Goal: Transaction & Acquisition: Purchase product/service

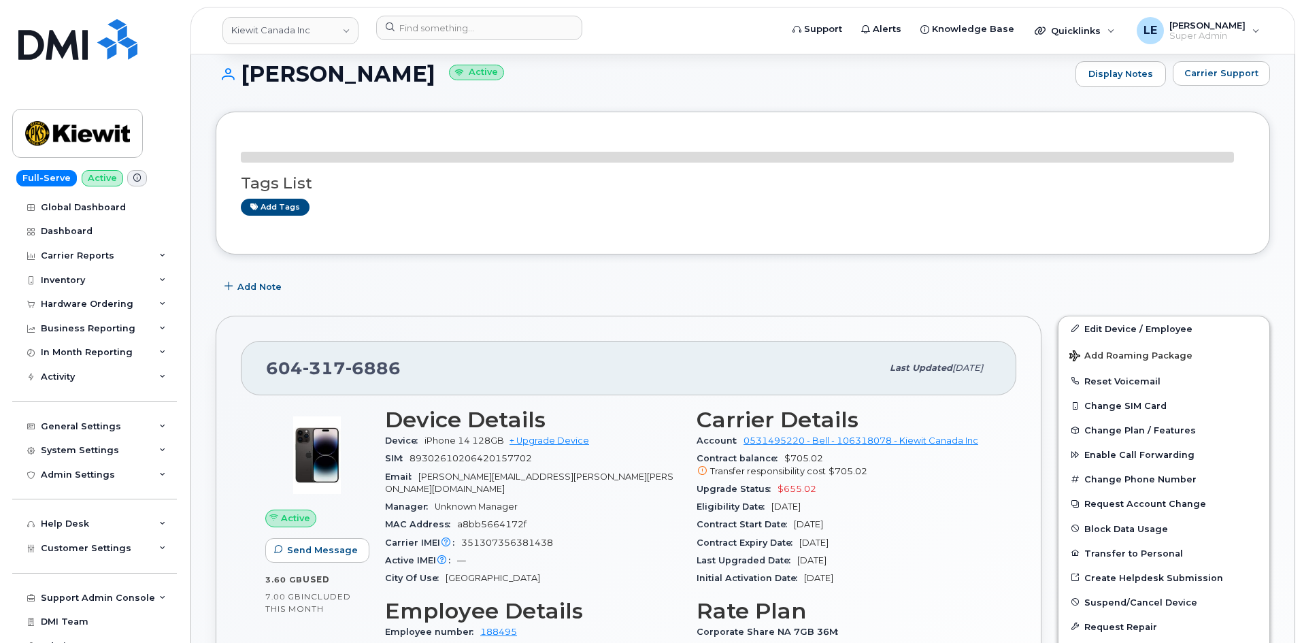
scroll to position [136, 0]
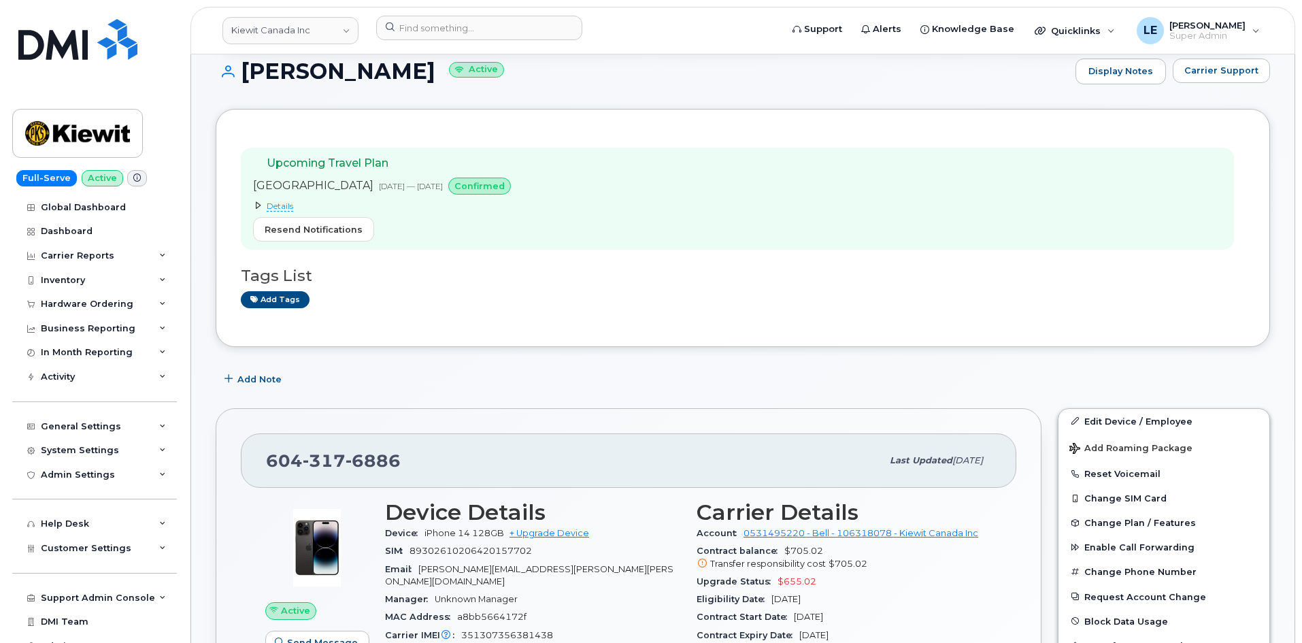
click at [273, 203] on span "Details" at bounding box center [280, 206] width 27 height 11
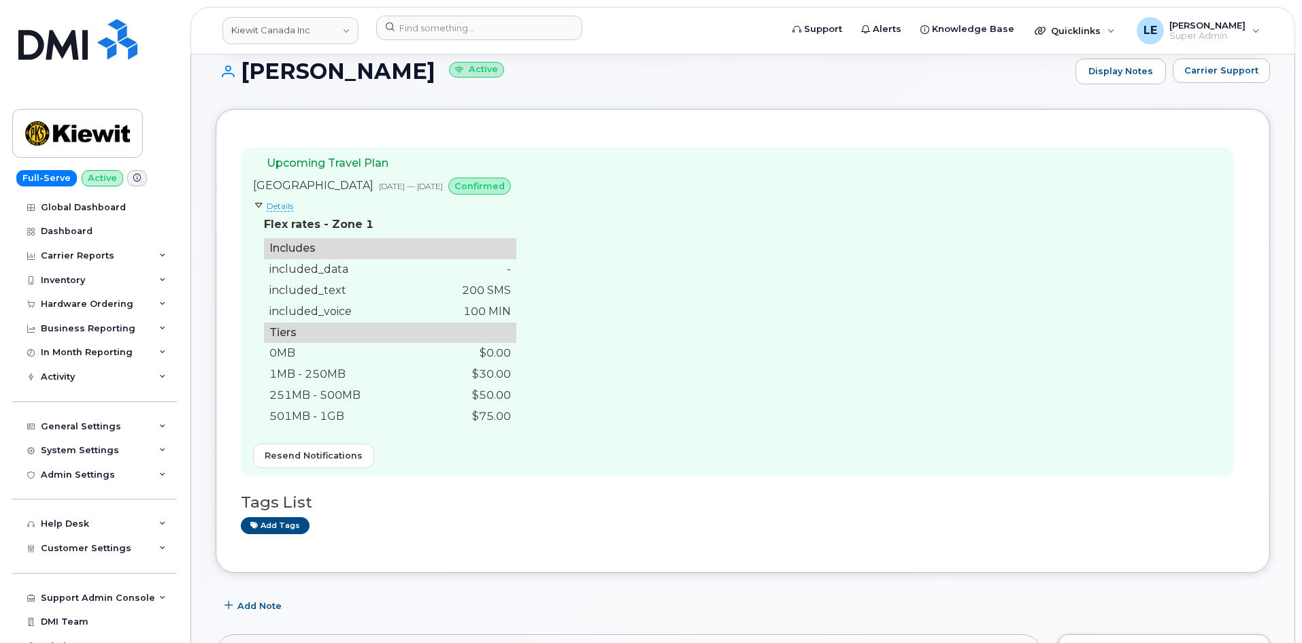
click at [272, 203] on span "Details" at bounding box center [280, 206] width 27 height 11
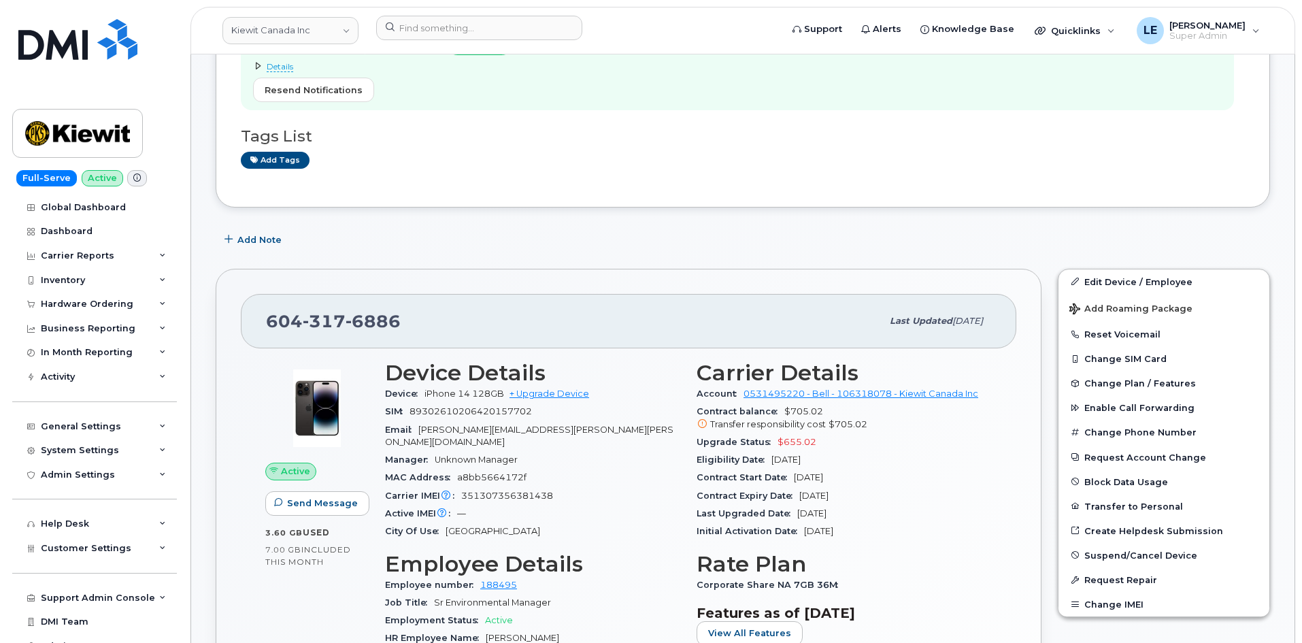
scroll to position [204, 0]
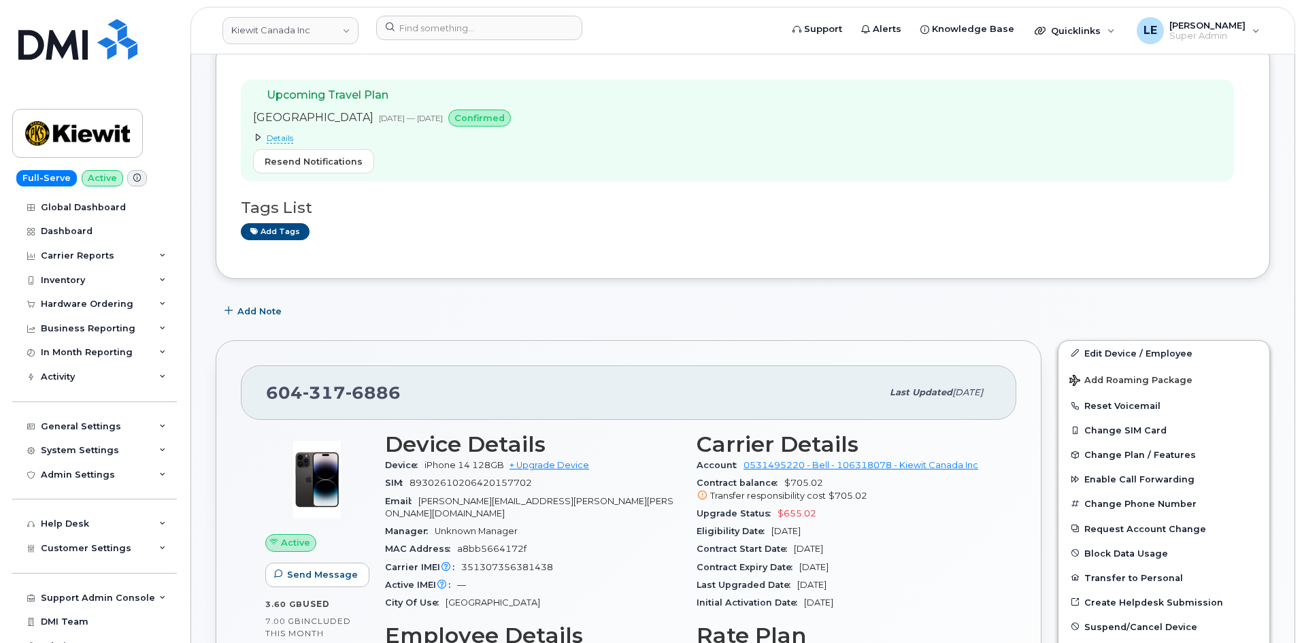
click at [492, 165] on div "New Zealand Oct 04, 2025 — Oct 24, 2025 confirmed Details Flex rates - Zone 1 I…" at bounding box center [384, 141] width 263 height 65
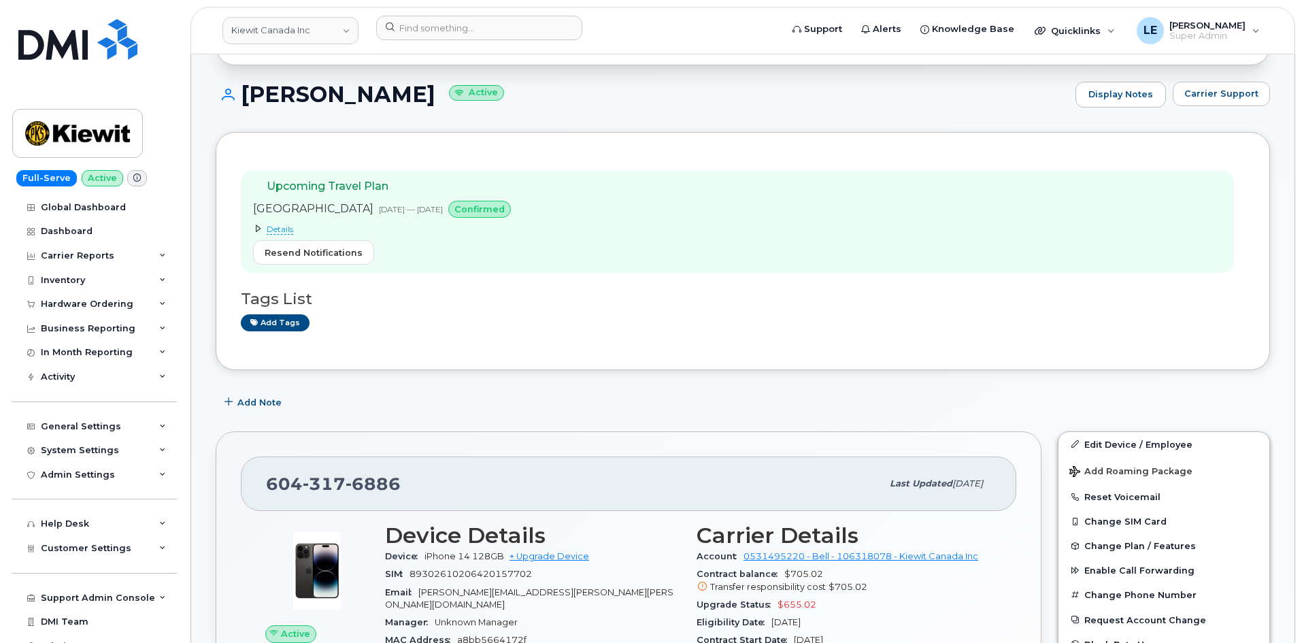
scroll to position [0, 0]
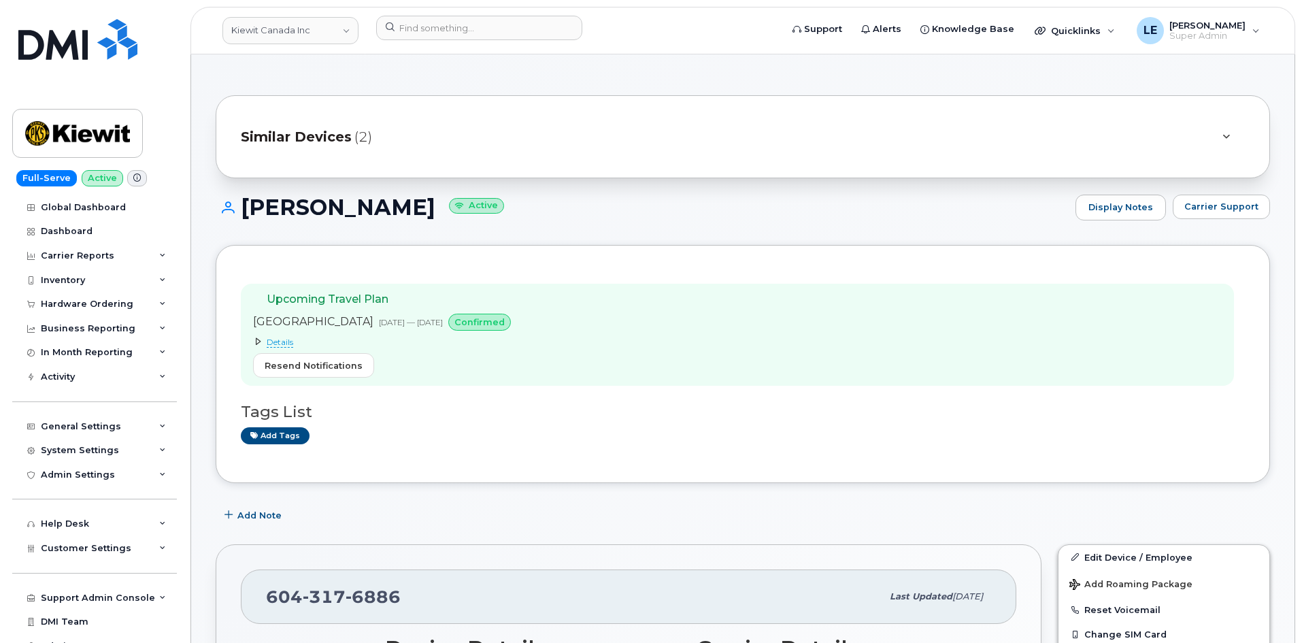
click at [301, 133] on span "Similar Devices" at bounding box center [296, 137] width 111 height 20
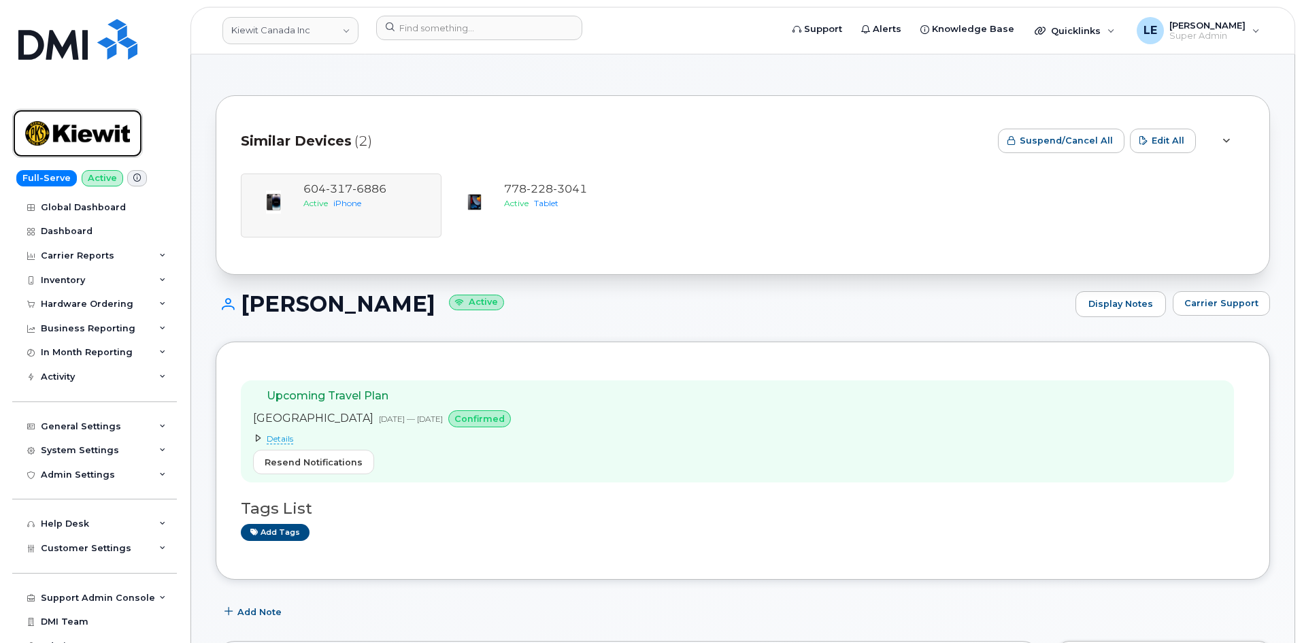
click at [67, 126] on img at bounding box center [77, 133] width 105 height 39
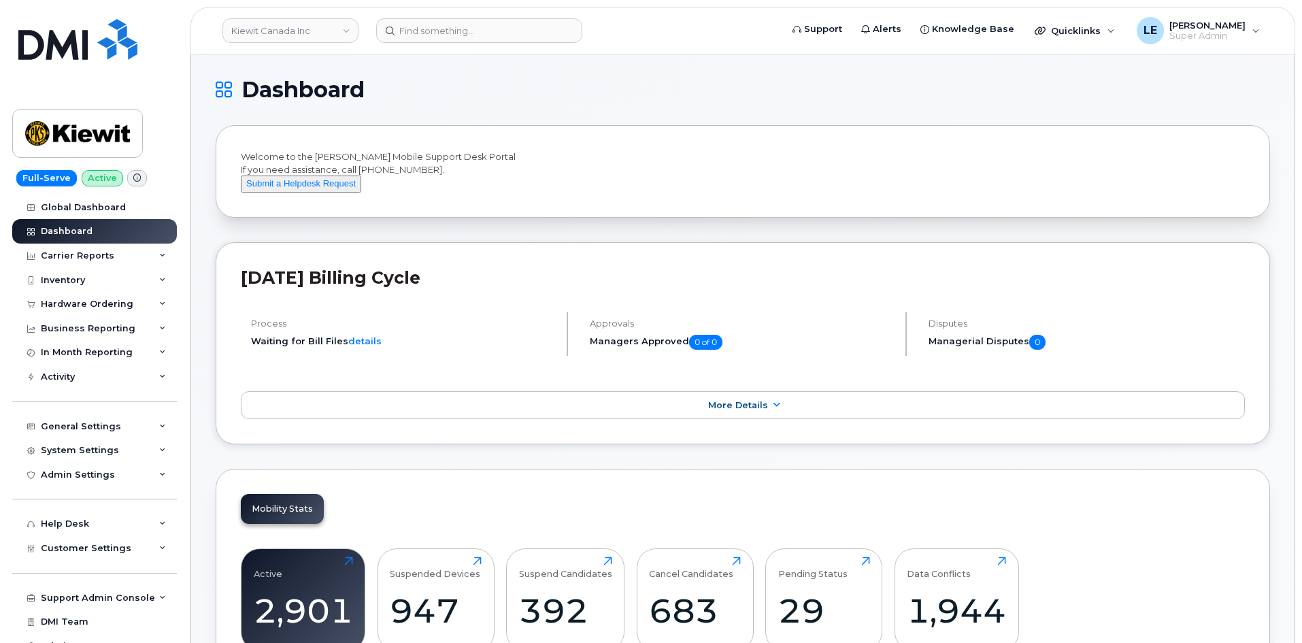
click at [448, 14] on header "Kiewit Canada Inc Support Alerts Knowledge Base Quicklinks Suspend / Cancel Dev…" at bounding box center [742, 31] width 1104 height 48
click at [450, 25] on input at bounding box center [479, 30] width 206 height 24
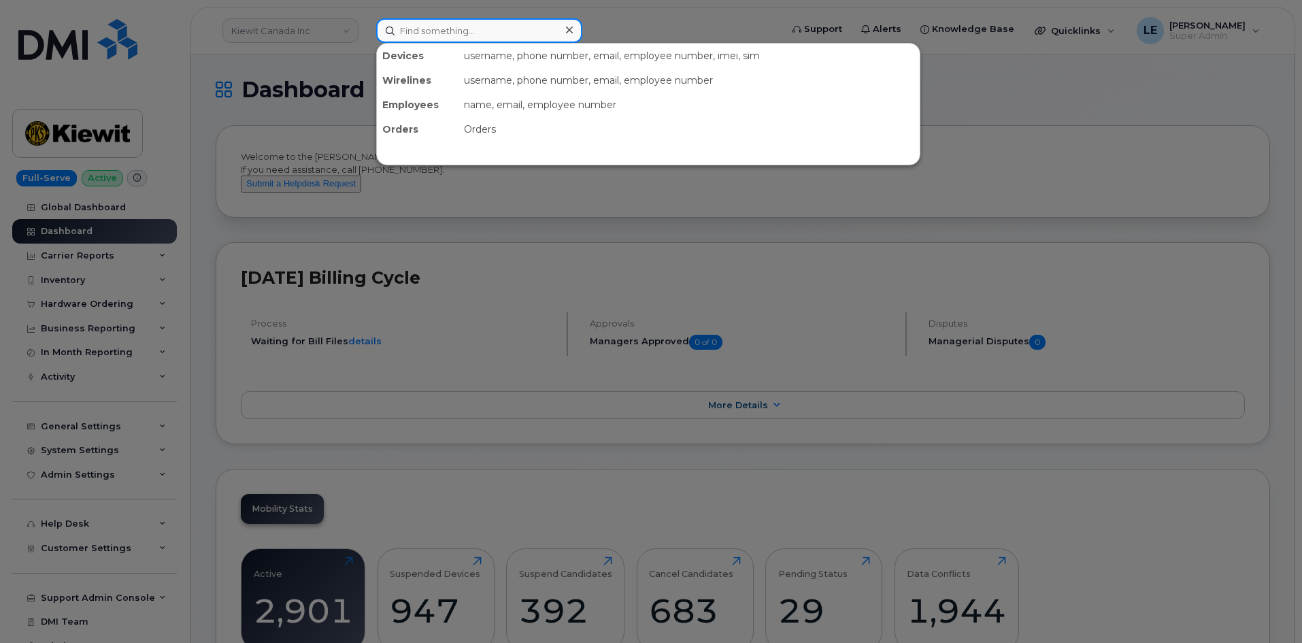
paste input "612-283-5961"
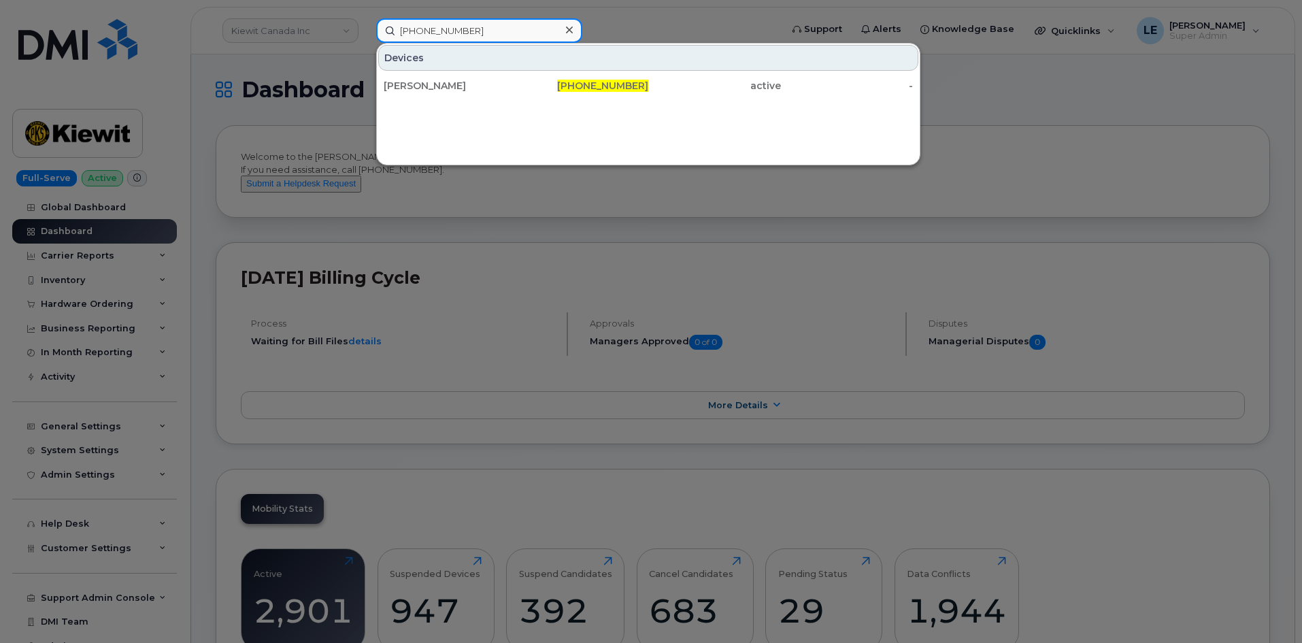
type input "612-283-5961"
click at [481, 72] on div "EDWARD MIHELIN 612-283-5961 active -" at bounding box center [648, 85] width 543 height 27
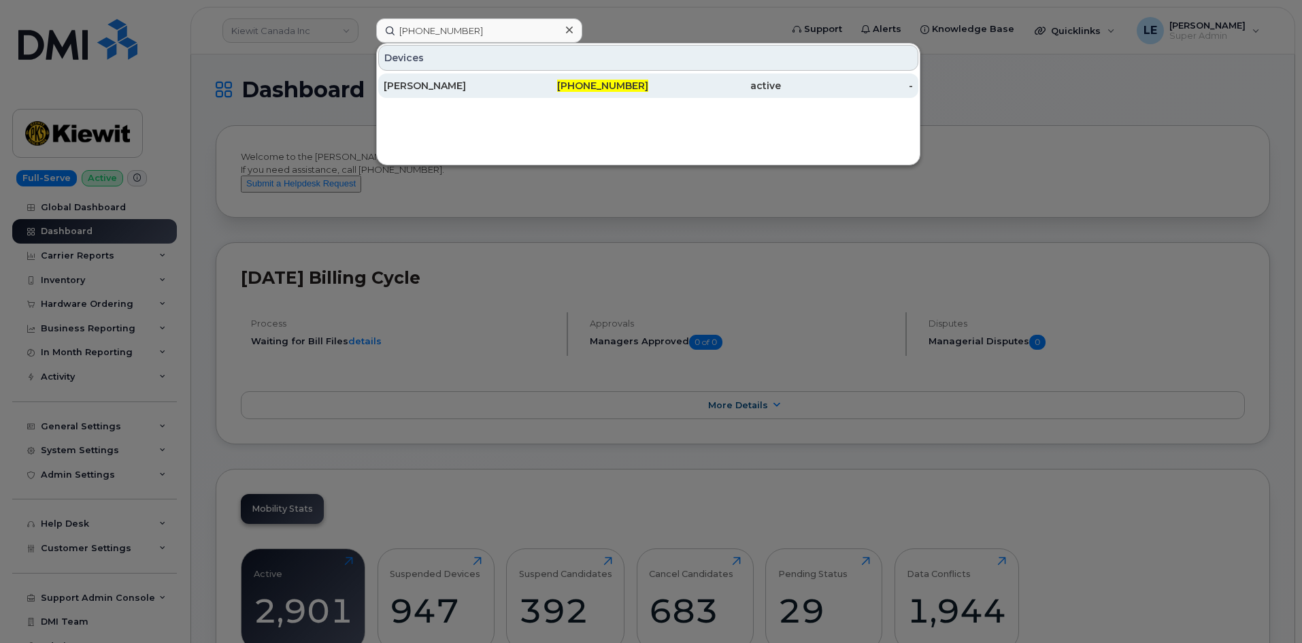
click at [480, 84] on div "[PERSON_NAME]" at bounding box center [450, 86] width 133 height 14
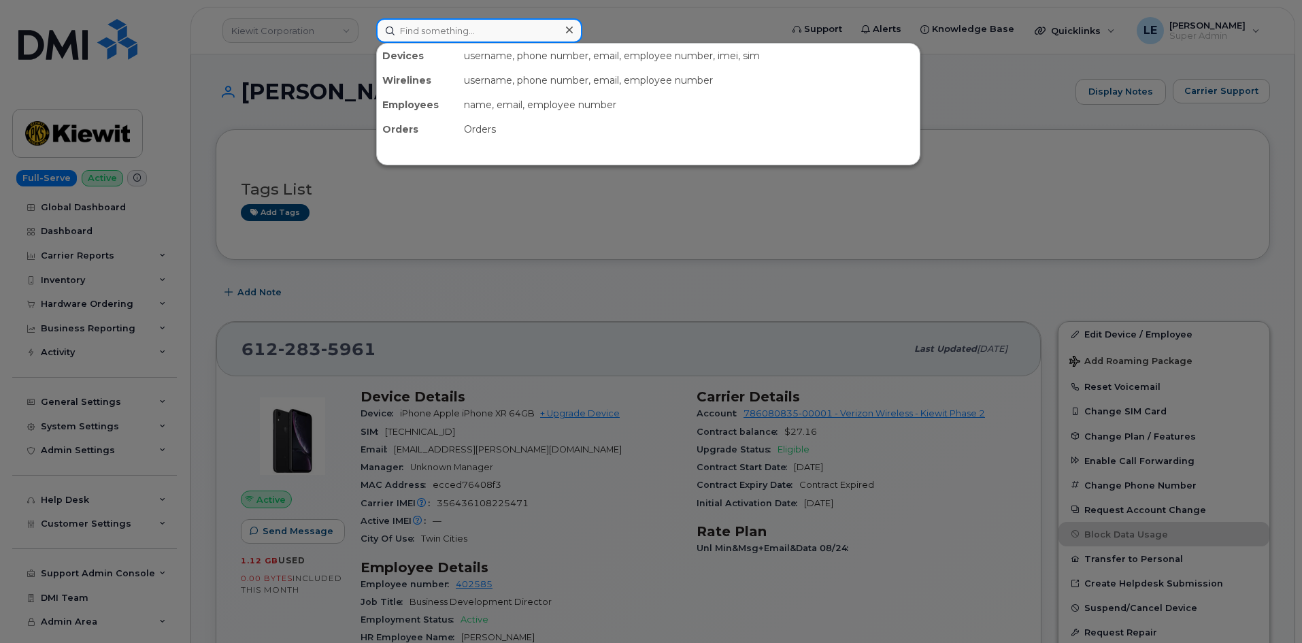
click at [418, 28] on input at bounding box center [479, 30] width 206 height 24
paste input "[PERSON_NAME][EMAIL_ADDRESS][PERSON_NAME][PERSON_NAME][DOMAIN_NAME]"
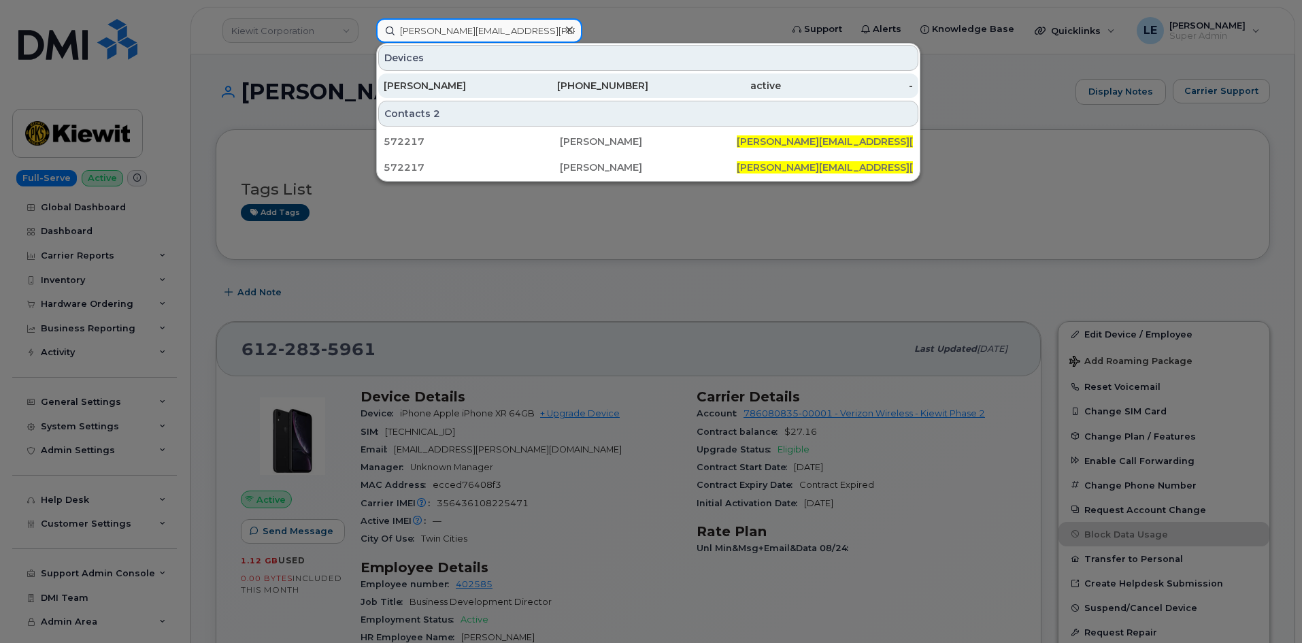
type input "[PERSON_NAME][EMAIL_ADDRESS][PERSON_NAME][PERSON_NAME][DOMAIN_NAME]"
click at [475, 86] on div "[PERSON_NAME]" at bounding box center [450, 86] width 133 height 14
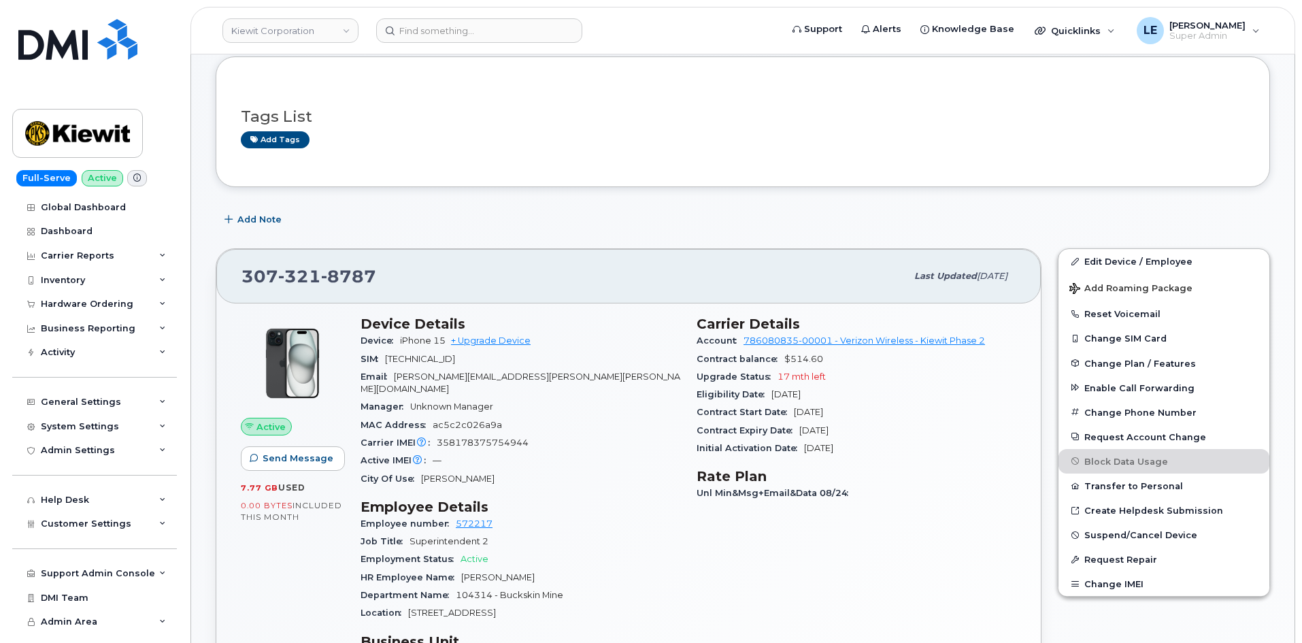
scroll to position [68, 0]
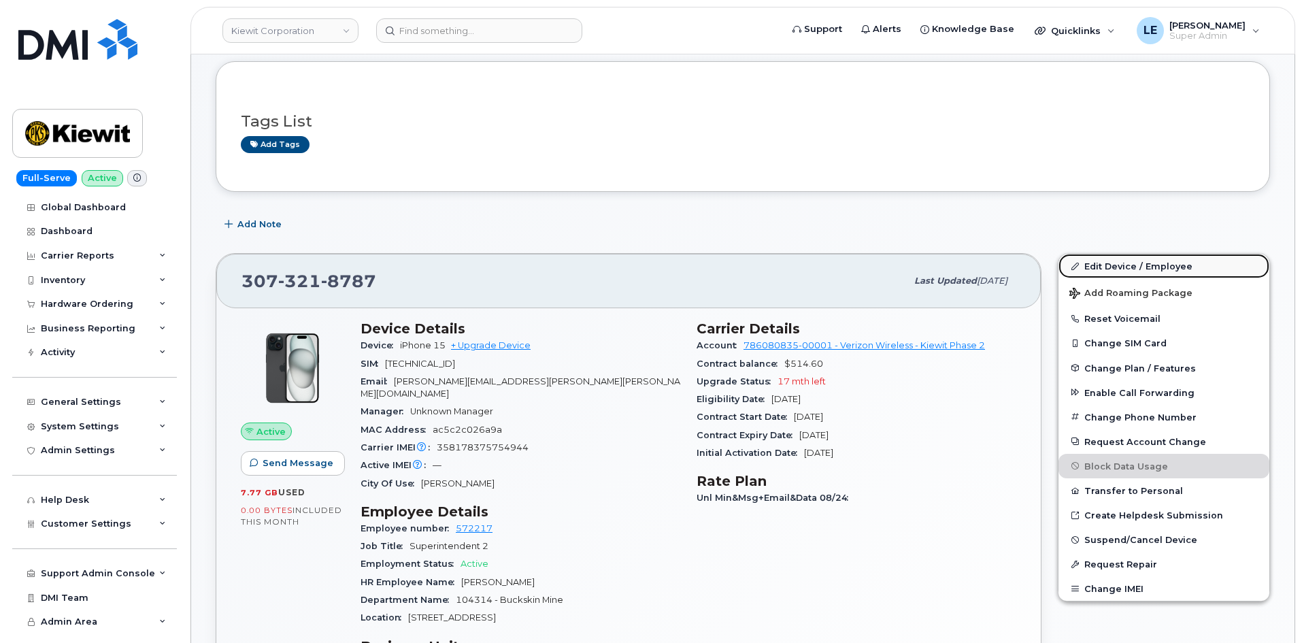
click at [1088, 255] on link "Edit Device / Employee" at bounding box center [1163, 266] width 211 height 24
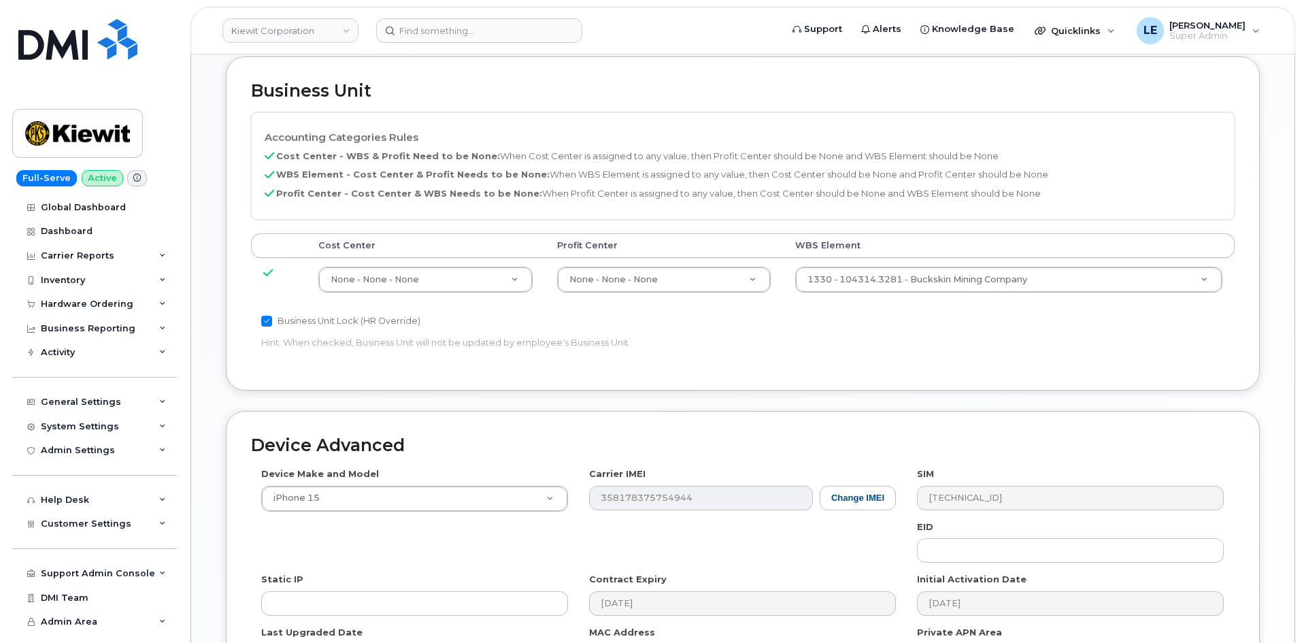
scroll to position [612, 0]
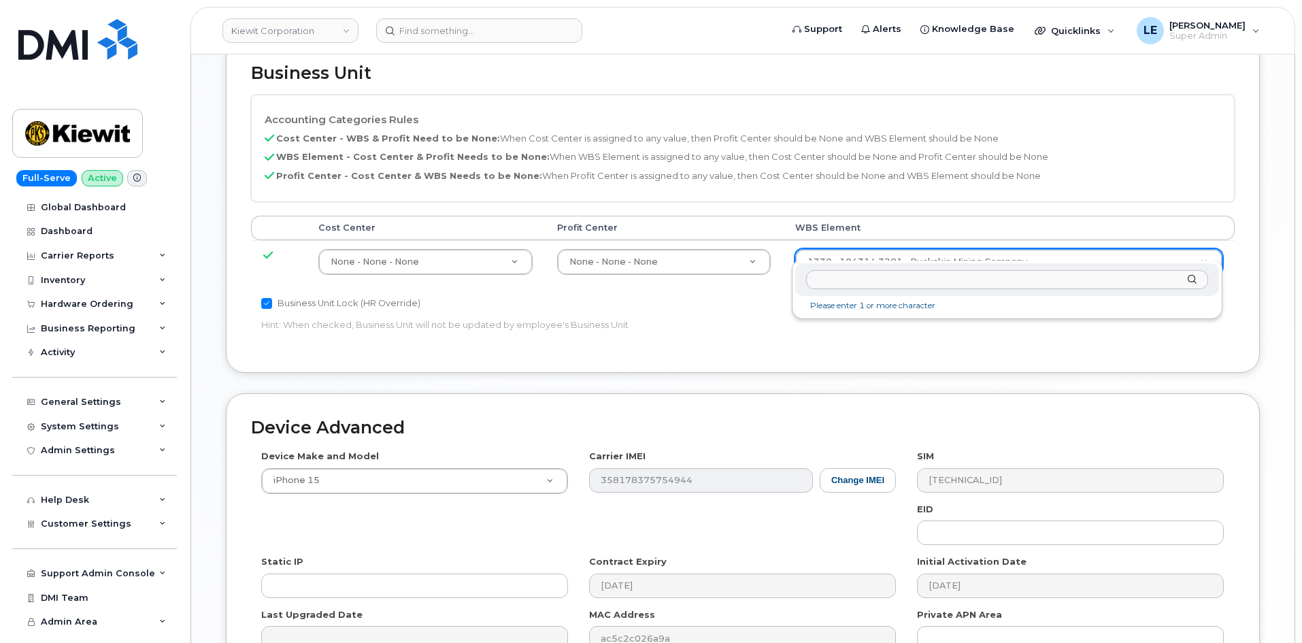
click at [887, 275] on input "text" at bounding box center [1007, 280] width 402 height 20
type input "106474.1024"
type input "35655208"
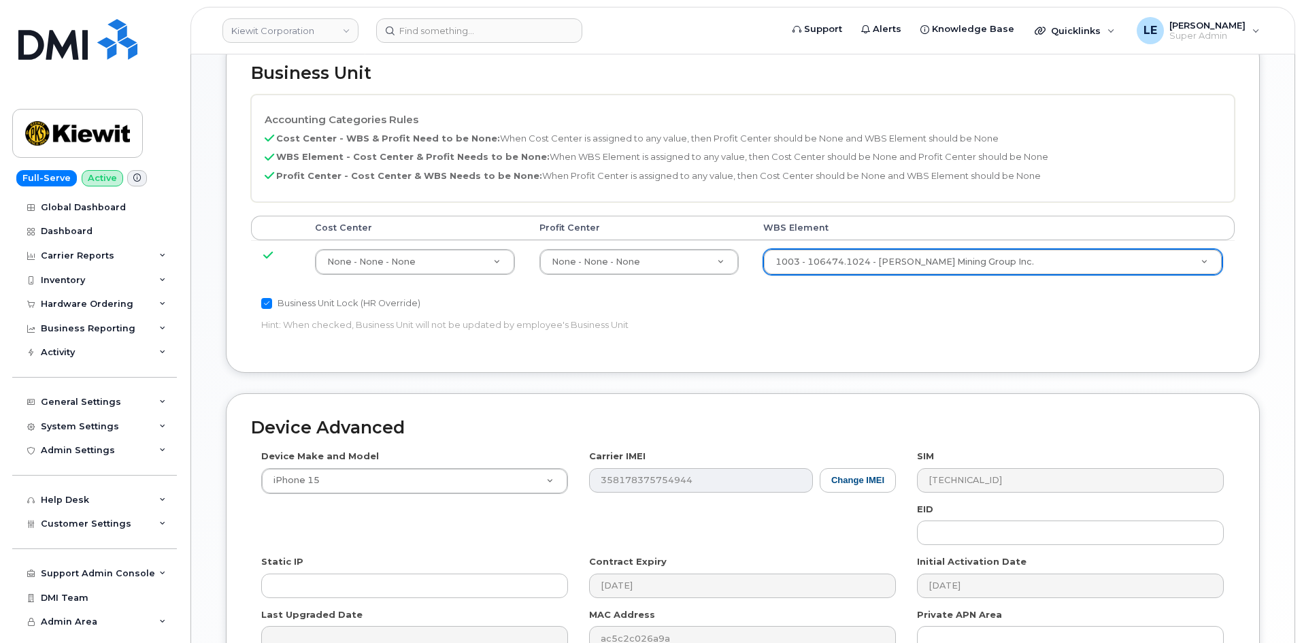
click at [879, 318] on p "Hint: When checked, Business Unit will not be updated by employee's Business Un…" at bounding box center [578, 324] width 634 height 13
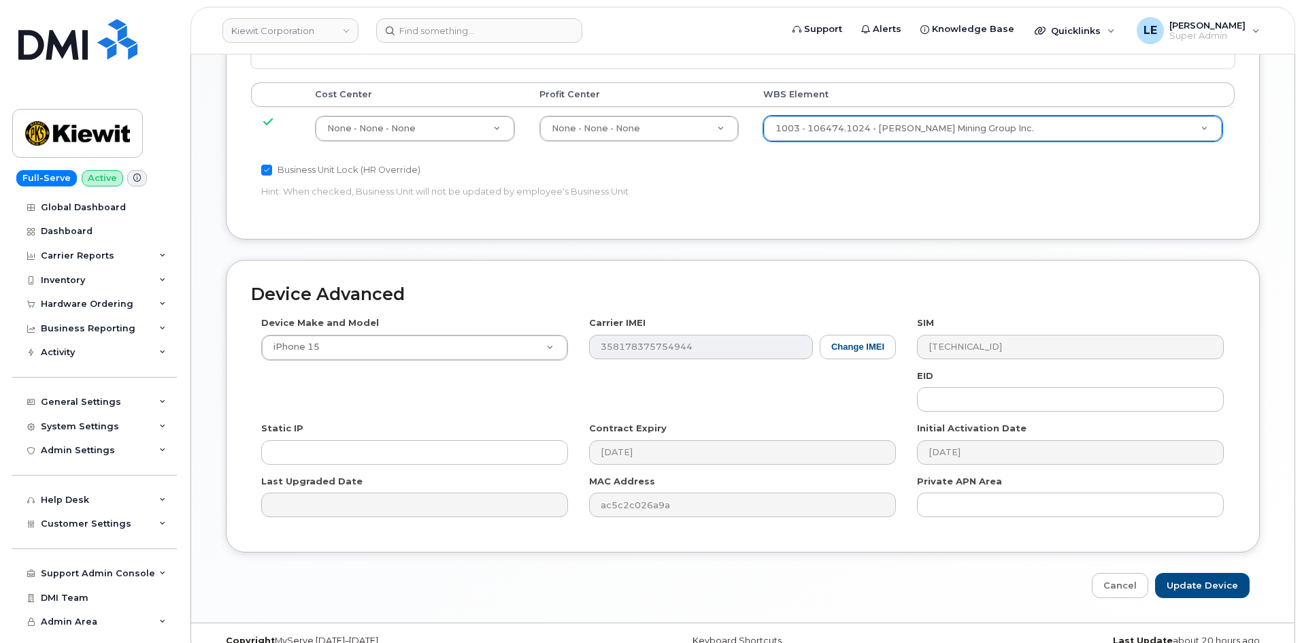
scroll to position [755, 0]
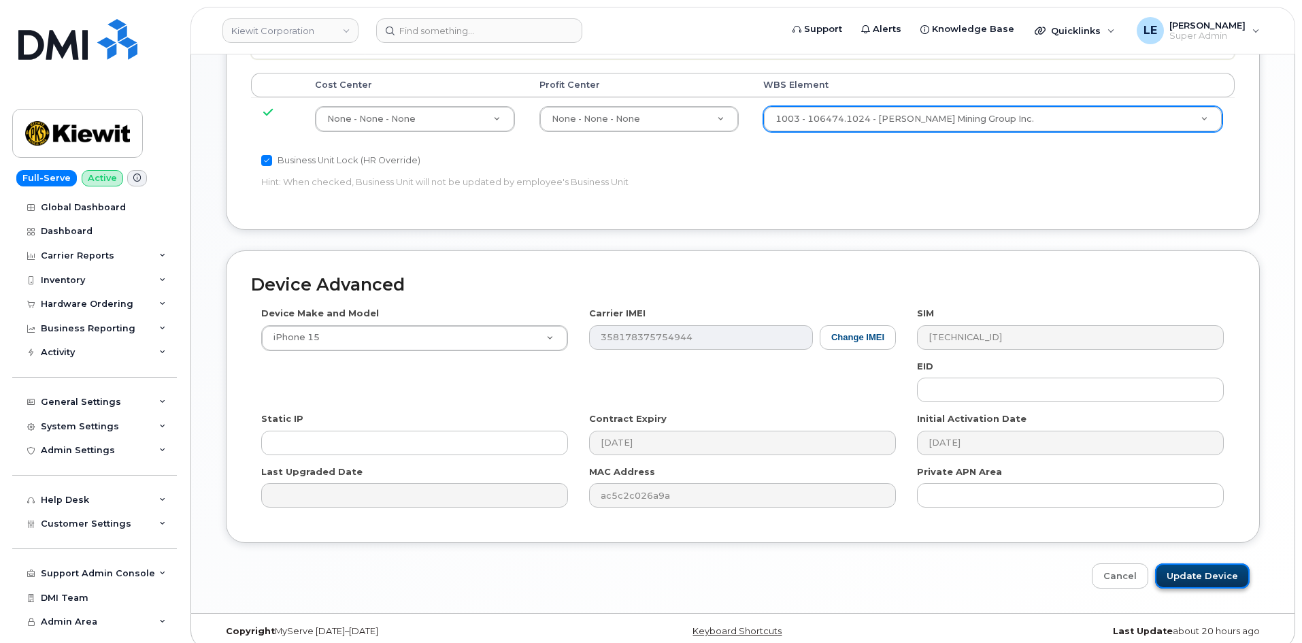
click at [1210, 566] on input "Update Device" at bounding box center [1202, 575] width 95 height 25
type input "Saving..."
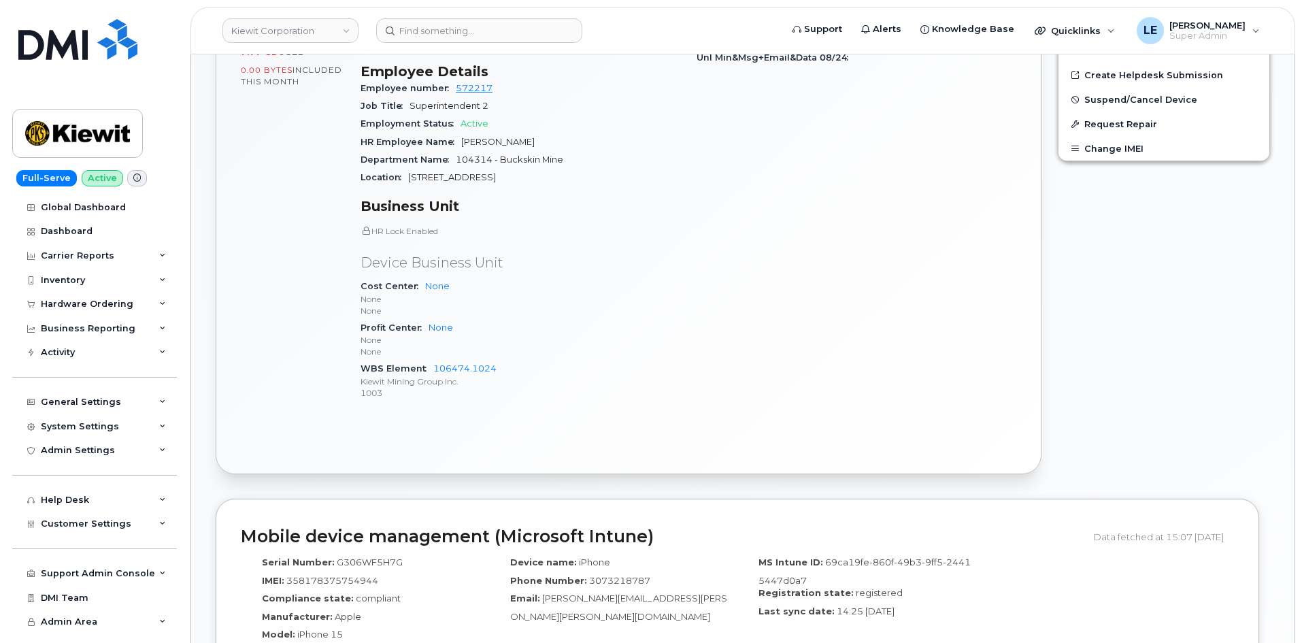
scroll to position [544, 0]
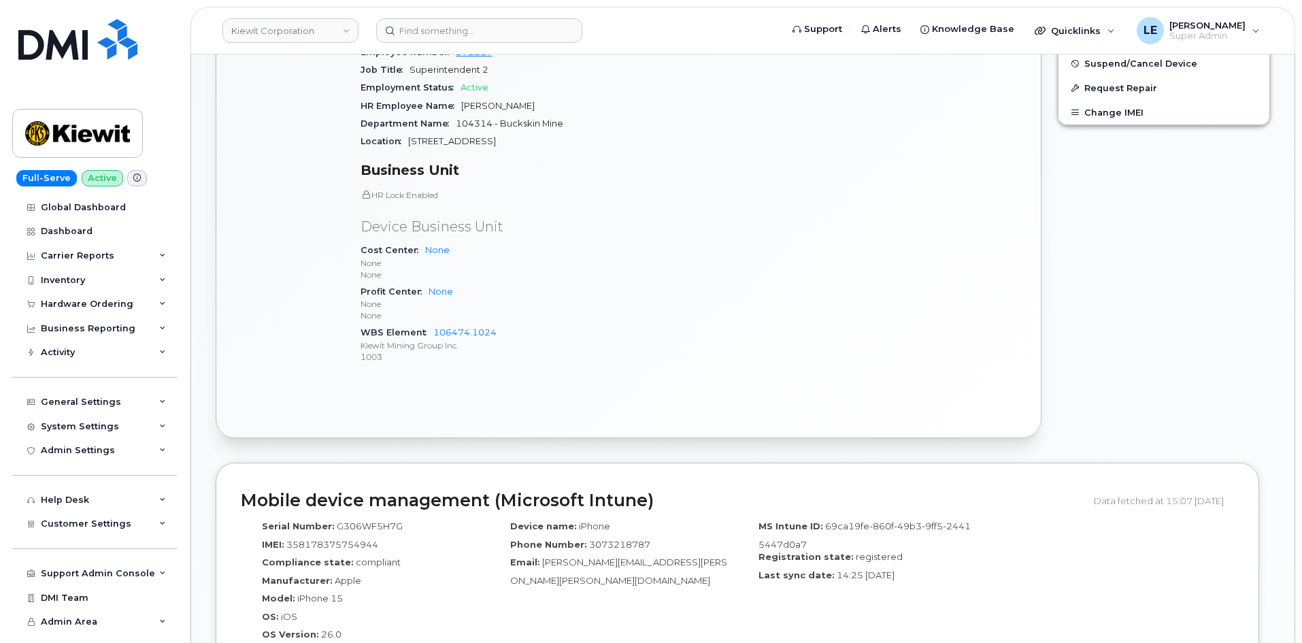
drag, startPoint x: 1194, startPoint y: 366, endPoint x: 1176, endPoint y: 350, distance: 24.1
click at [1180, 356] on div "Edit Device / Employee Add Roaming Package Reset Voicemail Change SIM Card Chan…" at bounding box center [1163, 107] width 228 height 677
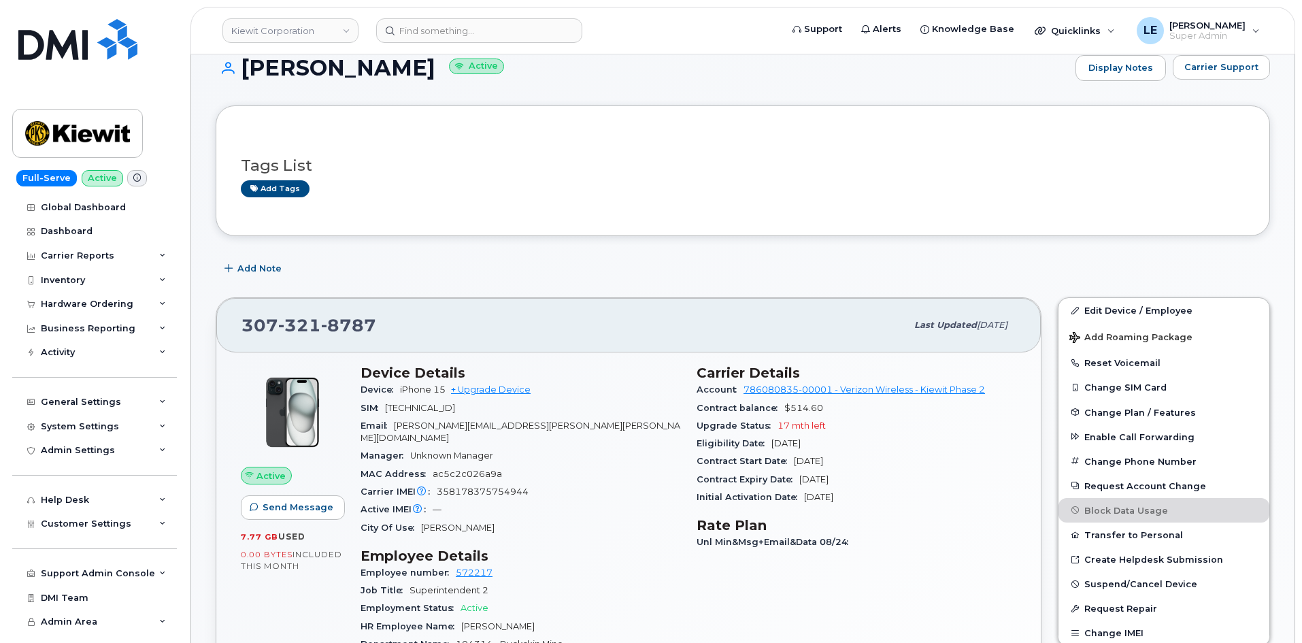
scroll to position [0, 0]
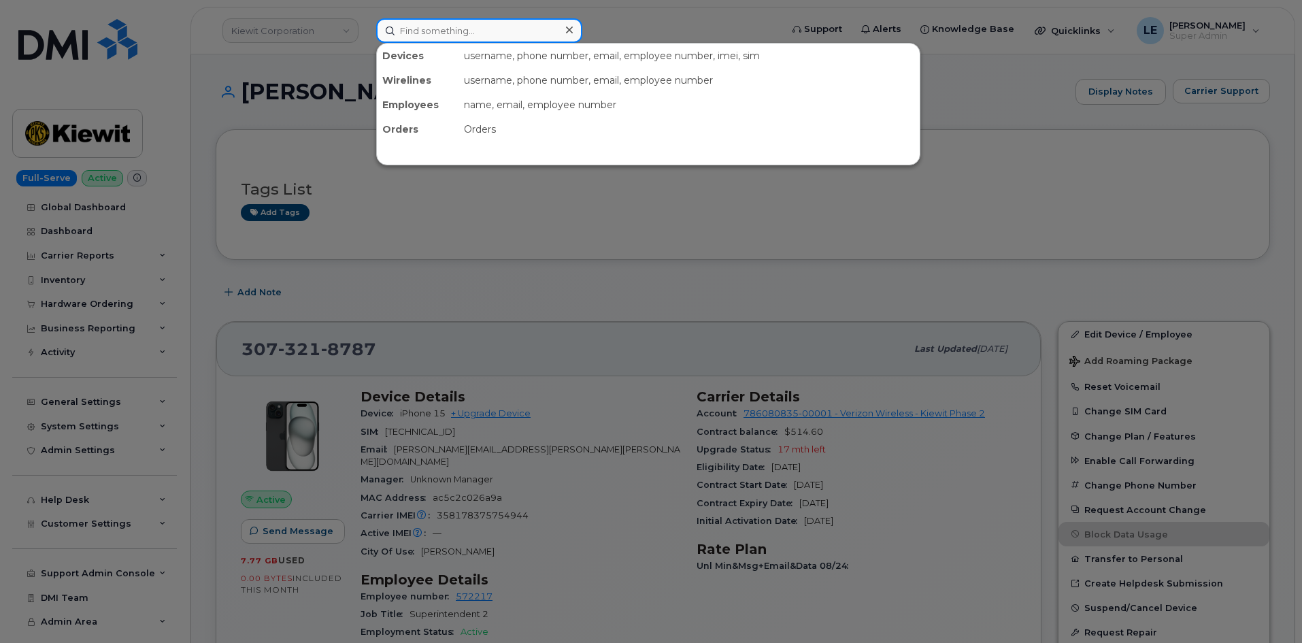
click at [439, 38] on input at bounding box center [479, 30] width 206 height 24
paste input "(985) 237-9667"
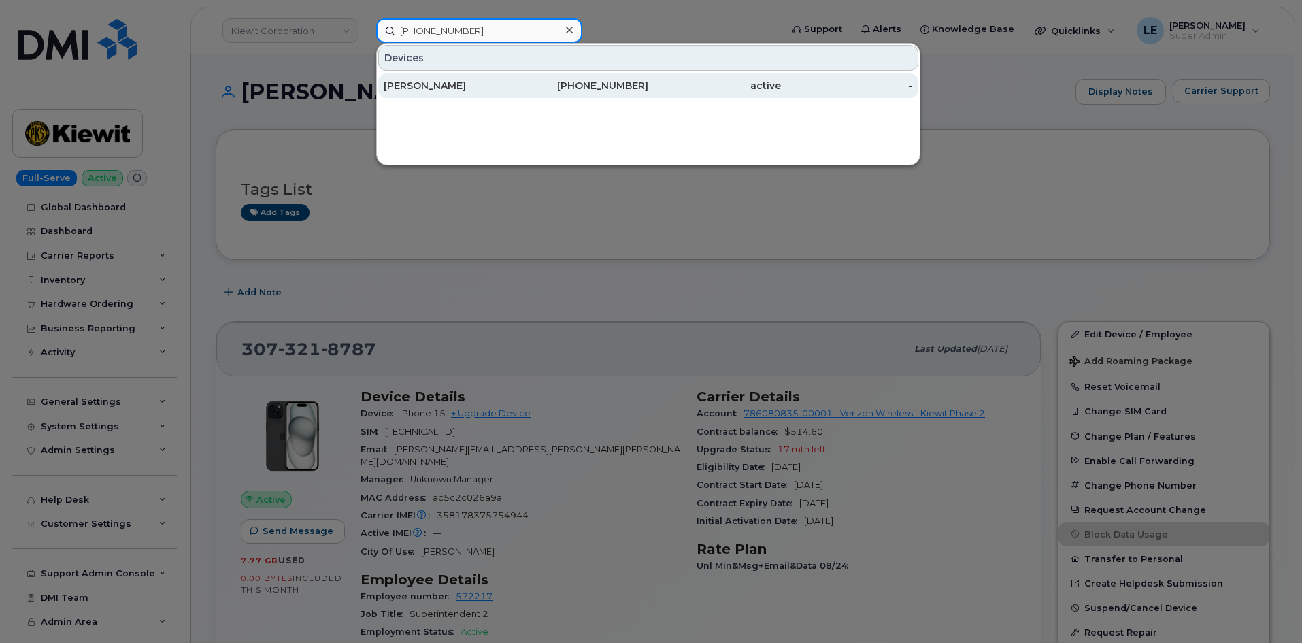
type input "(985) 237-9667"
click at [625, 78] on div "985-237-9667" at bounding box center [582, 85] width 133 height 24
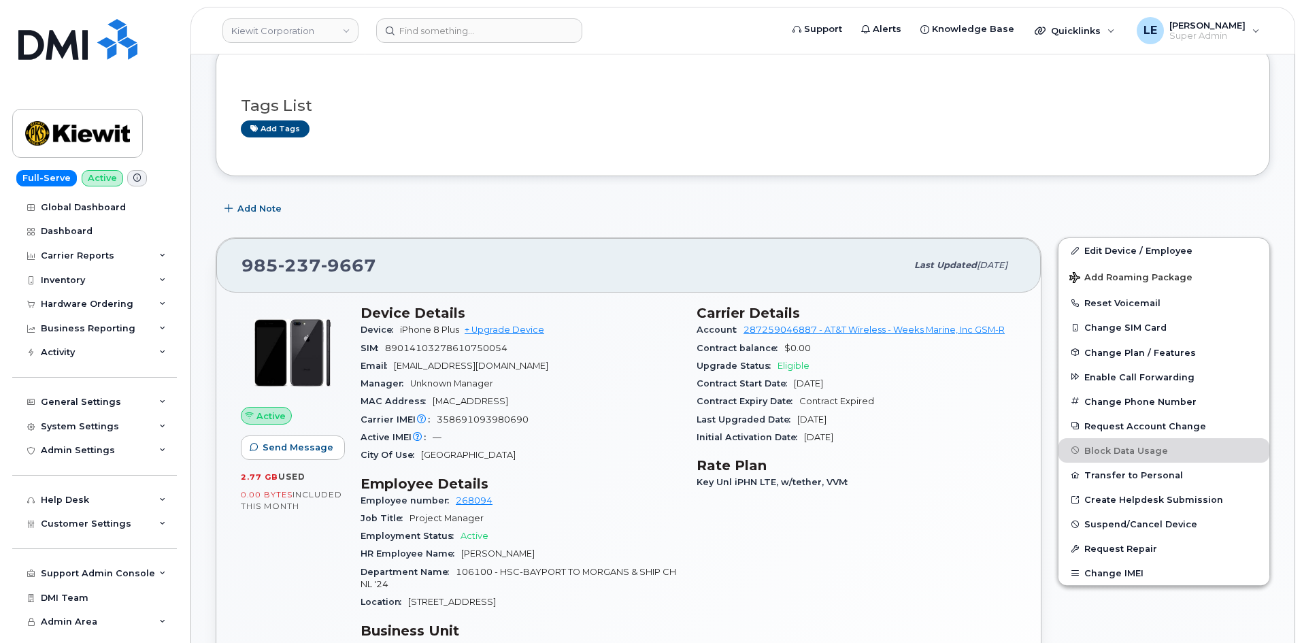
scroll to position [204, 0]
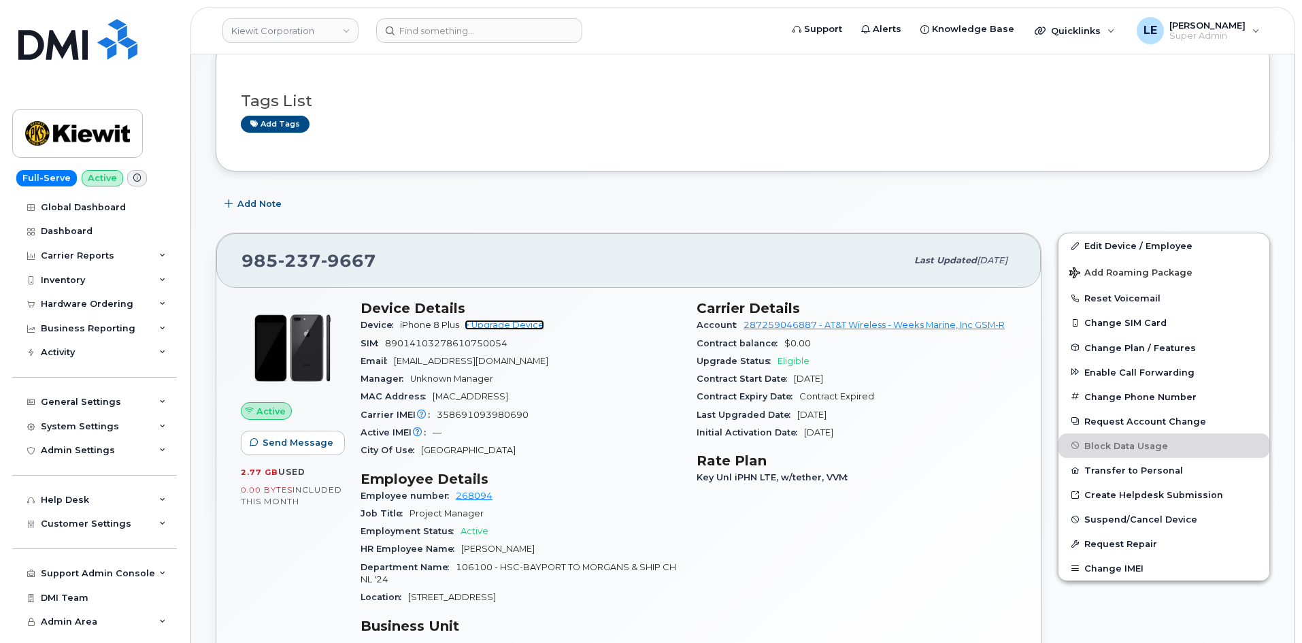
click at [511, 330] on link "+ Upgrade Device" at bounding box center [504, 325] width 80 height 10
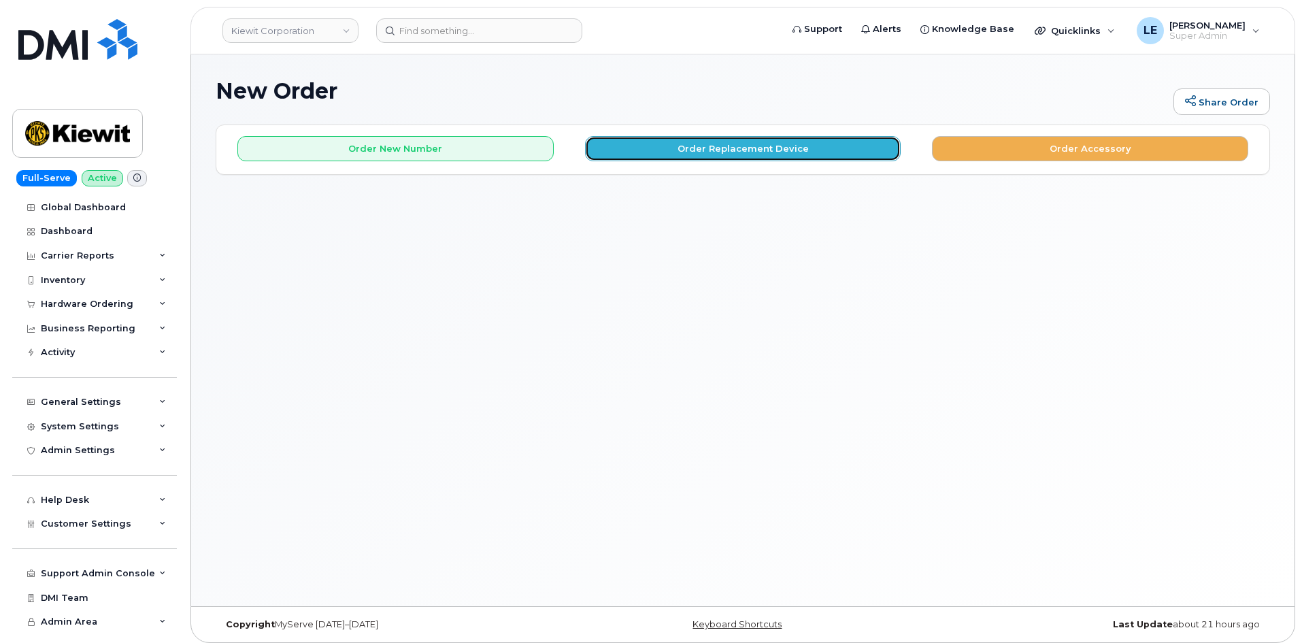
click at [706, 155] on button "Order Replacement Device" at bounding box center [743, 148] width 316 height 25
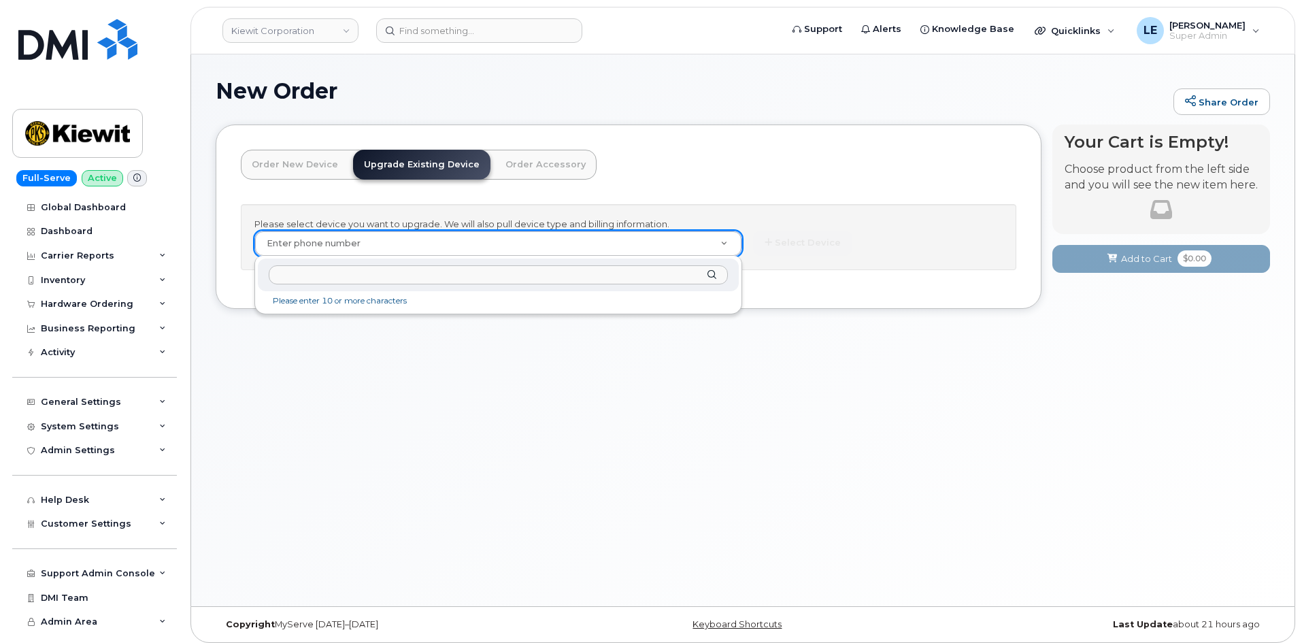
paste input "(985) 237-9667"
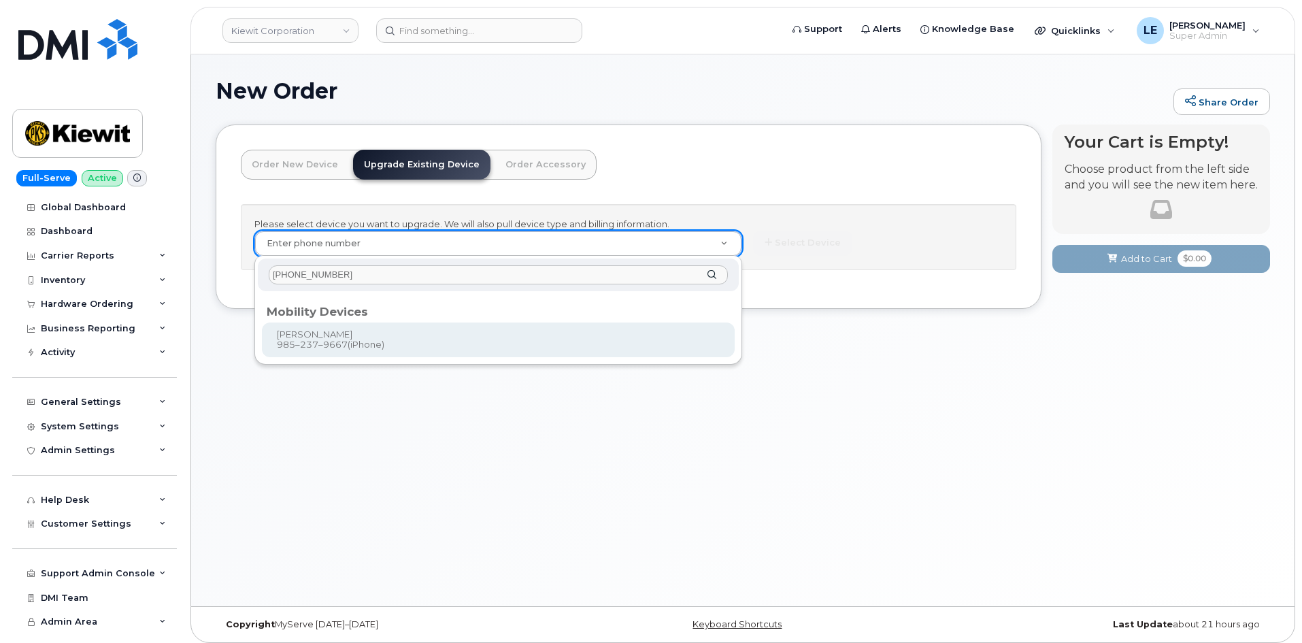
type input "(985) 237-9667"
type input "1052448"
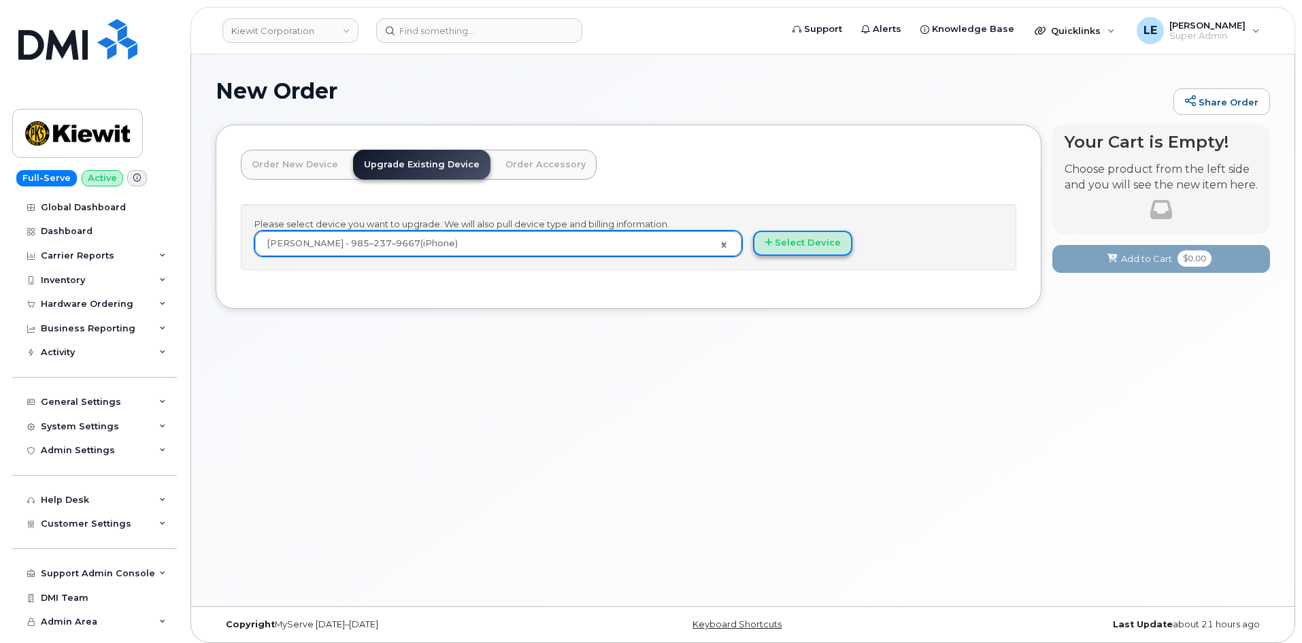
click at [811, 252] on button "Select Device" at bounding box center [802, 243] width 99 height 25
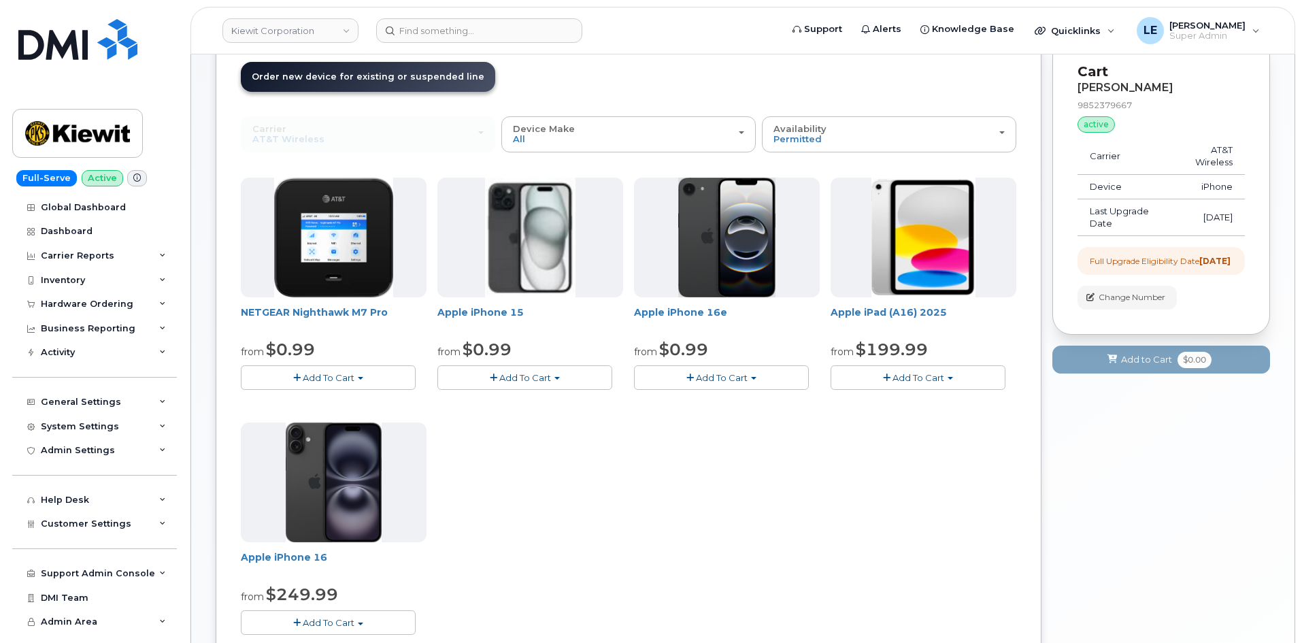
scroll to position [85, 0]
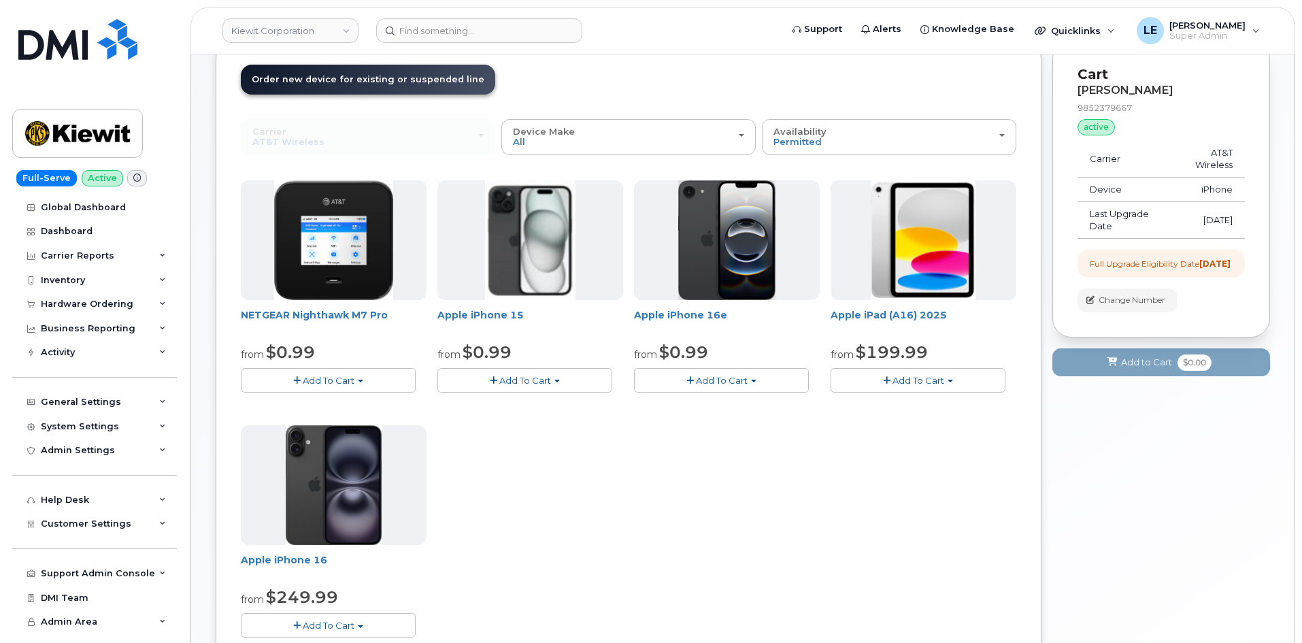
click at [549, 375] on span "Add To Cart" at bounding box center [525, 380] width 52 height 11
click at [532, 378] on span "Add To Cart" at bounding box center [525, 380] width 52 height 11
click at [486, 380] on button "Add To Cart" at bounding box center [524, 380] width 175 height 24
click at [723, 381] on span "Add To Cart" at bounding box center [722, 380] width 52 height 11
click at [710, 381] on span "Add To Cart" at bounding box center [722, 380] width 52 height 11
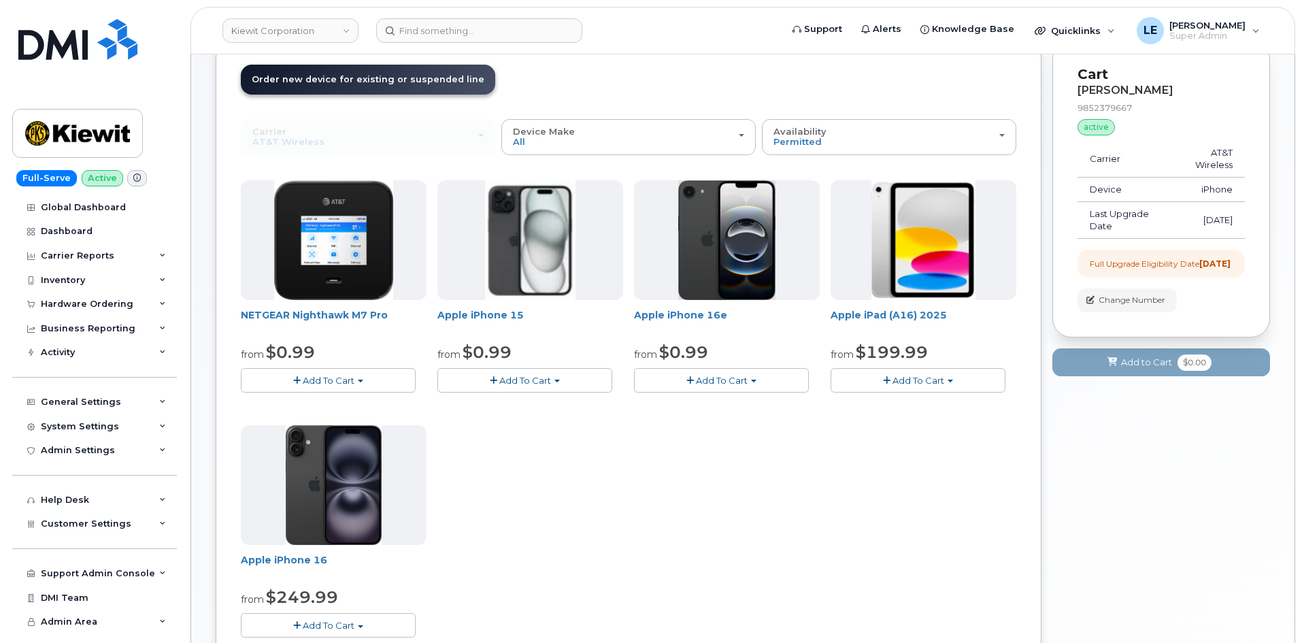
click at [578, 375] on button "Add To Cart" at bounding box center [524, 380] width 175 height 24
click at [573, 380] on button "Add To Cart" at bounding box center [524, 380] width 175 height 24
click at [539, 399] on link "$0.99 - 2 Year Upgrade (128GB)" at bounding box center [526, 405] width 171 height 17
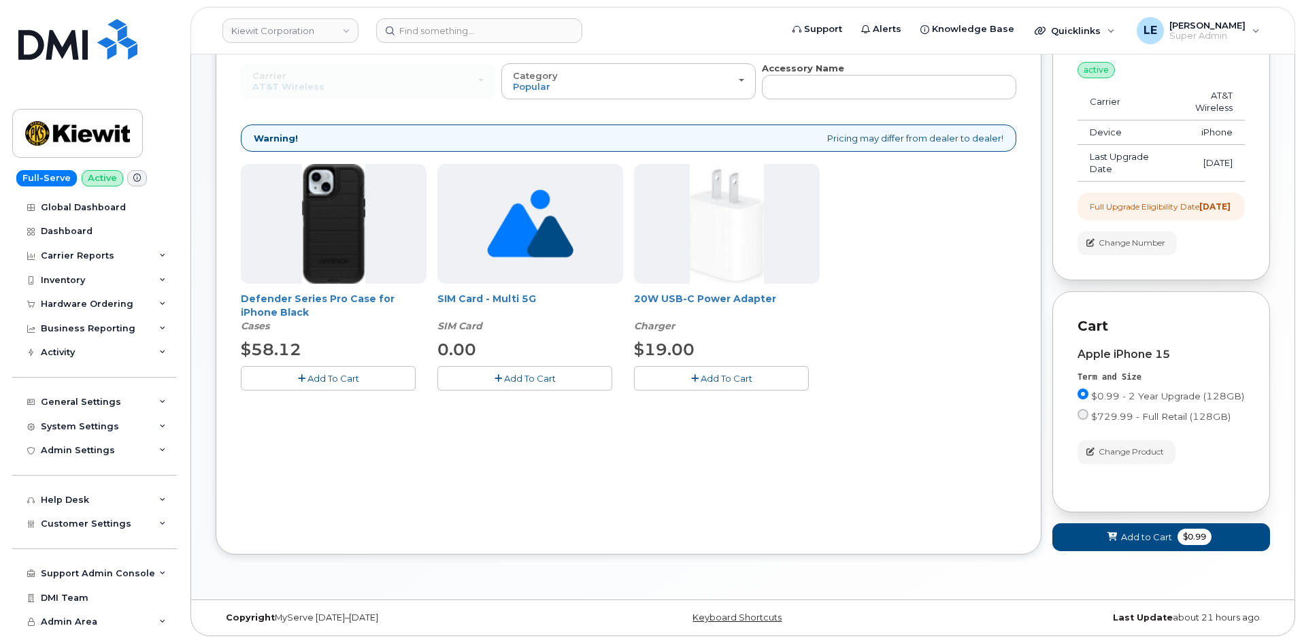
scroll to position [154, 0]
click at [1110, 537] on icon at bounding box center [1112, 536] width 10 height 9
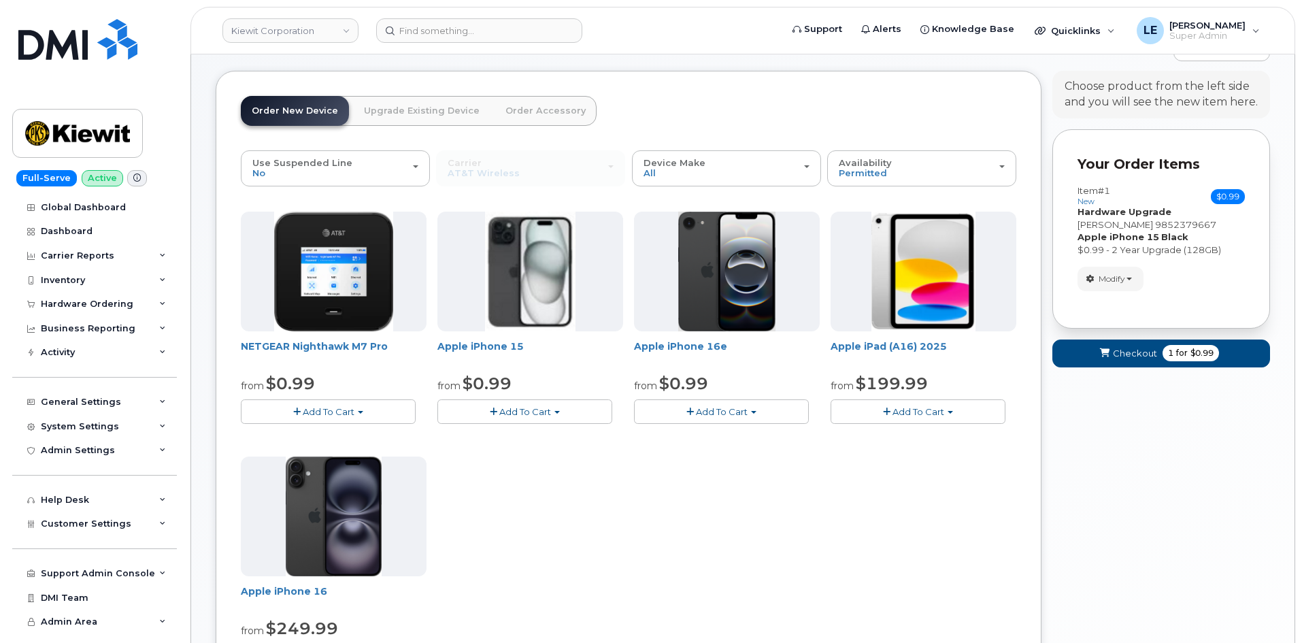
scroll to position [17, 0]
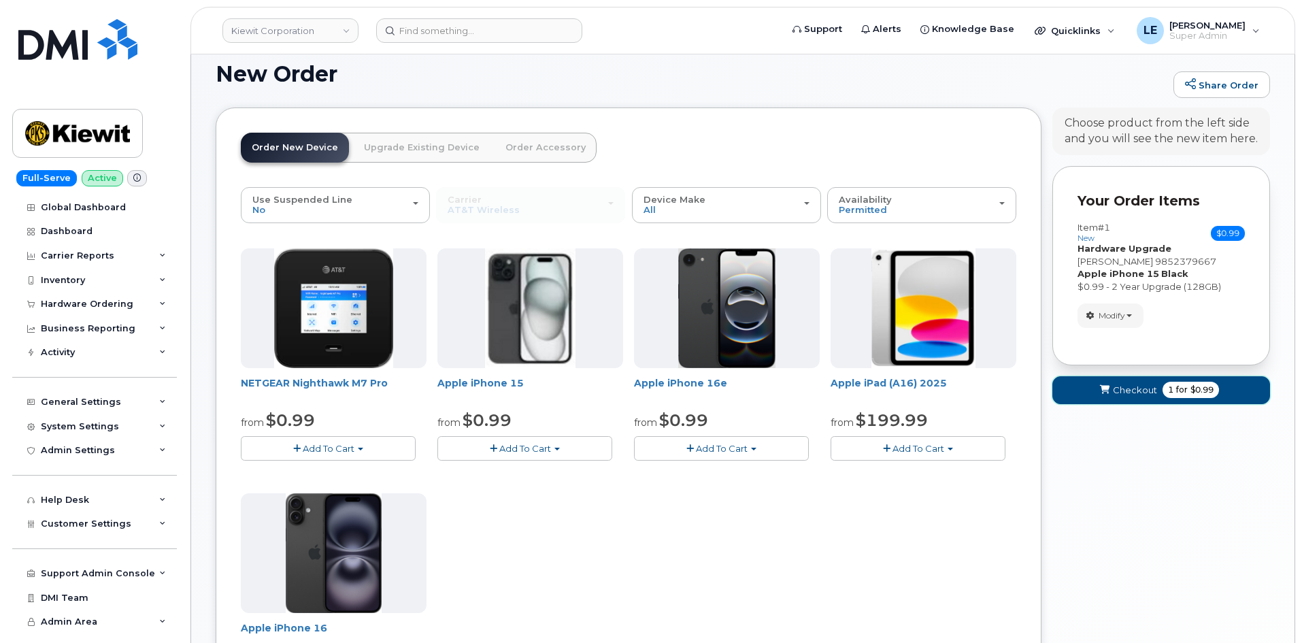
click at [1125, 394] on span "Checkout" at bounding box center [1134, 390] width 44 height 13
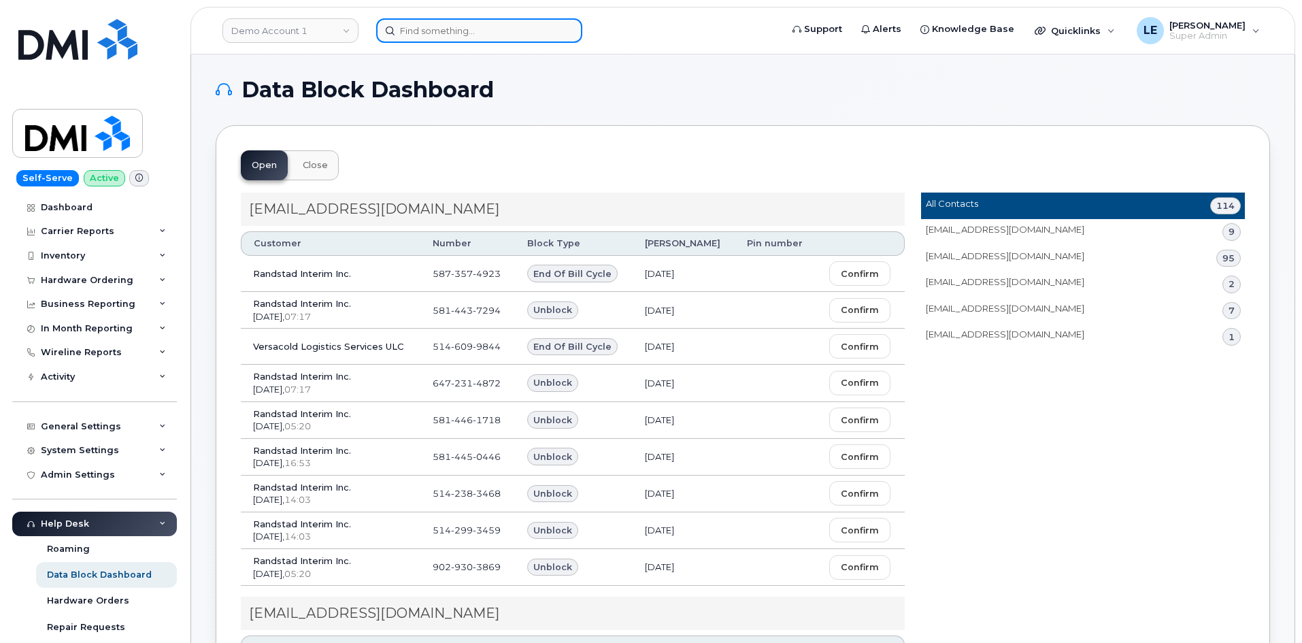
click at [453, 37] on input at bounding box center [479, 30] width 206 height 24
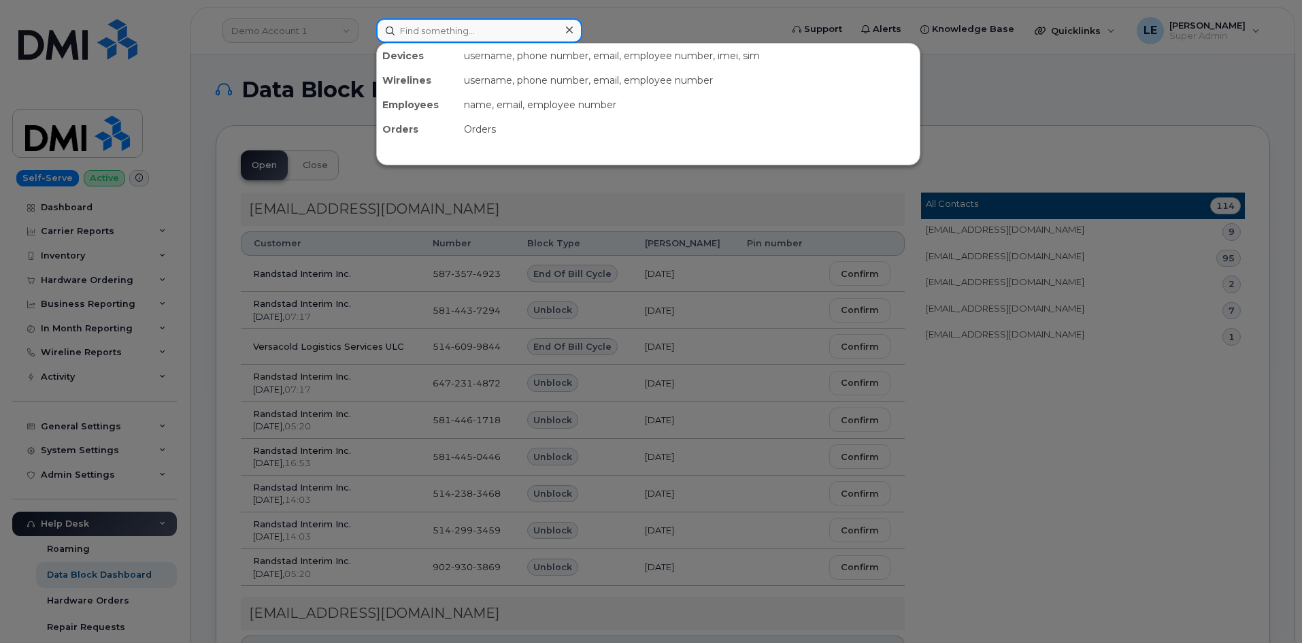
paste input "[PHONE_NUMBER]"
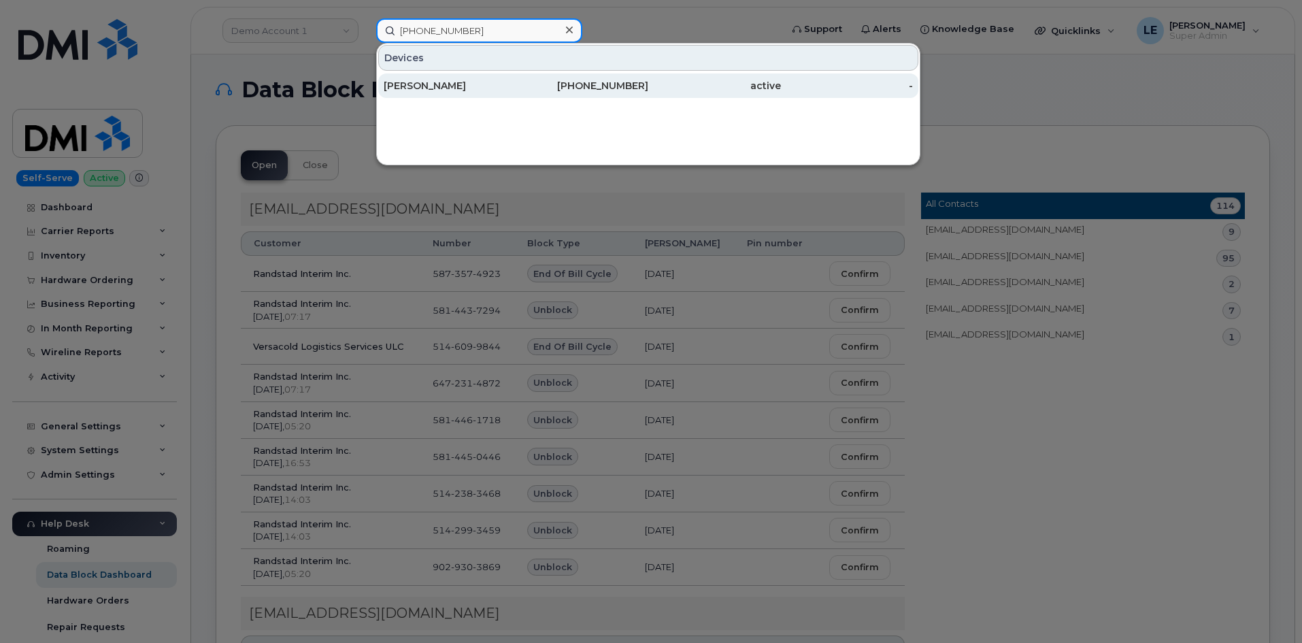
type input "[PHONE_NUMBER]"
click at [455, 81] on div "[PERSON_NAME]" at bounding box center [450, 86] width 133 height 14
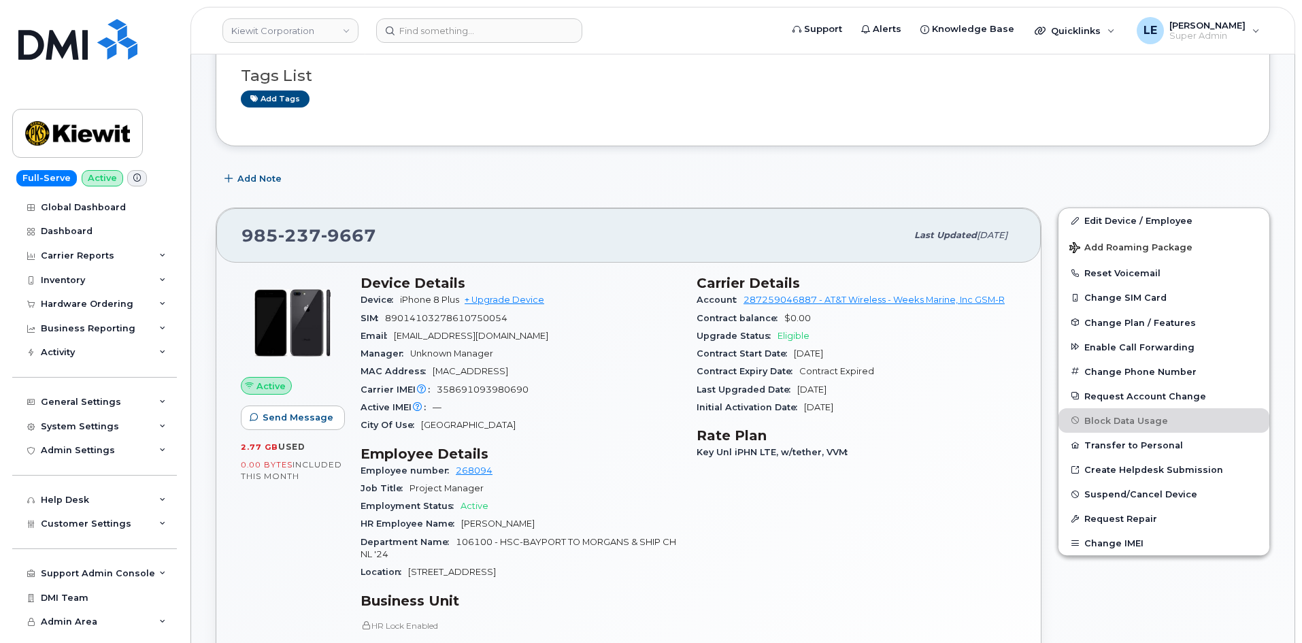
scroll to position [272, 0]
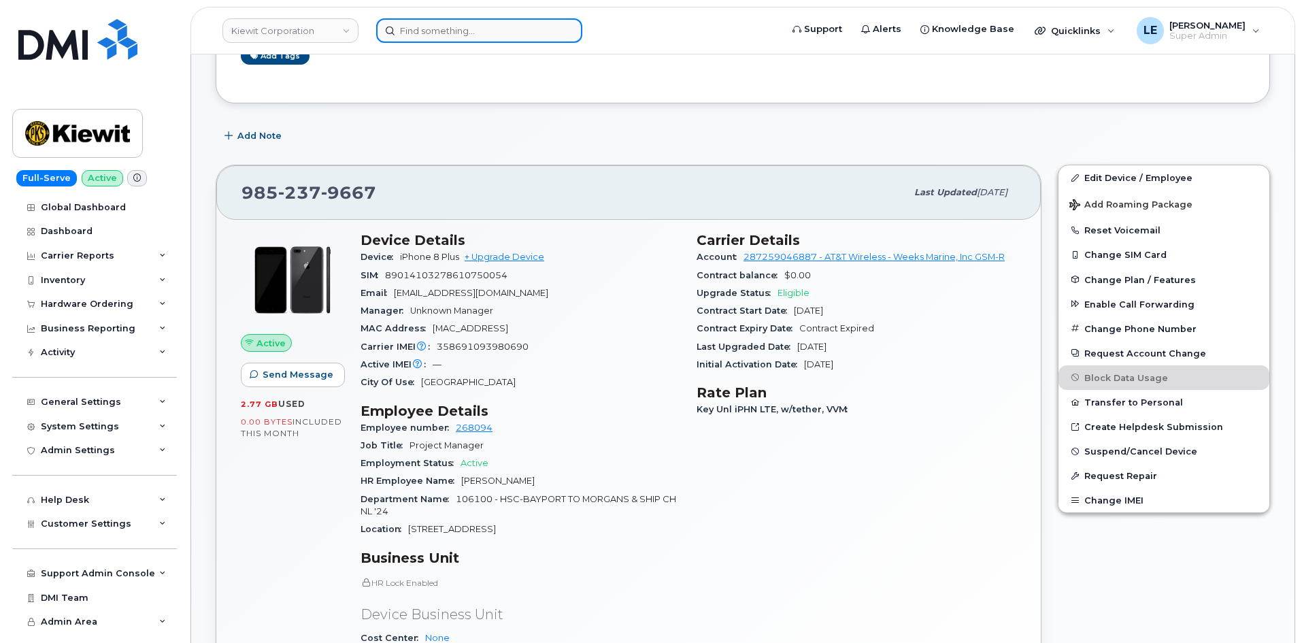
click at [442, 30] on input at bounding box center [479, 30] width 206 height 24
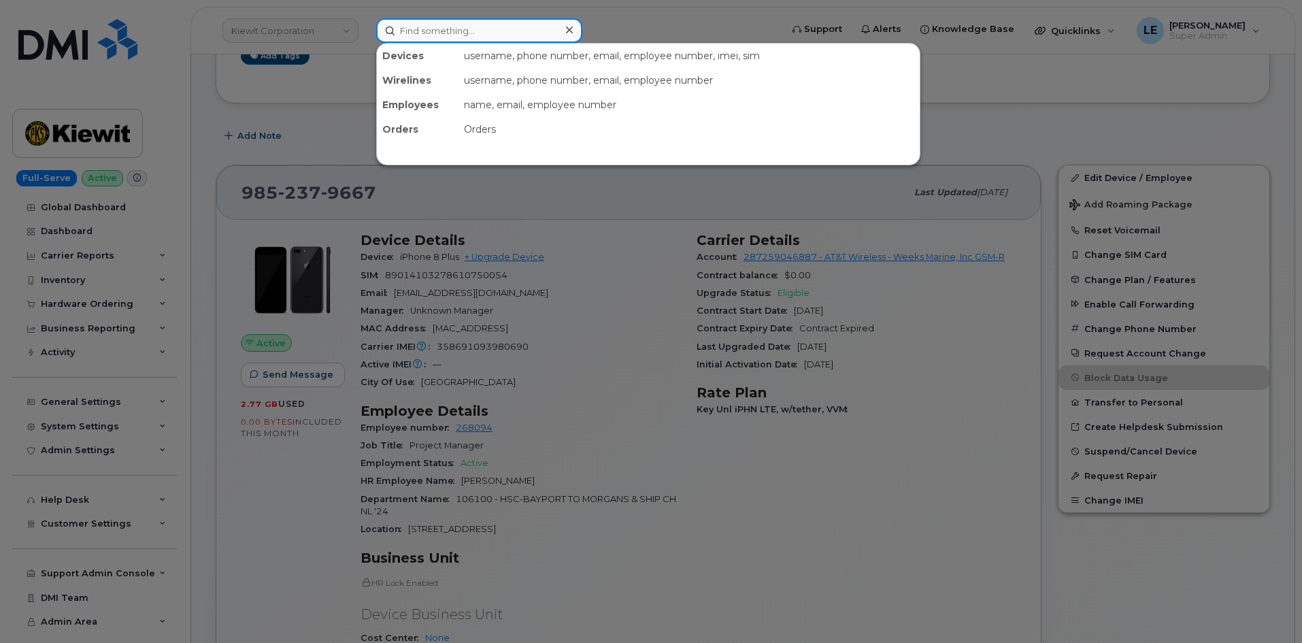
paste input "300862"
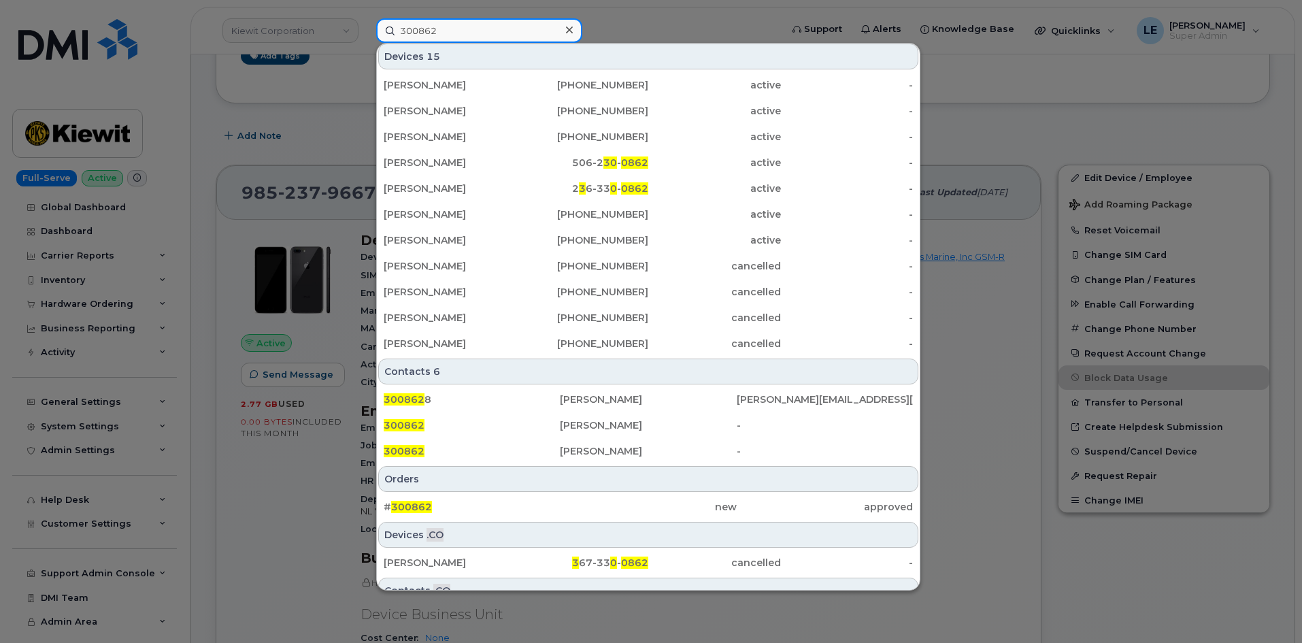
scroll to position [136, 0]
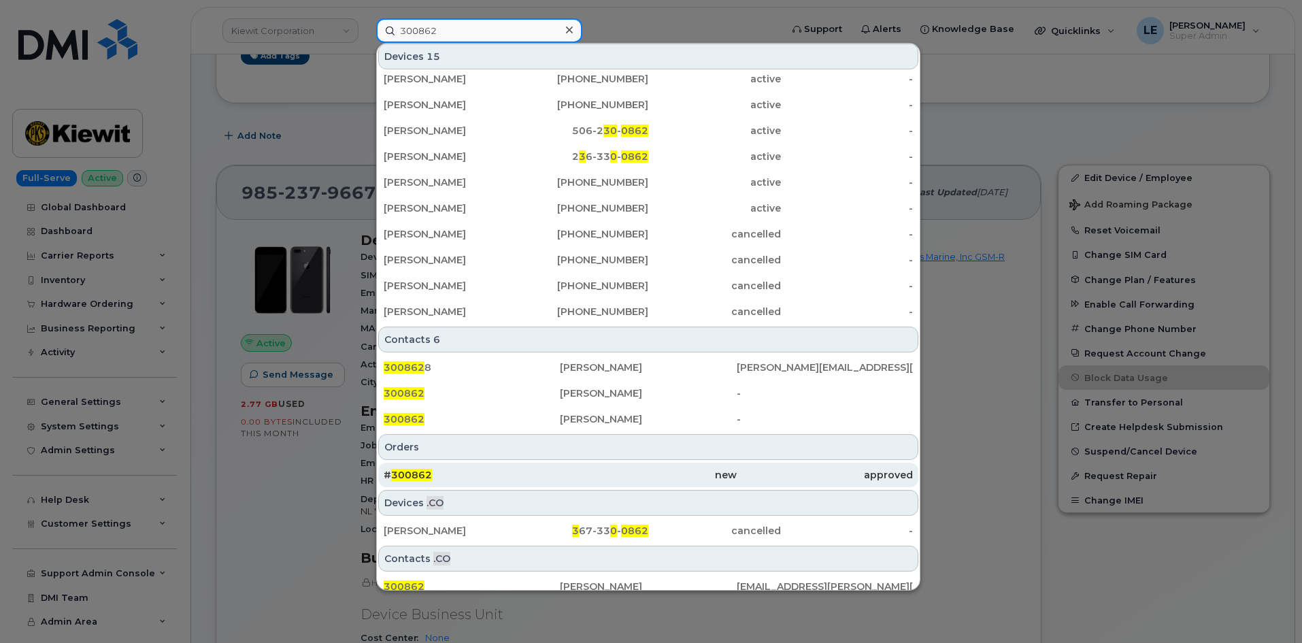
type input "300862"
click at [471, 479] on div "# 300862" at bounding box center [472, 475] width 176 height 14
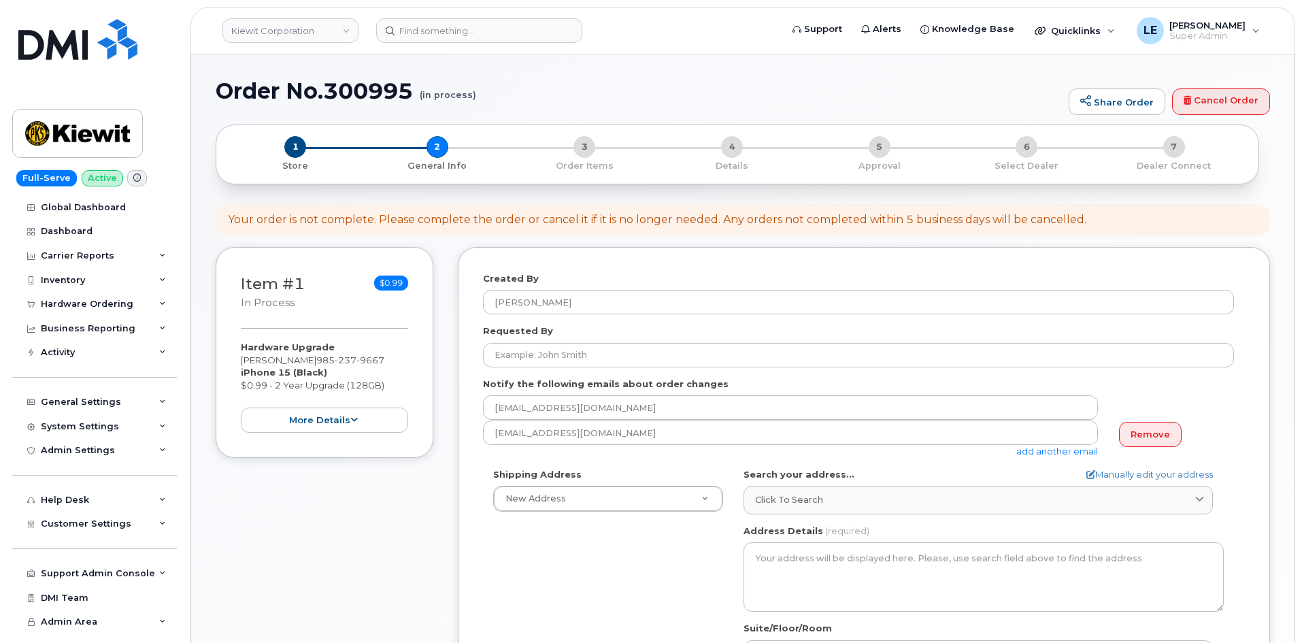
select select
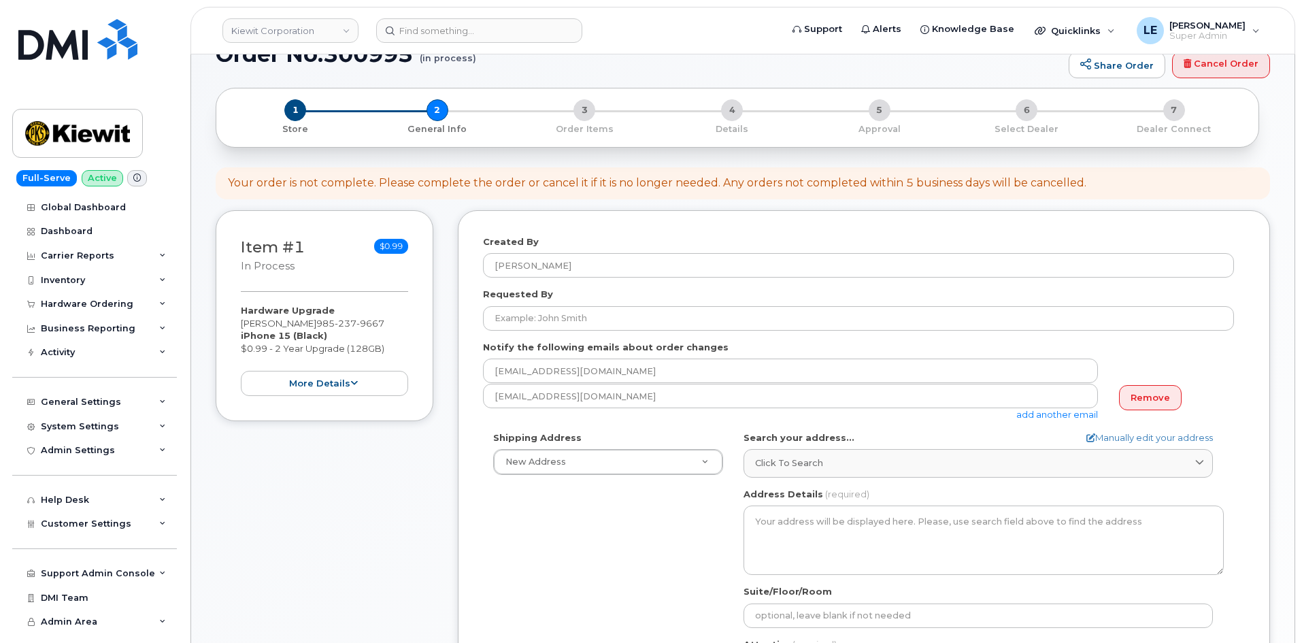
scroll to position [68, 0]
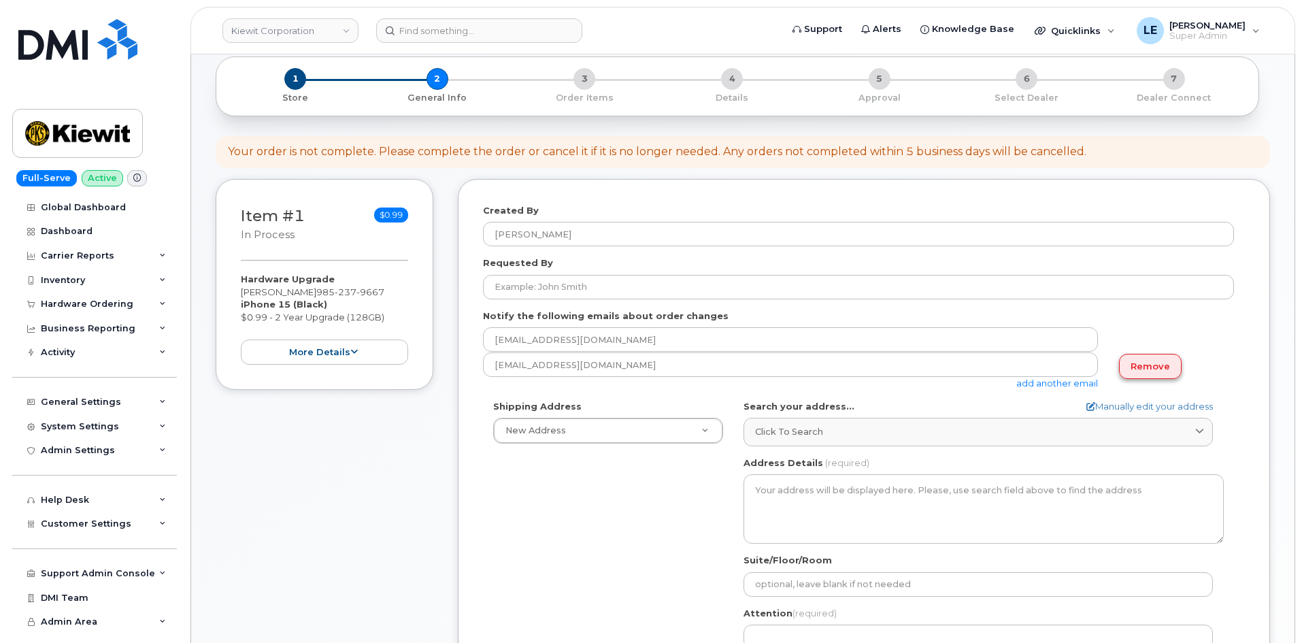
click at [1139, 367] on link "Remove" at bounding box center [1150, 366] width 63 height 25
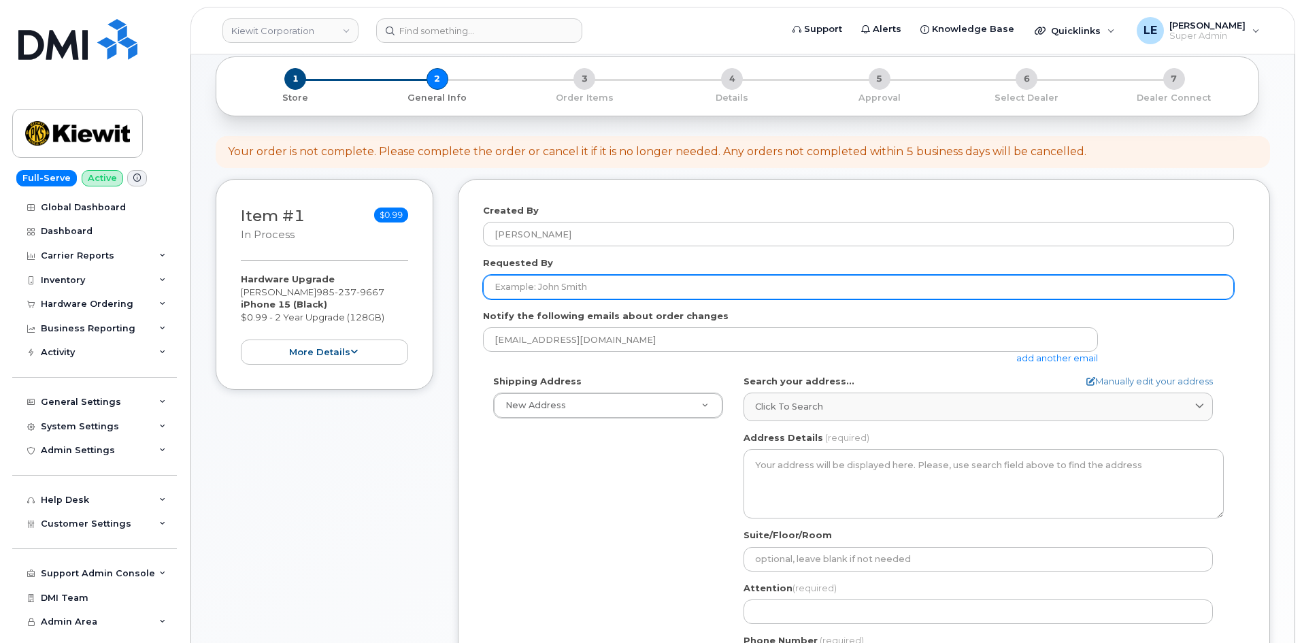
click at [562, 299] on input "Requested By" at bounding box center [858, 287] width 751 height 24
paste input "[PERSON_NAME]"
type input "[PERSON_NAME]"
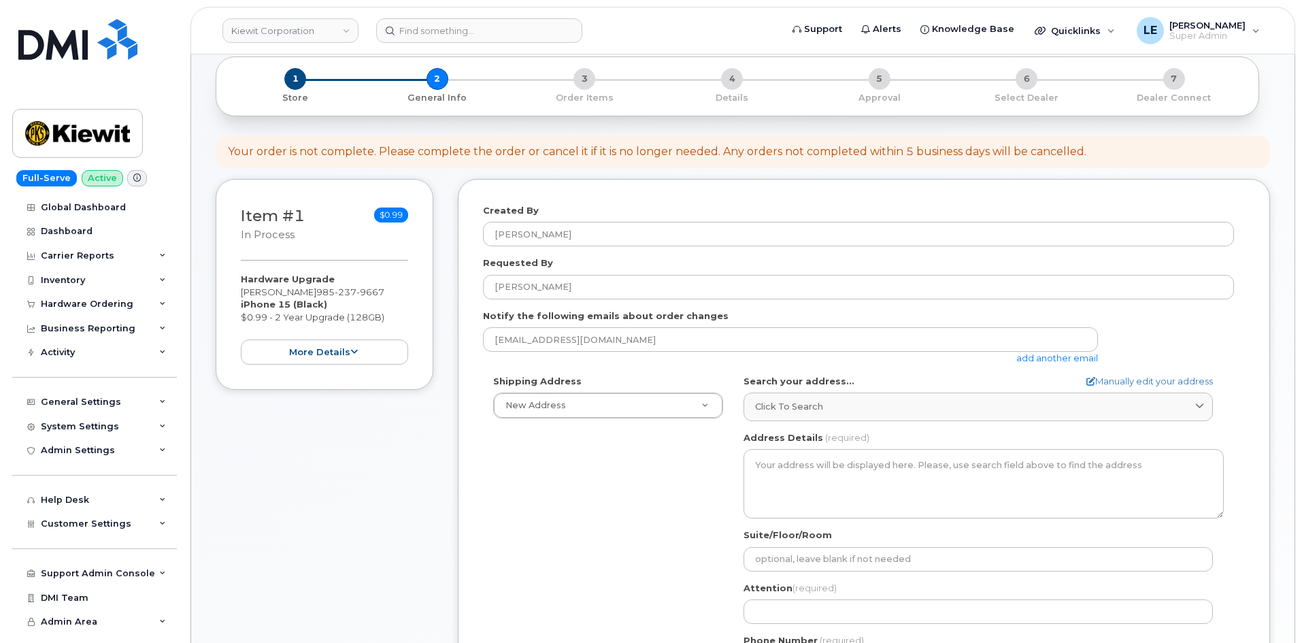
click at [515, 320] on label "Notify the following emails about order changes" at bounding box center [605, 315] width 245 height 13
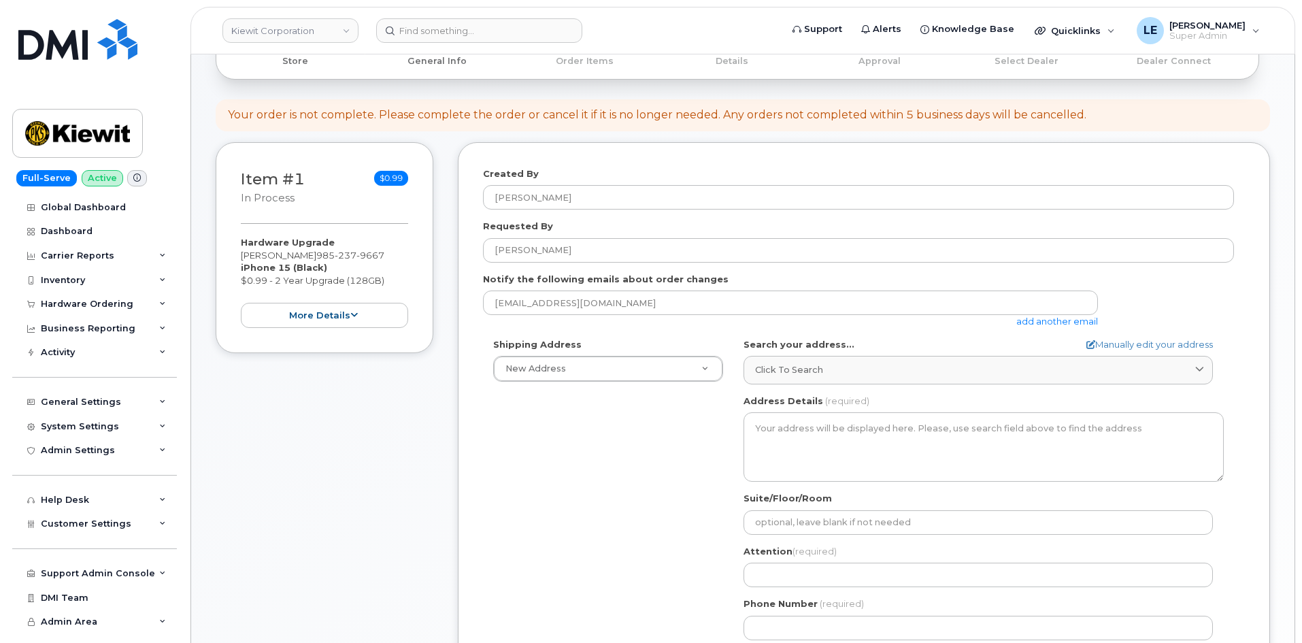
scroll to position [136, 0]
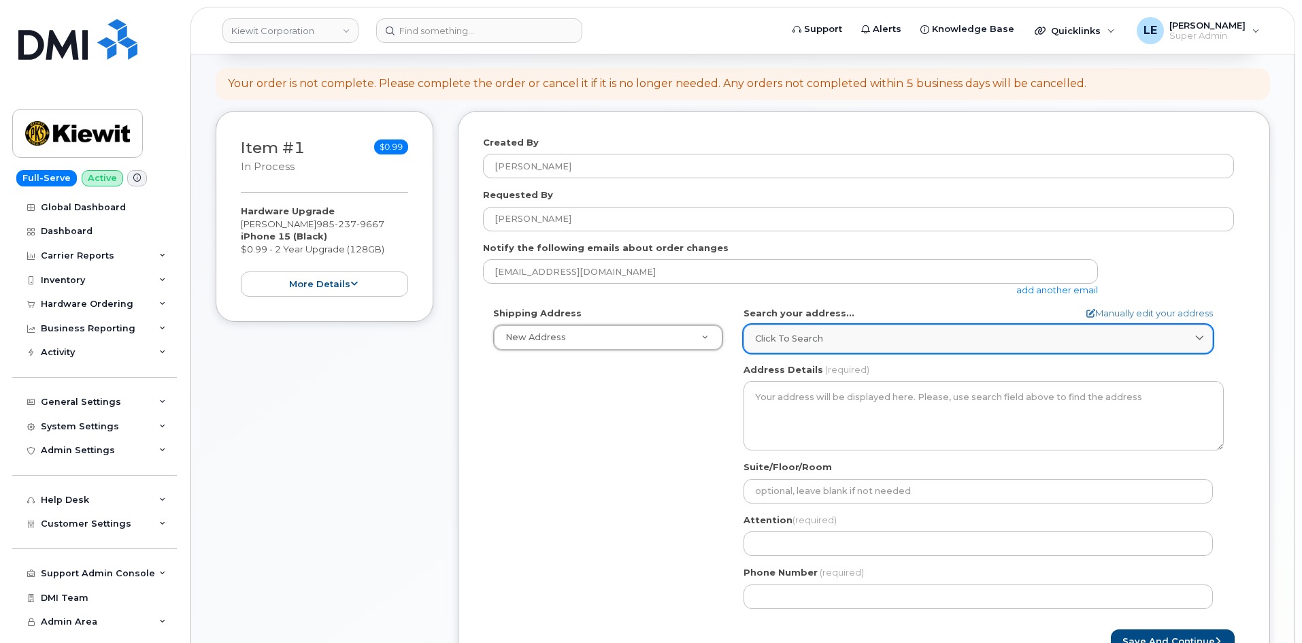
click at [855, 341] on div "Click to search" at bounding box center [978, 338] width 446 height 13
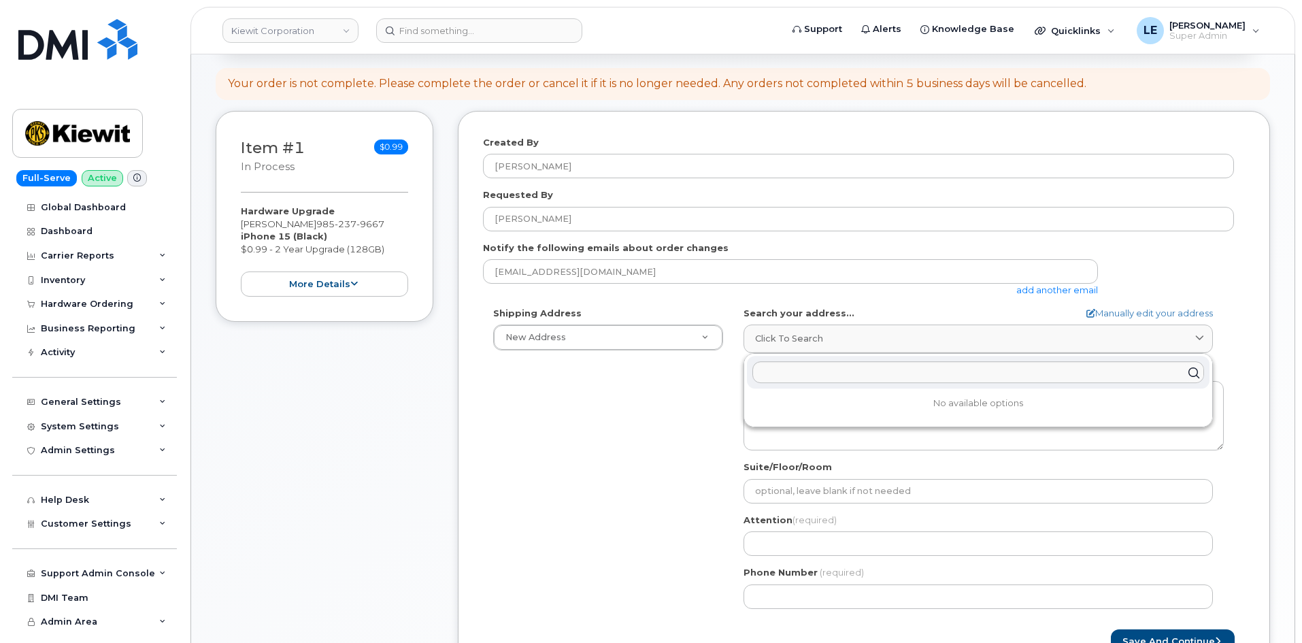
click at [621, 386] on div "Shipping Address New Address New Address AB Search your address... Manually edi…" at bounding box center [858, 463] width 751 height 312
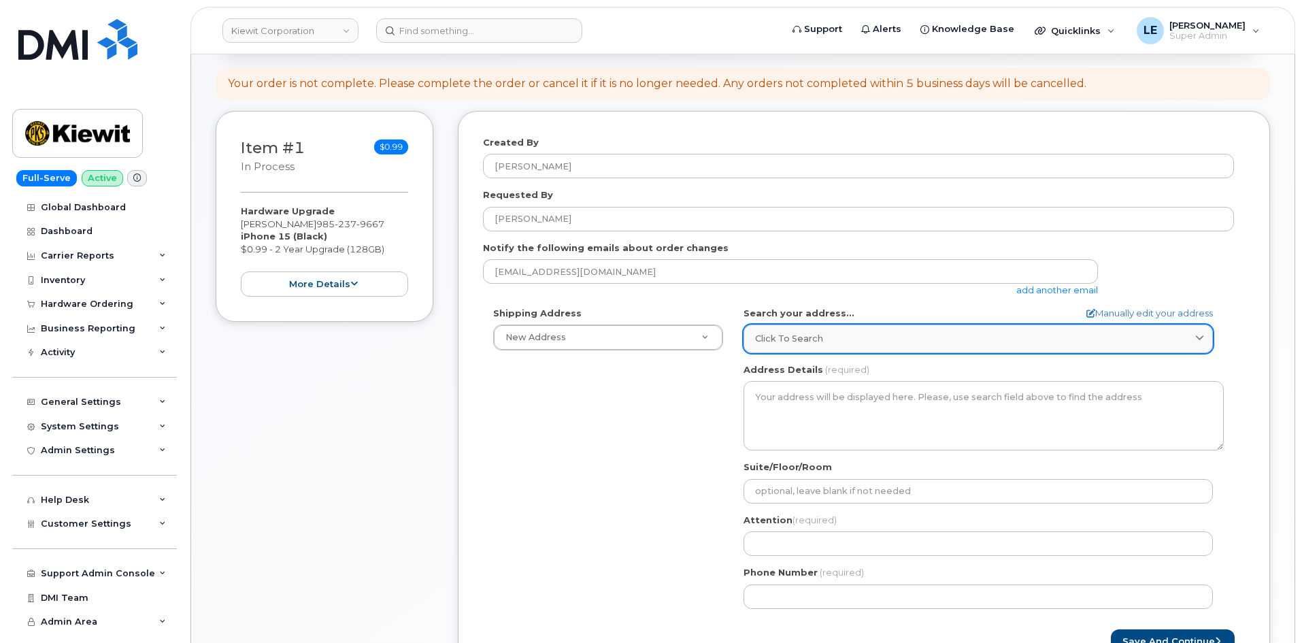
click at [855, 350] on link "Click to search" at bounding box center [977, 338] width 469 height 28
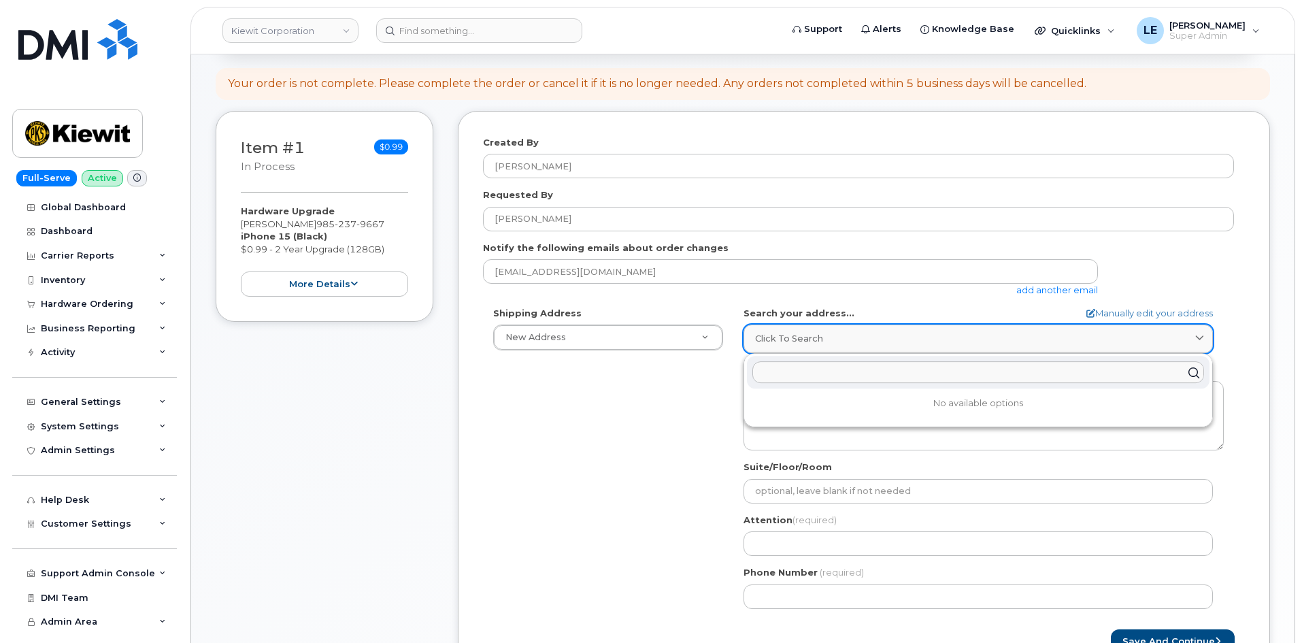
paste input "601 Cien Rd. Suite 260, Kemah, TX 77565"
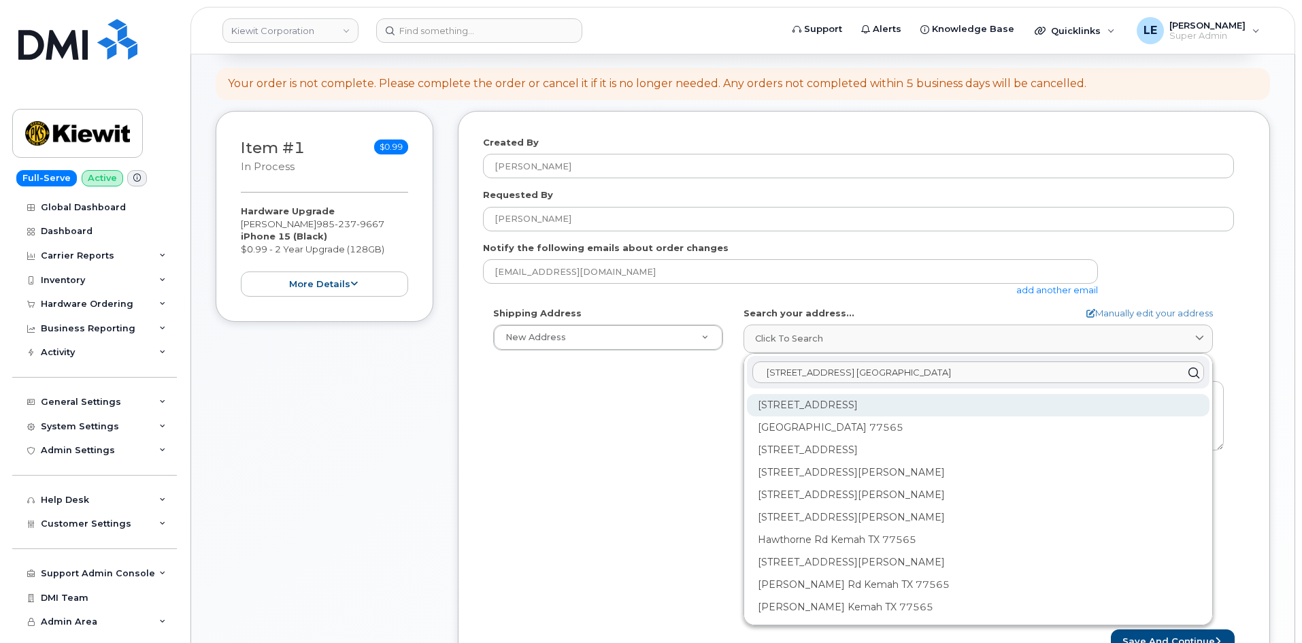
click at [802, 405] on div "601 Cien Rd Kemah TX 77565" at bounding box center [978, 405] width 462 height 22
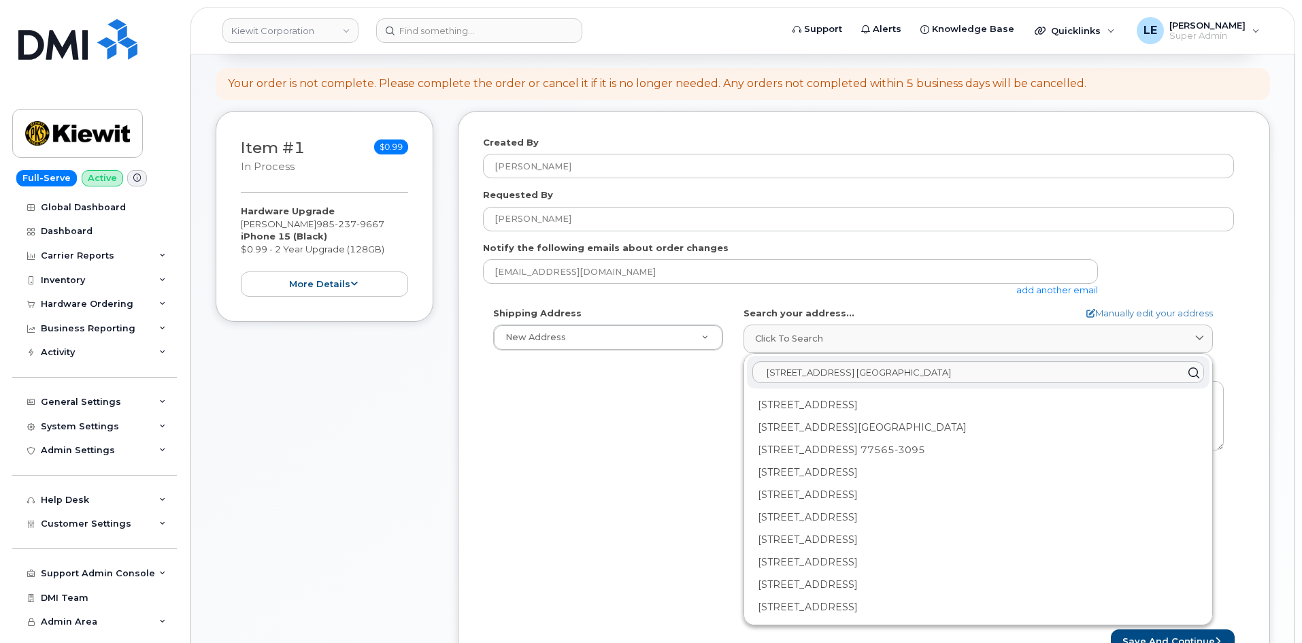
click at [879, 316] on div "Search your address... Manually edit your address Click to search 601 Cien Rd. …" at bounding box center [983, 330] width 480 height 46
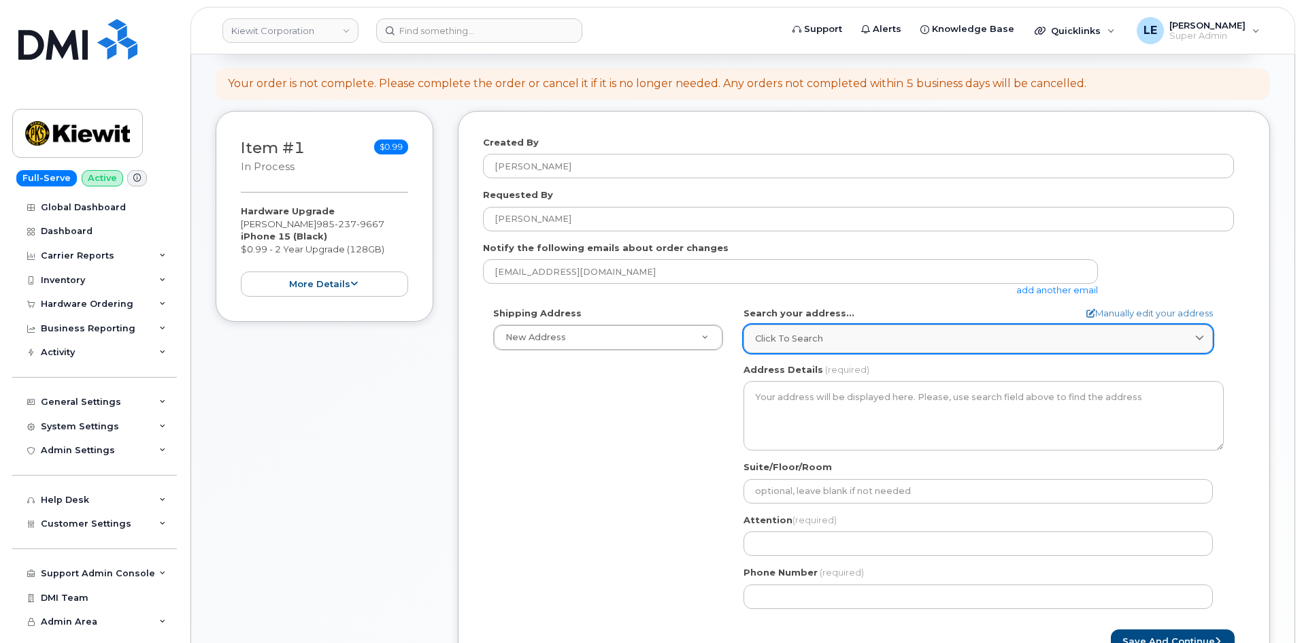
click at [859, 343] on div "Click to search" at bounding box center [978, 338] width 446 height 13
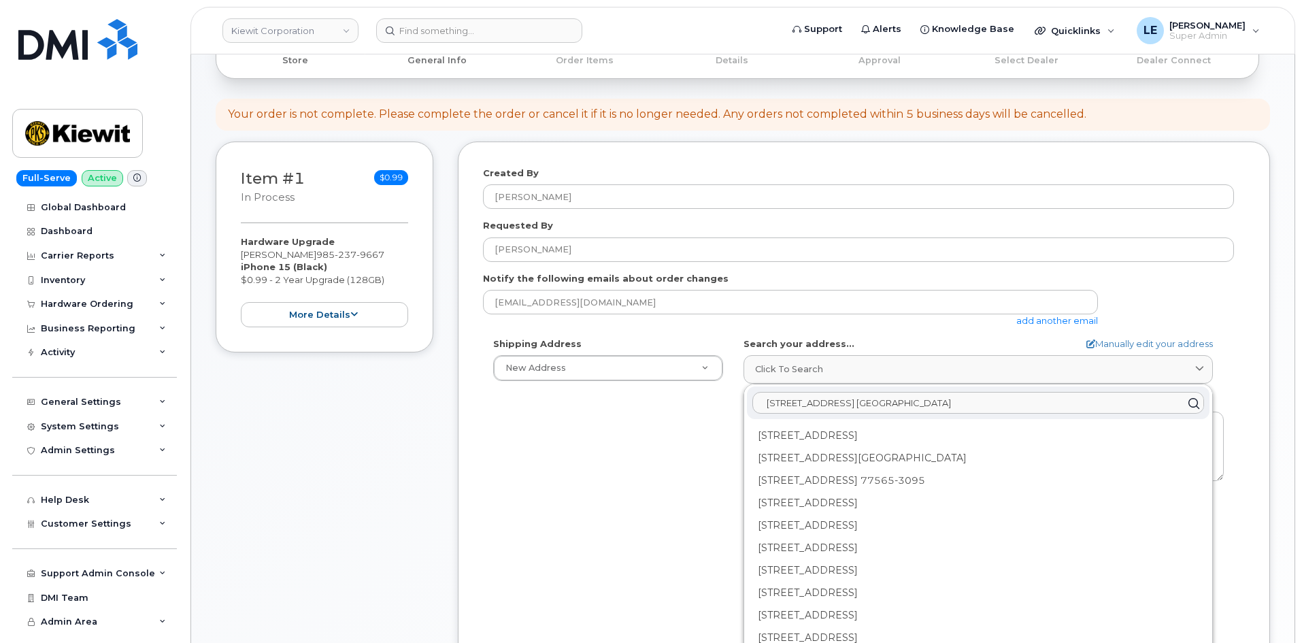
scroll to position [0, 0]
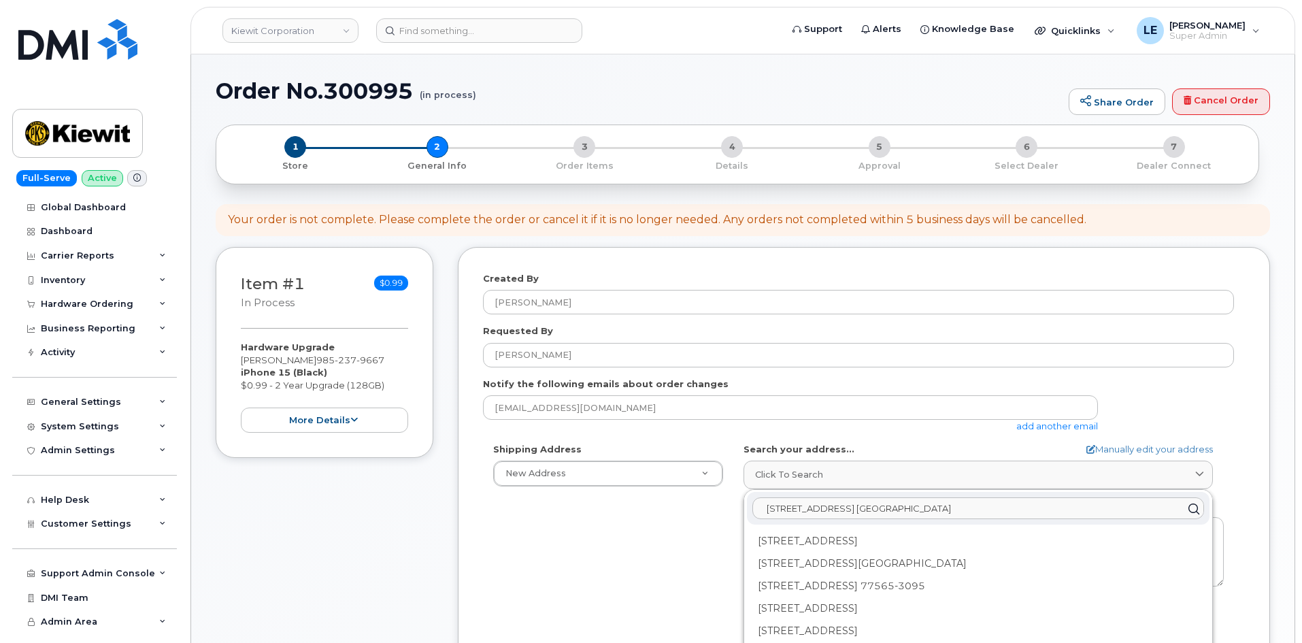
click at [864, 510] on input "601 Cien Rd. Suite 260, Kemah, TX 77565" at bounding box center [978, 509] width 452 height 22
type input "601 Cien Rd., Kemah, TX 77565"
click at [885, 545] on div "601 Cien Rd Kemah TX 77565" at bounding box center [978, 541] width 462 height 22
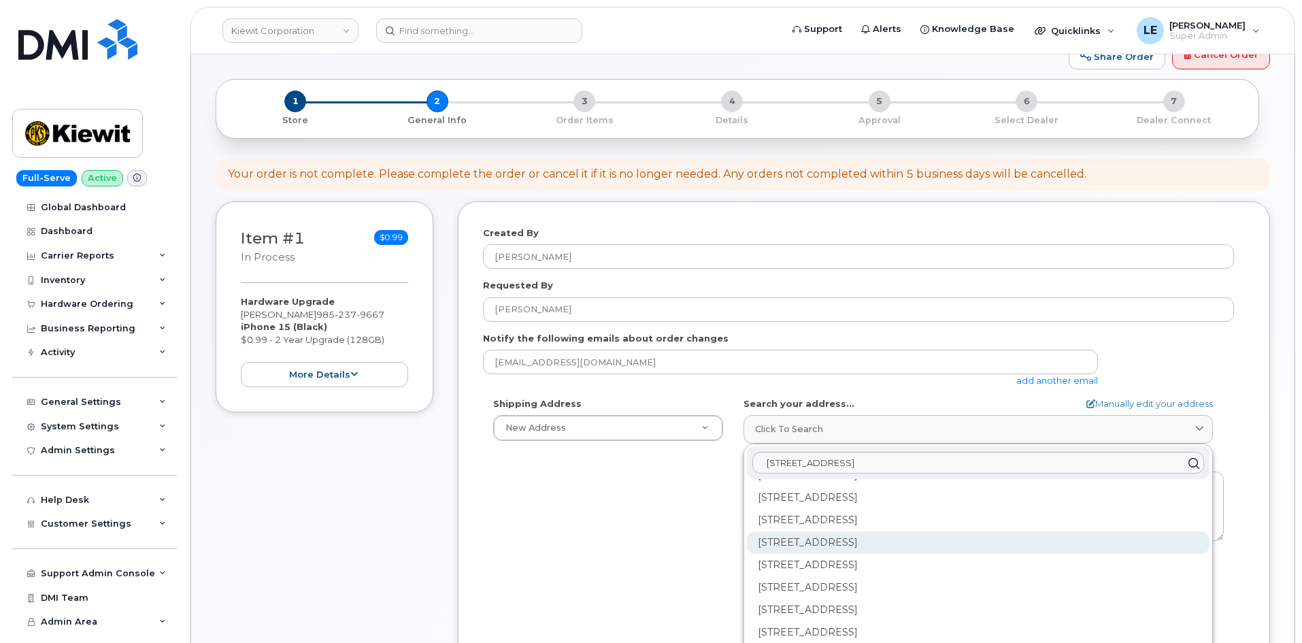
scroll to position [136, 0]
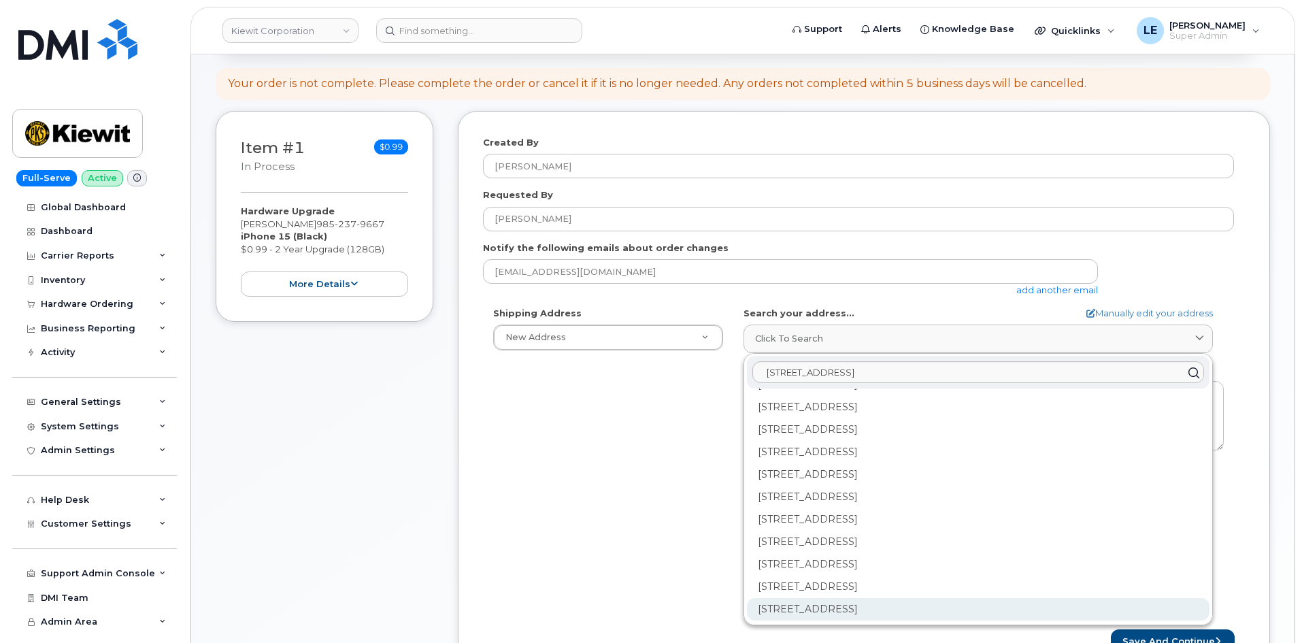
click at [895, 608] on div "601 Cien Rd Ste B Kemah TX 77565-3076" at bounding box center [978, 609] width 462 height 22
select select
type textarea "601 Cien Rd Ste B KEMAH TX 77565-3076 UNITED STATES"
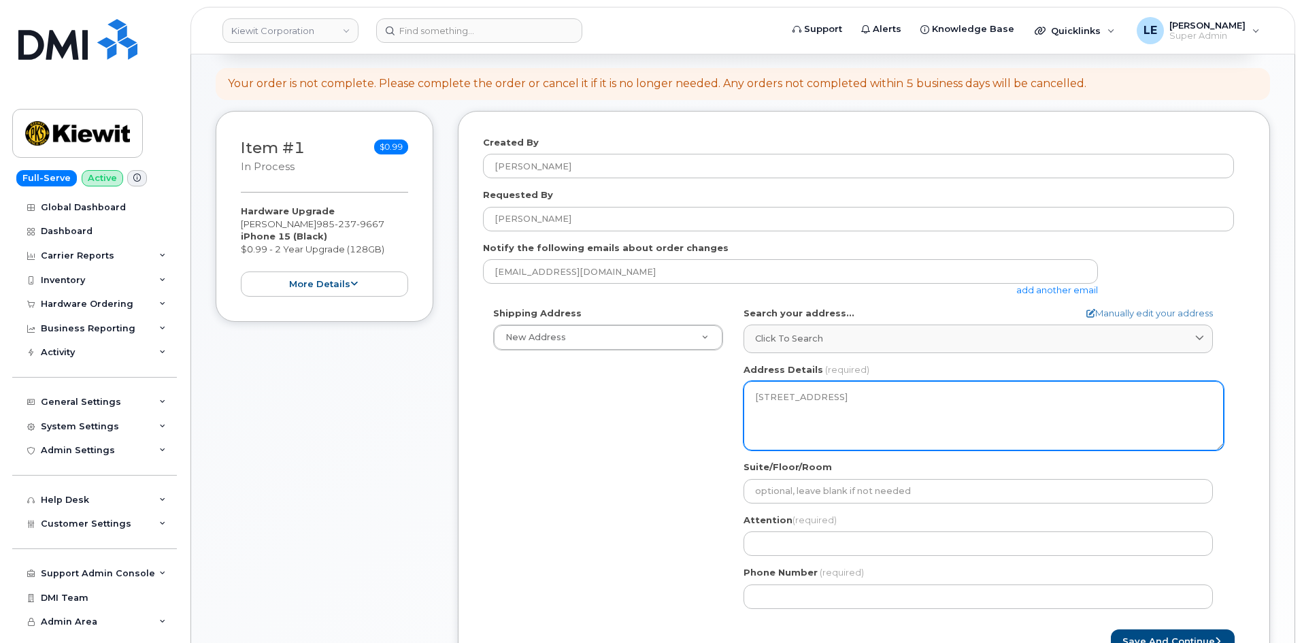
drag, startPoint x: 854, startPoint y: 398, endPoint x: 863, endPoint y: 390, distance: 11.6
click at [863, 390] on textarea "601 Cien Rd Ste B KEMAH TX 77565-3076 UNITED STATES" at bounding box center [983, 415] width 480 height 69
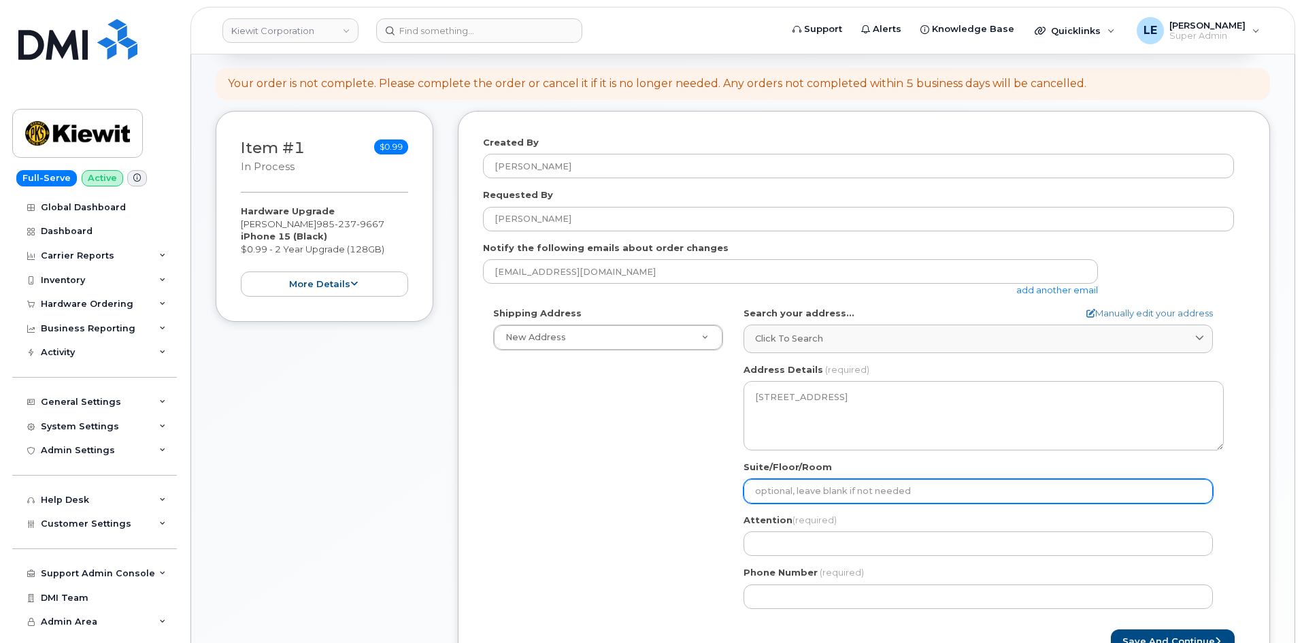
click at [794, 493] on input "Suite/Floor/Room" at bounding box center [977, 491] width 469 height 24
select select
type input "2"
select select
type input "260"
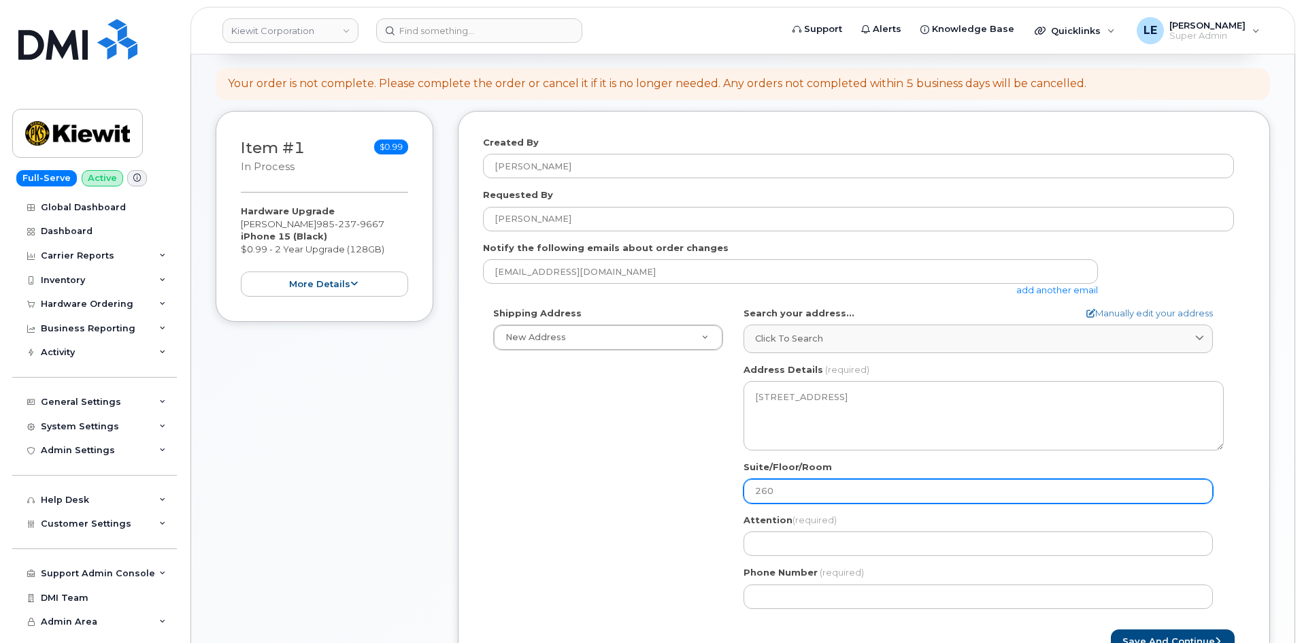
select select
type input "260"
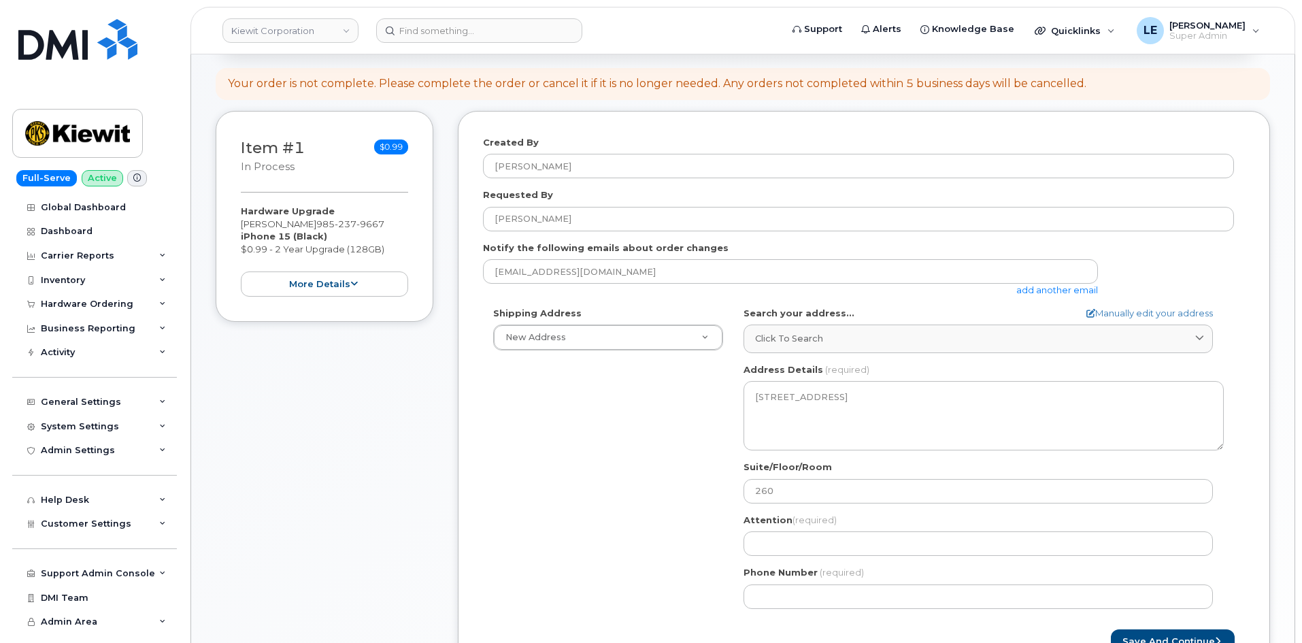
click at [657, 449] on div "Shipping Address New Address New Address TX Kemah Search your address... Manual…" at bounding box center [858, 463] width 751 height 312
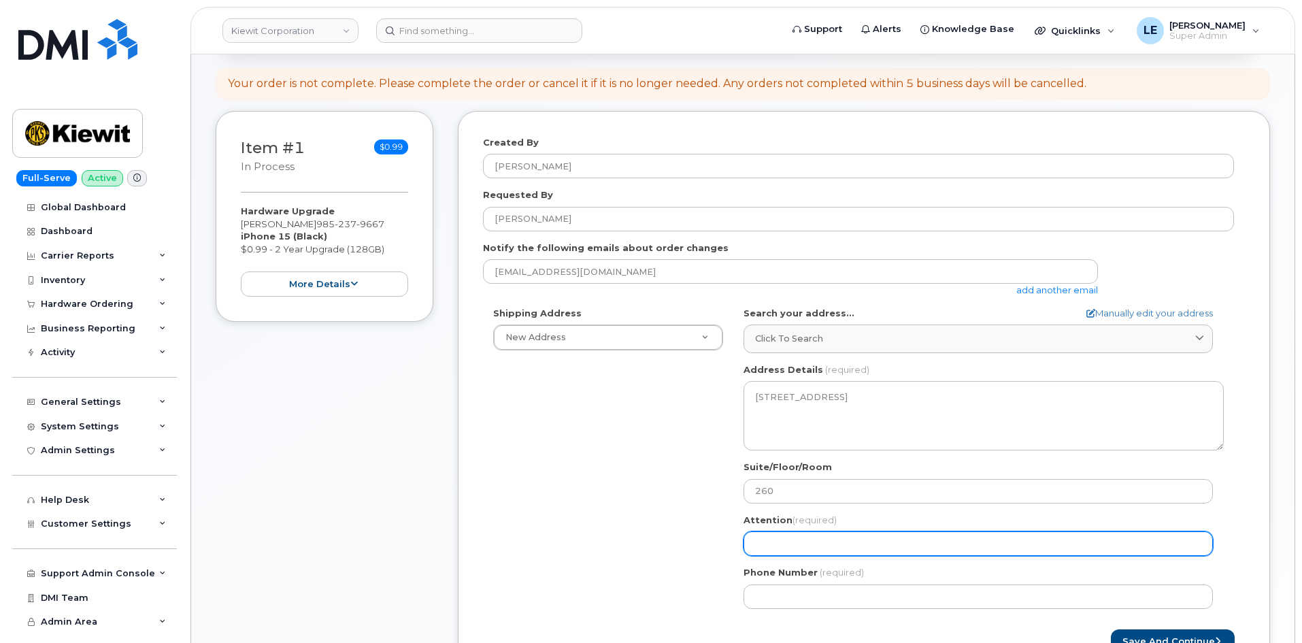
click at [799, 542] on input "Attention (required)" at bounding box center [977, 543] width 469 height 24
paste input "601 Cien Rd. Suite 260, Kemah, TX 7"
select select
type input "601 Cien Rd. Suite 260, Kemah, TX 7"
select select
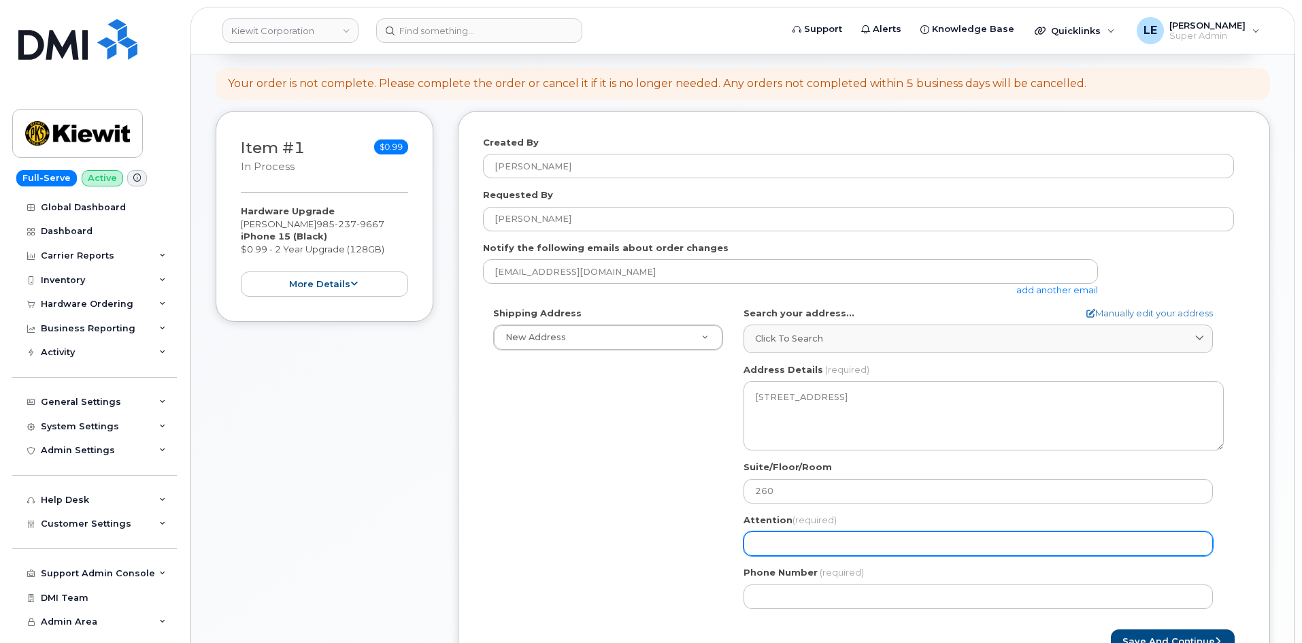
click at [783, 539] on input "Attention (required)" at bounding box center [977, 543] width 469 height 24
paste input "[PERSON_NAME]"
select select
type input "[PERSON_NAME]"
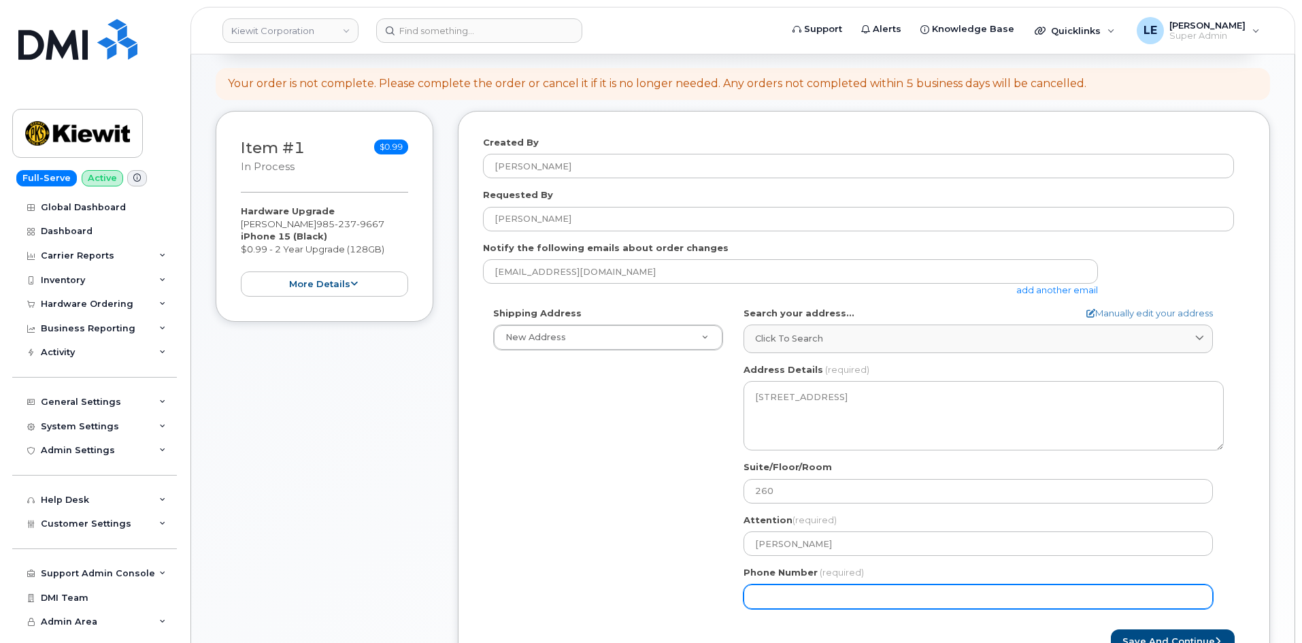
click at [558, 503] on div "Shipping Address New Address New Address TX Kemah Search your address... Manual…" at bounding box center [858, 463] width 751 height 312
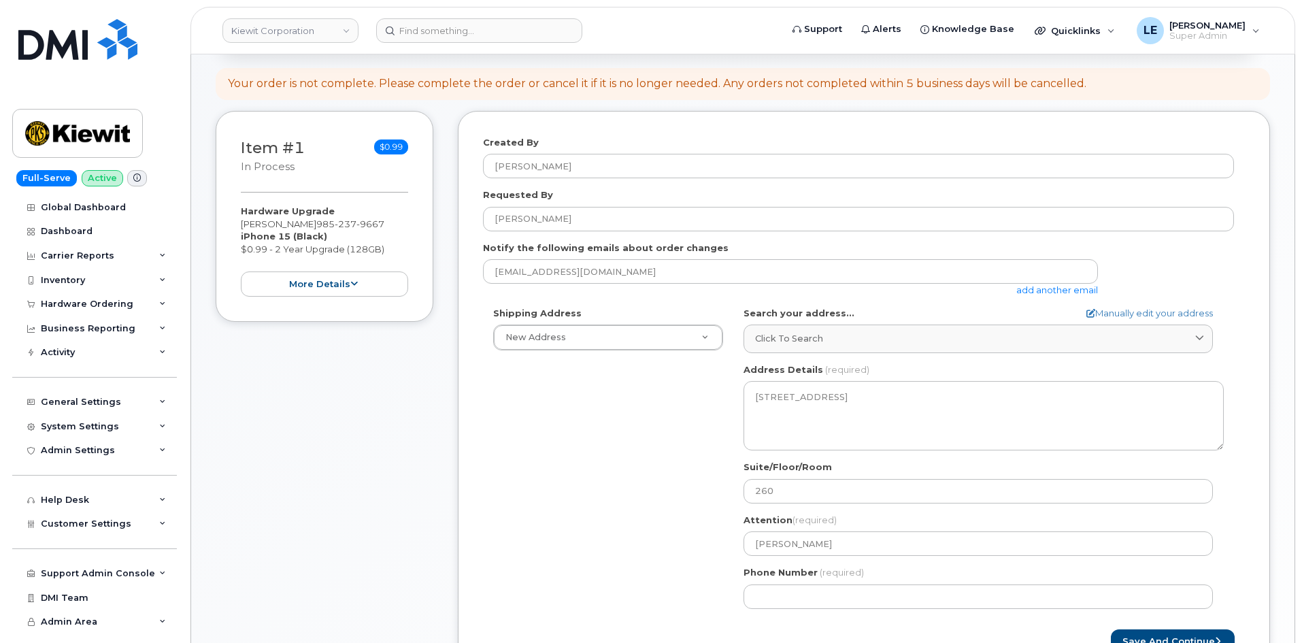
click at [836, 582] on div "Phone Number (required)" at bounding box center [983, 587] width 480 height 43
click at [834, 583] on div "Phone Number (required)" at bounding box center [983, 587] width 480 height 43
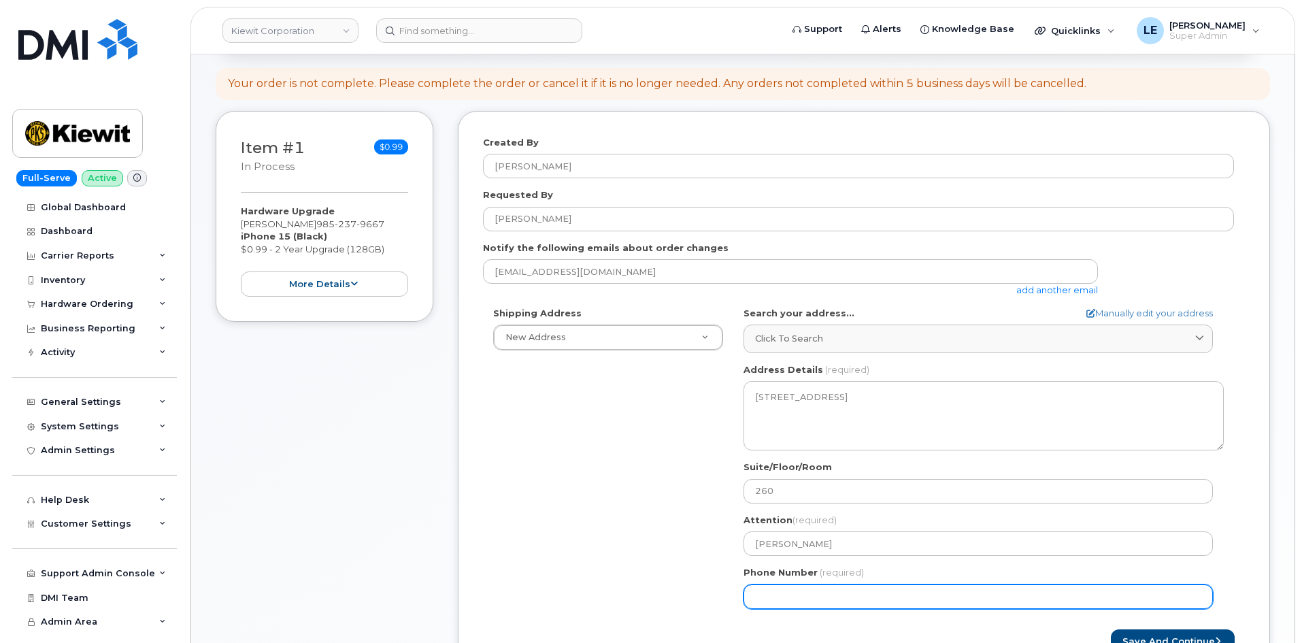
click at [834, 594] on input "Phone Number" at bounding box center [977, 596] width 469 height 24
click at [799, 596] on input "Phone Number" at bounding box center [977, 596] width 469 height 24
click at [796, 596] on input "Phone Number" at bounding box center [977, 596] width 469 height 24
select select
type input "9852379667"
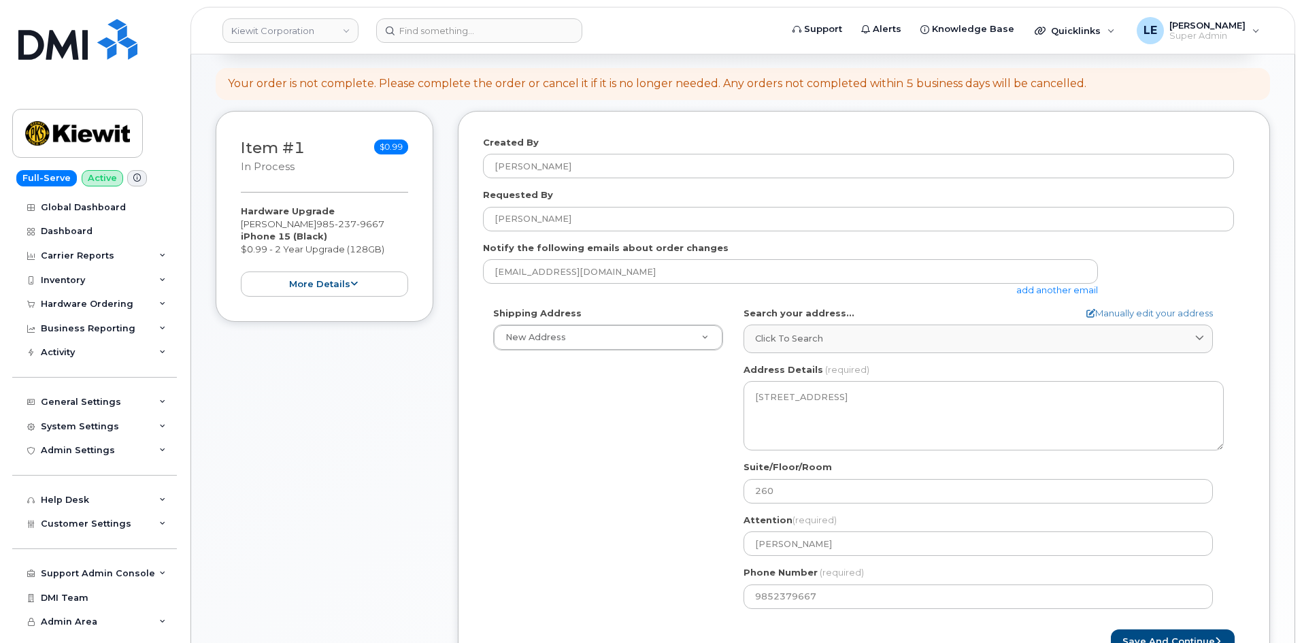
click at [826, 364] on span "(required)" at bounding box center [847, 369] width 44 height 11
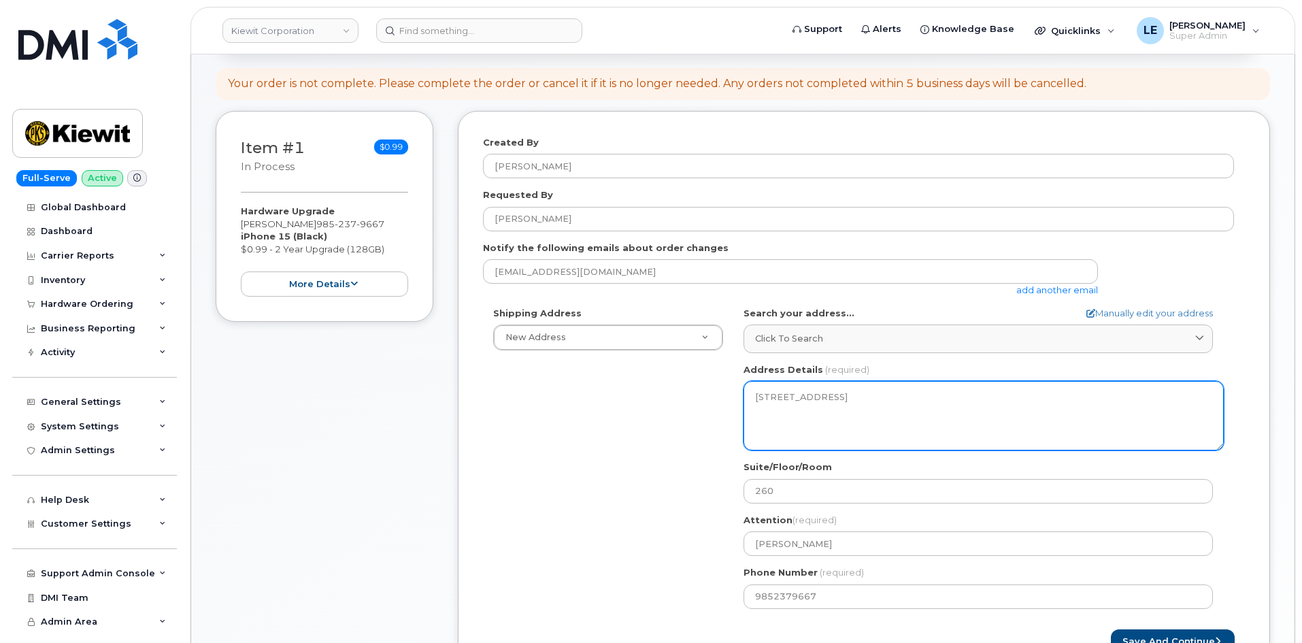
drag, startPoint x: 840, startPoint y: 397, endPoint x: 723, endPoint y: 398, distance: 117.6
click at [723, 398] on div "Shipping Address New Address New Address TX Kemah Search your address... Manual…" at bounding box center [858, 463] width 751 height 312
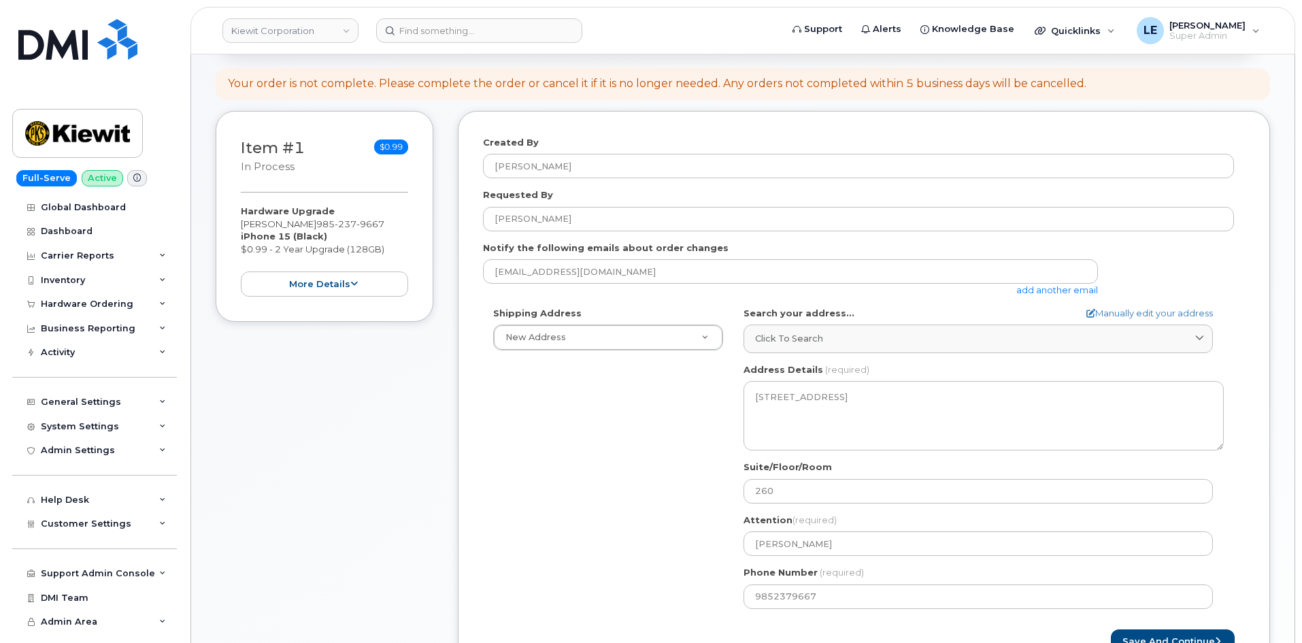
click at [522, 460] on div "Shipping Address New Address New Address TX Kemah Search your address... Manual…" at bounding box center [858, 463] width 751 height 312
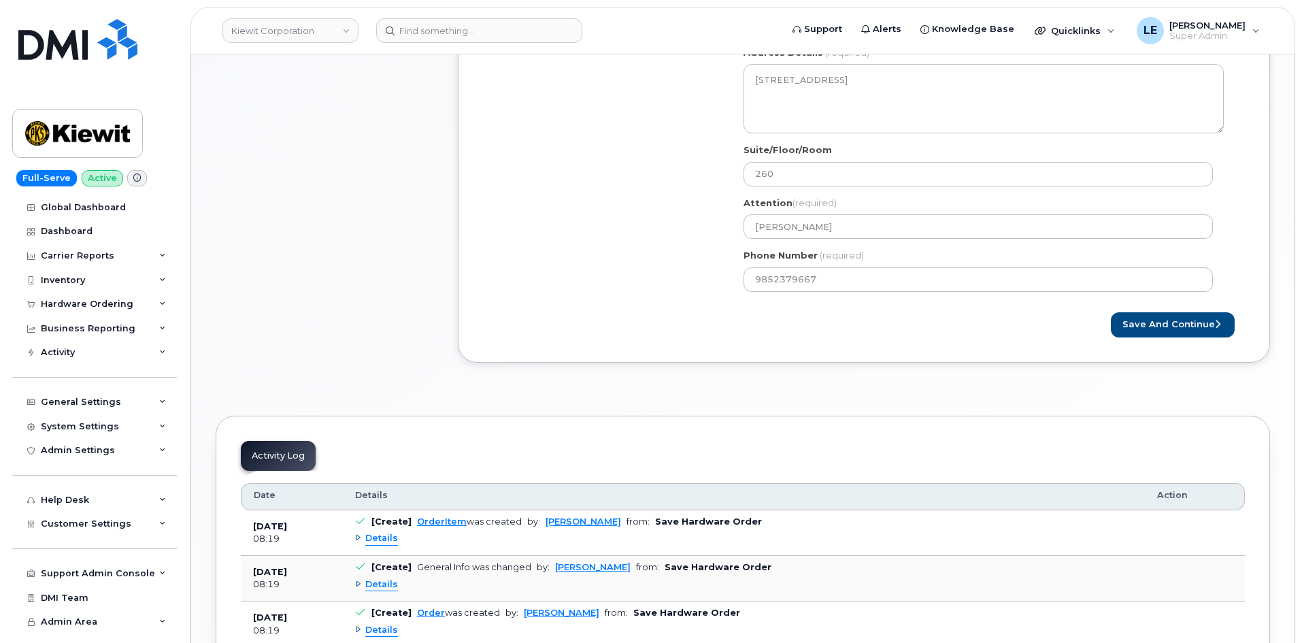
scroll to position [476, 0]
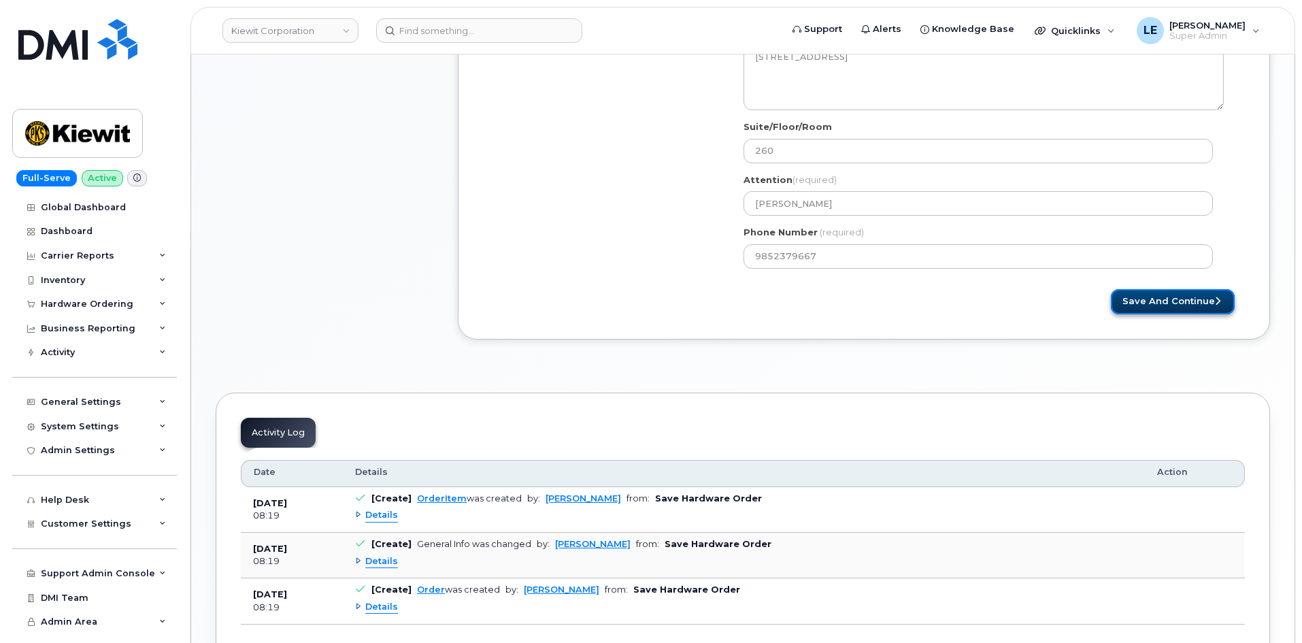
click at [1149, 303] on button "Save and Continue" at bounding box center [1172, 301] width 124 height 25
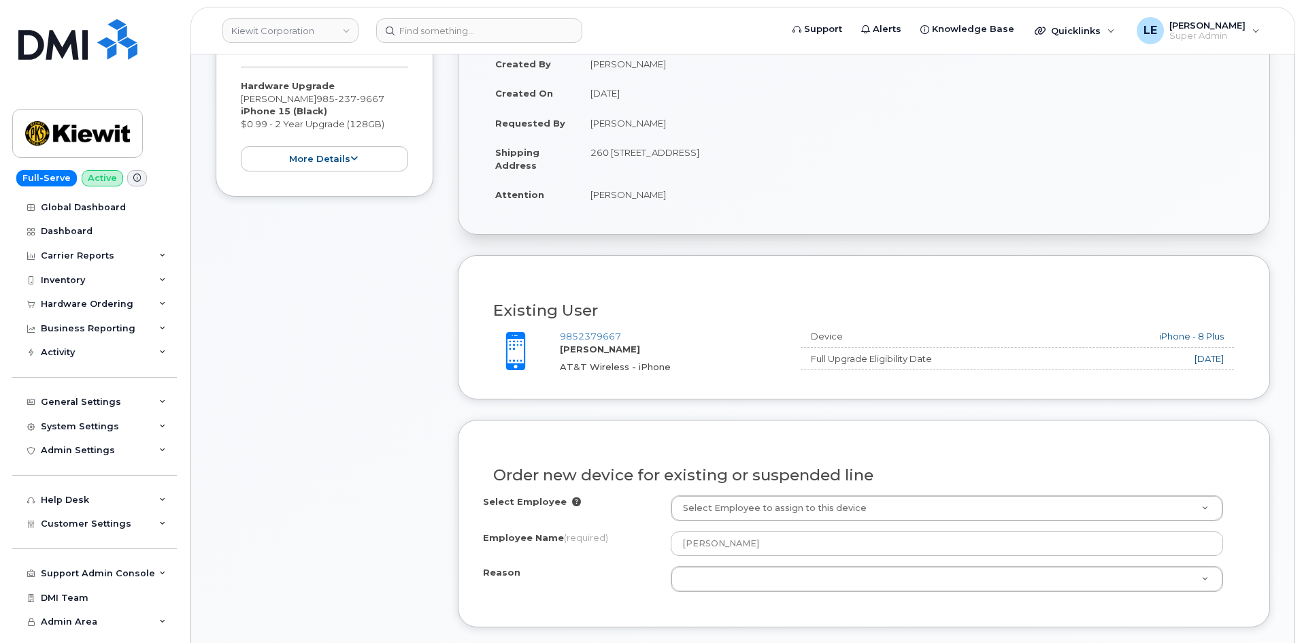
scroll to position [272, 0]
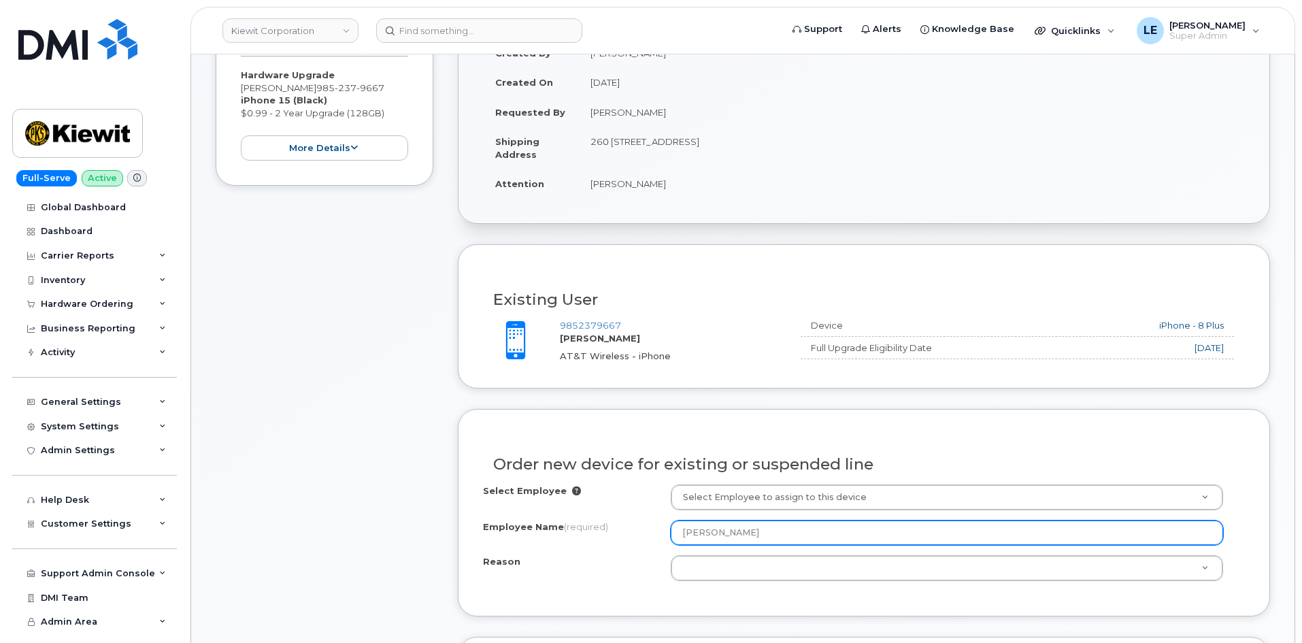
drag, startPoint x: 813, startPoint y: 530, endPoint x: 572, endPoint y: 507, distance: 242.6
click at [572, 507] on div "Select Employee Select Employee to assign to this device Employee Name (require…" at bounding box center [864, 532] width 762 height 97
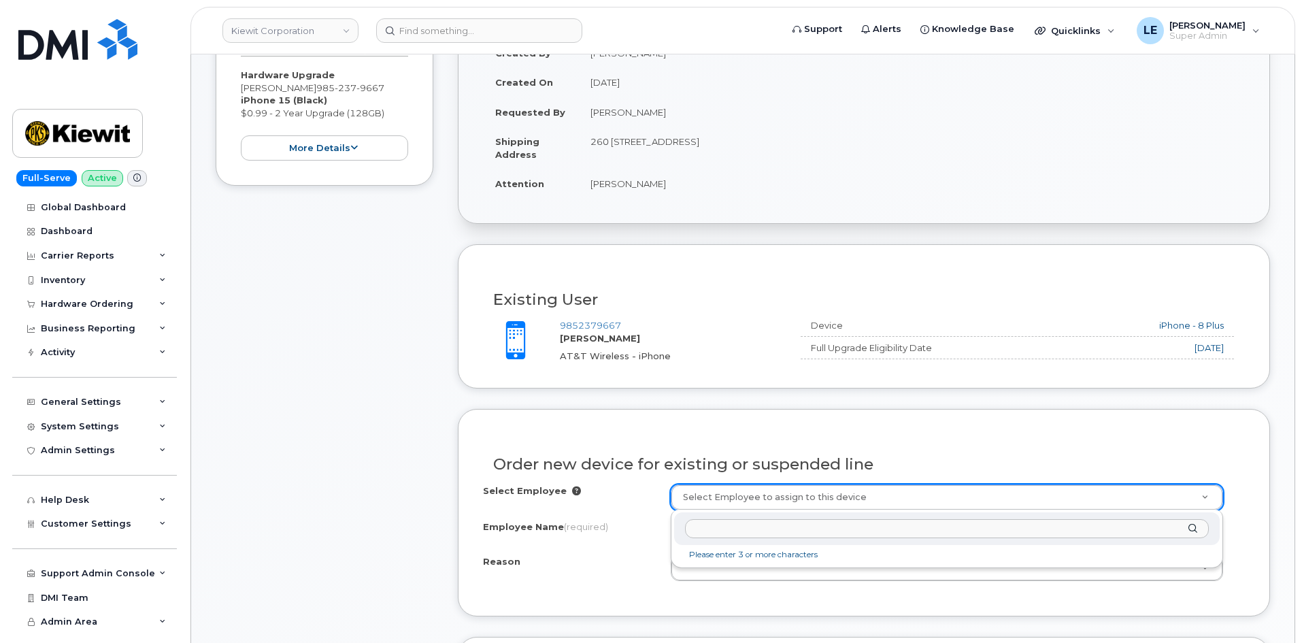
paste input "[PERSON_NAME]"
type input "[PERSON_NAME]"
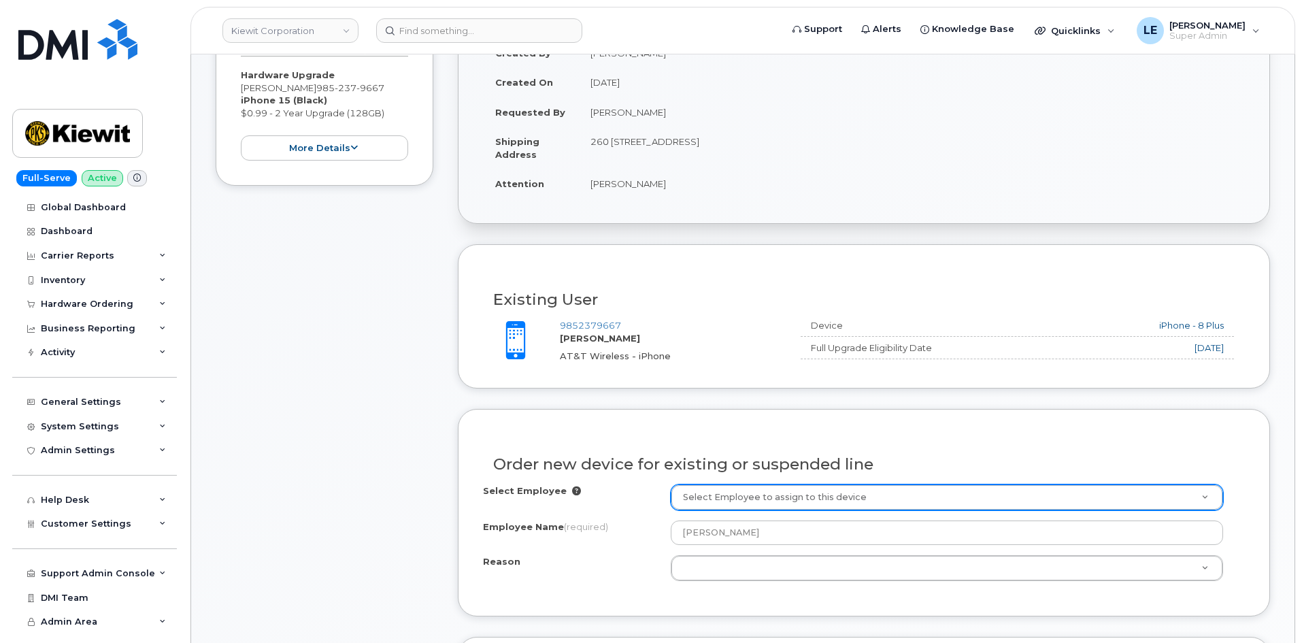
click at [642, 523] on div "Employee Name (required)" at bounding box center [577, 529] width 188 height 18
click at [572, 492] on icon at bounding box center [576, 490] width 9 height 9
click at [572, 491] on icon at bounding box center [576, 490] width 9 height 9
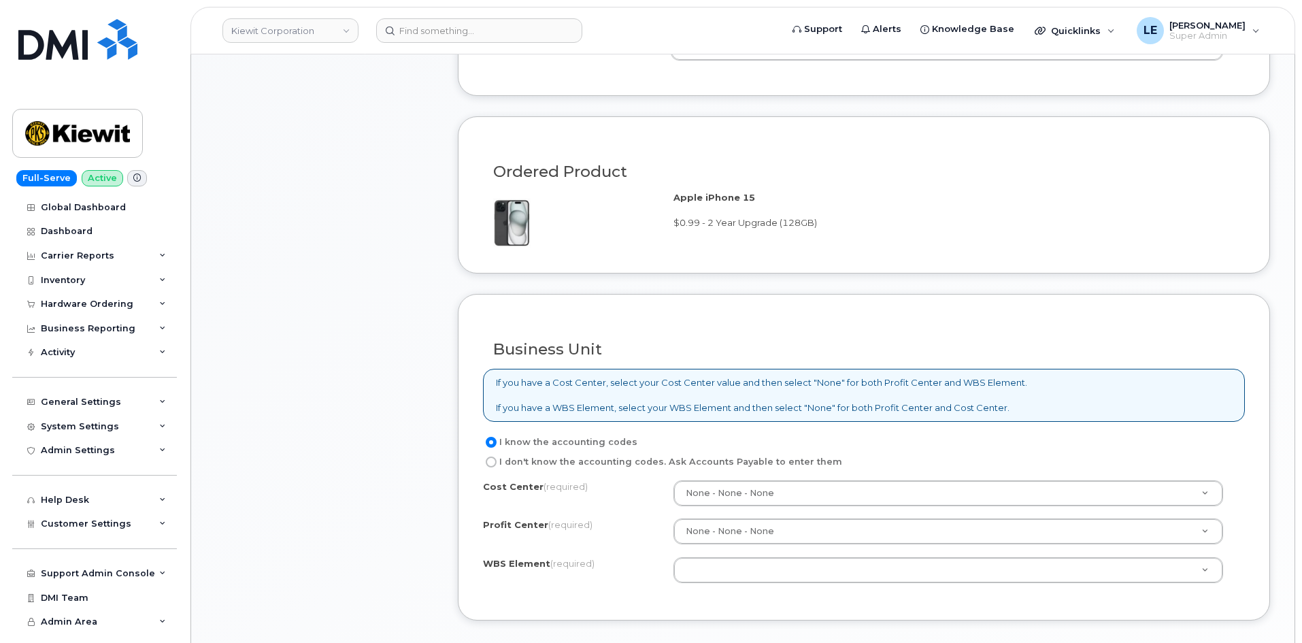
scroll to position [816, 0]
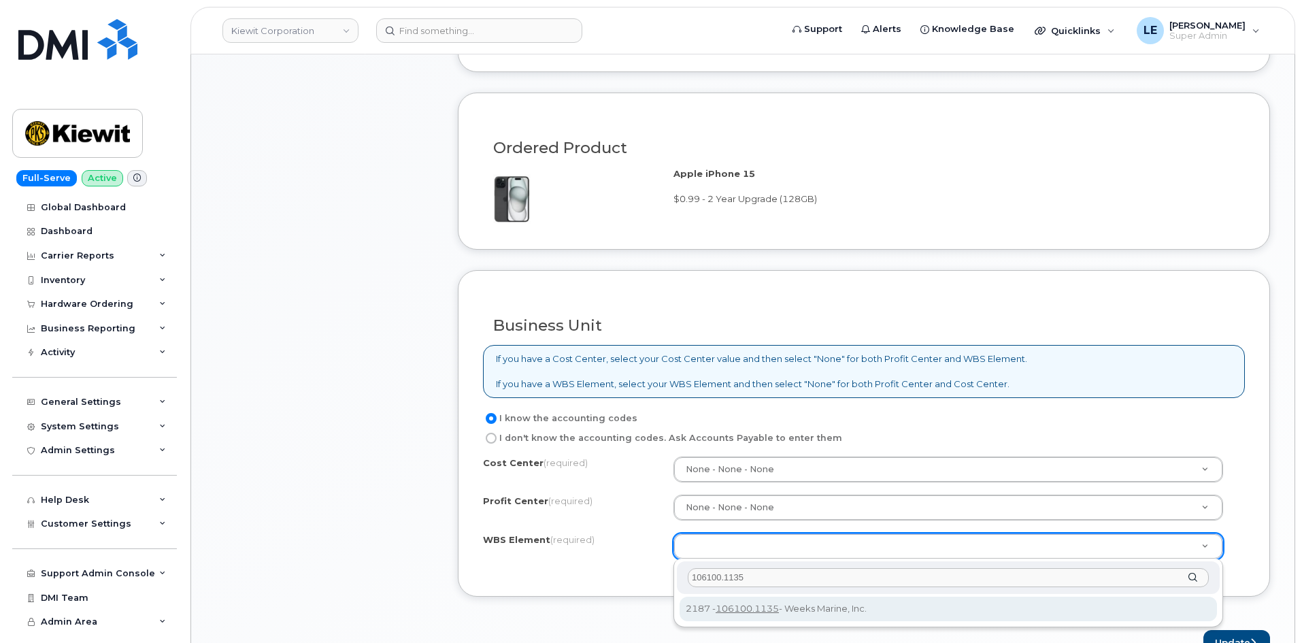
type input "106100.1135"
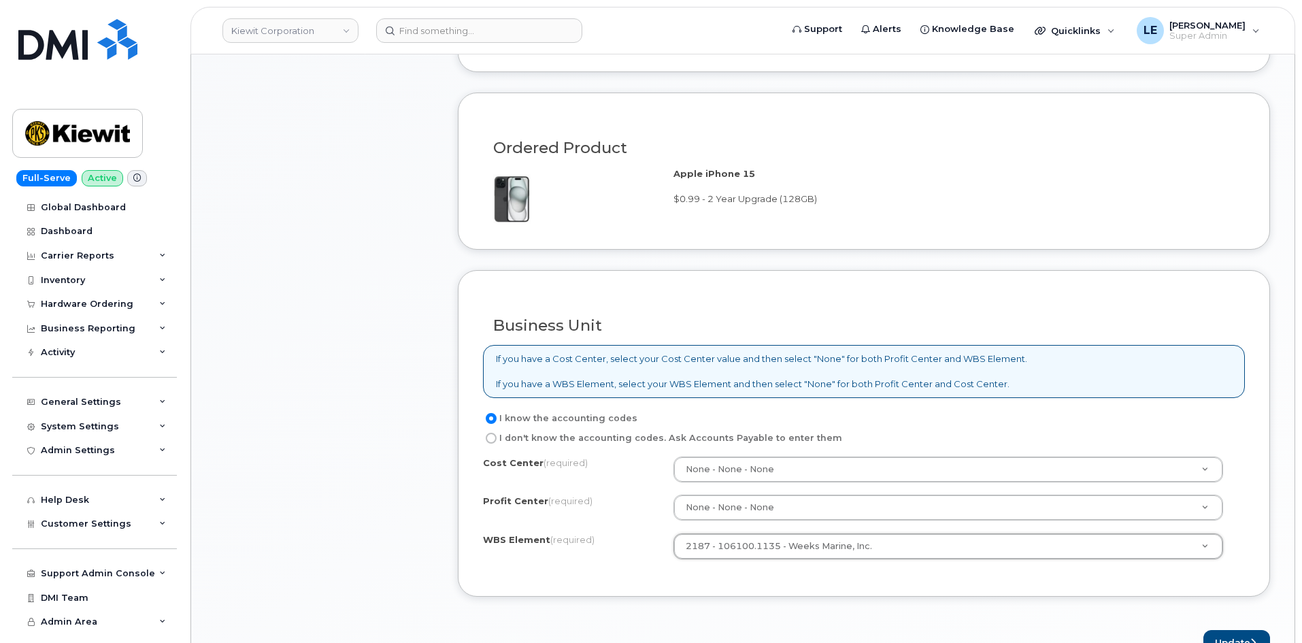
click at [602, 574] on div "Business Unit If you have a Cost Center, select your Cost Center value and then…" at bounding box center [864, 433] width 812 height 327
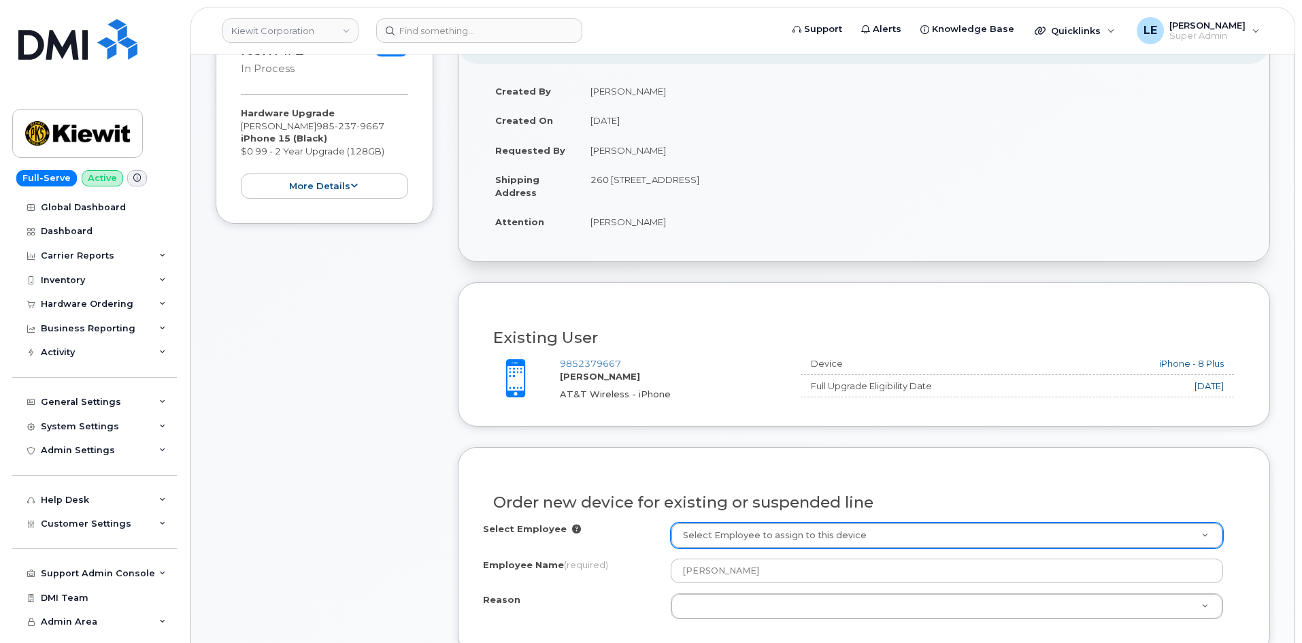
scroll to position [340, 0]
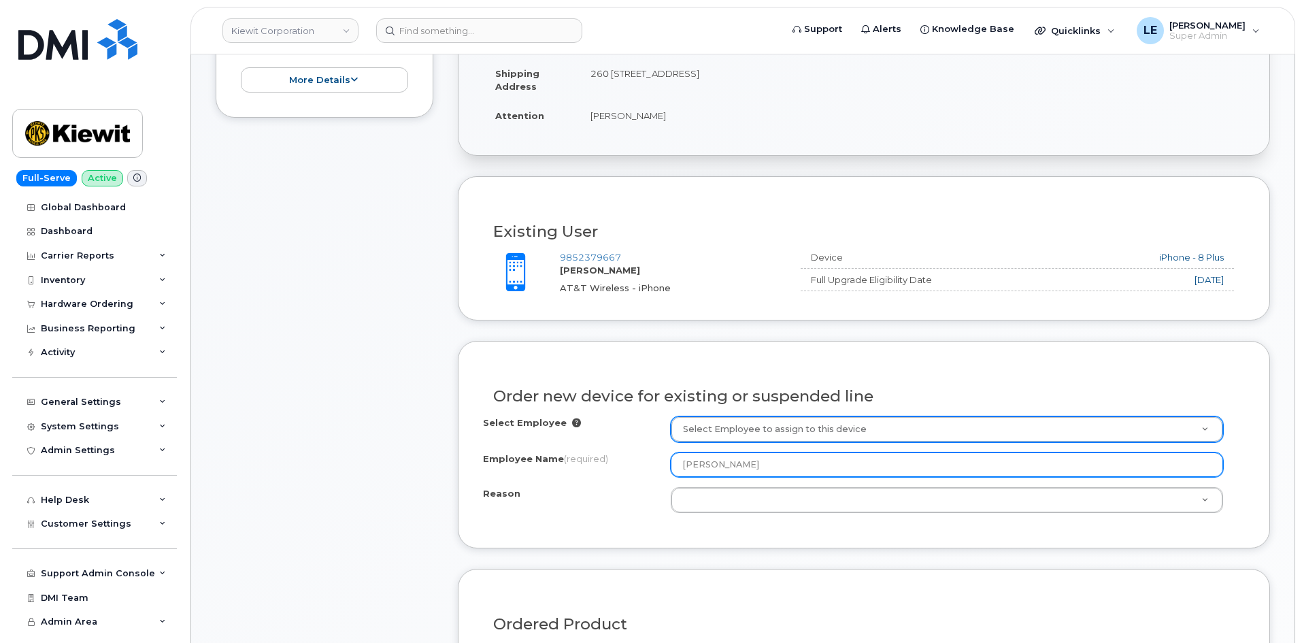
click at [785, 462] on input "[PERSON_NAME]" at bounding box center [946, 464] width 552 height 24
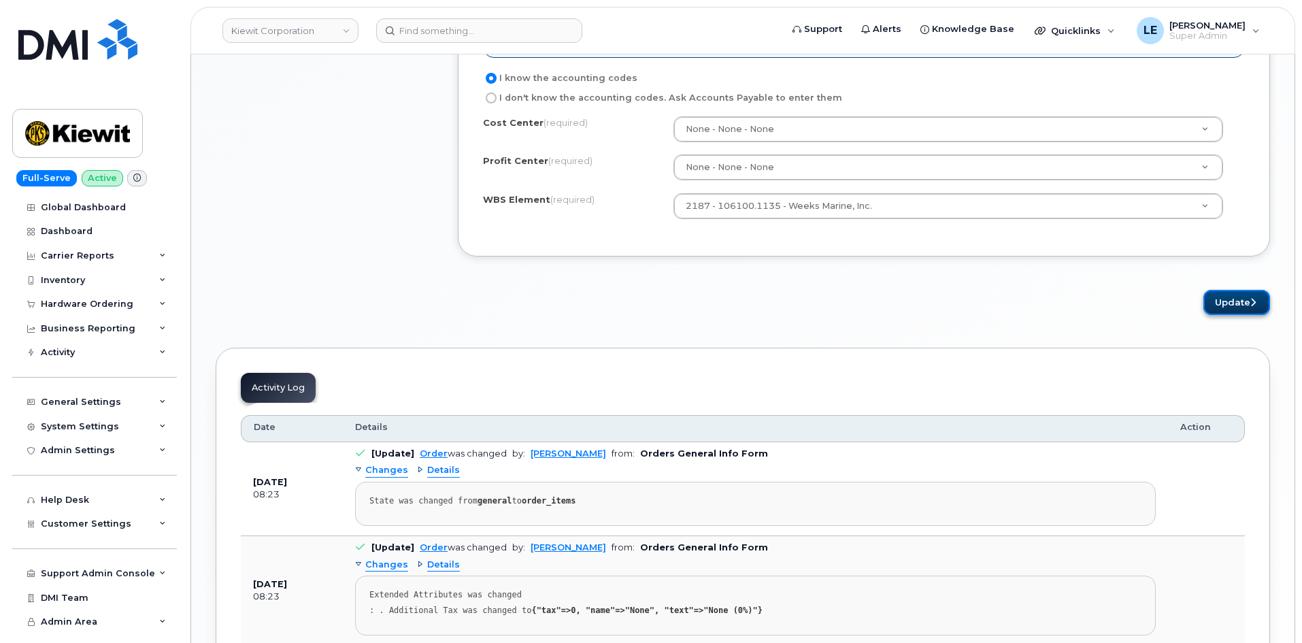
click at [1256, 295] on button "Update" at bounding box center [1236, 302] width 67 height 25
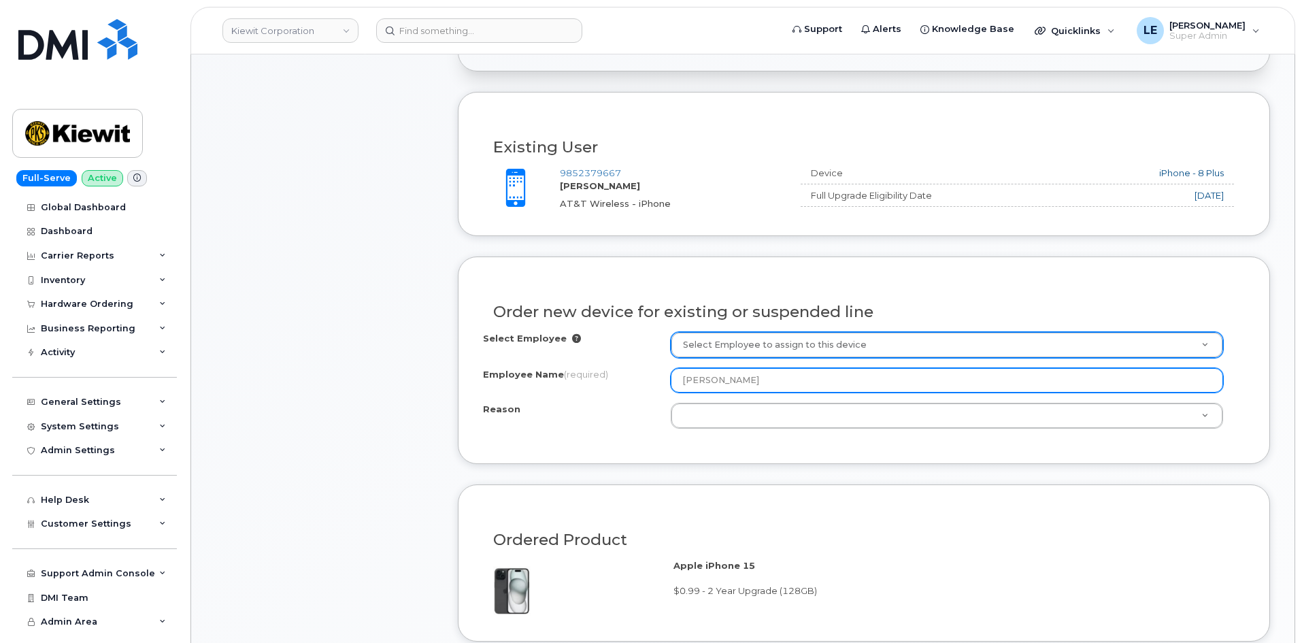
scroll to position [419, 0]
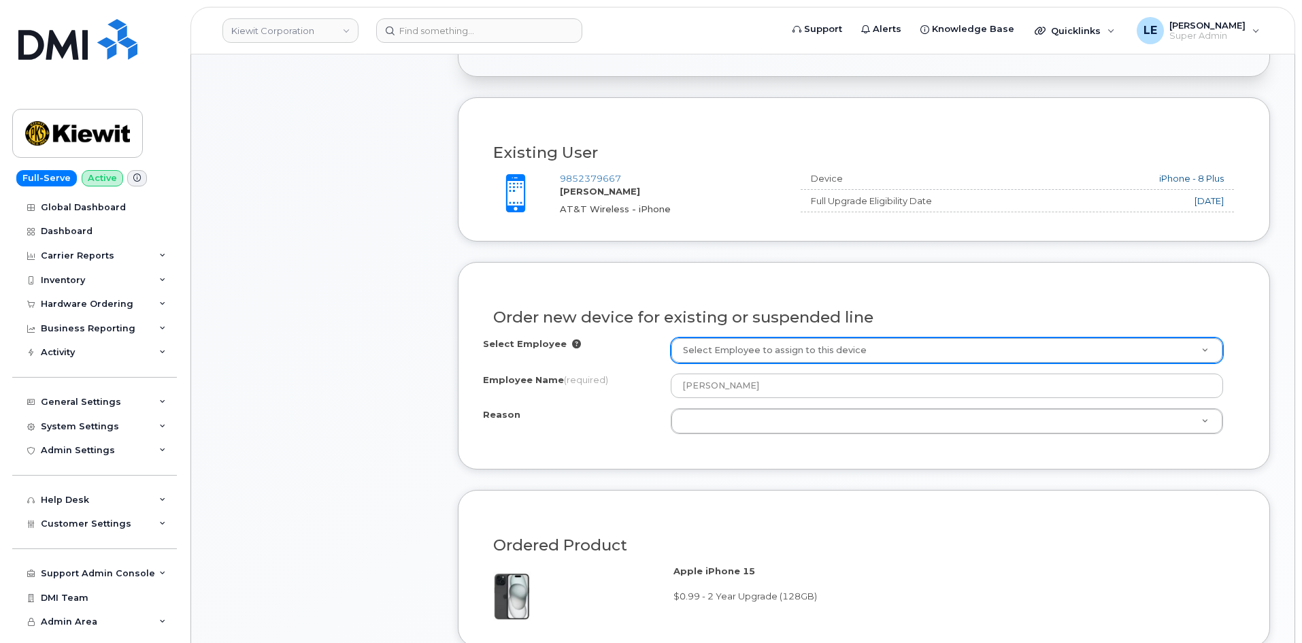
click at [881, 450] on div "Order new device for existing or suspended line Select Employee Select Employee…" at bounding box center [864, 365] width 812 height 207
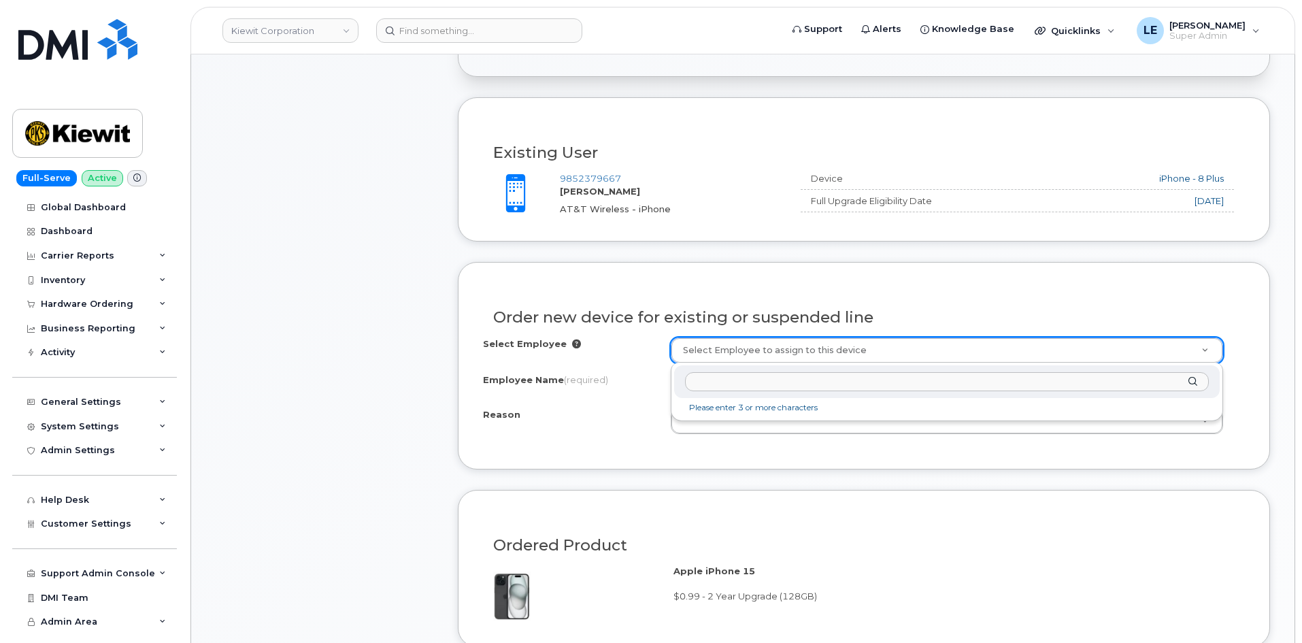
paste input "106100.1135"
type input "106100.1135"
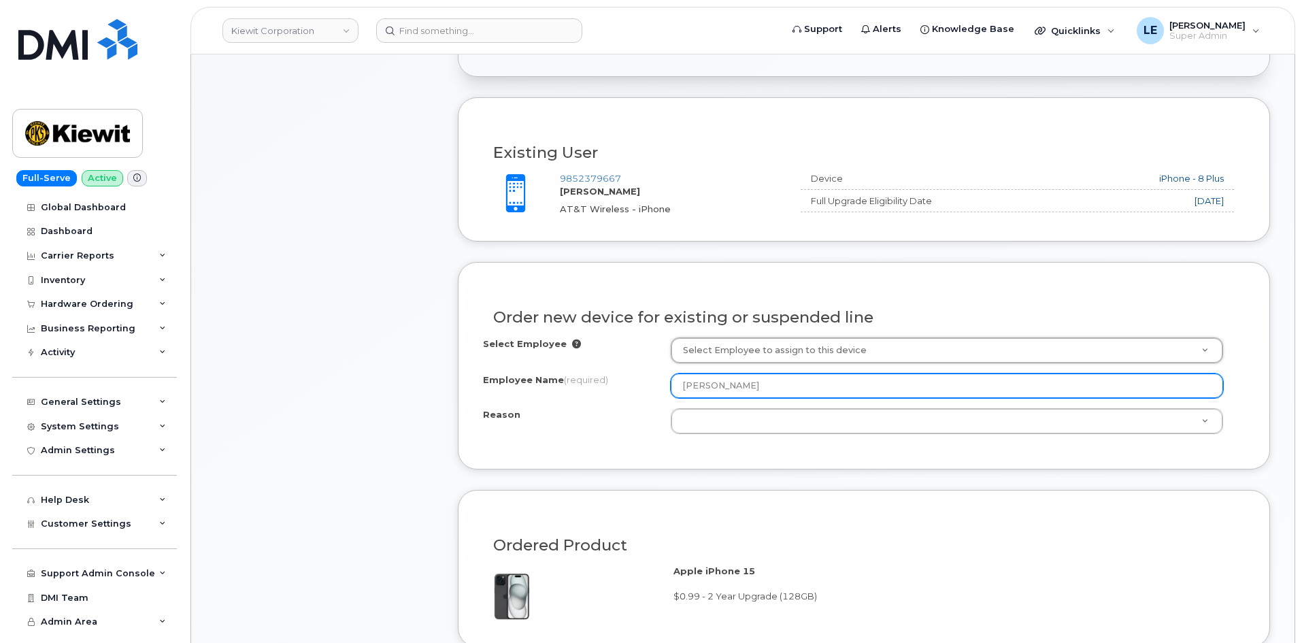
click at [792, 388] on input "[PERSON_NAME]" at bounding box center [946, 385] width 552 height 24
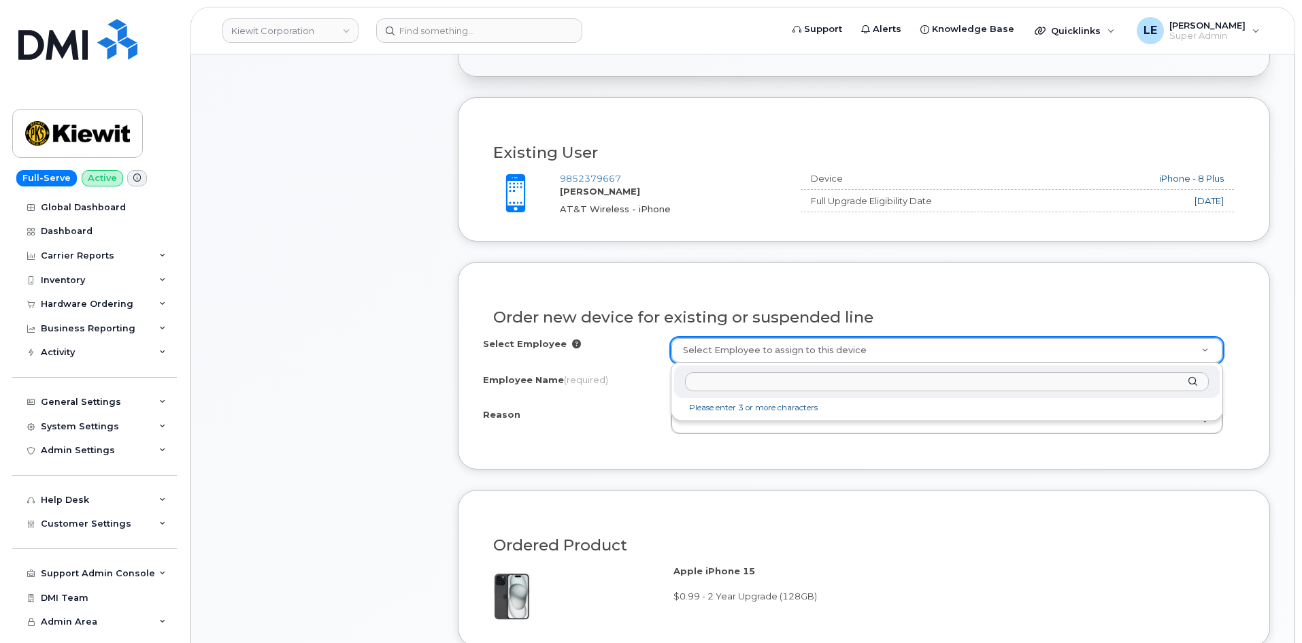
paste input "[PERSON_NAME]"
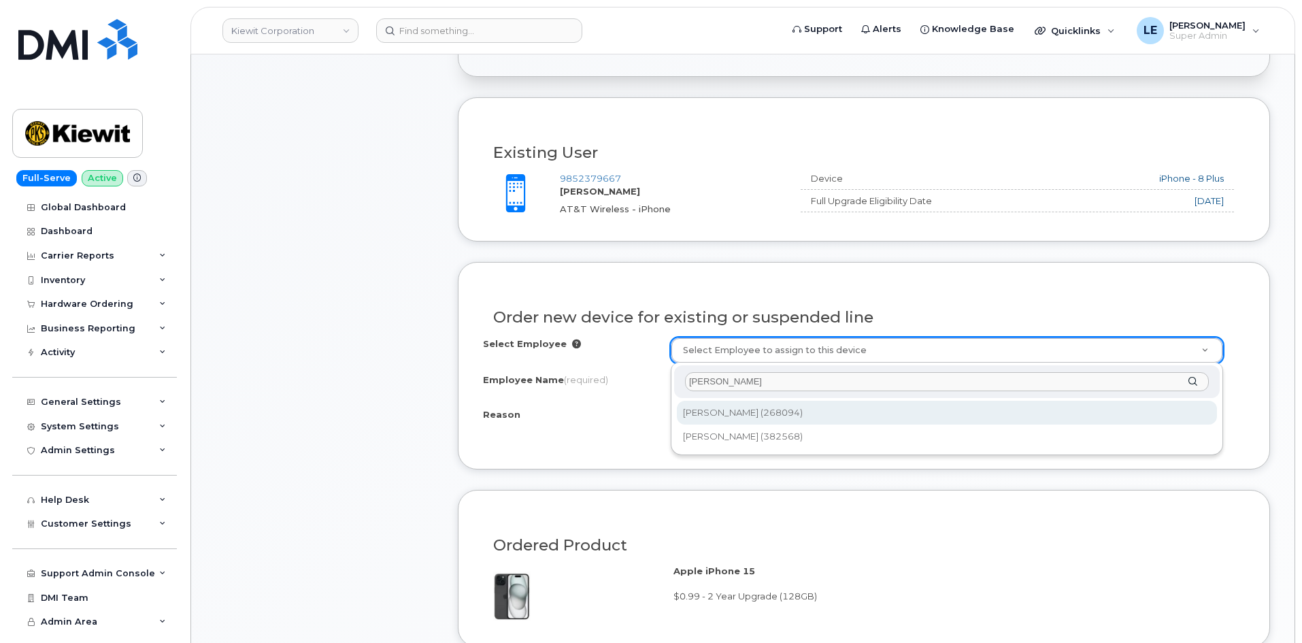
type input "[PERSON_NAME]"
type input "2149161"
type input "[PERSON_NAME]"
select select
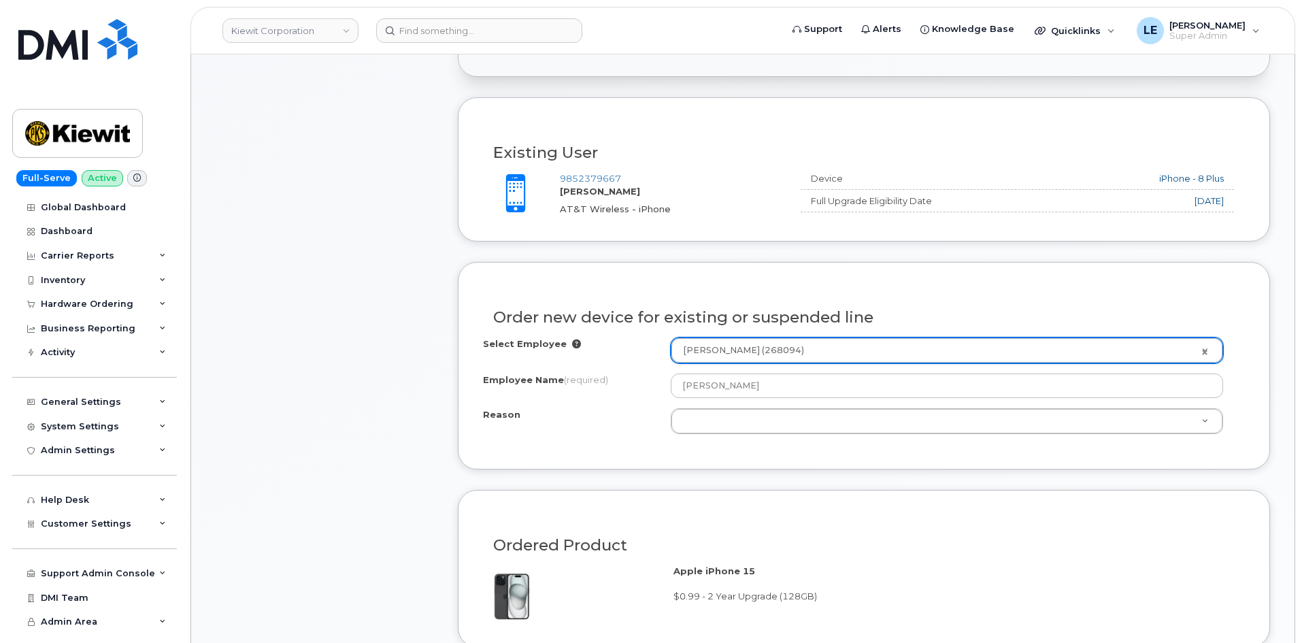
click at [483, 285] on div "Order new device for existing or suspended line Select Employee Douglas Nelson …" at bounding box center [864, 365] width 812 height 207
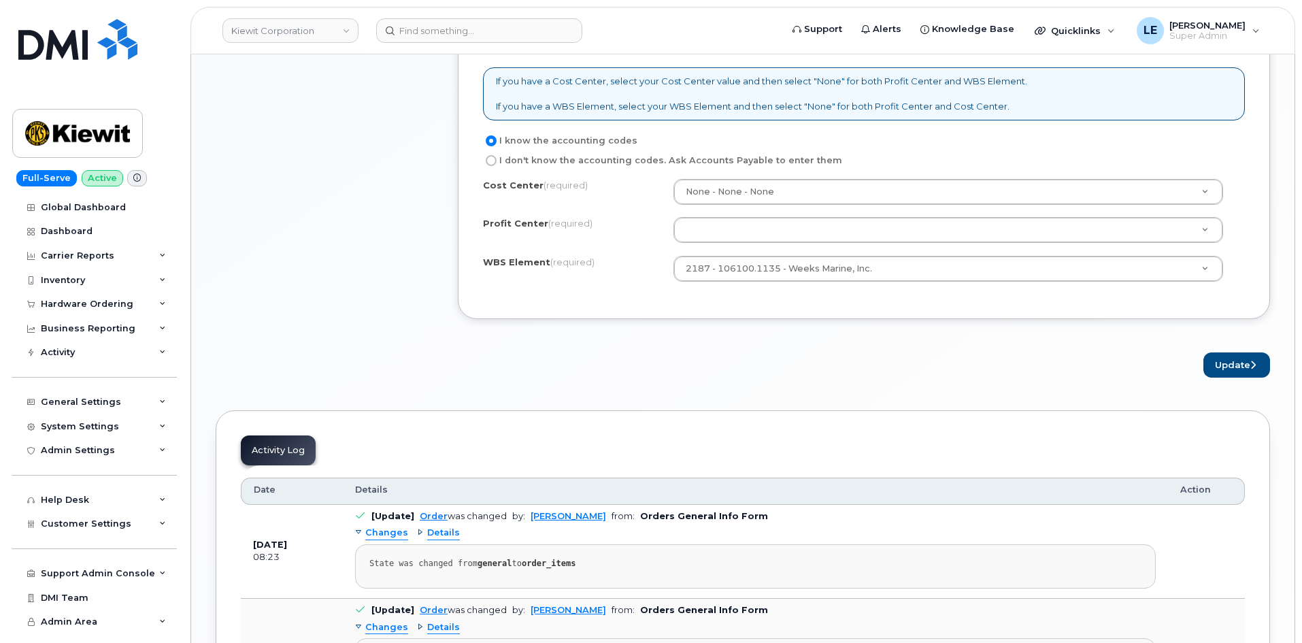
scroll to position [1099, 0]
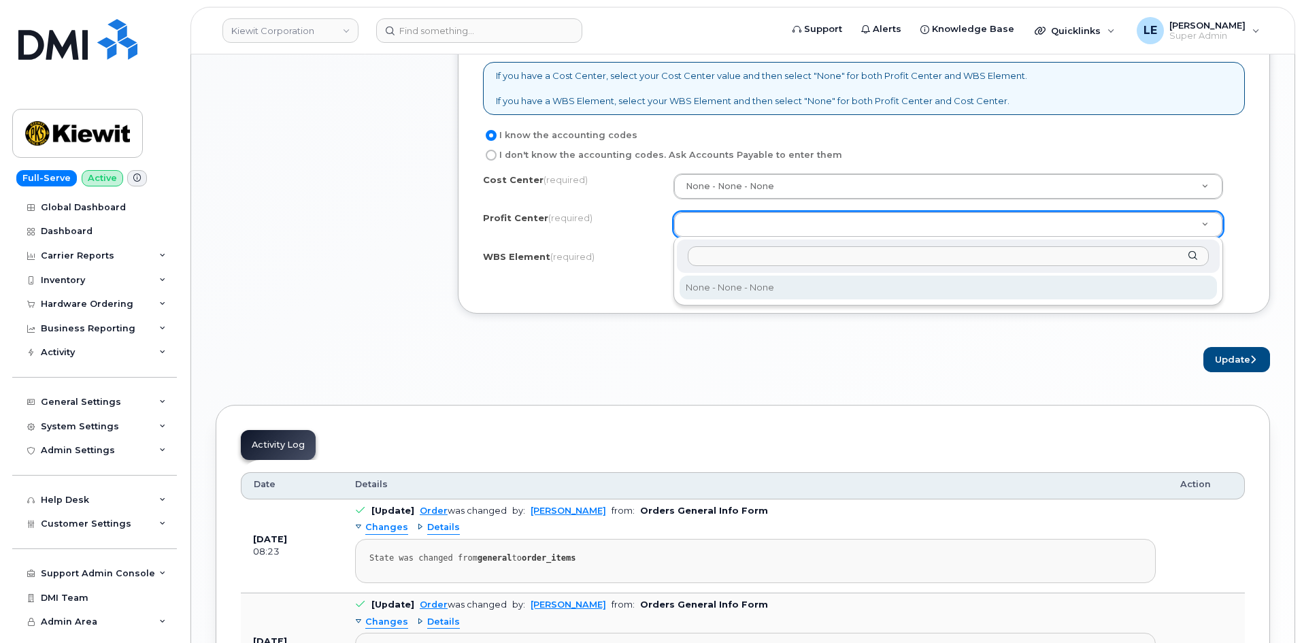
select select "None"
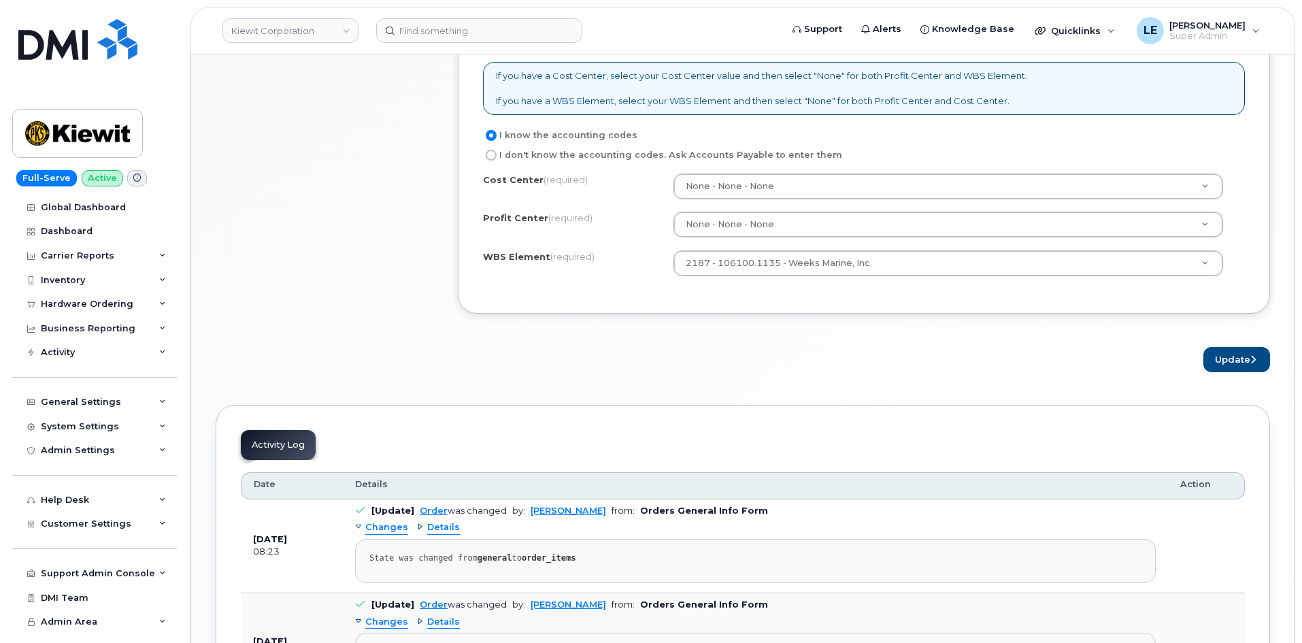
click at [606, 288] on div "Cost Center (required) None - None - None Profit Center (required) None - None …" at bounding box center [864, 231] width 762 height 116
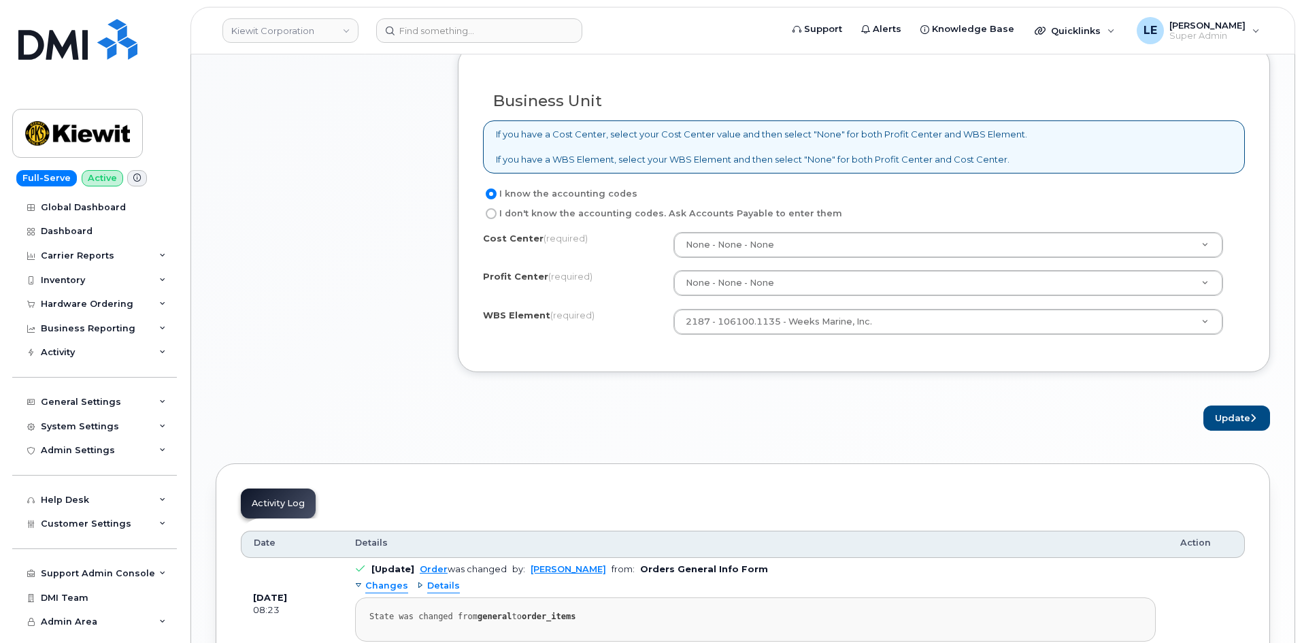
scroll to position [1224, 0]
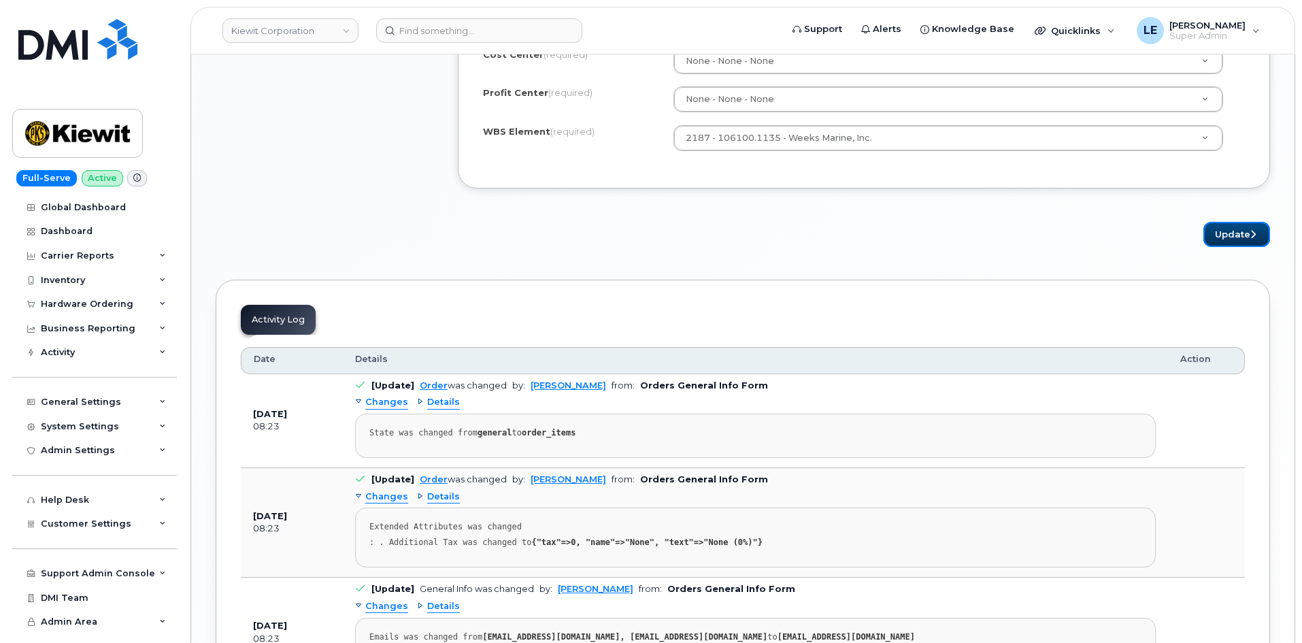
click at [1236, 233] on button "Update" at bounding box center [1236, 234] width 67 height 25
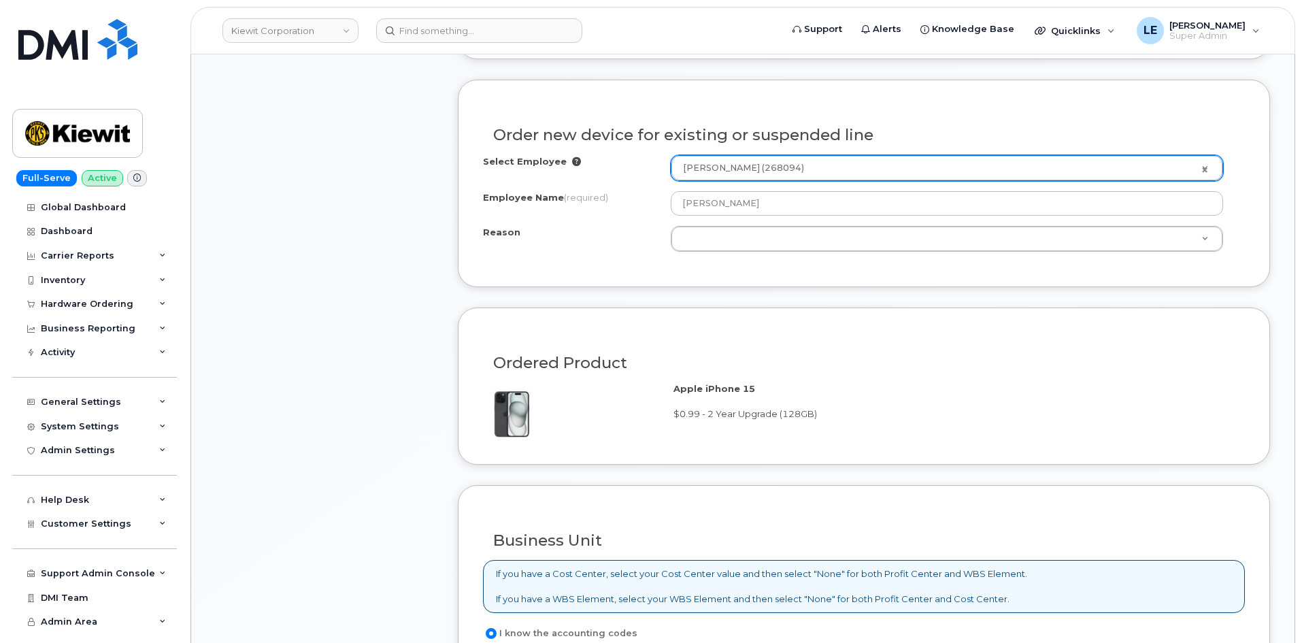
scroll to position [487, 0]
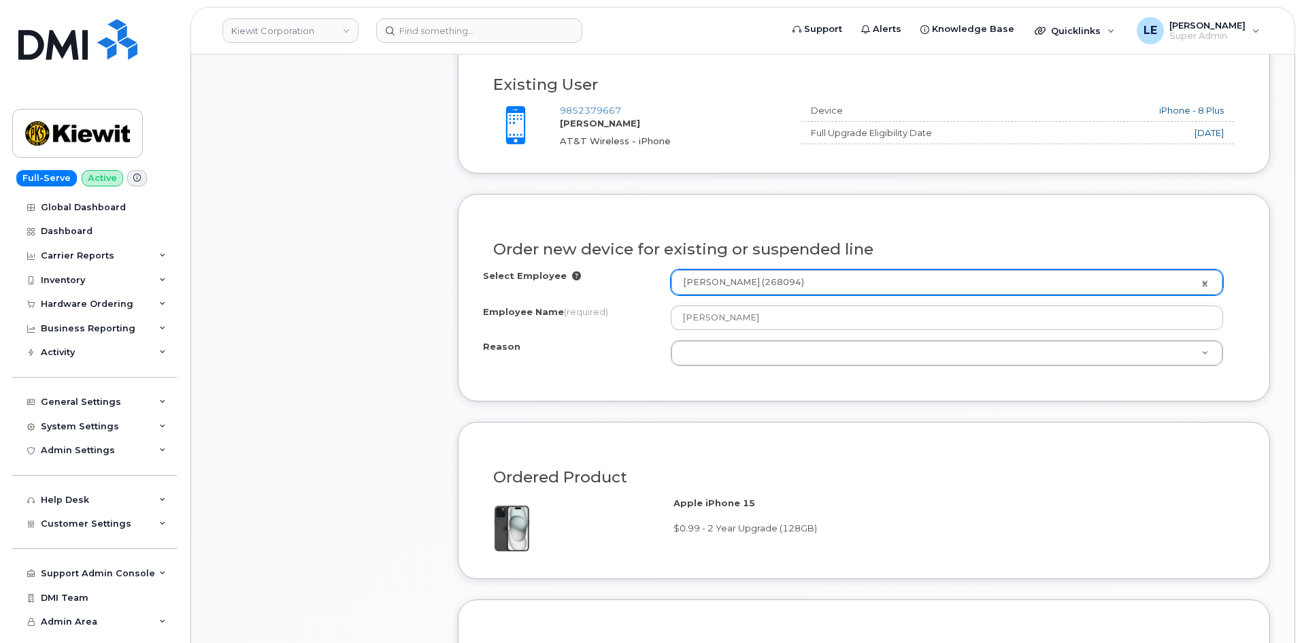
click at [643, 275] on div "Select Employee" at bounding box center [577, 278] width 188 height 18
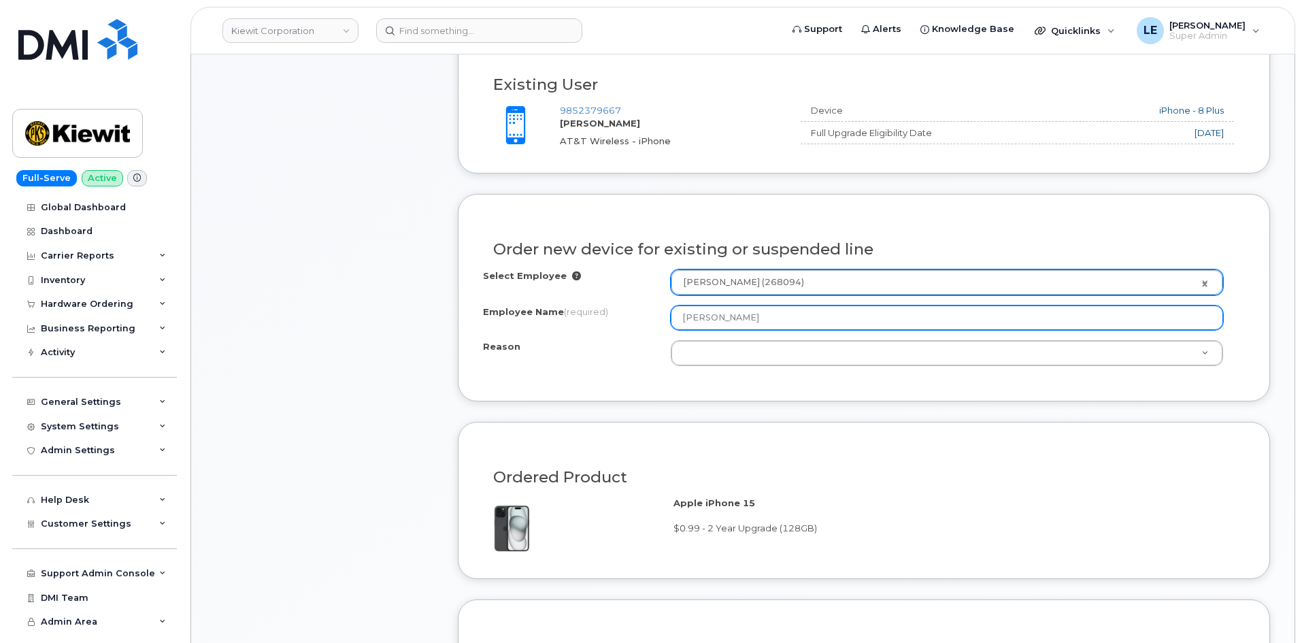
click at [781, 322] on input "[PERSON_NAME]" at bounding box center [946, 317] width 552 height 24
click at [1093, 318] on input "[PERSON_NAME]" at bounding box center [946, 317] width 552 height 24
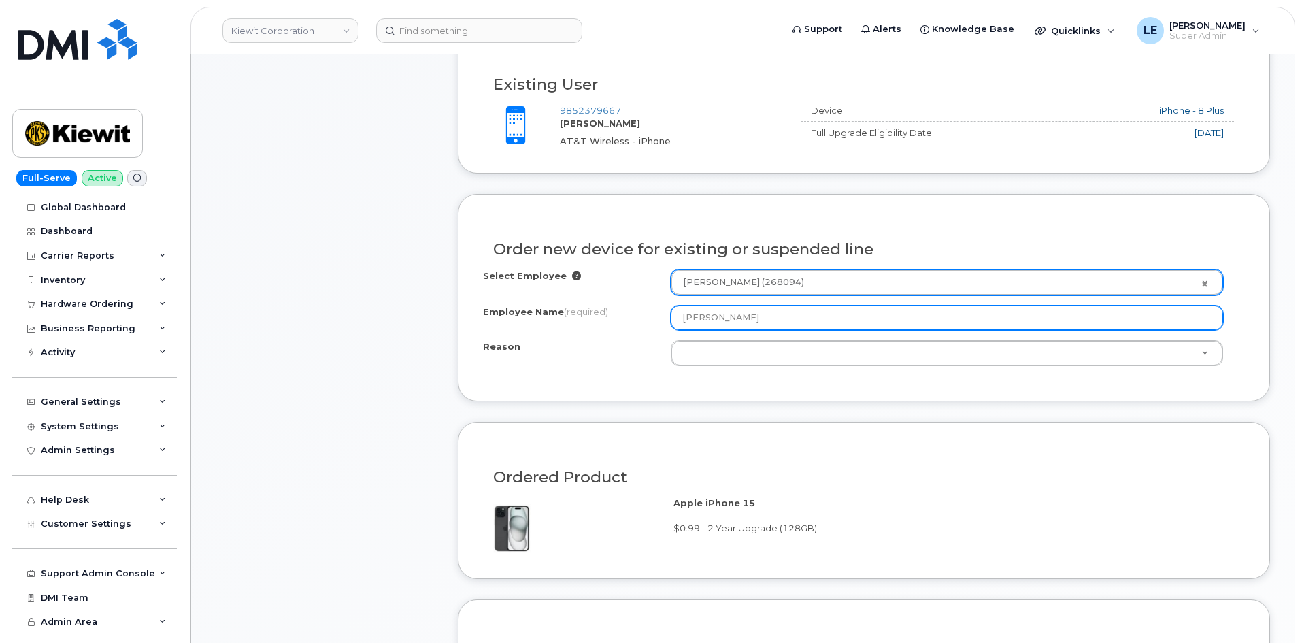
paste input "OUGLAS NELSON"
type input "[PERSON_NAME]"
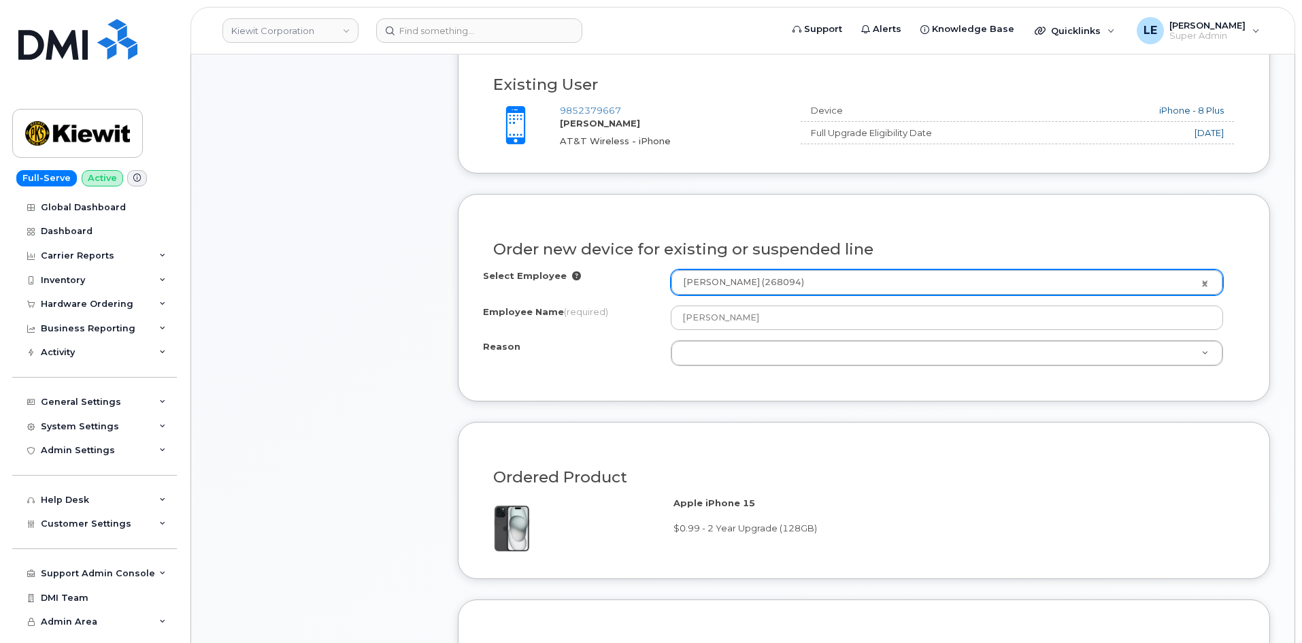
click at [598, 315] on span "(required)" at bounding box center [586, 311] width 44 height 11
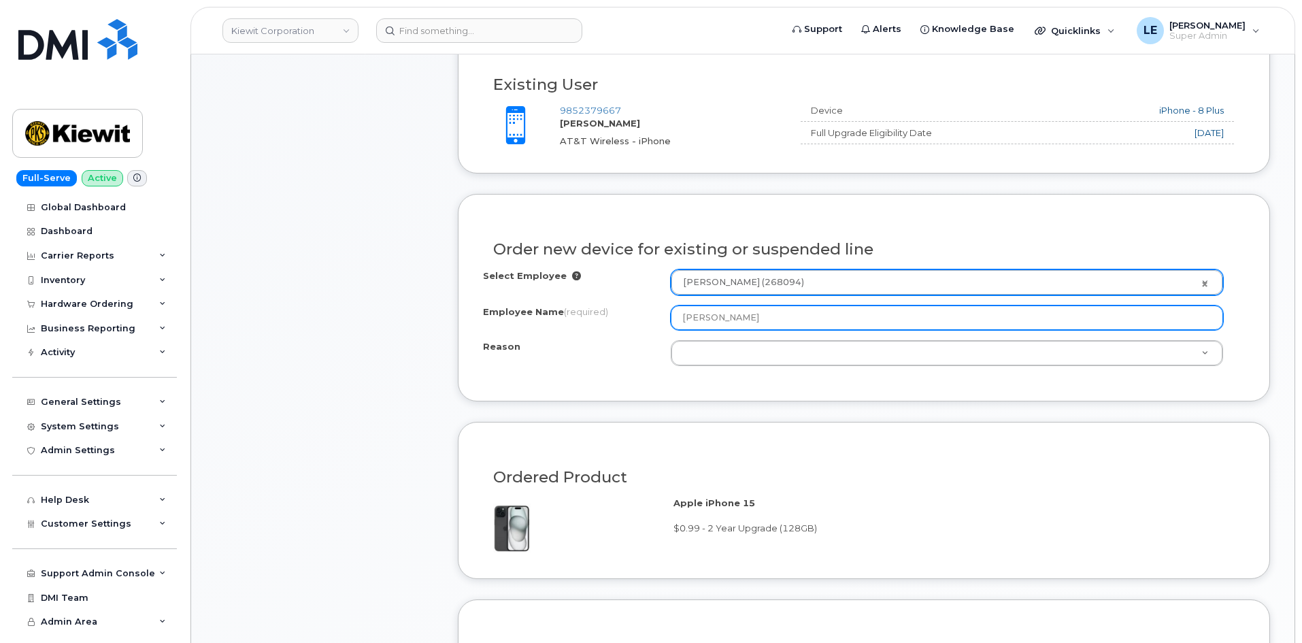
click at [689, 324] on input "[PERSON_NAME]" at bounding box center [946, 317] width 552 height 24
click at [786, 315] on input "[PERSON_NAME]" at bounding box center [946, 317] width 552 height 24
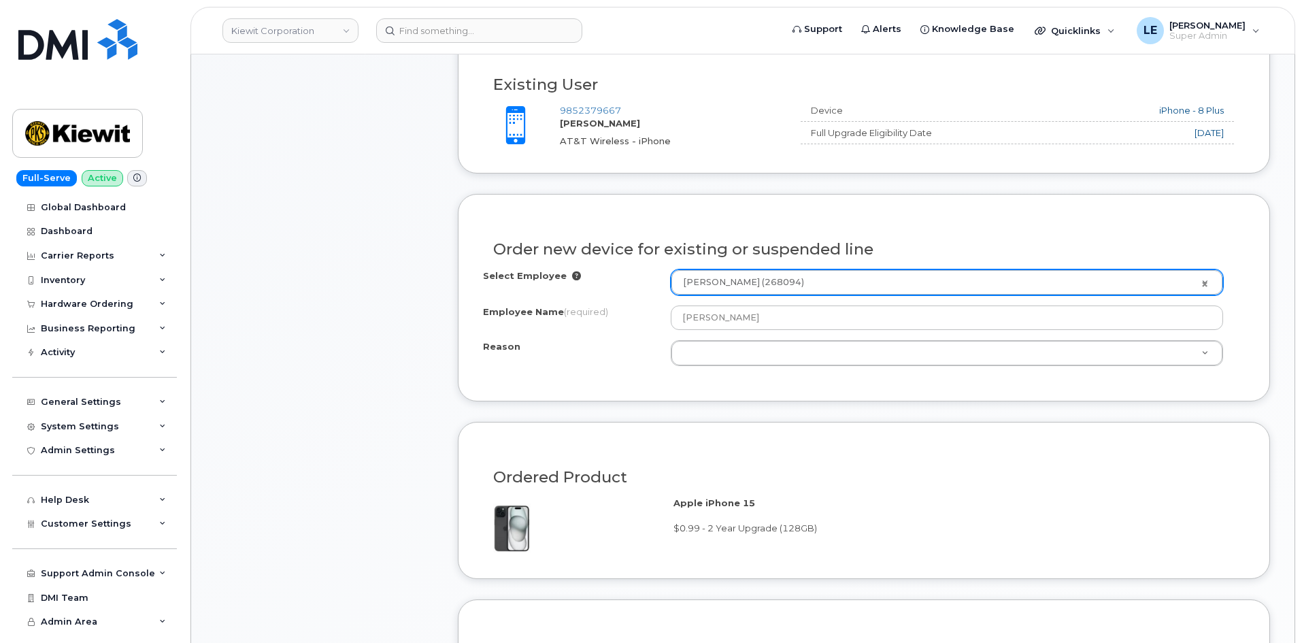
click at [972, 251] on h3 "Order new device for existing or suspended line" at bounding box center [863, 249] width 741 height 17
click at [846, 330] on div "Select Employee Douglas Nelson (268094) 2149161 Employee Name (required) DOUGLA…" at bounding box center [864, 317] width 762 height 97
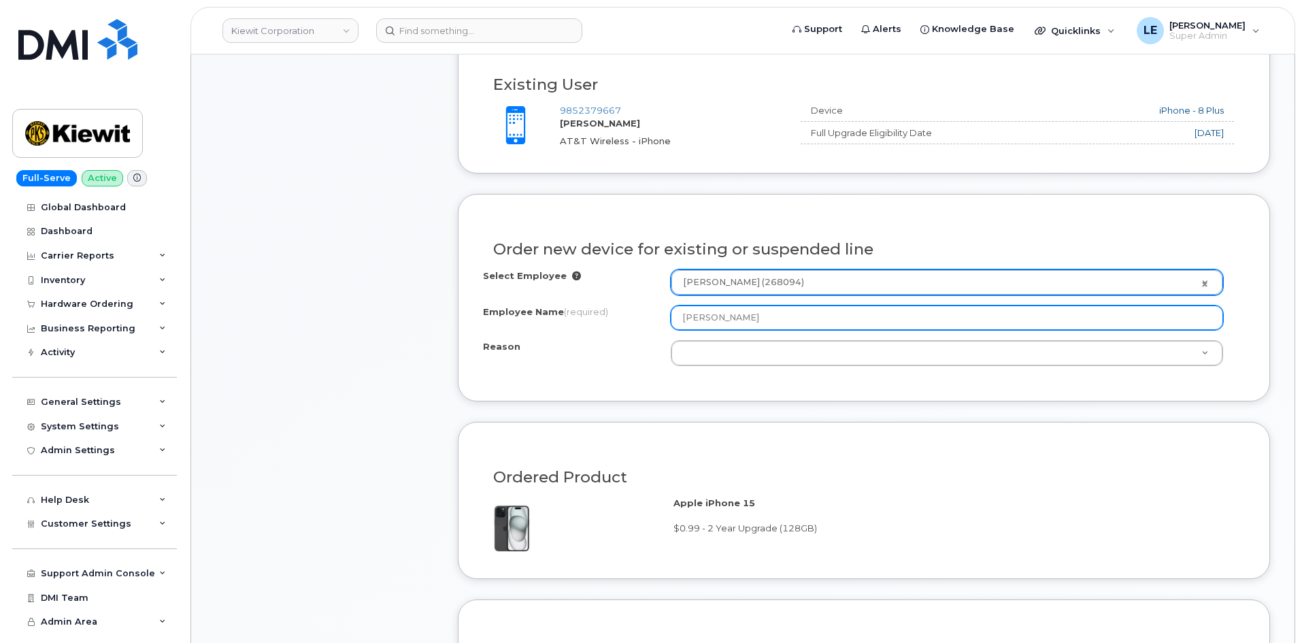
click at [845, 320] on input "[PERSON_NAME]" at bounding box center [946, 317] width 552 height 24
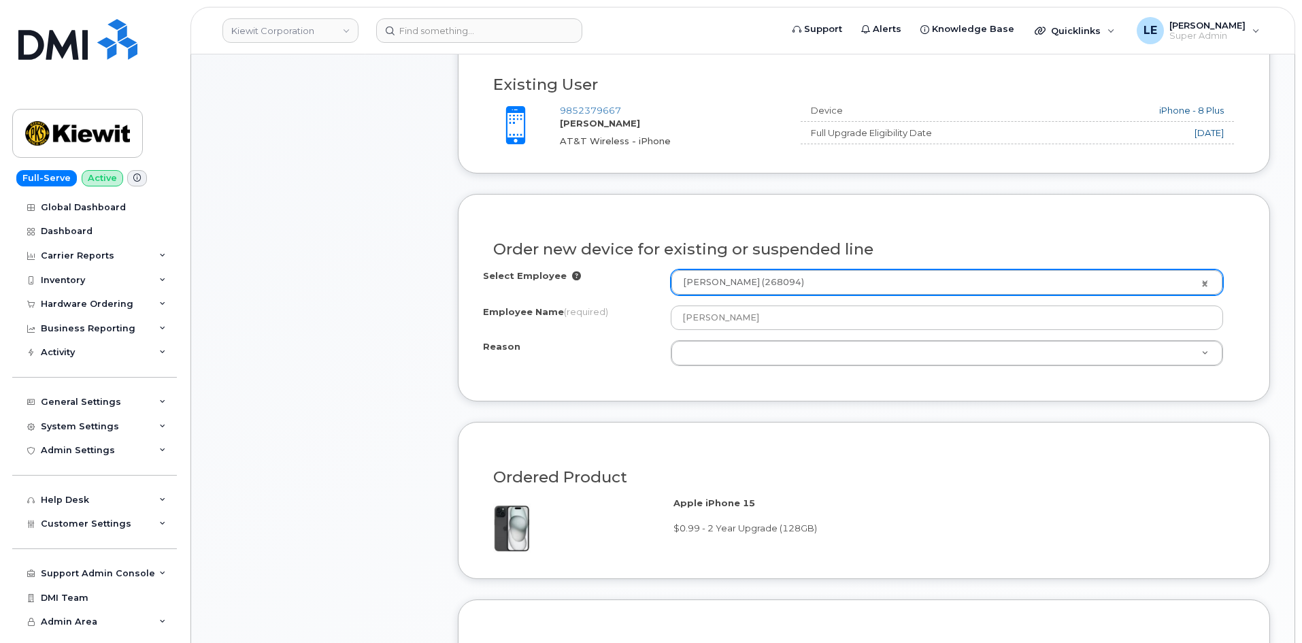
click at [844, 296] on div "Select Employee Douglas Nelson (268094) 2149161 Employee Name (required) DOUGLA…" at bounding box center [864, 317] width 762 height 97
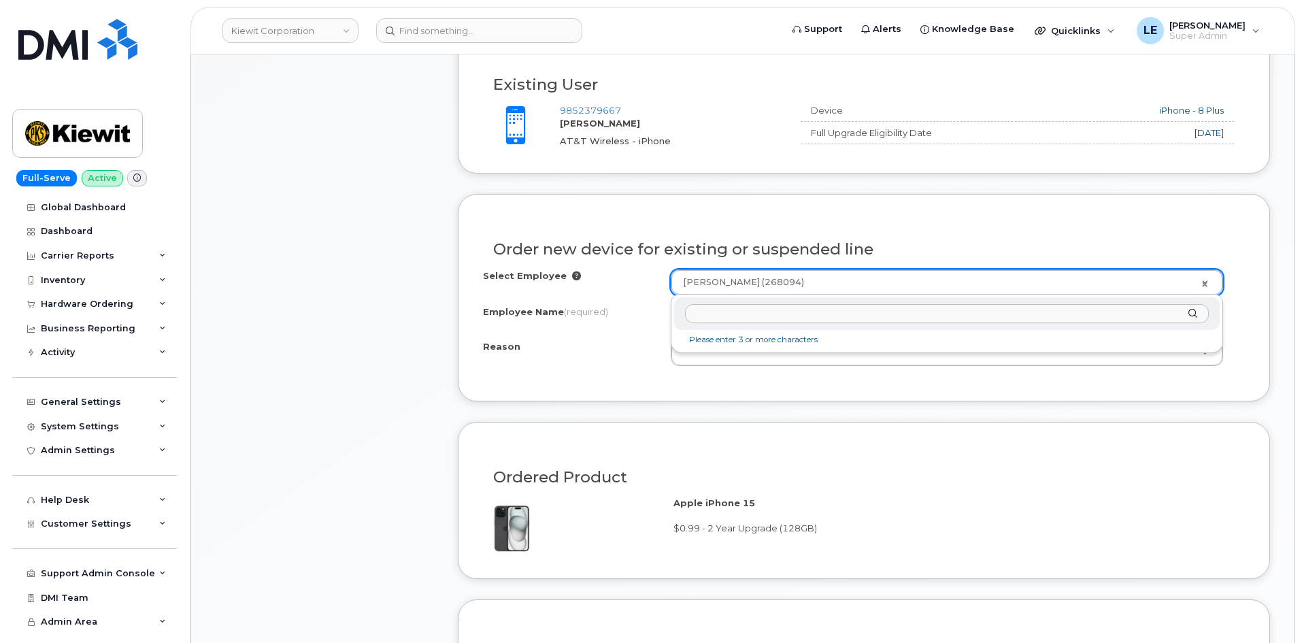
click at [791, 311] on input "text" at bounding box center [947, 314] width 524 height 20
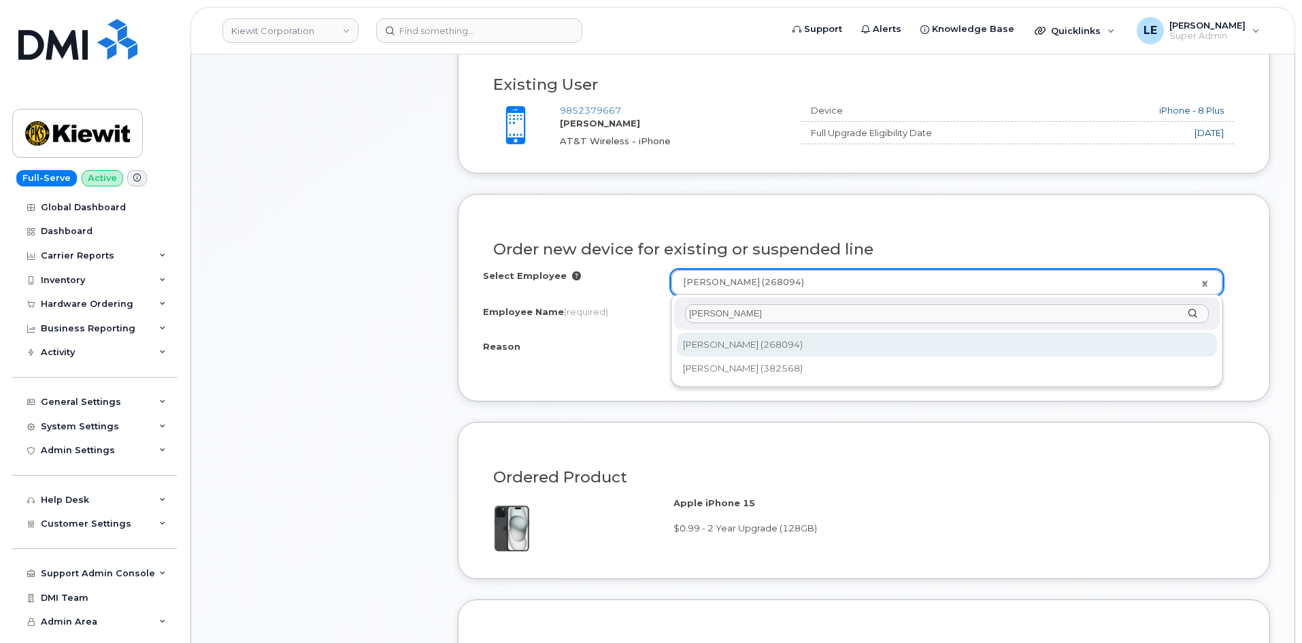
type input "[PERSON_NAME]"
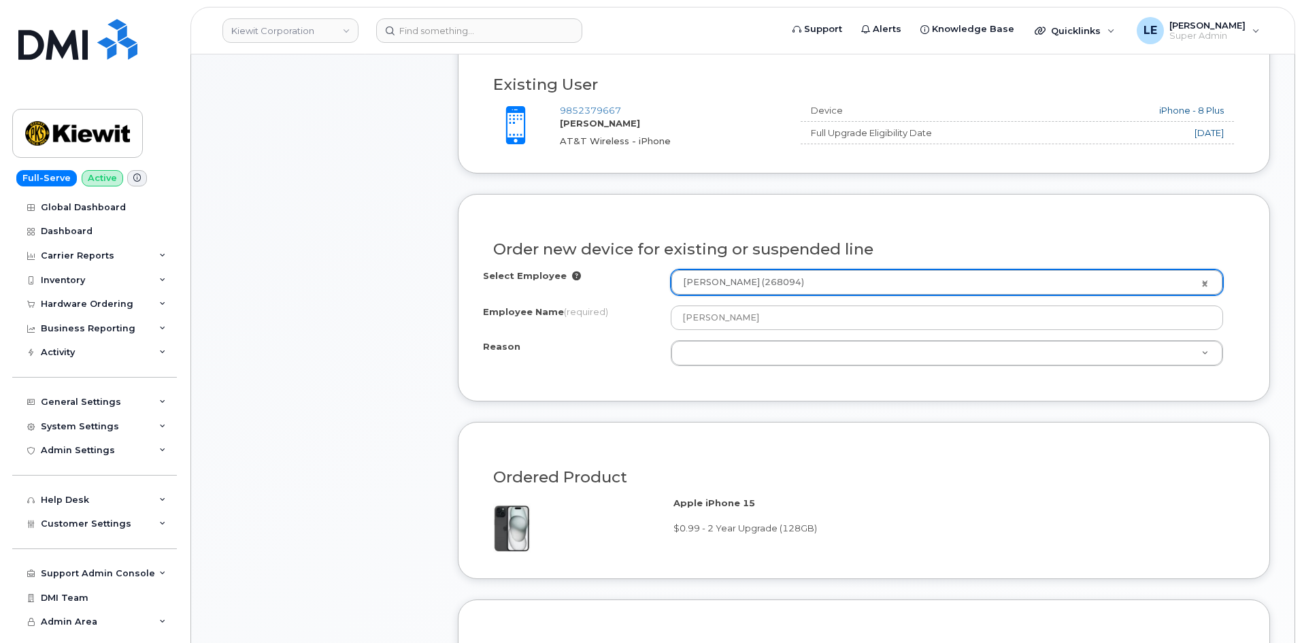
click at [900, 248] on h3 "Order new device for existing or suspended line" at bounding box center [863, 249] width 741 height 17
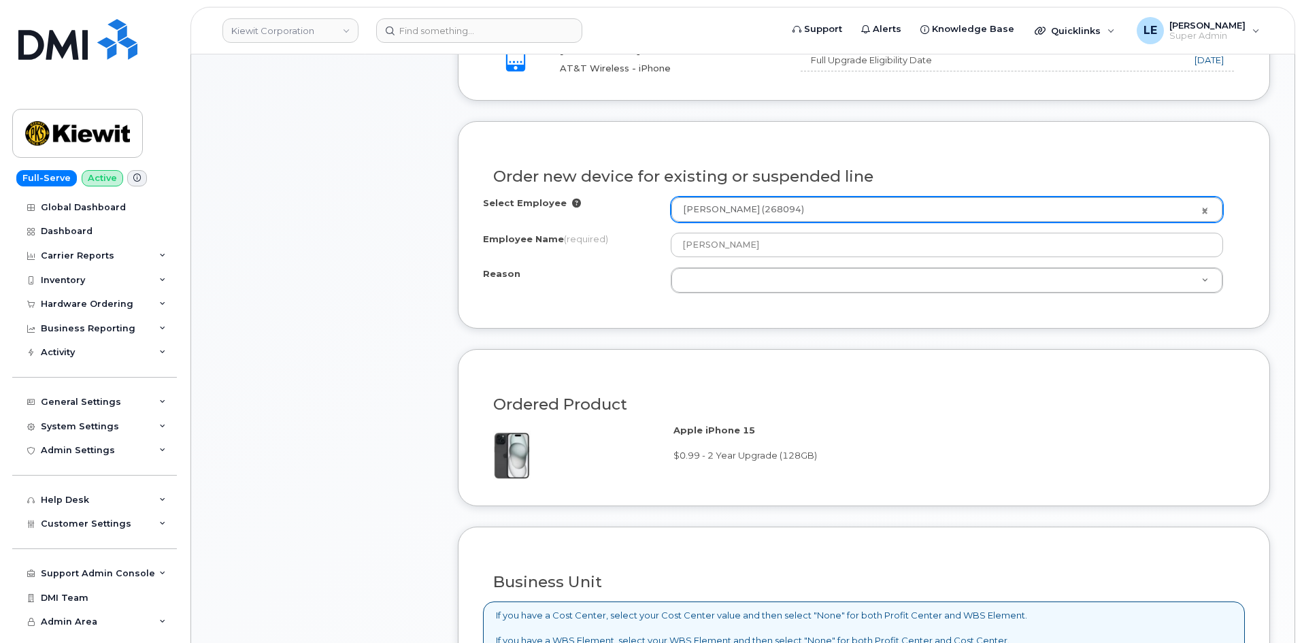
scroll to position [827, 0]
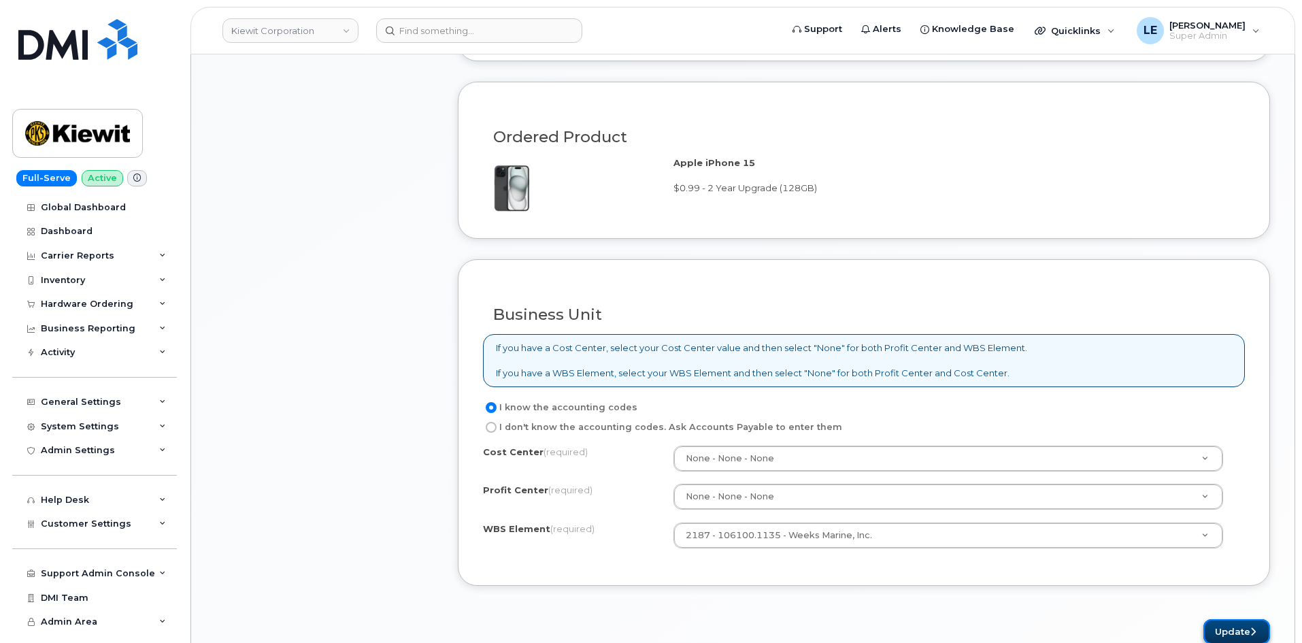
click at [1221, 619] on button "Update" at bounding box center [1236, 631] width 67 height 25
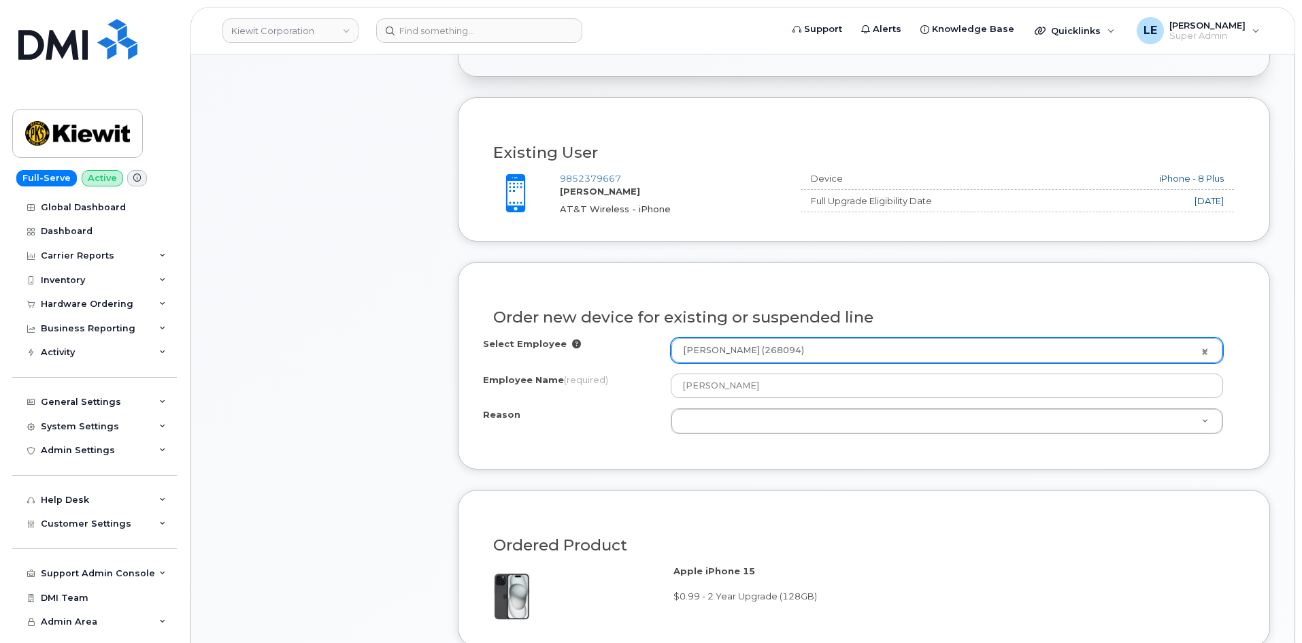
scroll to position [351, 0]
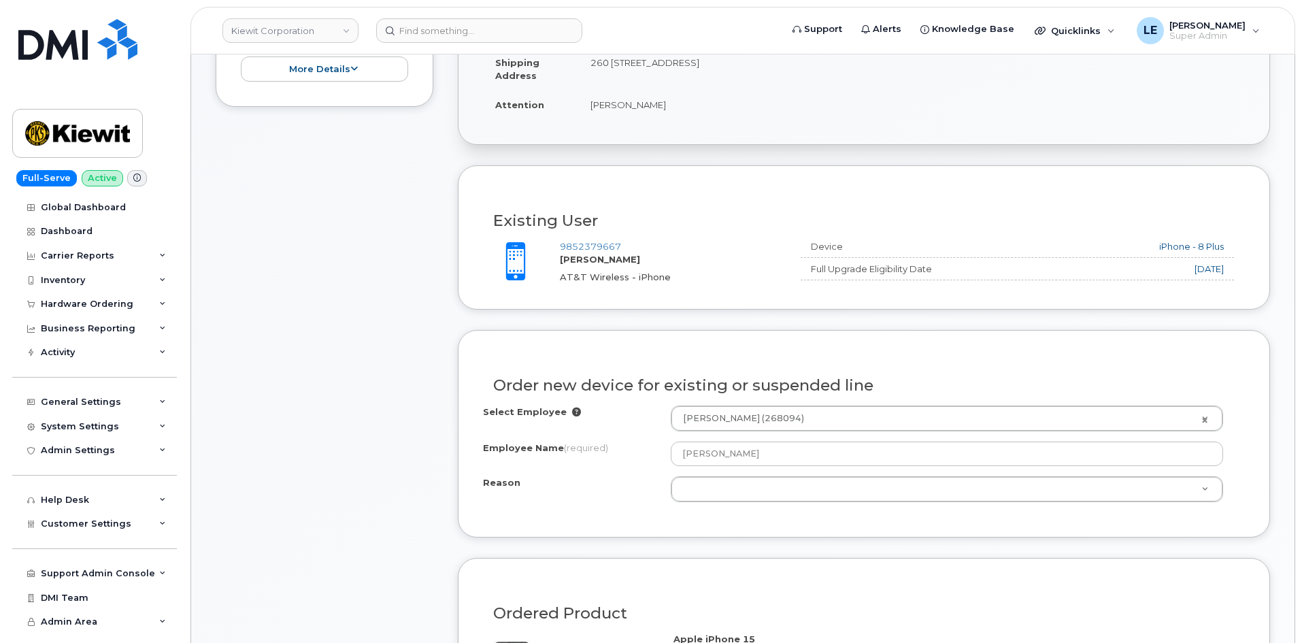
click at [497, 483] on label "Reason" at bounding box center [501, 482] width 37 height 13
click at [670, 477] on select "Eligible for Upgrade Broken Lost Other" at bounding box center [670, 476] width 1 height 1
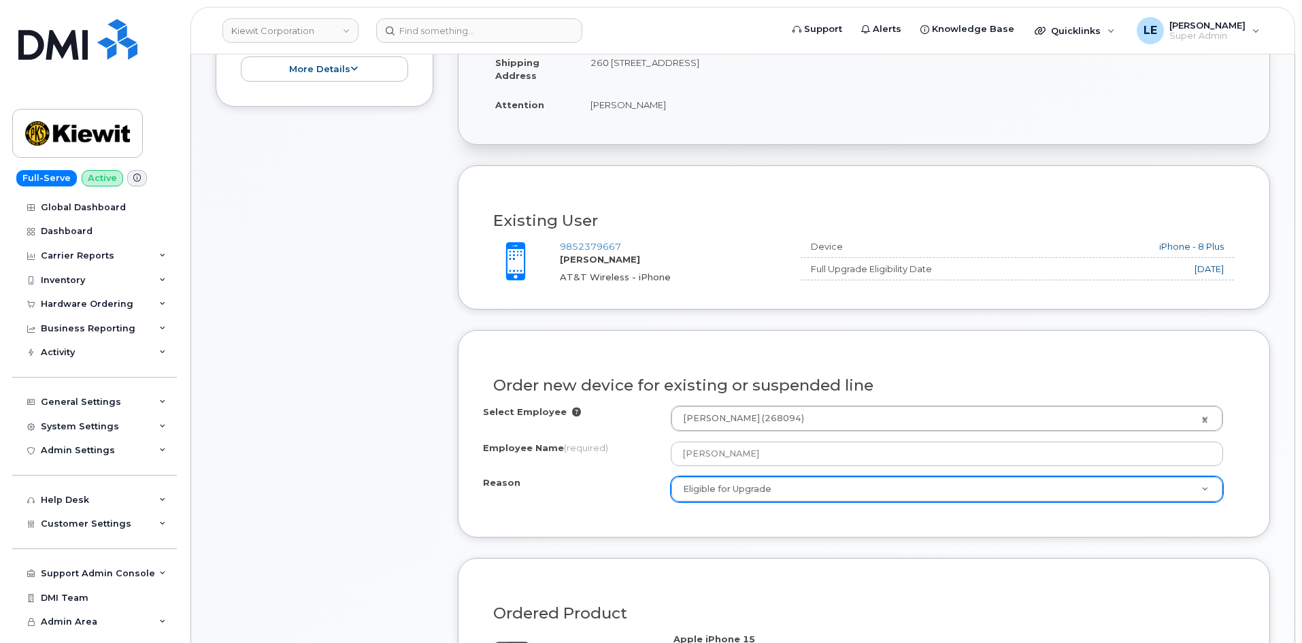
click at [550, 459] on div "Employee Name (required)" at bounding box center [577, 450] width 188 height 18
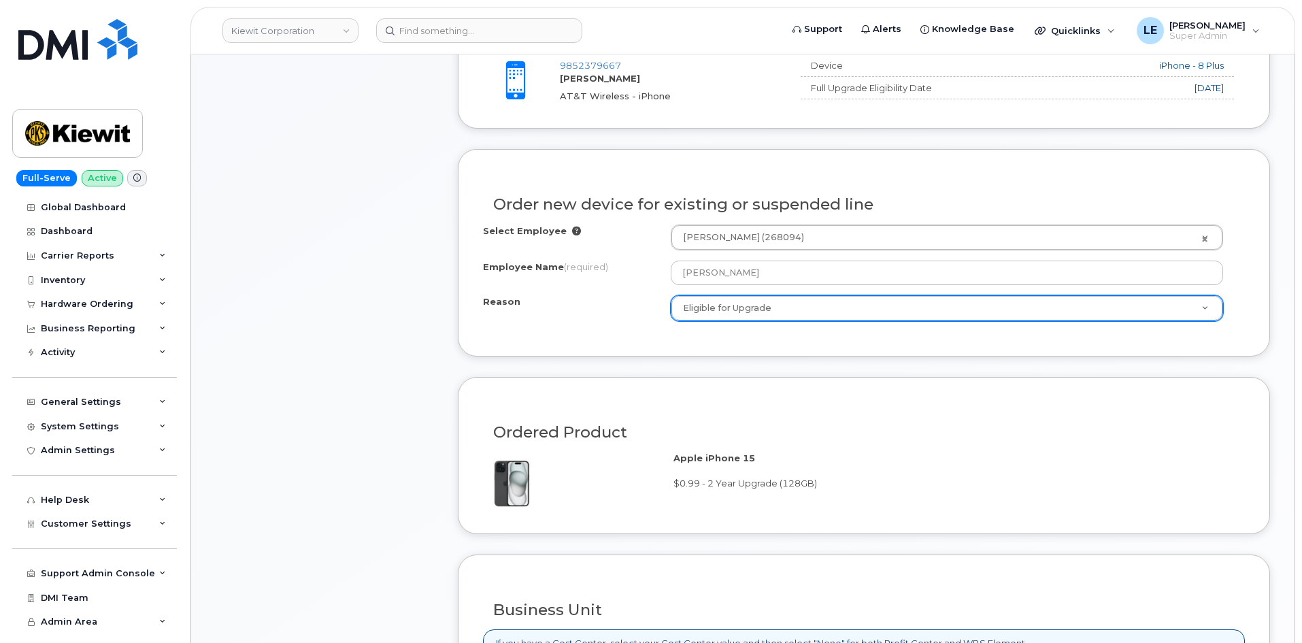
scroll to position [827, 0]
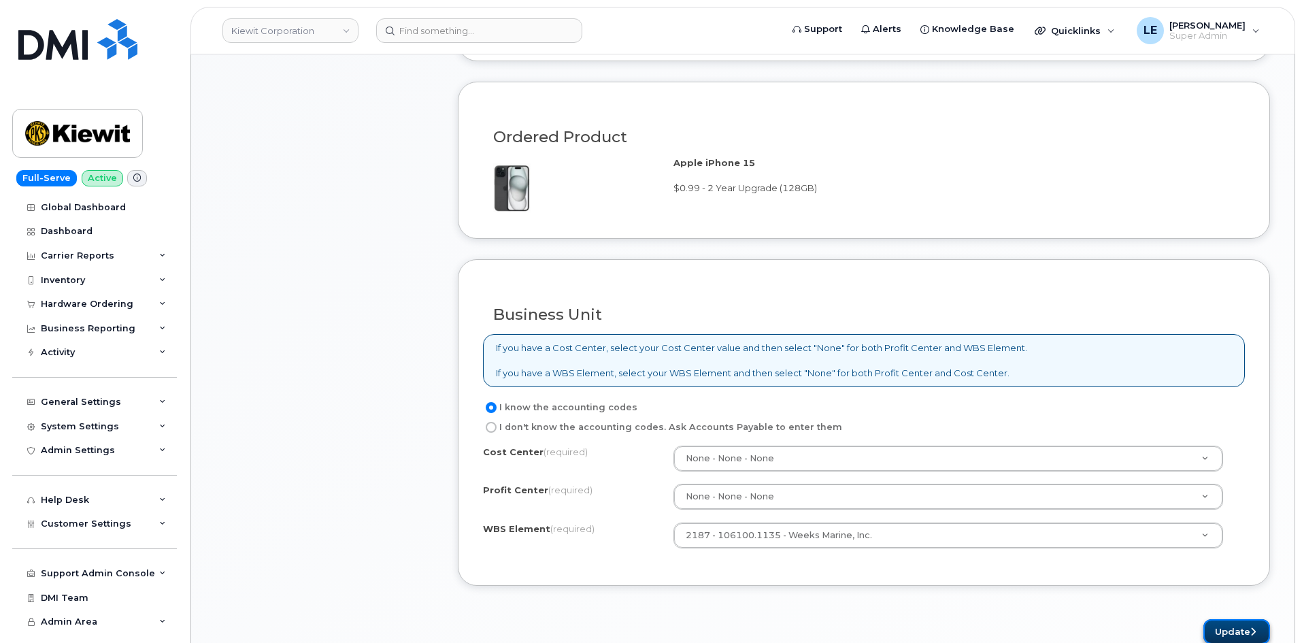
click at [1219, 627] on button "Update" at bounding box center [1236, 631] width 67 height 25
click at [1220, 621] on button "Update" at bounding box center [1236, 631] width 67 height 25
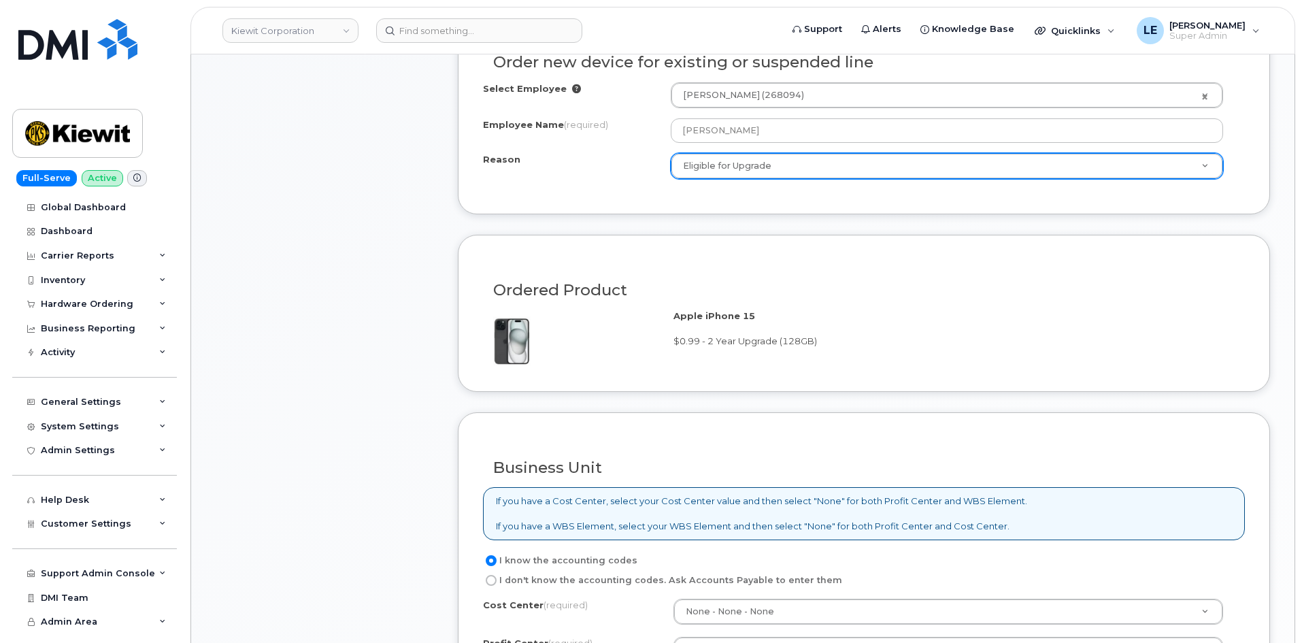
scroll to position [623, 0]
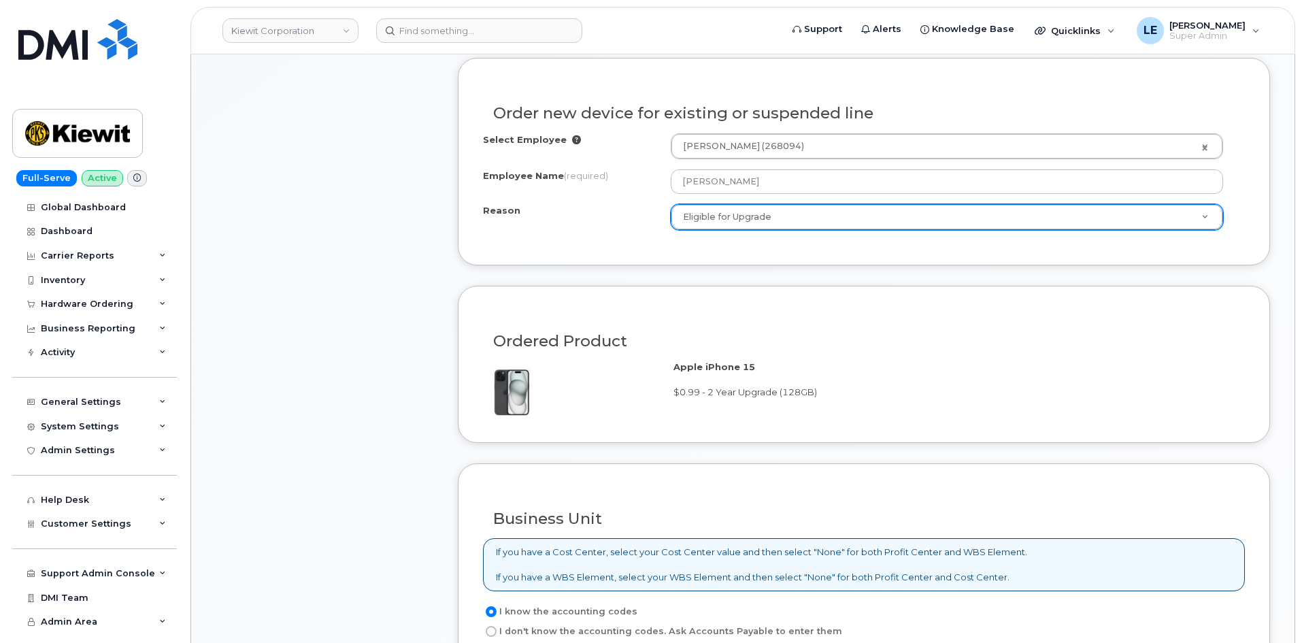
click at [723, 231] on div "Select Employee Douglas Nelson (268094) 2149161 Employee Name (required) DOUGLA…" at bounding box center [864, 186] width 762 height 107
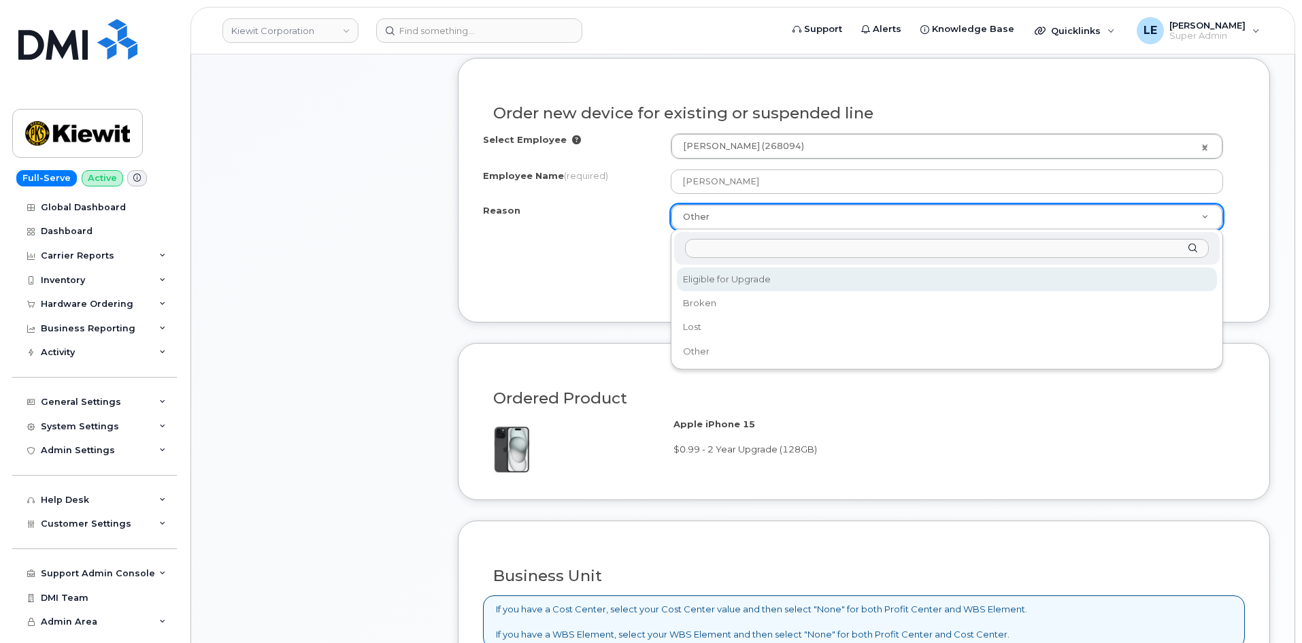
select select "eligible_for_upgrade"
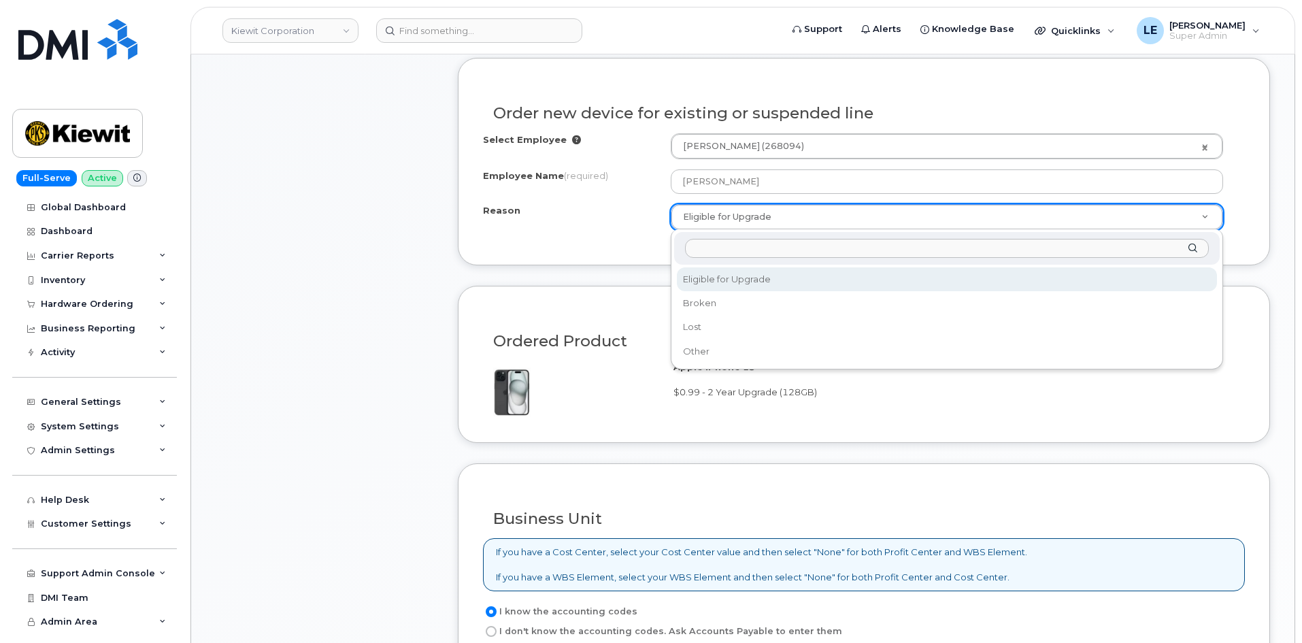
click at [815, 255] on input "Reason" at bounding box center [947, 249] width 524 height 20
click at [806, 246] on input "Reason" at bounding box center [947, 249] width 524 height 20
click at [806, 245] on input "Reason" at bounding box center [947, 249] width 524 height 20
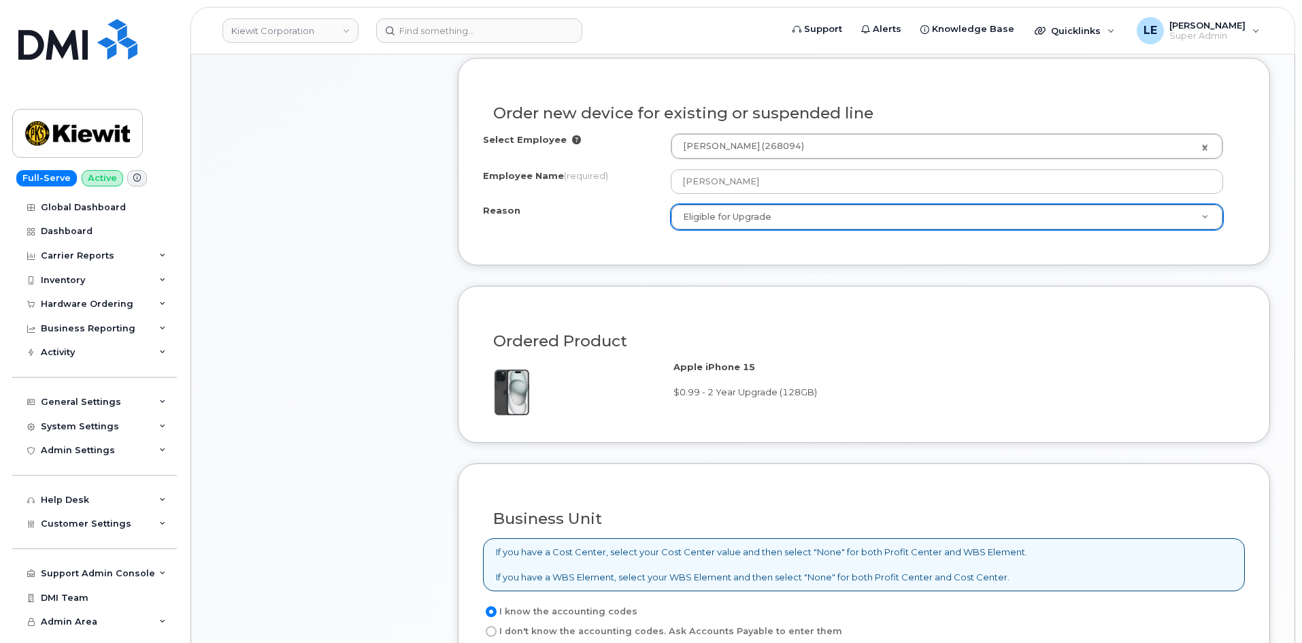
click at [547, 229] on div "Reason Eligible for Upgrade Reason Eligible for Upgrade Broken Lost Other" at bounding box center [864, 217] width 762 height 26
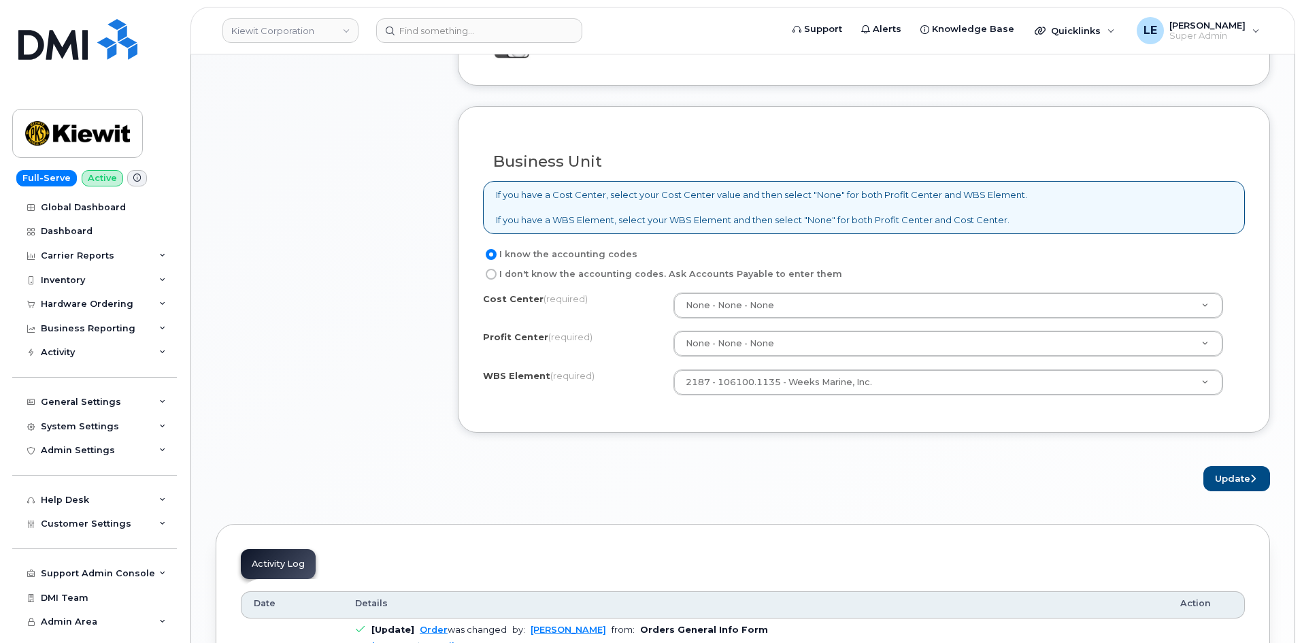
scroll to position [1031, 0]
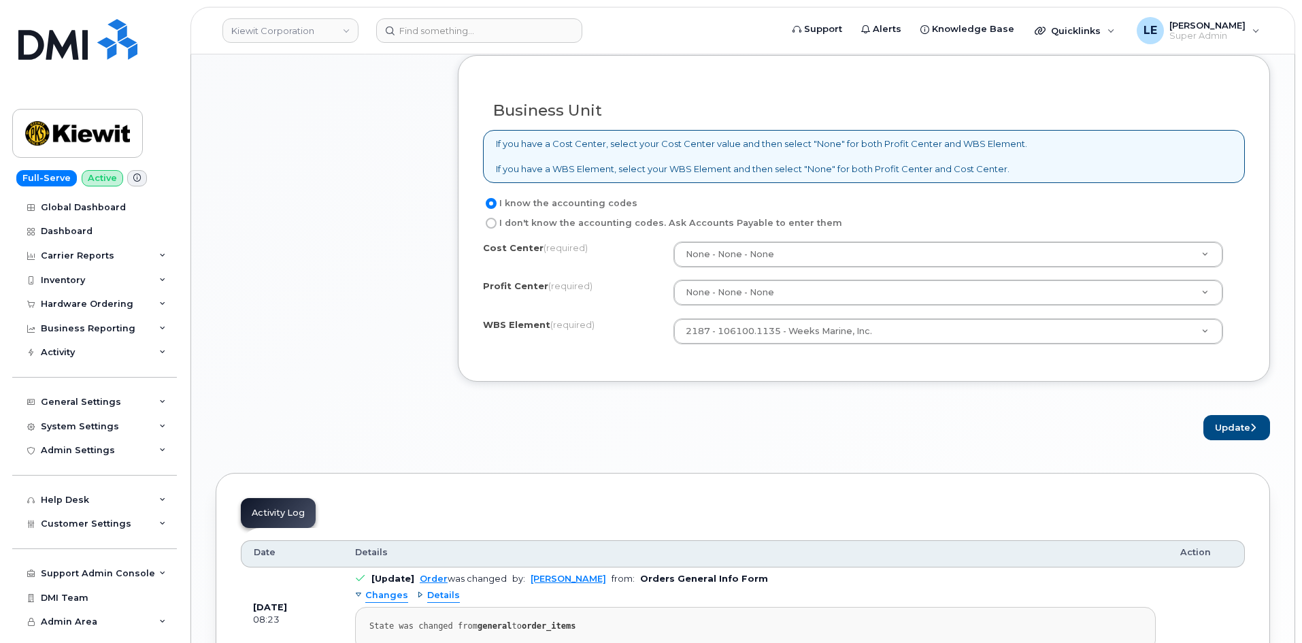
click at [729, 240] on div "I know the accounting codes I don't know the accounting codes. Ask Accounts Pay…" at bounding box center [864, 276] width 762 height 162
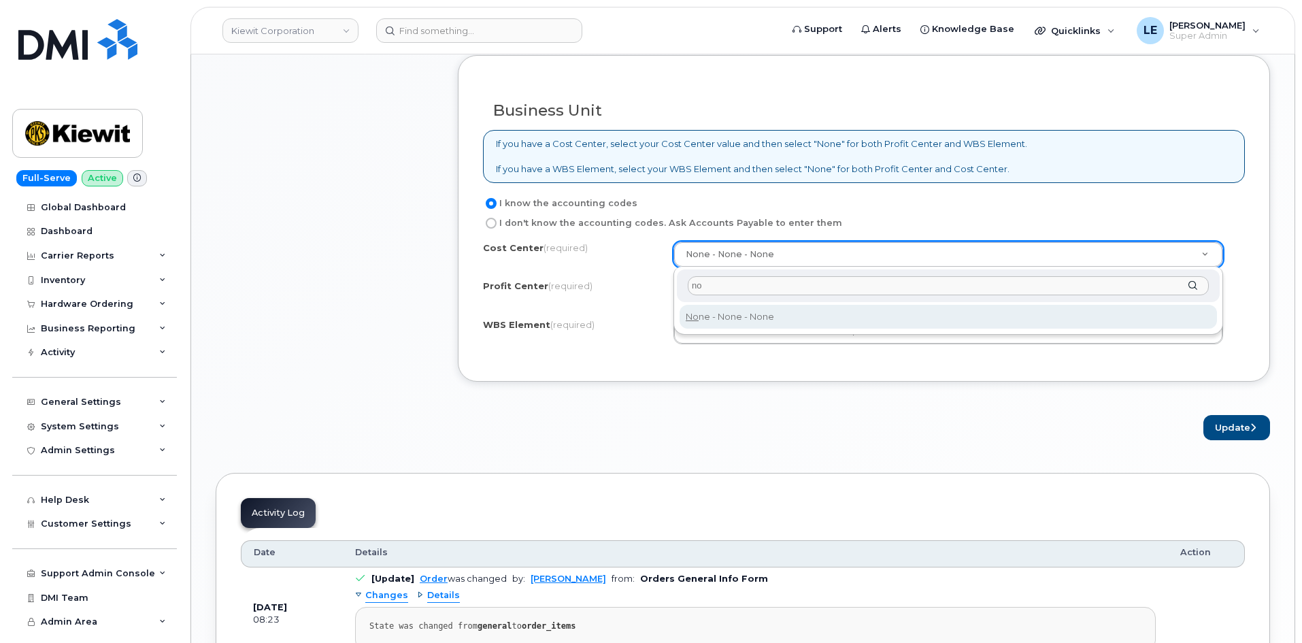
type input "no"
type input "None"
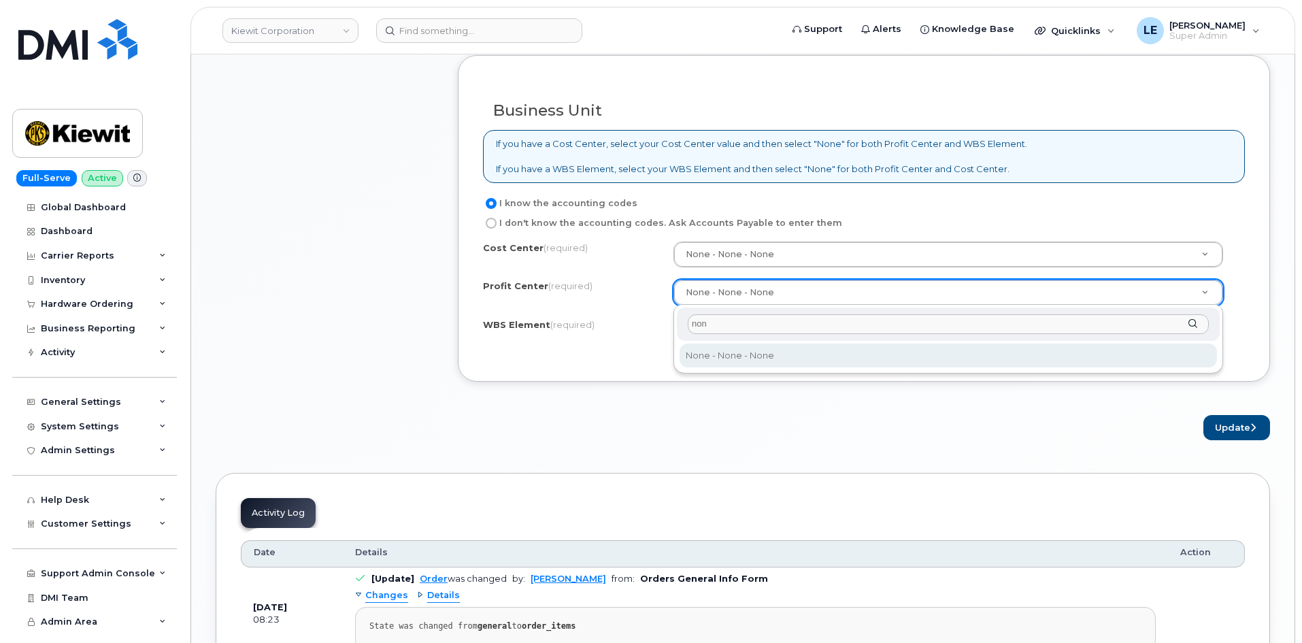
type input "non"
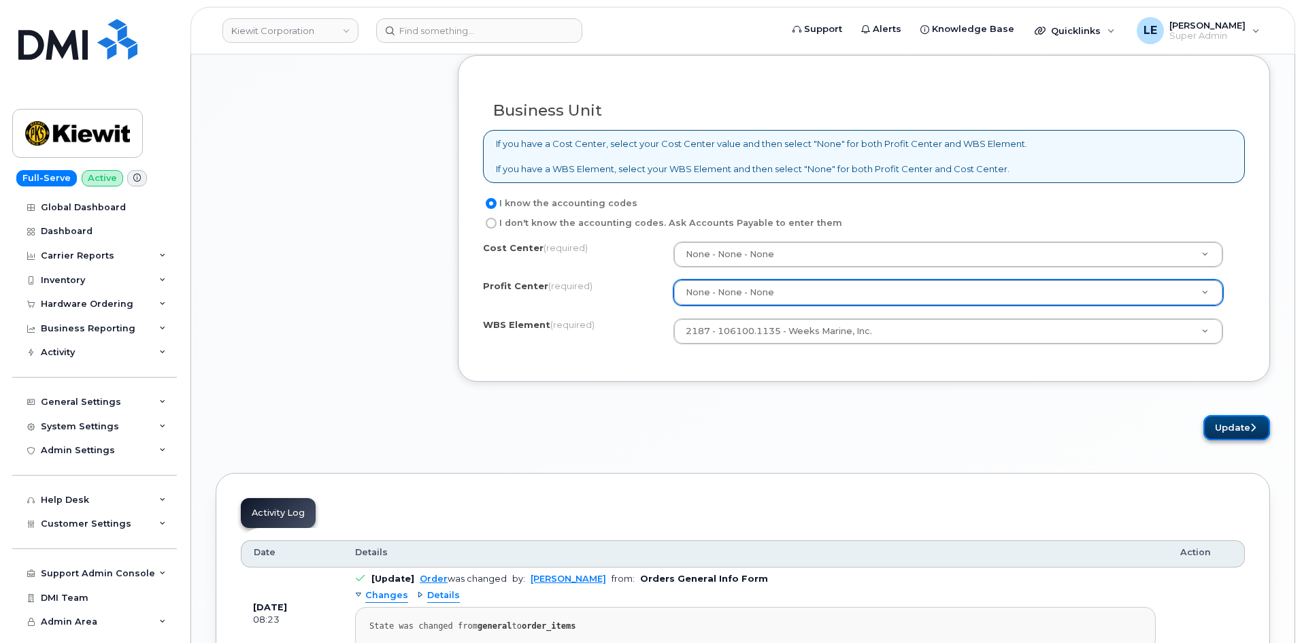
click at [1242, 424] on button "Update" at bounding box center [1236, 427] width 67 height 25
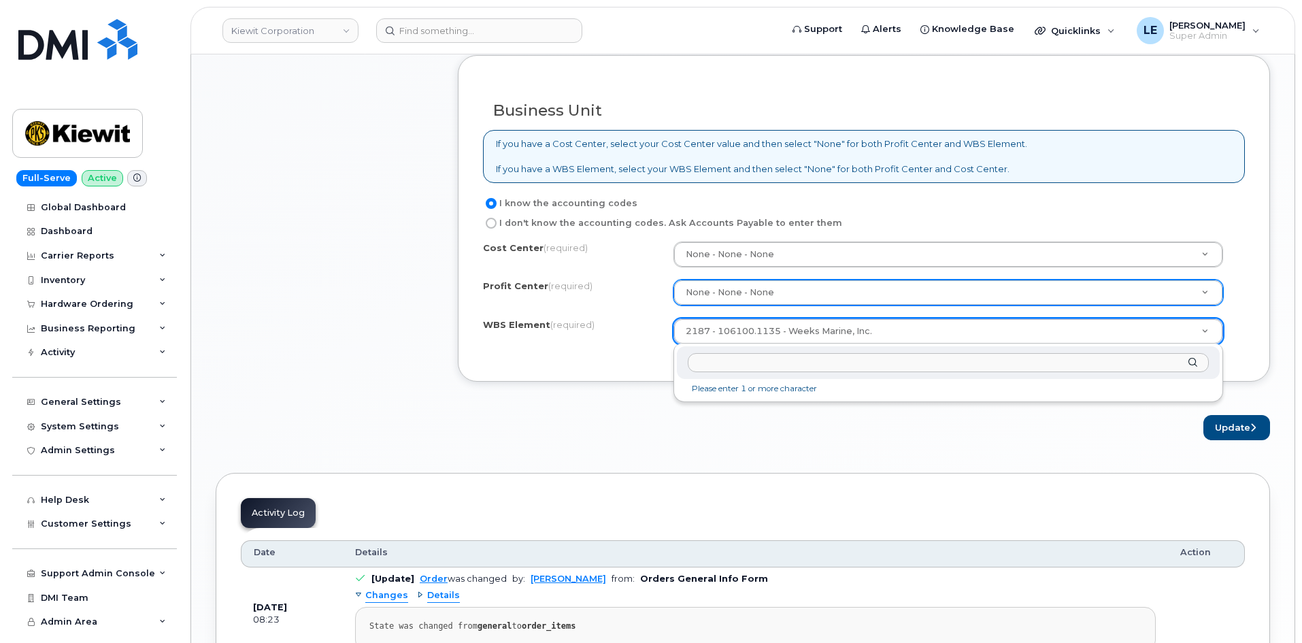
drag, startPoint x: 792, startPoint y: 350, endPoint x: 791, endPoint y: 358, distance: 8.2
click at [791, 350] on div at bounding box center [948, 362] width 543 height 33
click at [791, 359] on input "text" at bounding box center [947, 363] width 521 height 20
paste input "106100.1135"
type input "106100.1135"
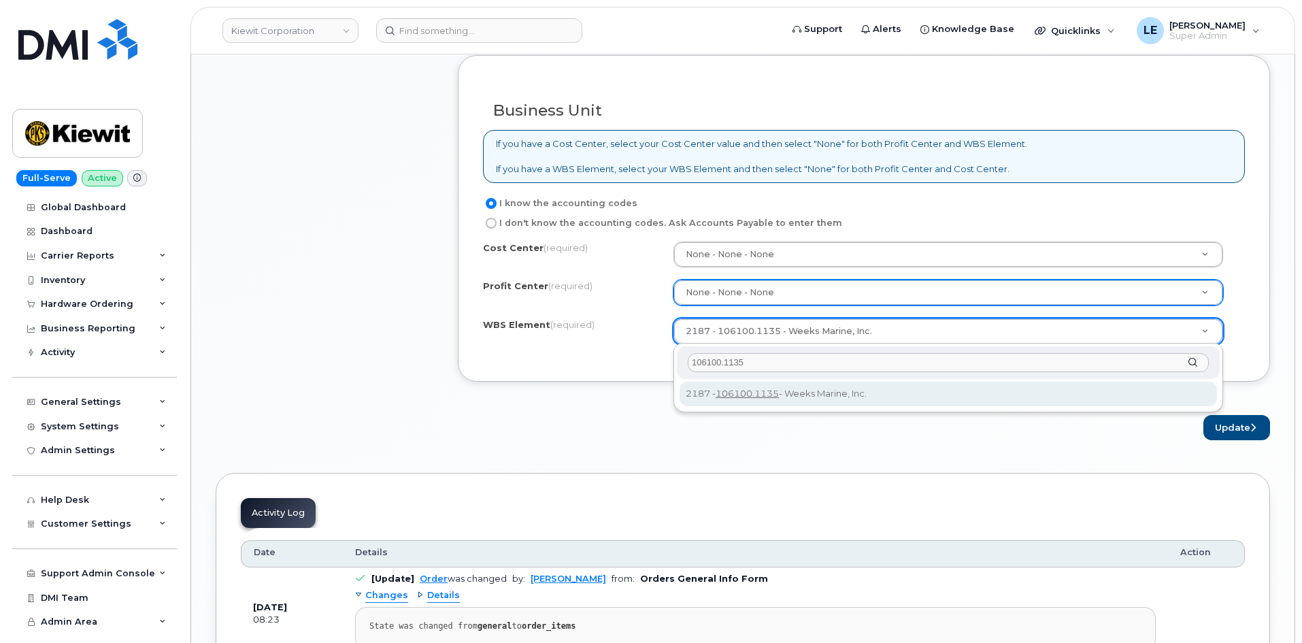
type input "106100.1135"
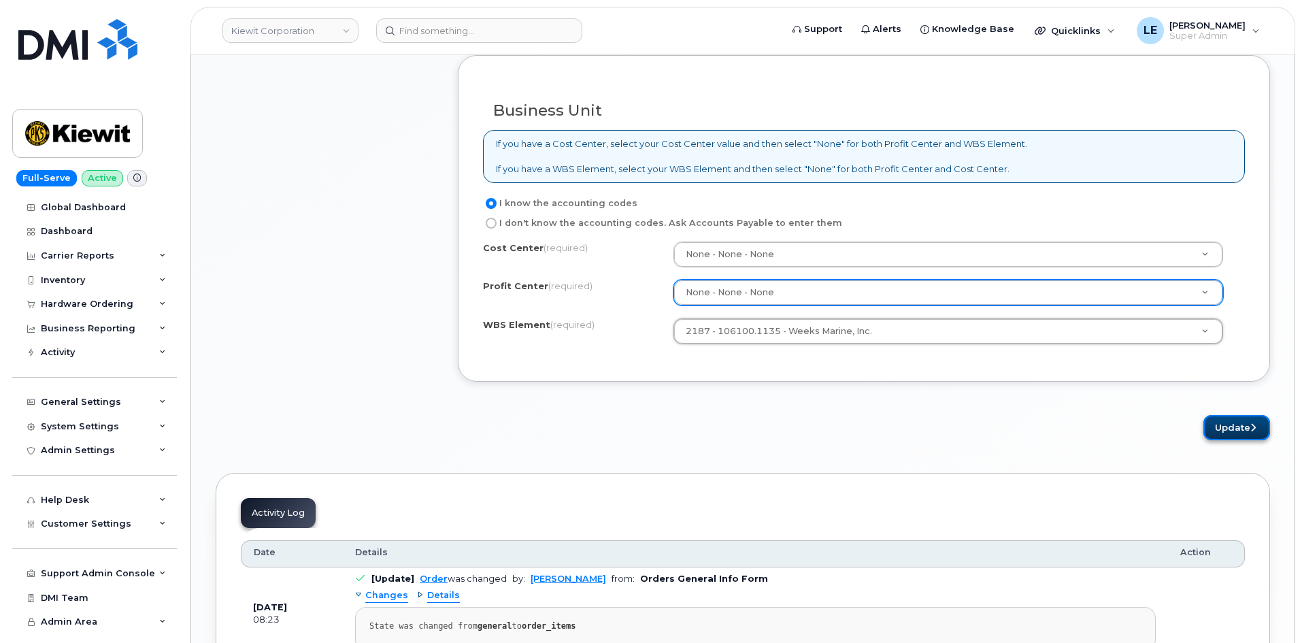
click at [1250, 430] on icon "submit" at bounding box center [1252, 427] width 5 height 9
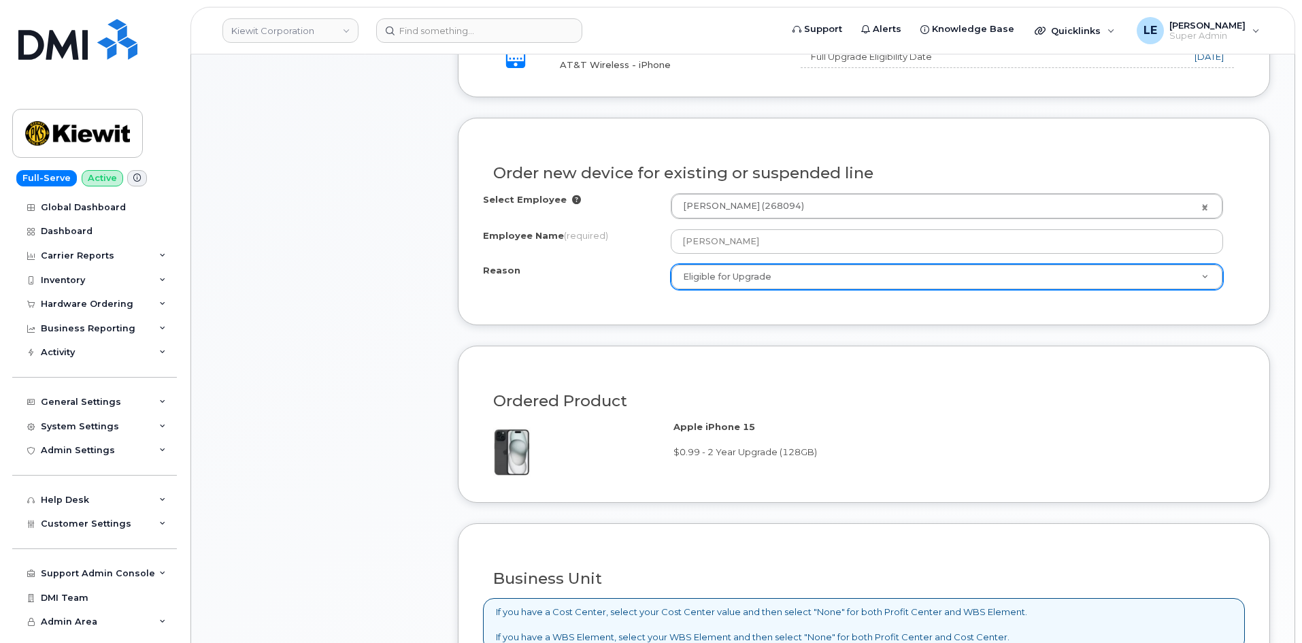
scroll to position [555, 0]
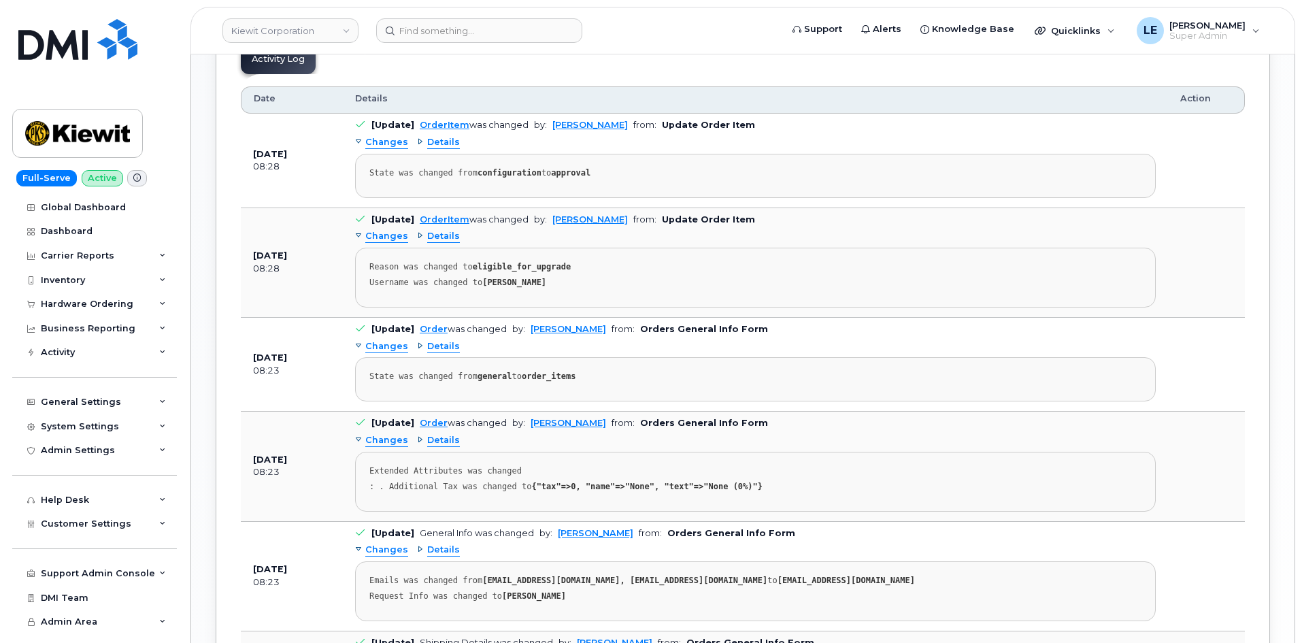
scroll to position [680, 0]
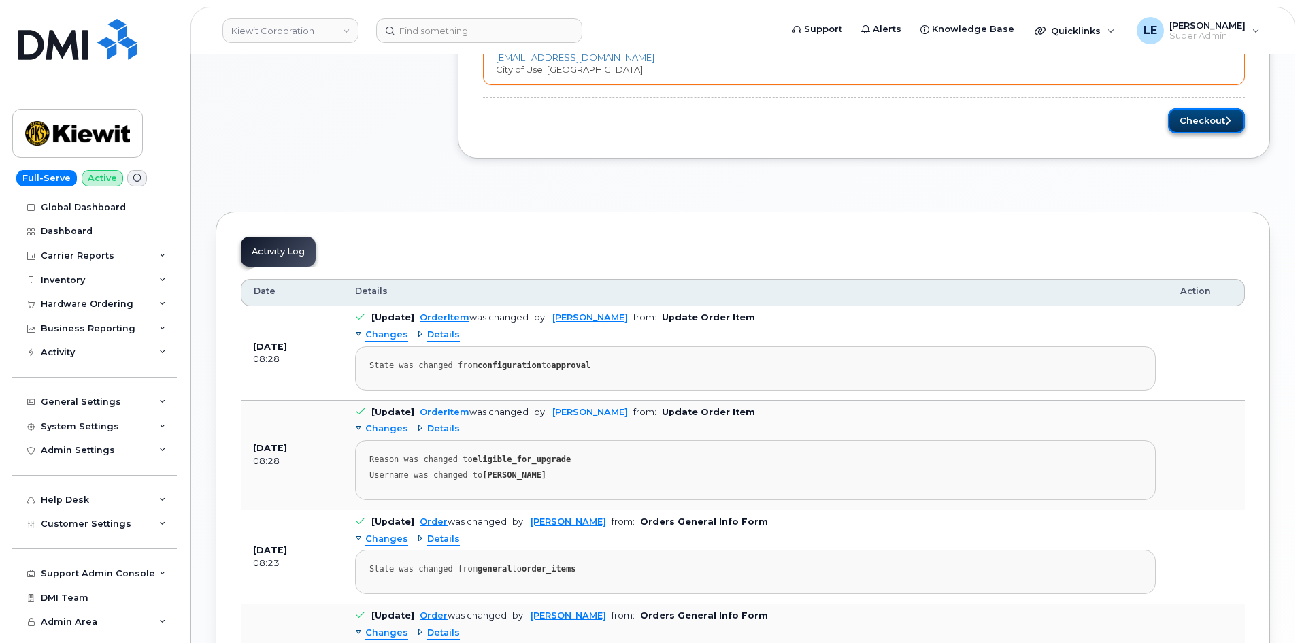
click at [1197, 124] on button "Checkout" at bounding box center [1206, 120] width 77 height 25
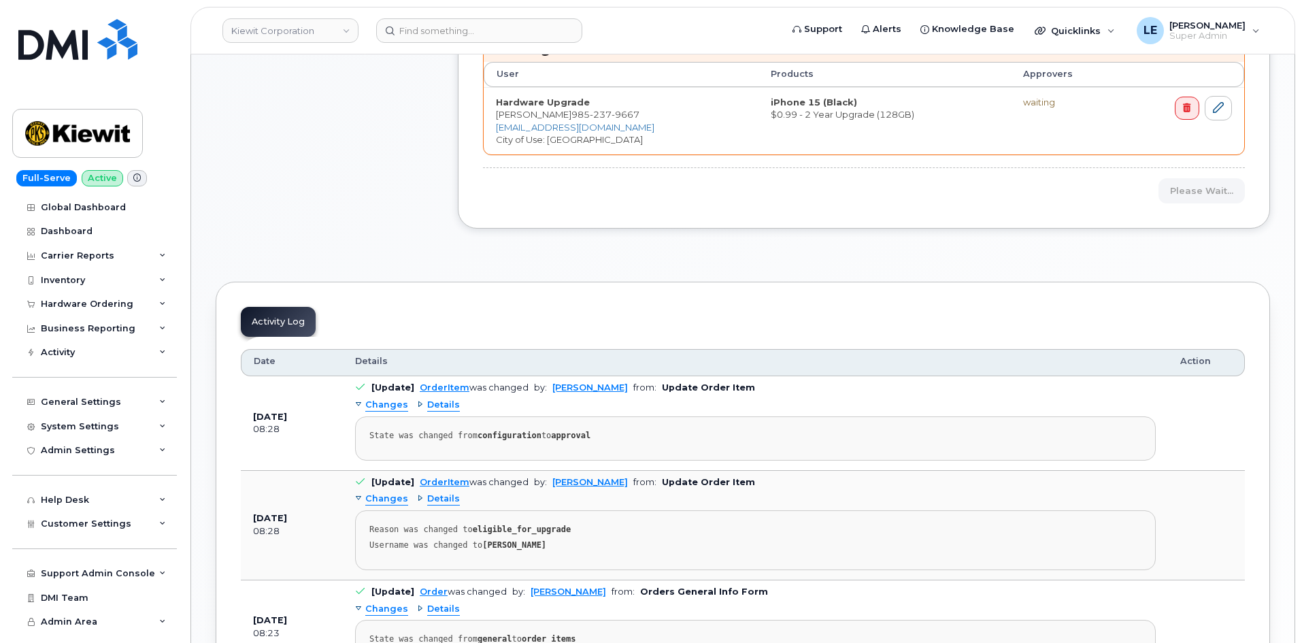
scroll to position [544, 0]
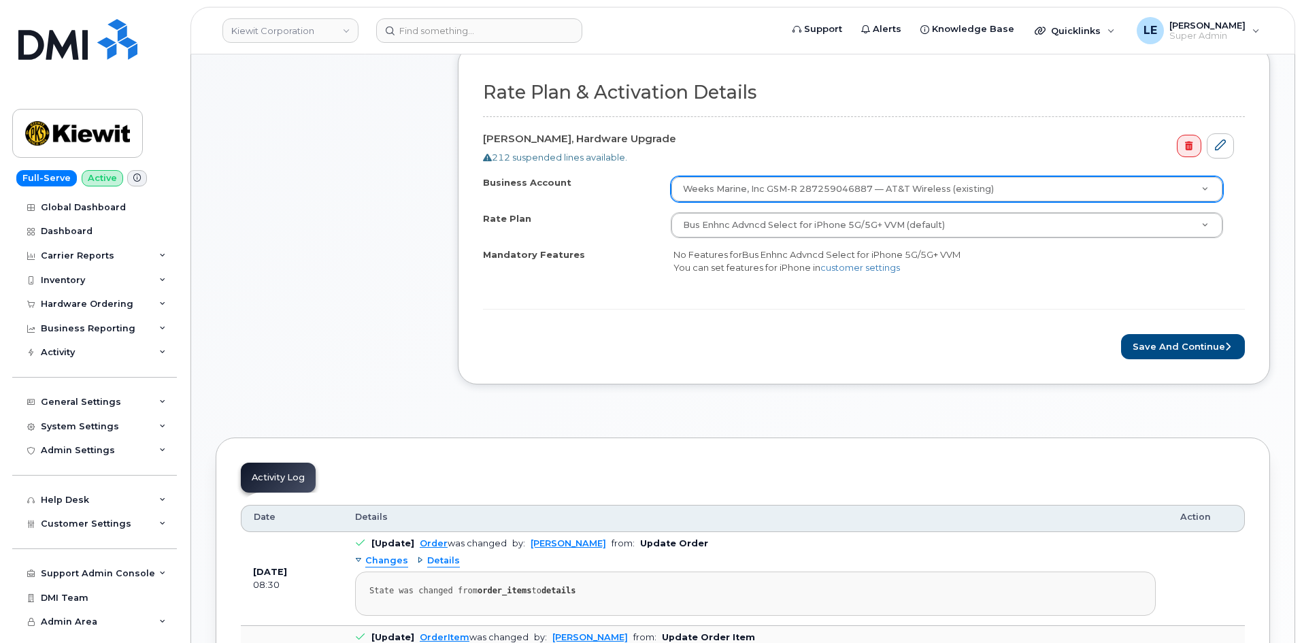
scroll to position [408, 0]
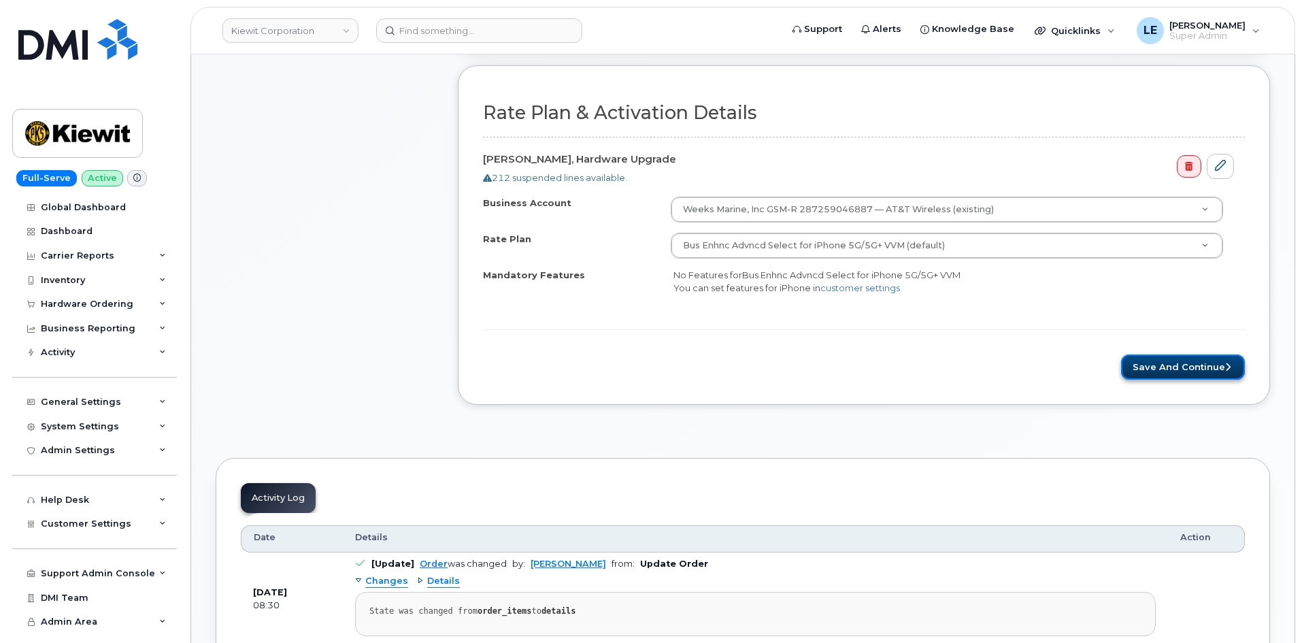
click at [1159, 364] on button "Save and Continue" at bounding box center [1183, 366] width 124 height 25
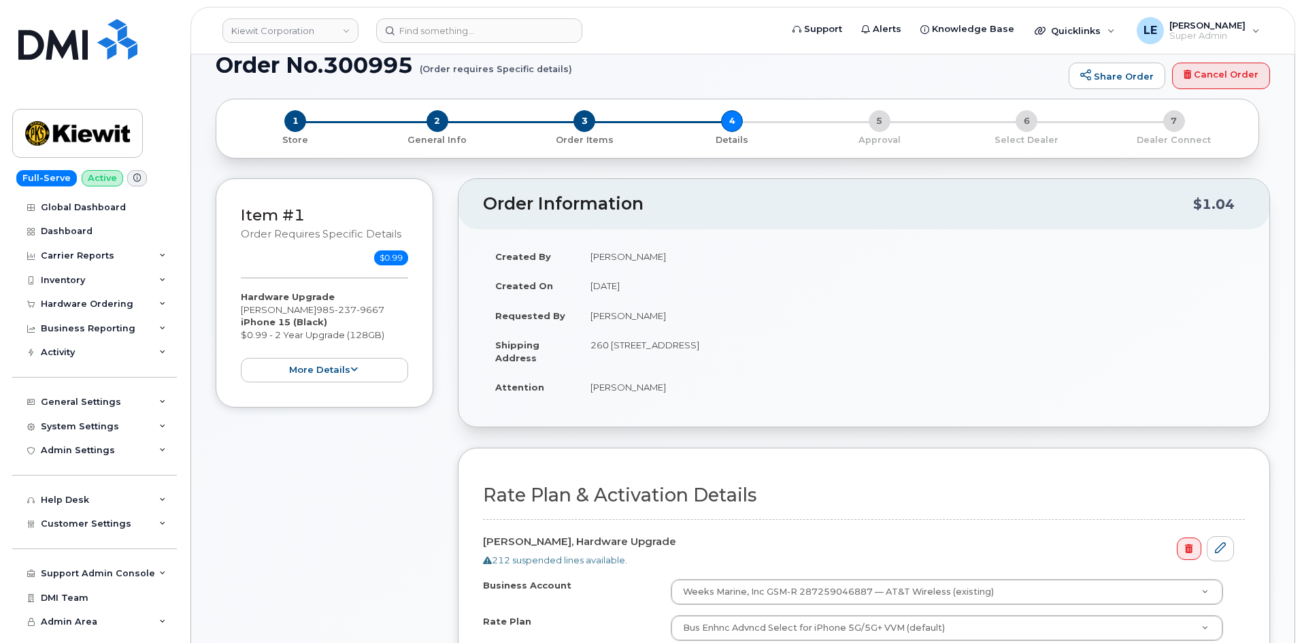
scroll to position [0, 0]
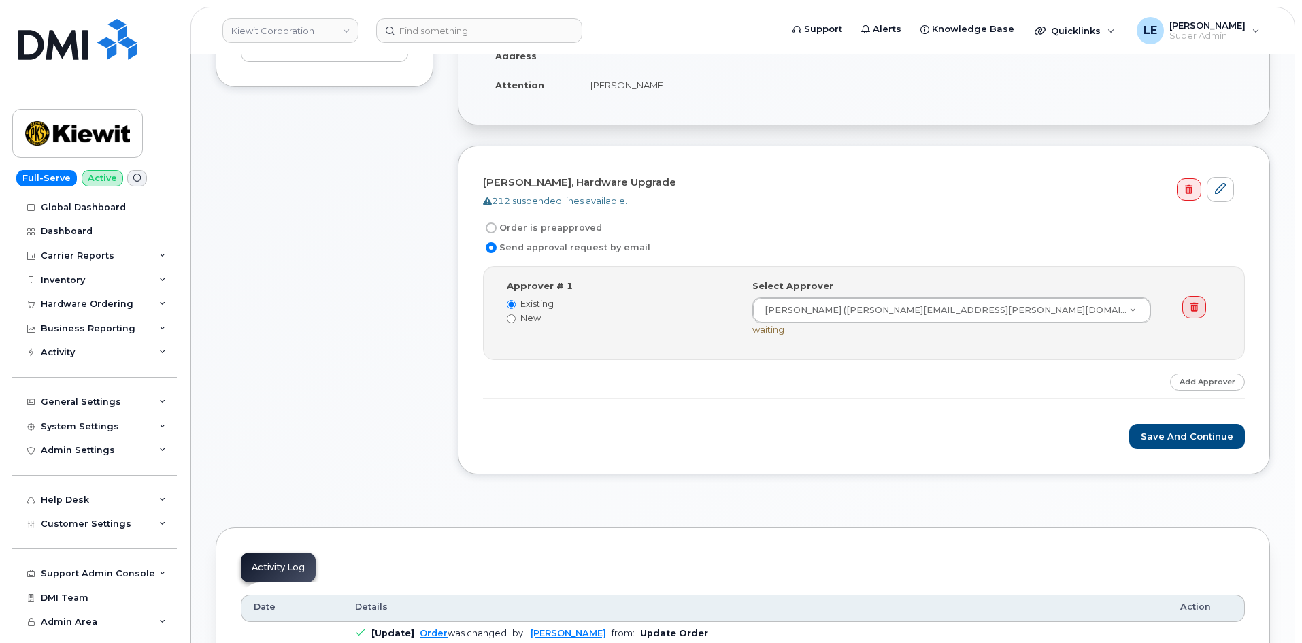
scroll to position [340, 0]
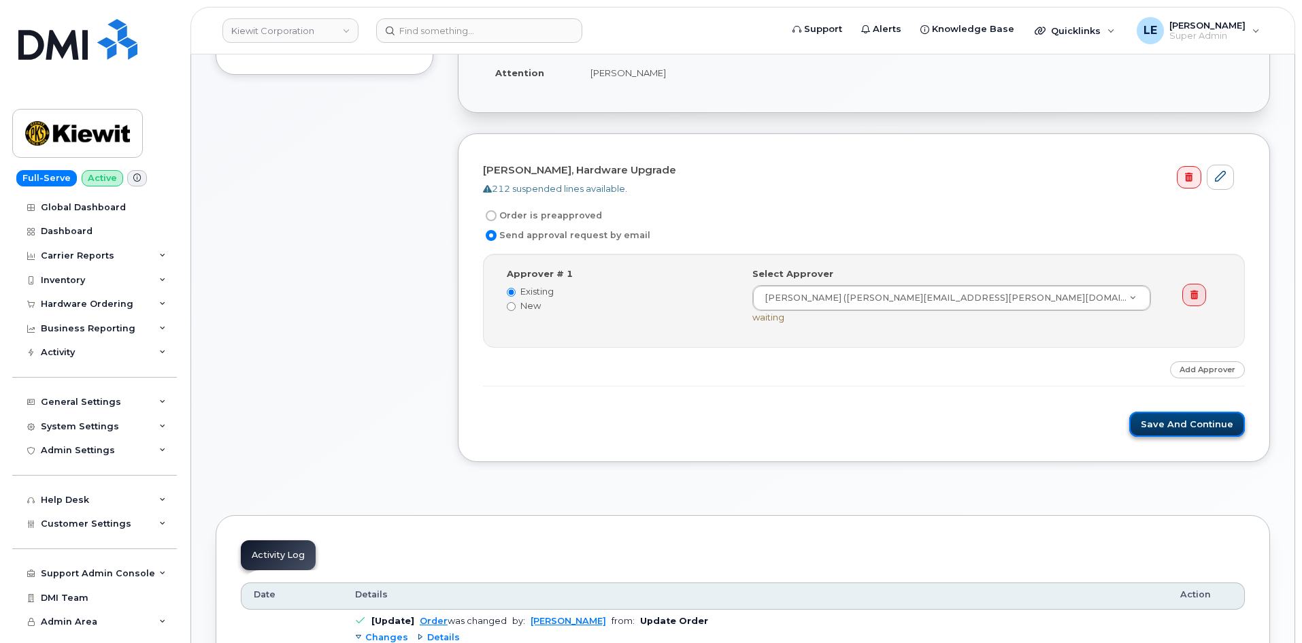
click at [1212, 435] on button "Save and Continue" at bounding box center [1187, 423] width 116 height 25
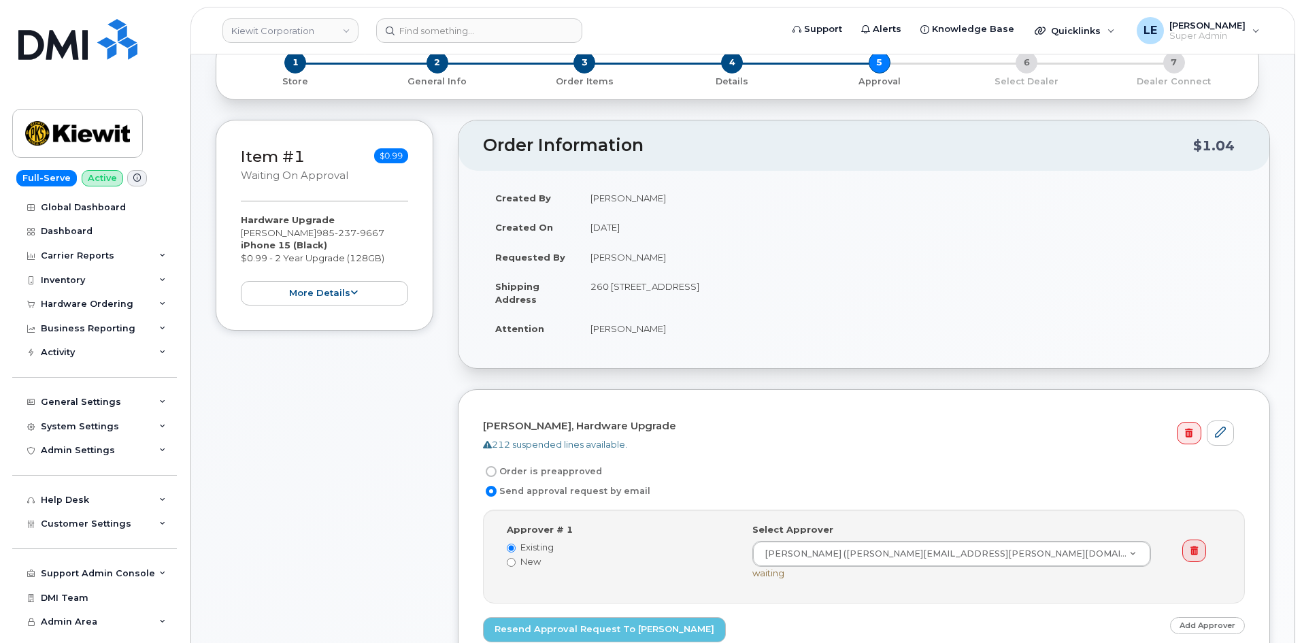
scroll to position [340, 0]
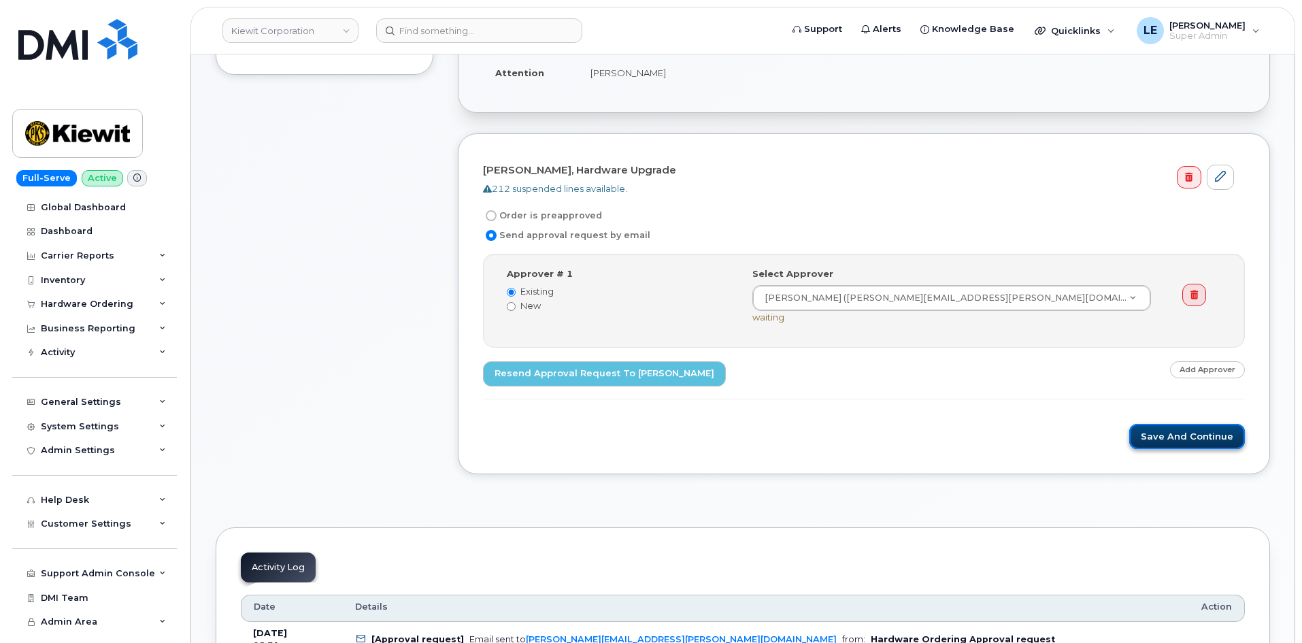
click at [1165, 435] on button "Save and Continue" at bounding box center [1187, 436] width 116 height 25
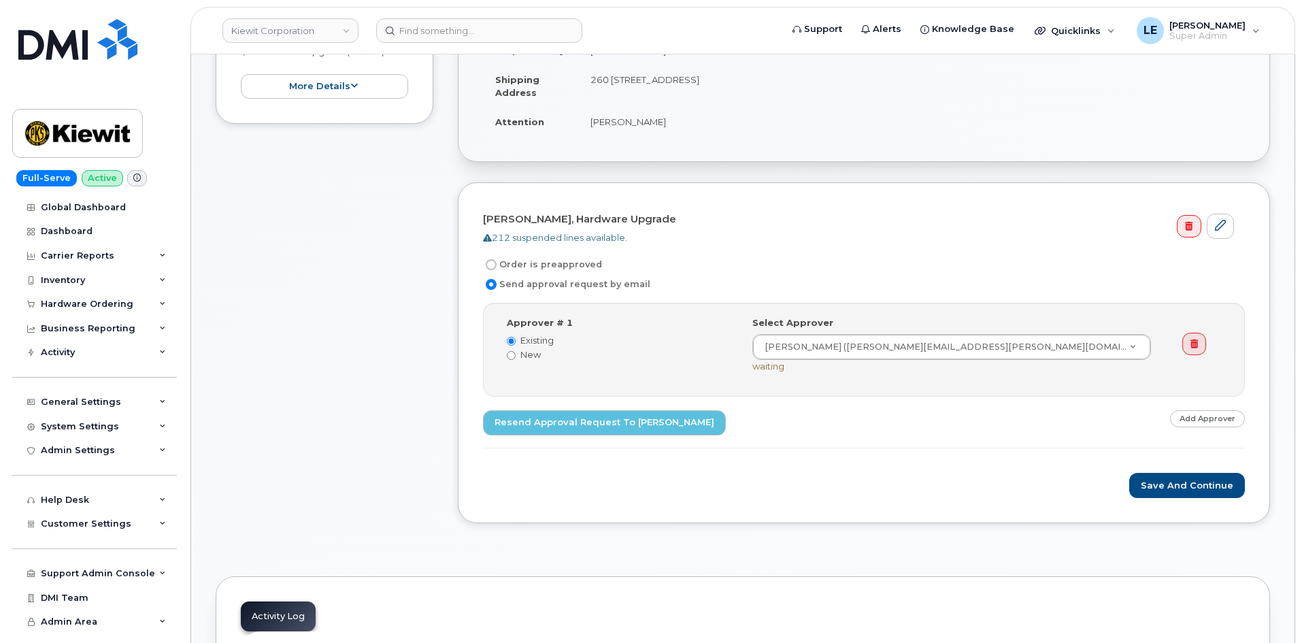
scroll to position [204, 0]
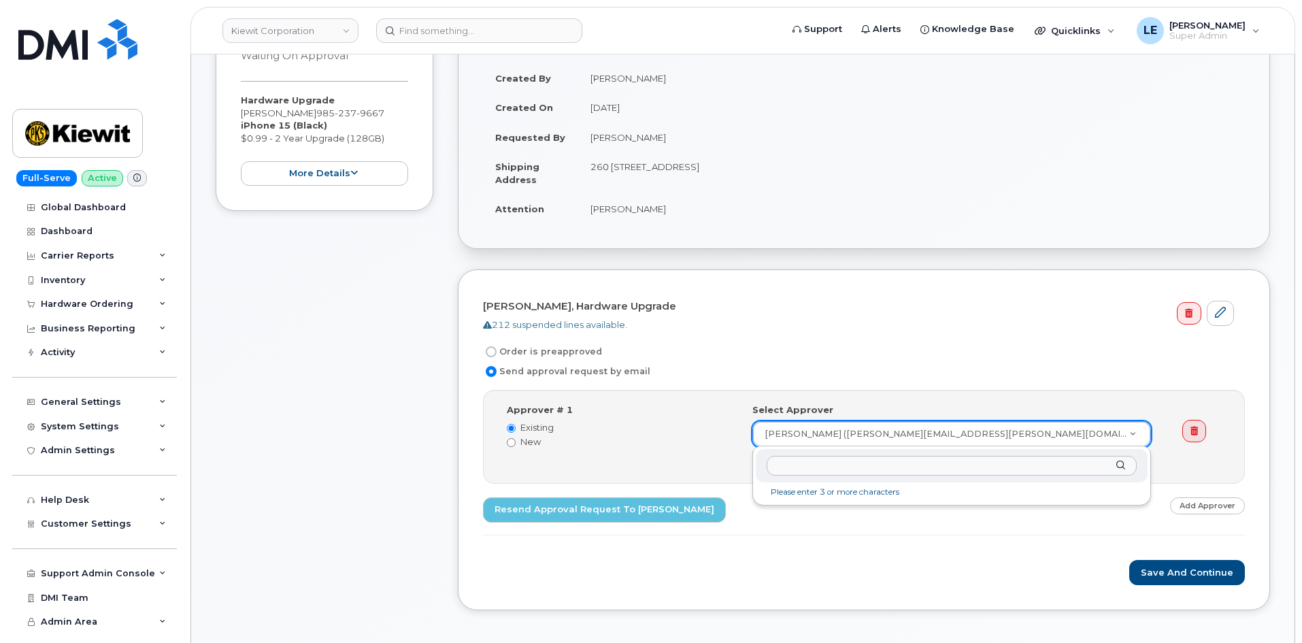
drag, startPoint x: 833, startPoint y: 439, endPoint x: 843, endPoint y: 390, distance: 49.9
click at [851, 375] on div "Send approval request by email" at bounding box center [858, 371] width 751 height 16
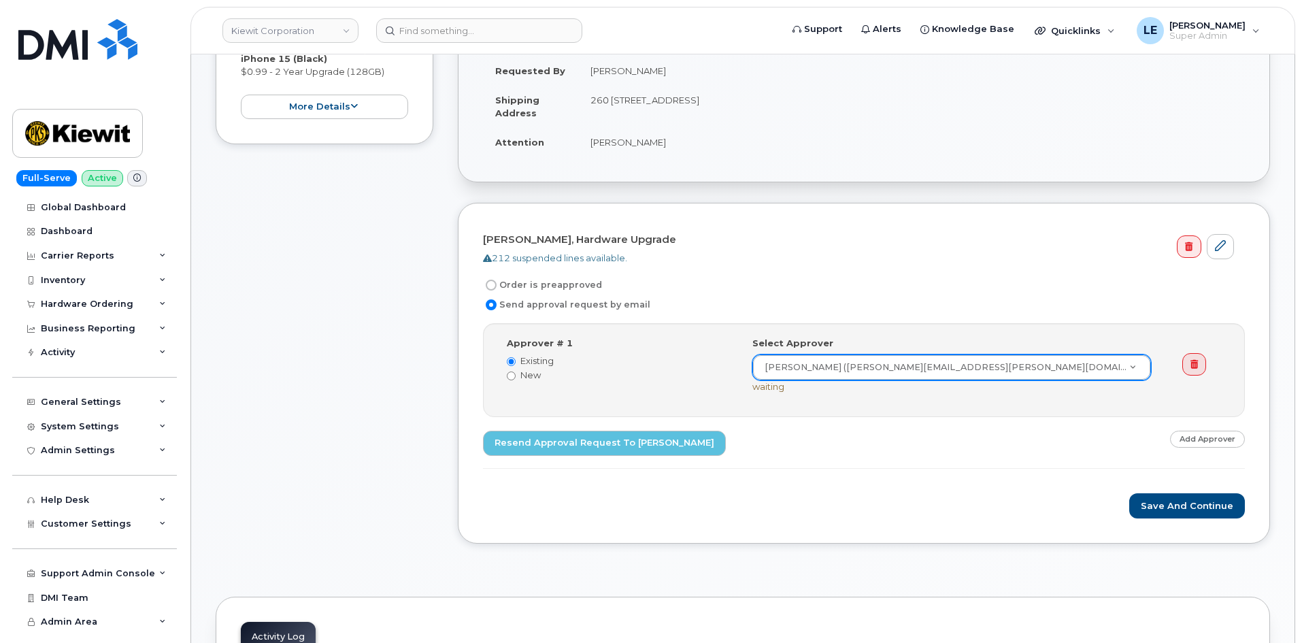
scroll to position [272, 0]
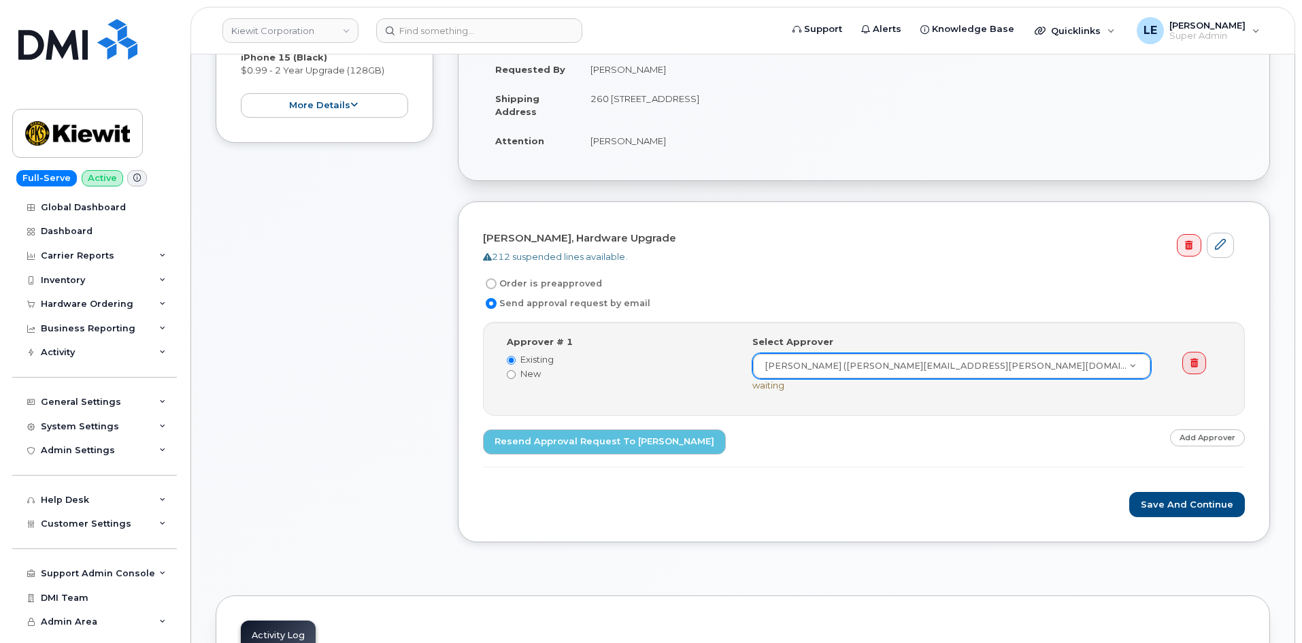
click at [507, 282] on label "Order is preapproved" at bounding box center [542, 283] width 119 height 16
click at [496, 282] on input "Order is preapproved" at bounding box center [491, 283] width 11 height 11
radio input "true"
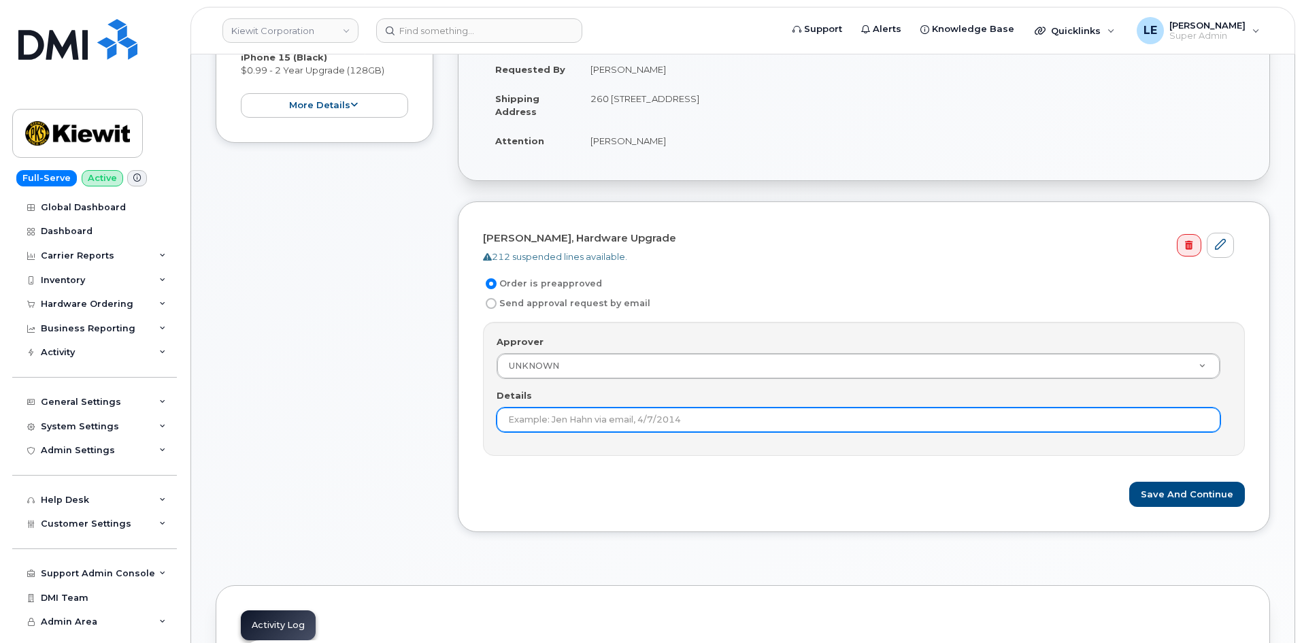
click at [568, 418] on input "Details" at bounding box center [858, 419] width 724 height 24
type input "[PERSON_NAME]"
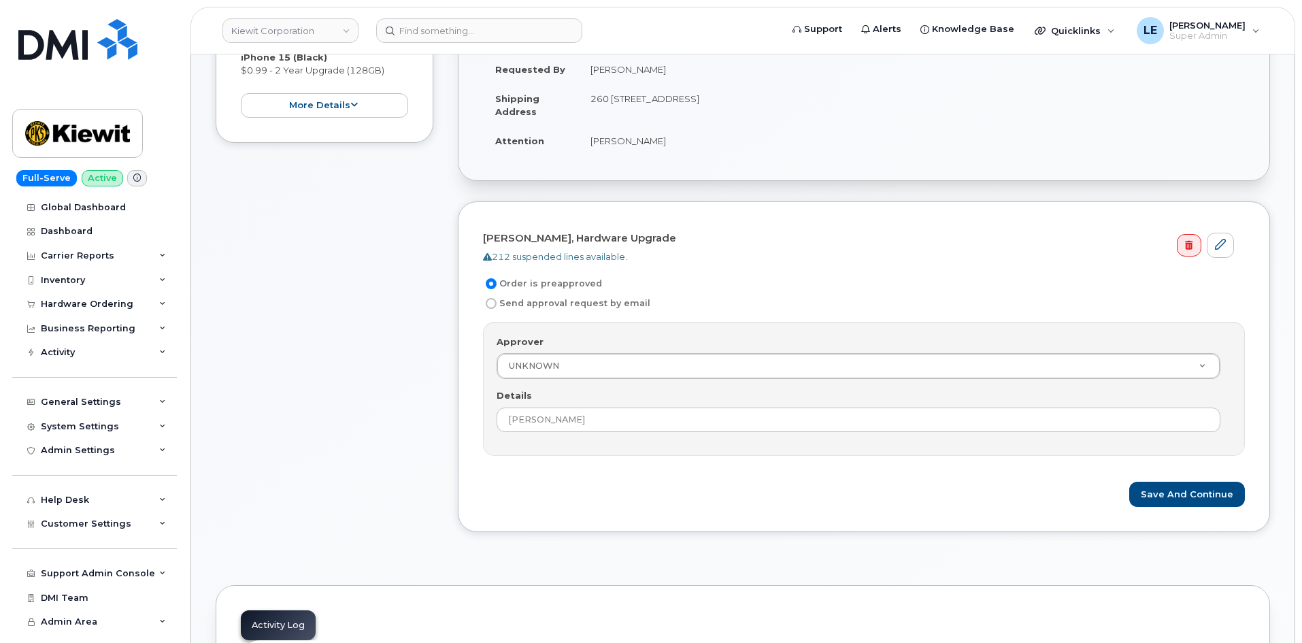
click at [529, 303] on label "Send approval request by email" at bounding box center [566, 303] width 167 height 16
click at [496, 303] on input "Send approval request by email" at bounding box center [491, 303] width 11 height 11
radio input "true"
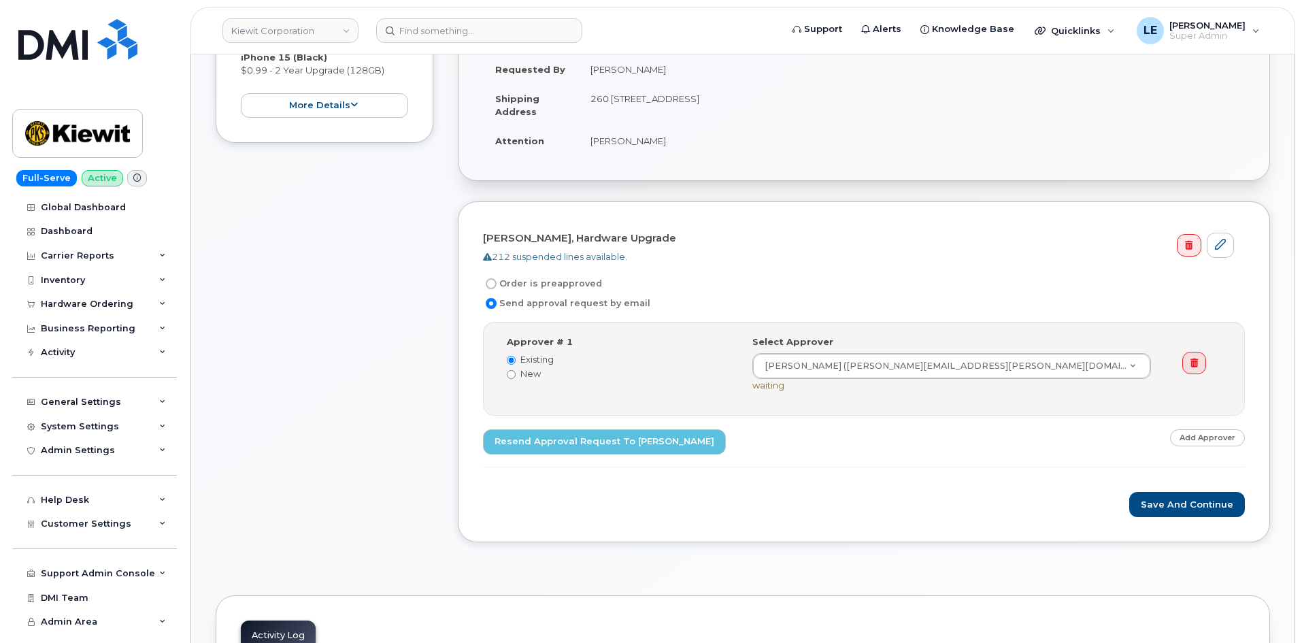
click at [537, 284] on label "Order is preapproved" at bounding box center [542, 283] width 119 height 16
click at [496, 284] on input "Order is preapproved" at bounding box center [491, 283] width 11 height 11
radio input "true"
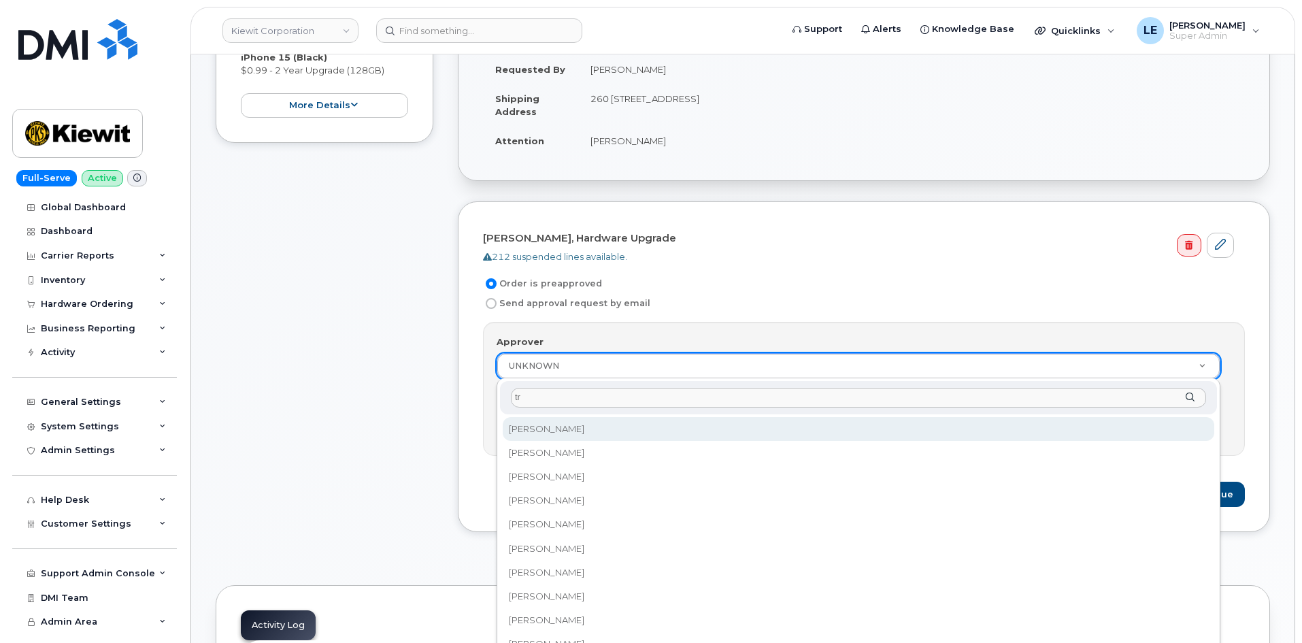
type input "tre"
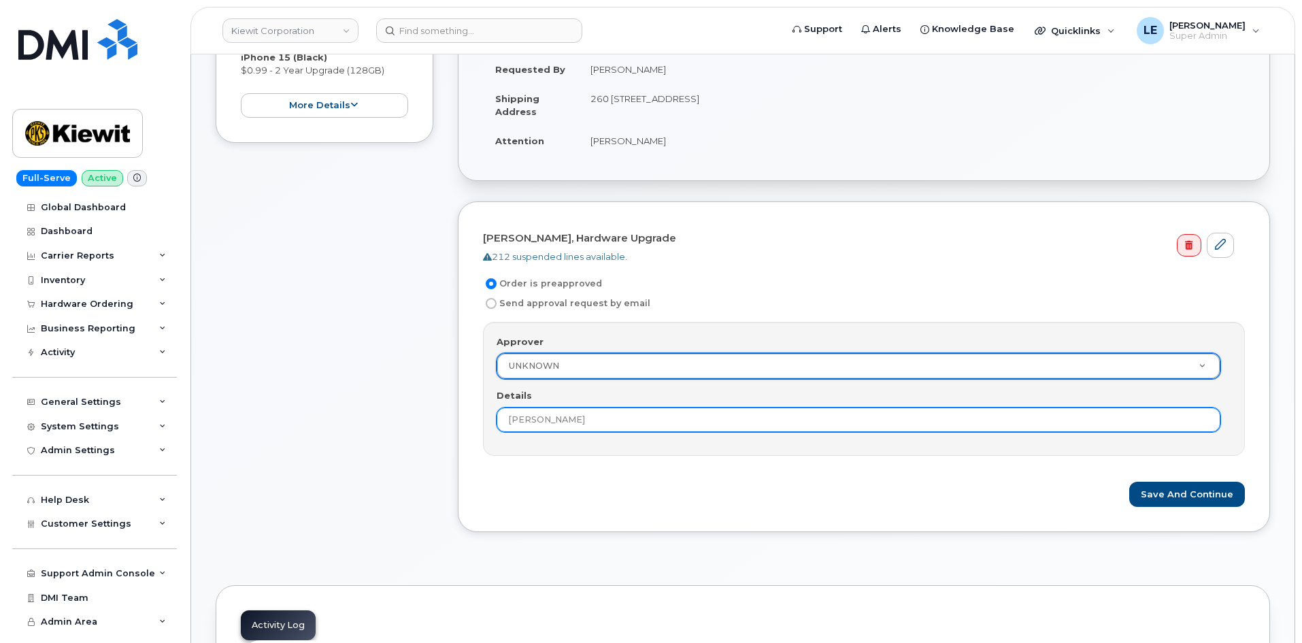
click at [582, 417] on input "Trevor Sutton" at bounding box center [858, 419] width 724 height 24
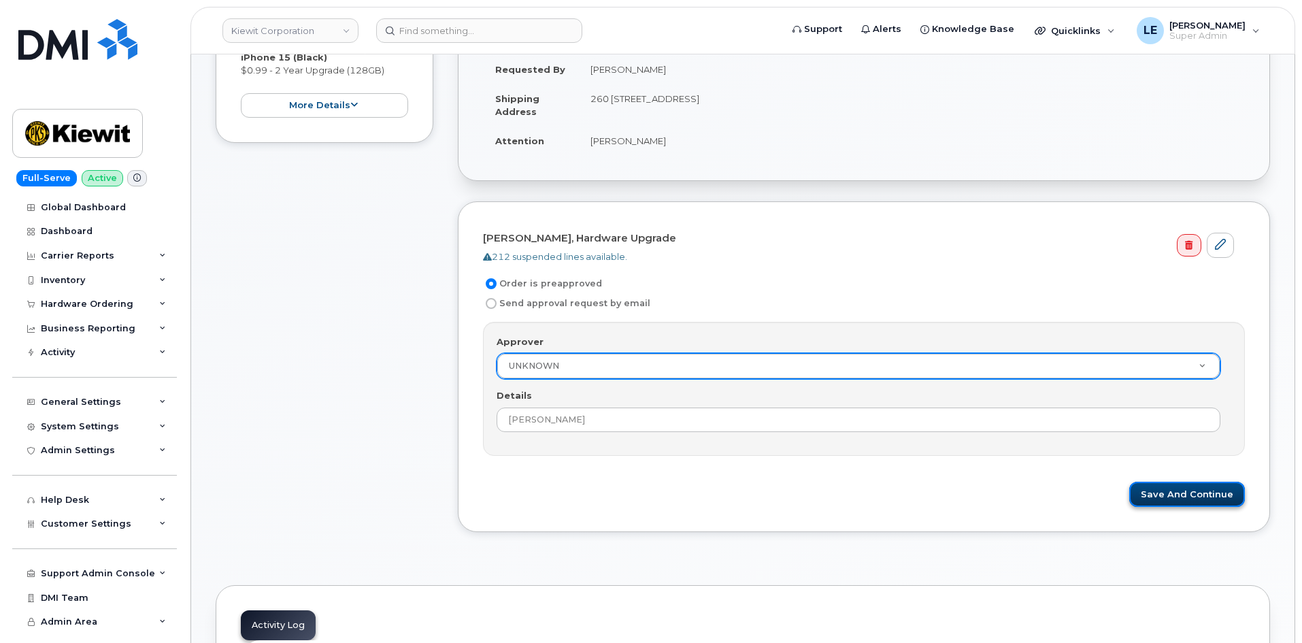
click at [1233, 494] on button "Save and Continue" at bounding box center [1187, 493] width 116 height 25
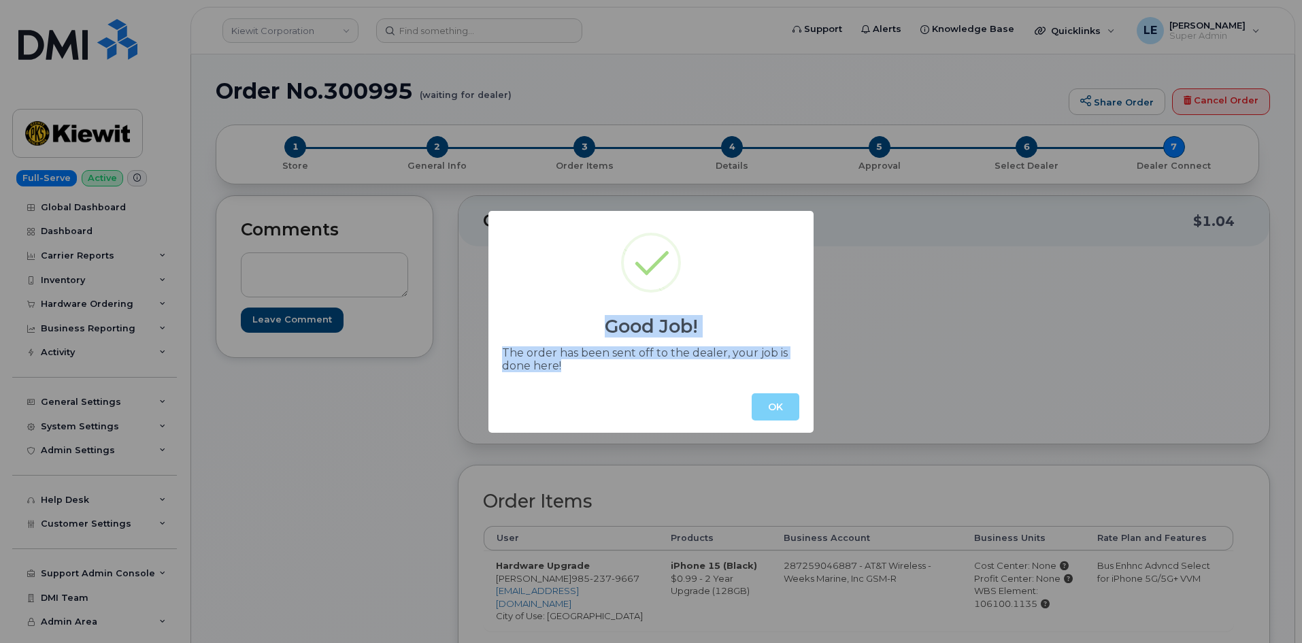
drag, startPoint x: 640, startPoint y: 373, endPoint x: 399, endPoint y: 299, distance: 251.9
click at [399, 299] on div "Good Job! The order has been sent off to the dealer, your job is done here! OK" at bounding box center [651, 321] width 1302 height 643
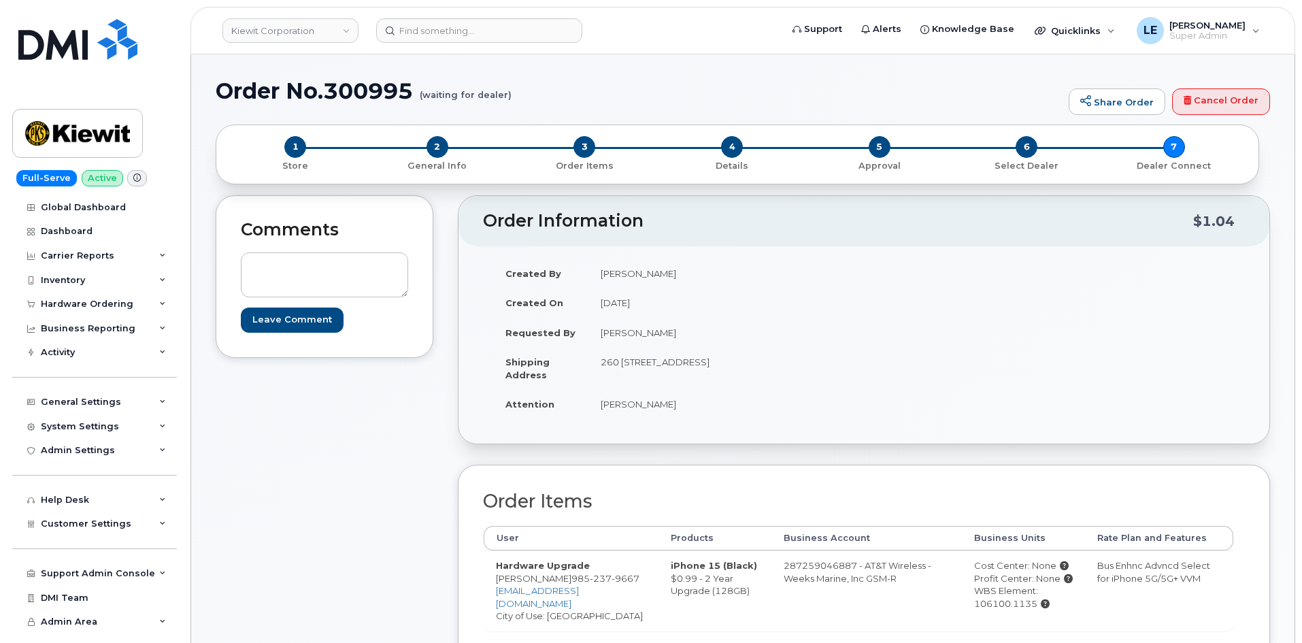
copy div "Good Job! The order has been sent off to the dealer, your job is done here!"
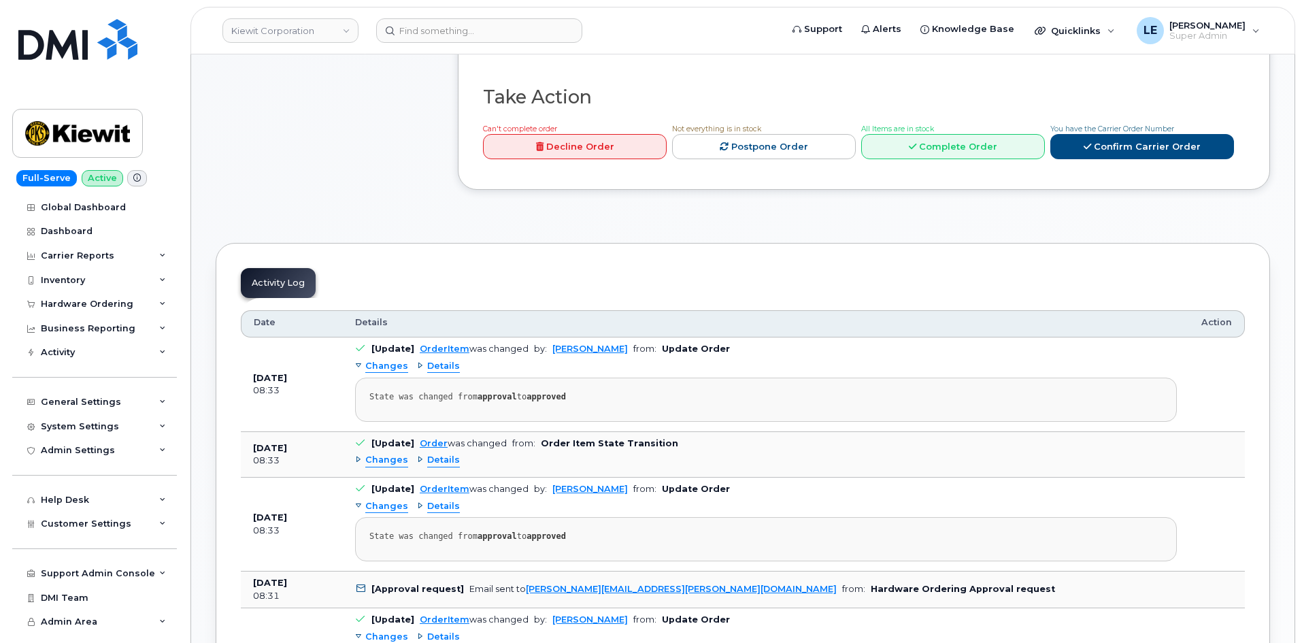
scroll to position [408, 0]
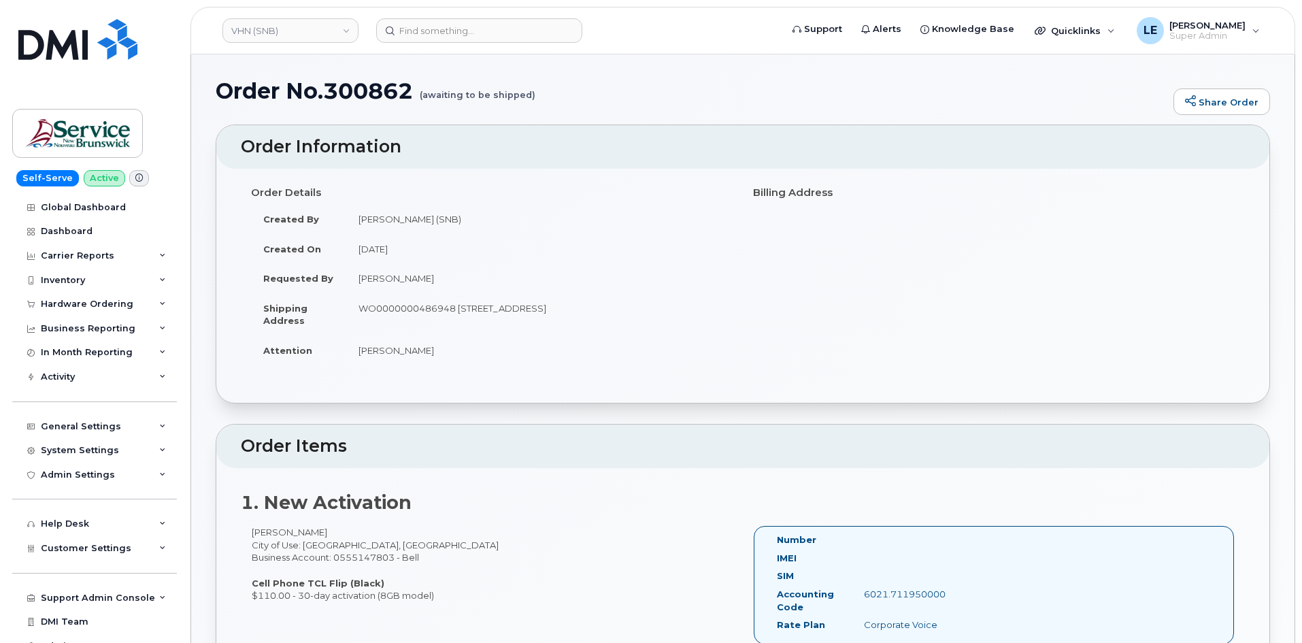
drag, startPoint x: 356, startPoint y: 220, endPoint x: 462, endPoint y: 350, distance: 167.7
click at [462, 350] on tbody "Created By [PERSON_NAME] (SNB) Created On [DATE] Requested By [PERSON_NAME] Shi…" at bounding box center [491, 284] width 481 height 160
click at [464, 348] on td "[PERSON_NAME]" at bounding box center [539, 350] width 386 height 30
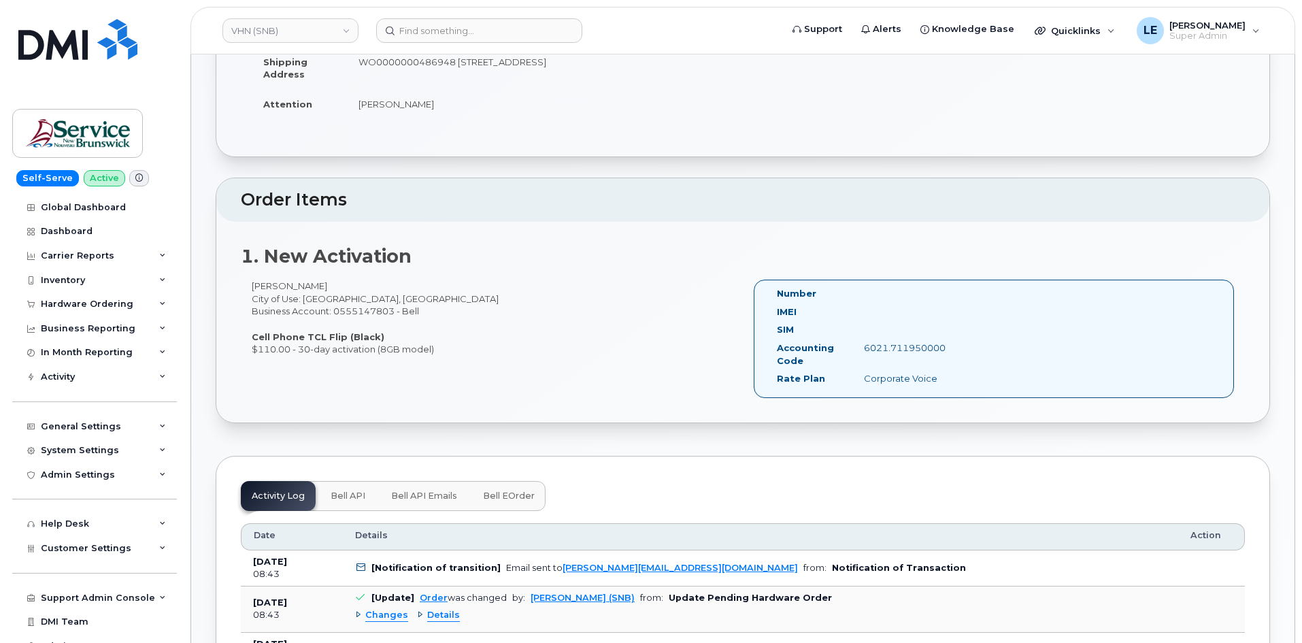
scroll to position [272, 0]
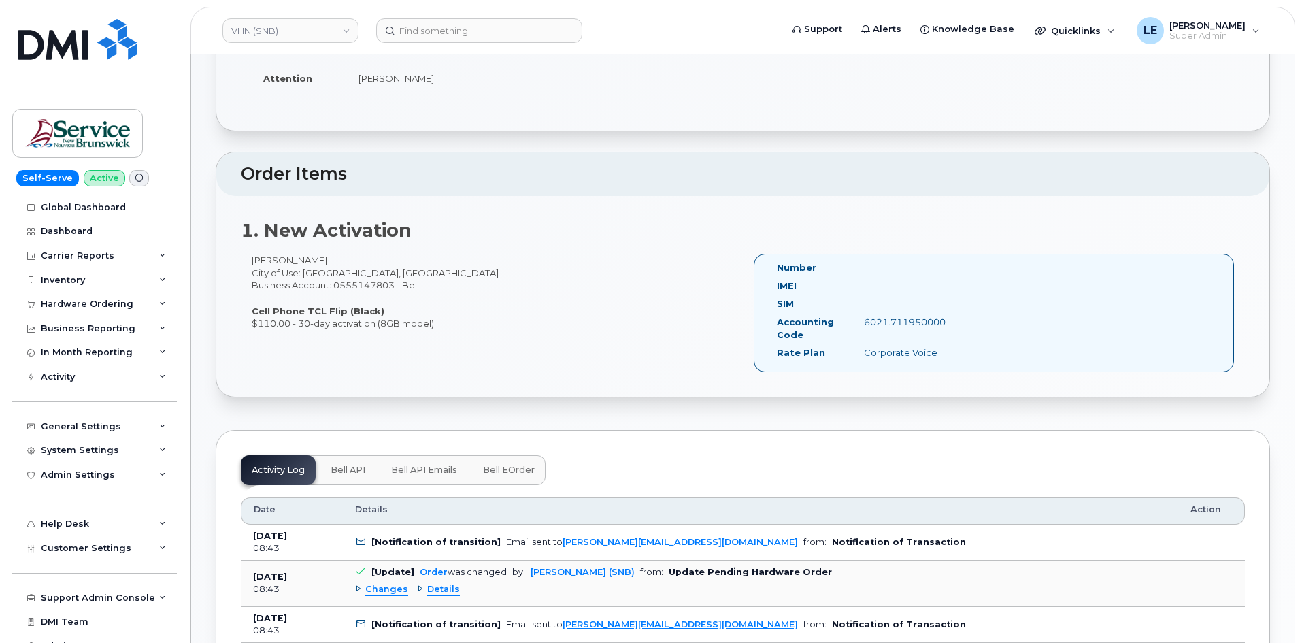
click at [360, 471] on span "Bell API" at bounding box center [347, 469] width 35 height 11
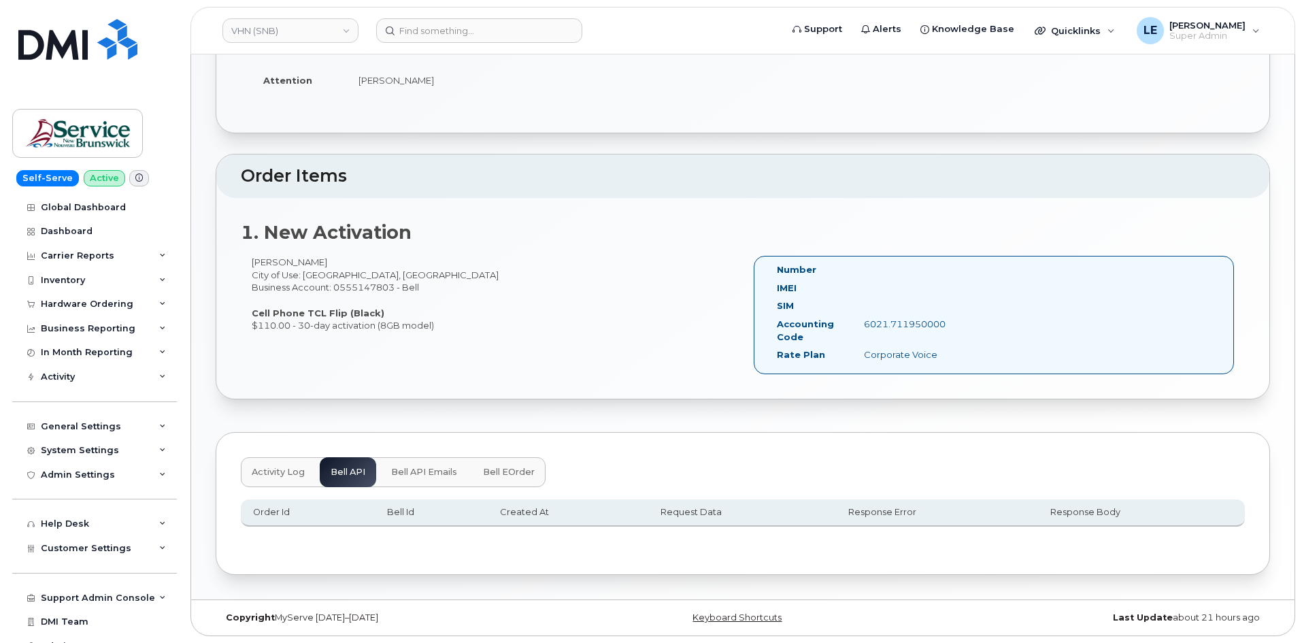
scroll to position [270, 0]
click at [262, 469] on span "Activity Log" at bounding box center [278, 471] width 53 height 11
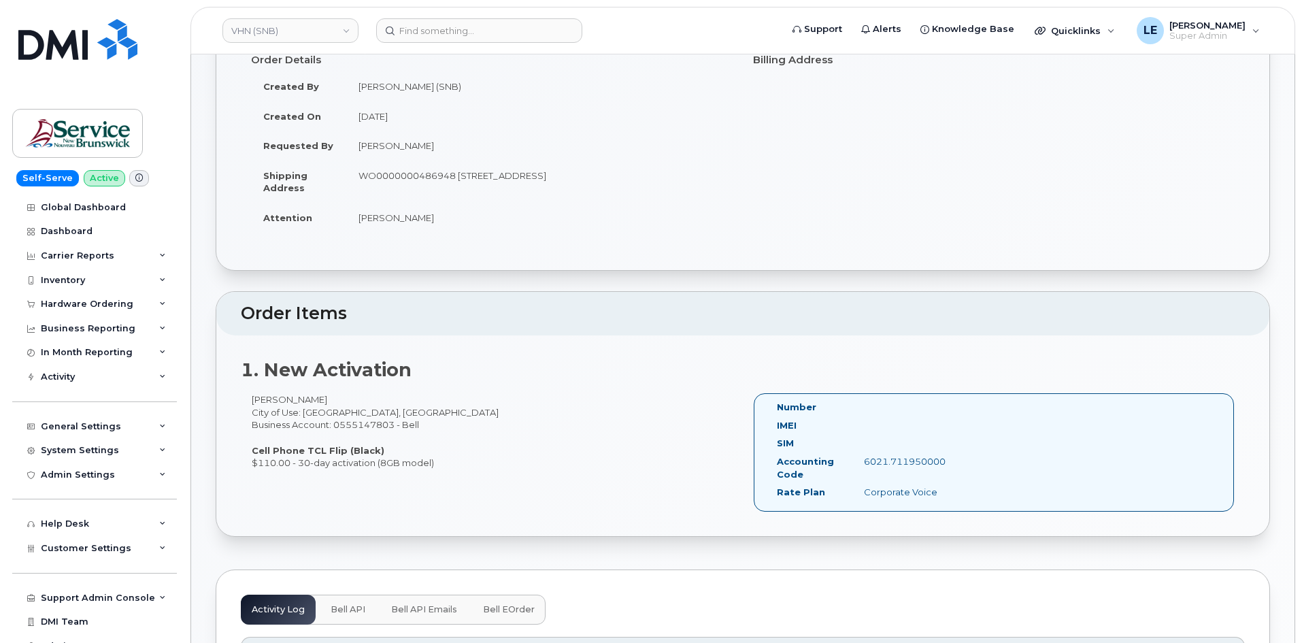
scroll to position [0, 0]
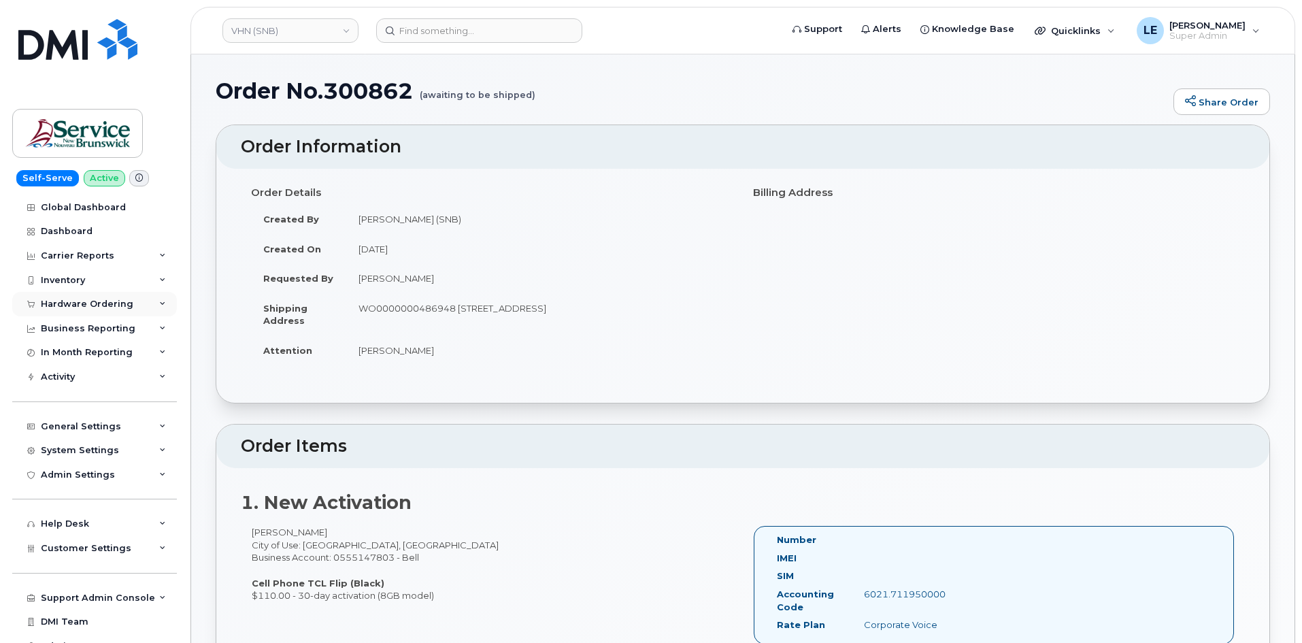
click at [116, 305] on div "Hardware Ordering" at bounding box center [87, 304] width 92 height 11
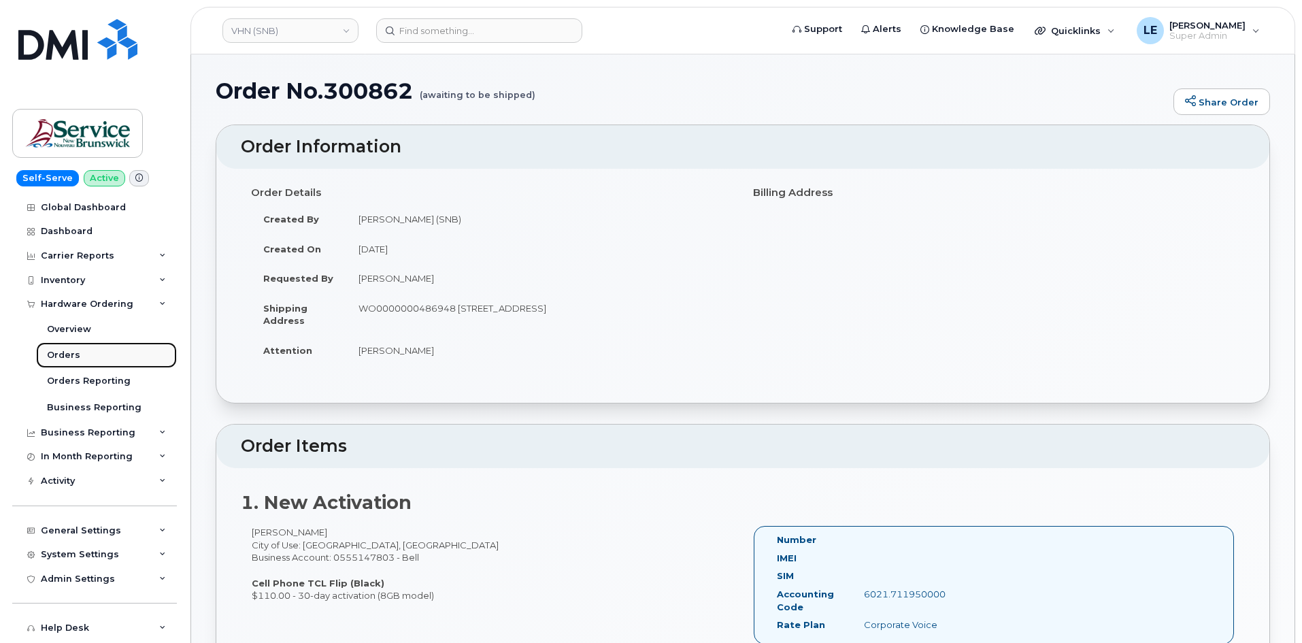
click at [120, 364] on link "Orders" at bounding box center [106, 355] width 141 height 26
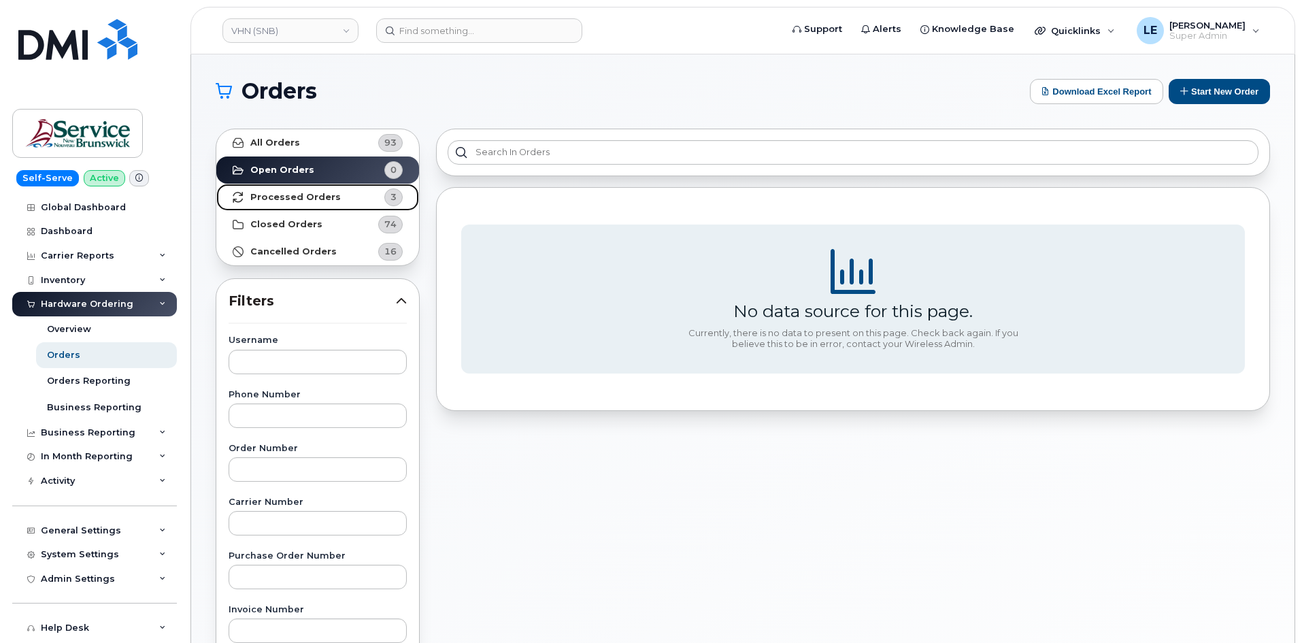
click at [288, 196] on strong "Processed Orders" at bounding box center [295, 197] width 90 height 11
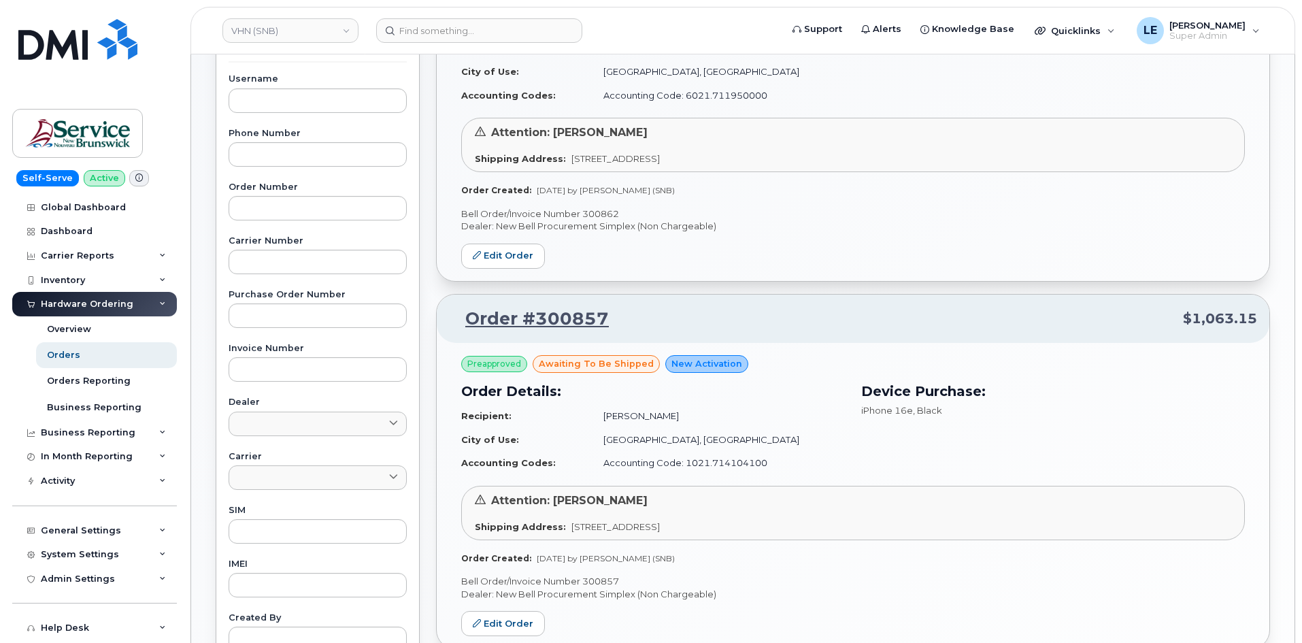
scroll to position [239, 0]
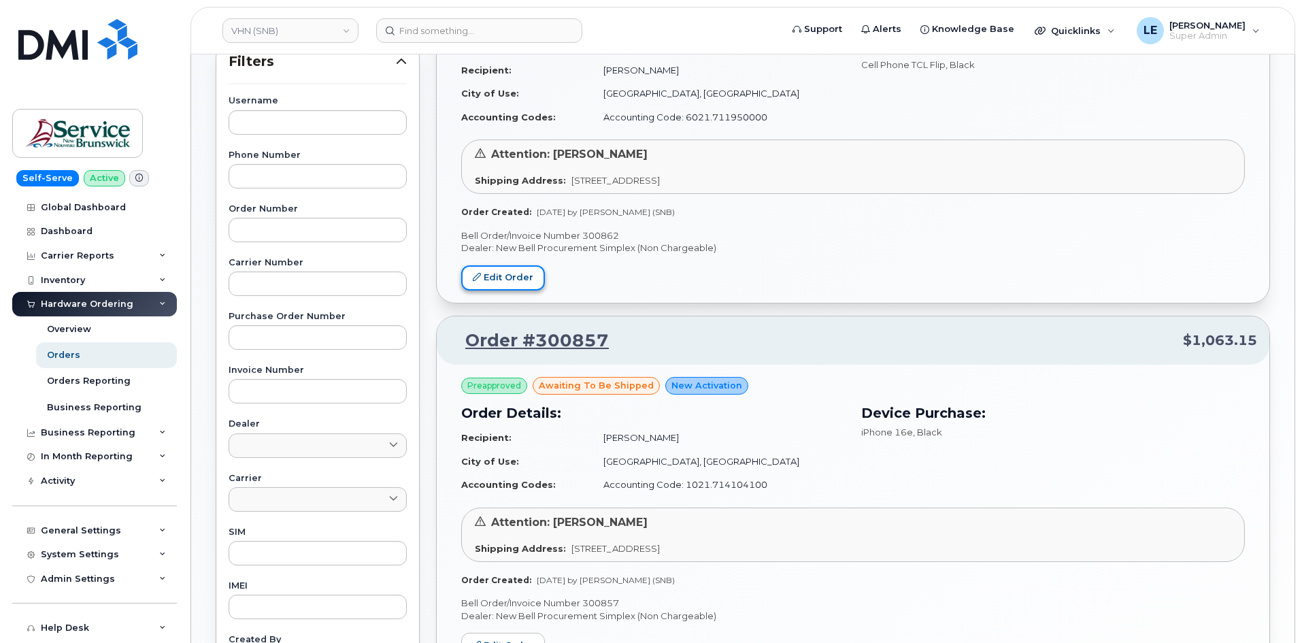
click at [513, 282] on link "Edit Order" at bounding box center [503, 277] width 84 height 25
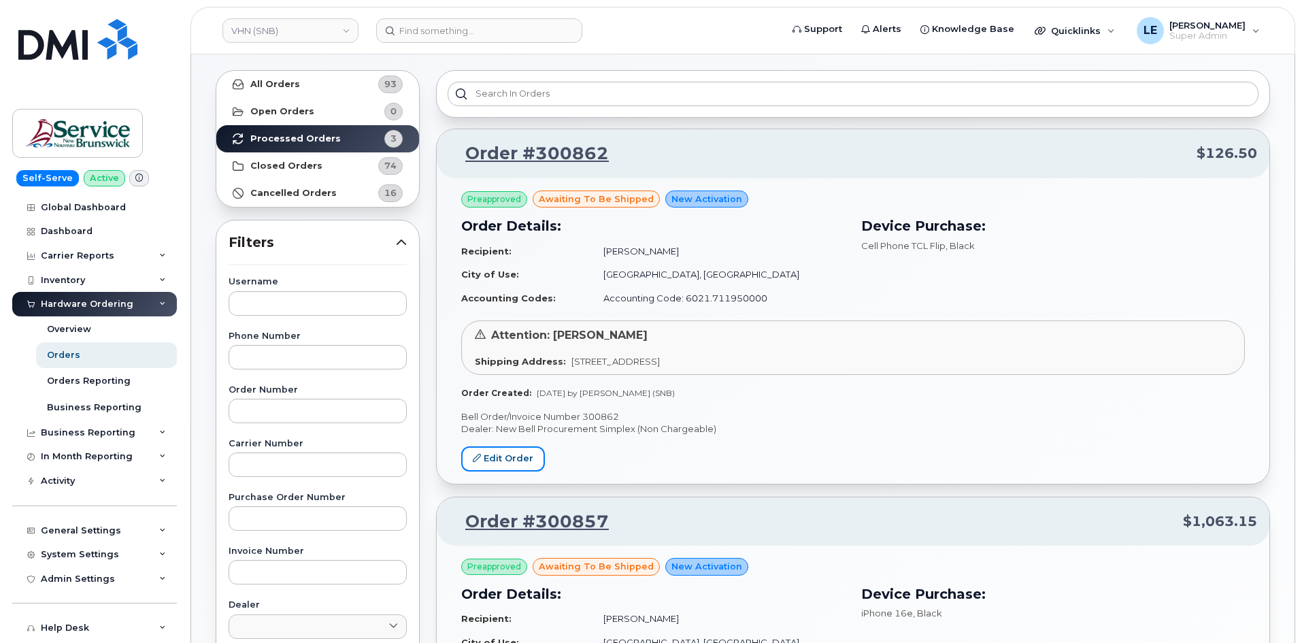
scroll to position [35, 0]
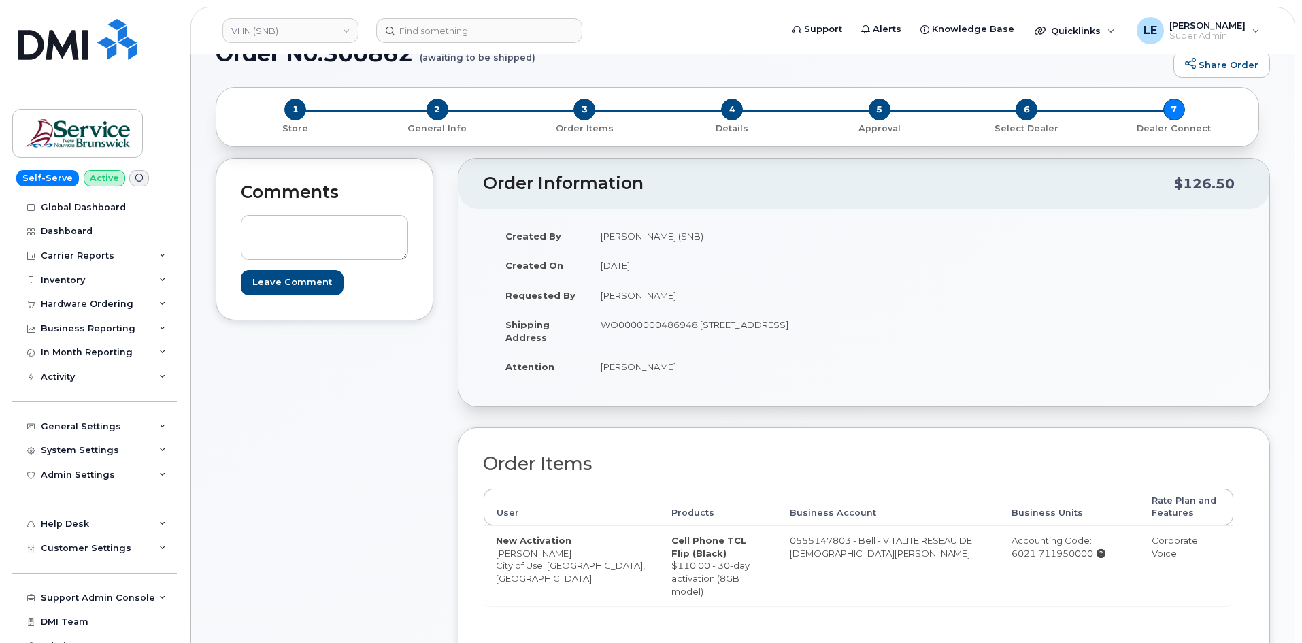
scroll to position [136, 0]
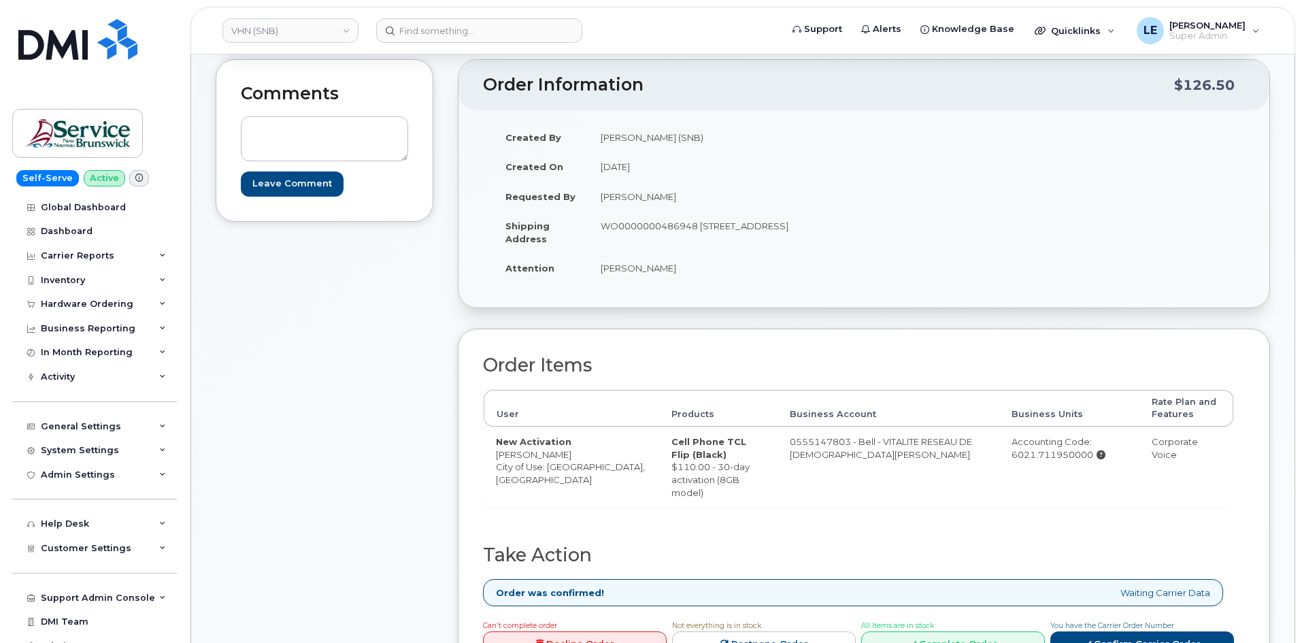
copy div "Order Information $126.50 Created By [PERSON_NAME] (SNB) Created On [DATE] Requ…"
drag, startPoint x: 479, startPoint y: 87, endPoint x: 734, endPoint y: 484, distance: 471.9
click at [734, 484] on div "Order Information $126.50 Created By [PERSON_NAME] (SNB) Created On [DATE] Requ…" at bounding box center [864, 383] width 812 height 648
click at [748, 482] on td "Cell Phone TCL Flip (Black) $110.00 - 30-day activation (8GB model)" at bounding box center [718, 466] width 118 height 80
click at [376, 381] on div "Comments Leave Comment" at bounding box center [325, 383] width 218 height 648
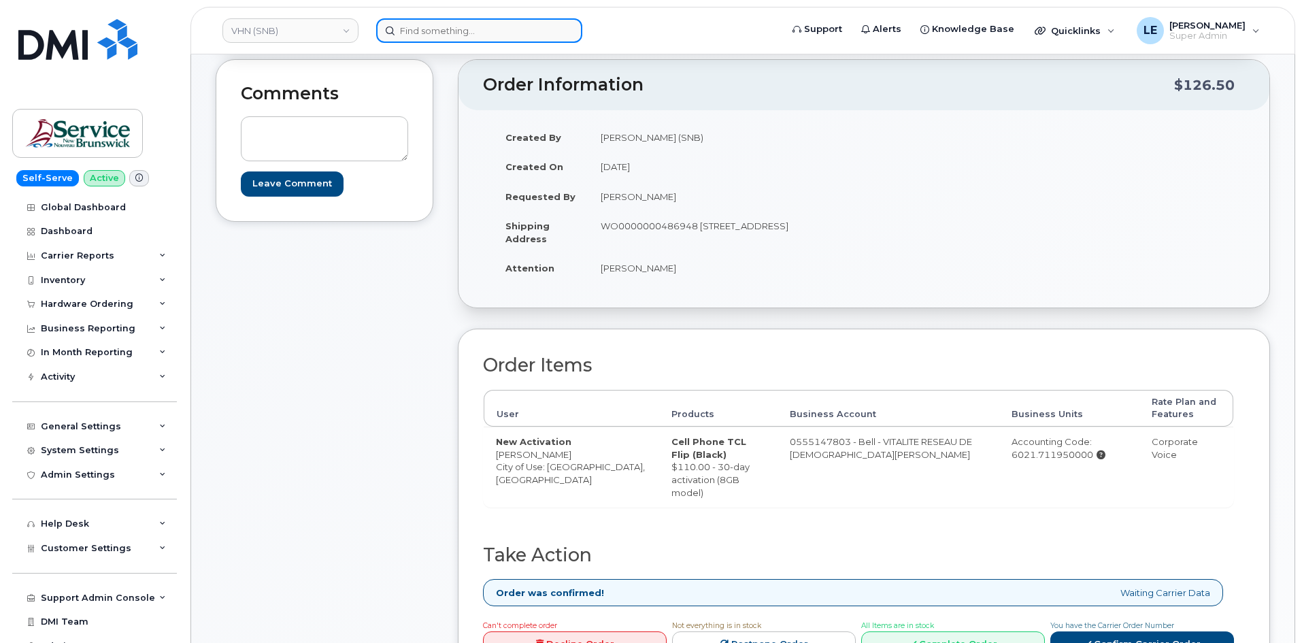
click at [452, 41] on input at bounding box center [479, 30] width 206 height 24
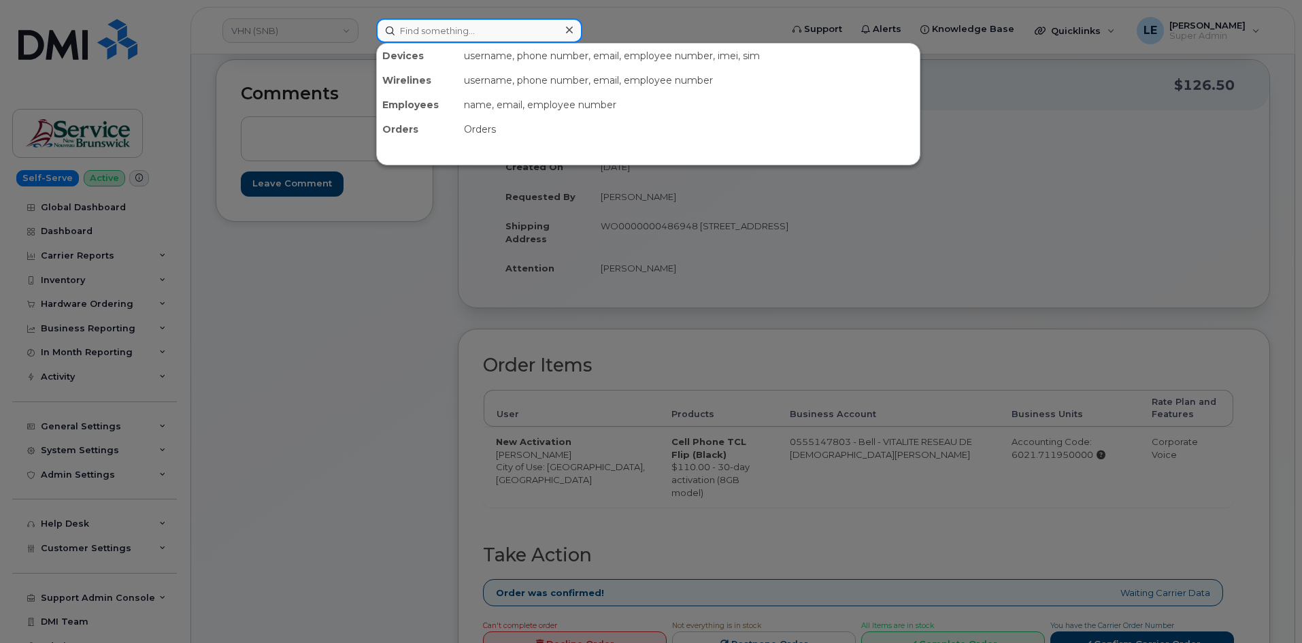
paste input "[PERSON_NAME]"
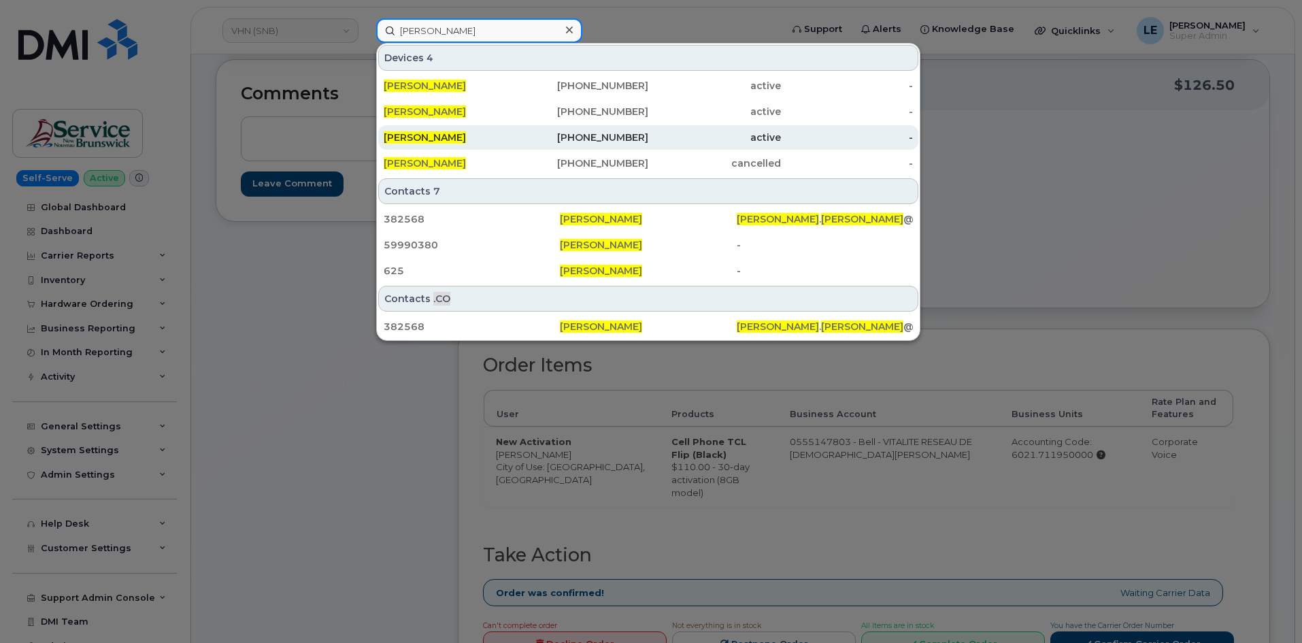
type input "[PERSON_NAME]"
click at [531, 137] on div "[PHONE_NUMBER]" at bounding box center [582, 138] width 133 height 14
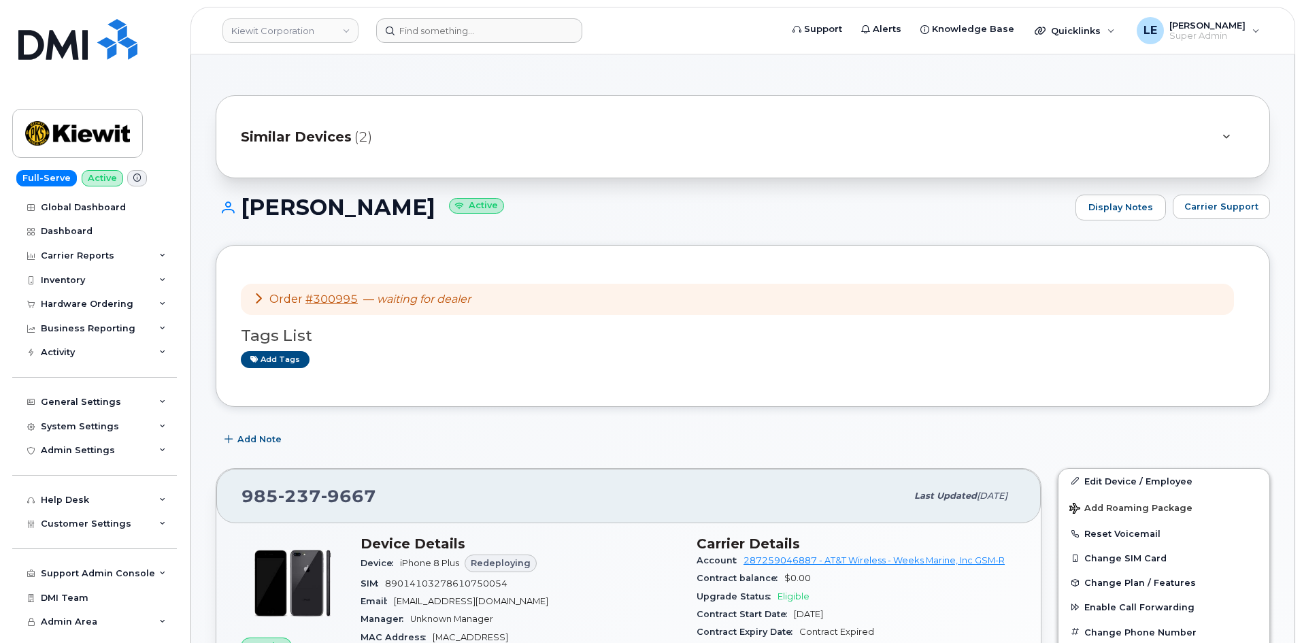
click at [422, 17] on header "[PERSON_NAME] Corporation Support Alerts Knowledge Base Quicklinks Suspend / Ca…" at bounding box center [742, 31] width 1104 height 48
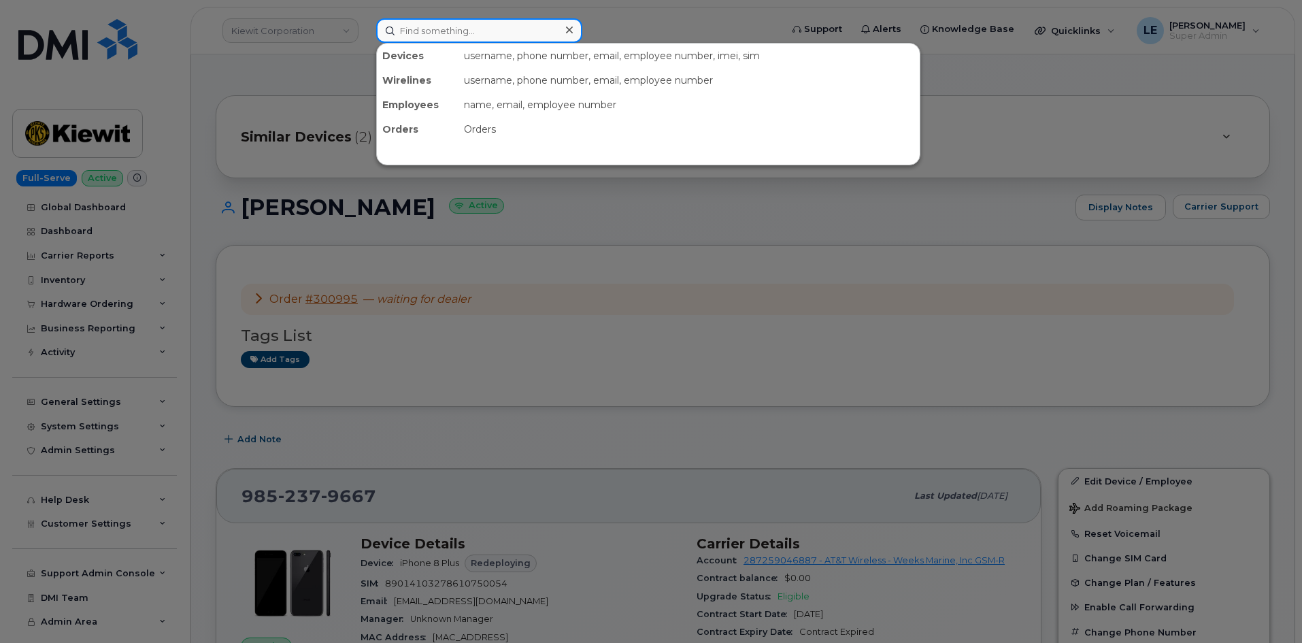
click at [422, 22] on input at bounding box center [479, 30] width 206 height 24
paste input "[PHONE_NUMBER]"
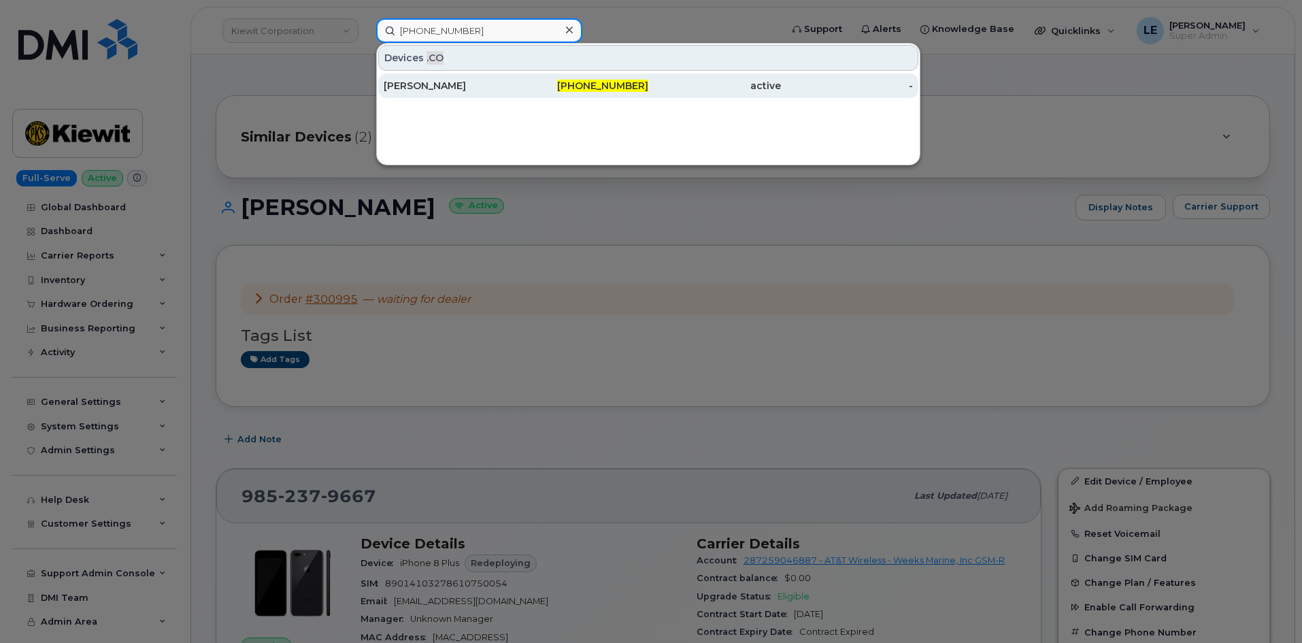
type input "[PHONE_NUMBER]"
click at [439, 87] on div "[PERSON_NAME]" at bounding box center [450, 86] width 133 height 14
